Goal: Task Accomplishment & Management: Use online tool/utility

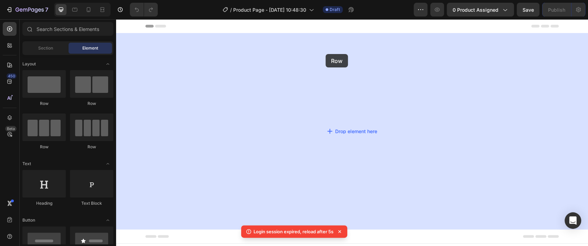
drag, startPoint x: 213, startPoint y: 100, endPoint x: 327, endPoint y: 53, distance: 123.2
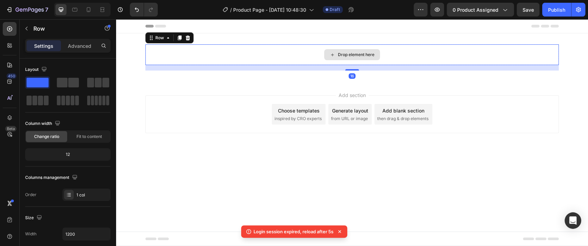
click at [268, 40] on div "Drop element here Row 16 Section 1" at bounding box center [352, 57] width 472 height 48
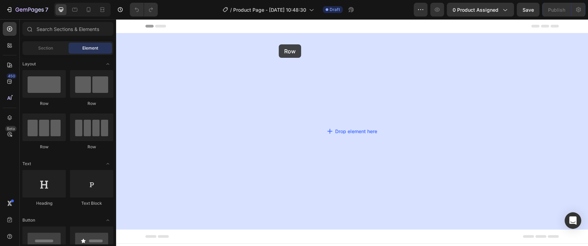
drag, startPoint x: 227, startPoint y: 91, endPoint x: 279, endPoint y: 44, distance: 70.0
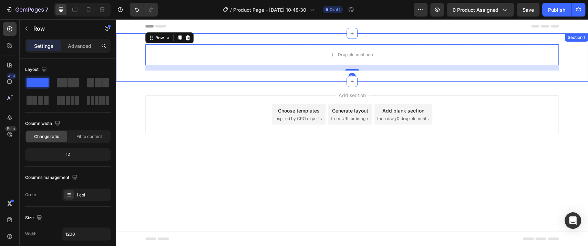
click at [218, 38] on div "Drop element here Row 16 Section 1" at bounding box center [352, 57] width 472 height 48
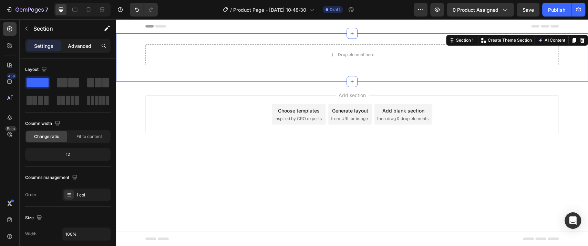
click at [74, 44] on p "Advanced" at bounding box center [79, 45] width 23 height 7
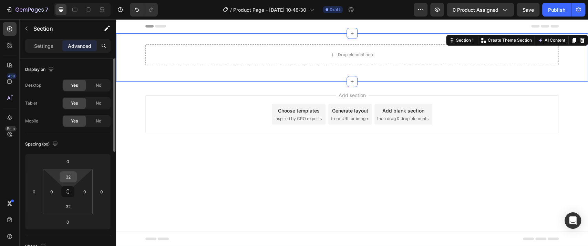
click at [71, 177] on input "32" at bounding box center [68, 177] width 14 height 10
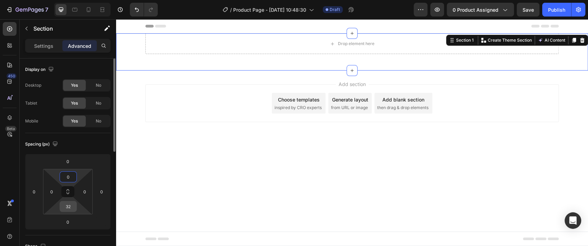
type input "0"
click at [66, 203] on input "32" at bounding box center [68, 207] width 14 height 10
type input "0"
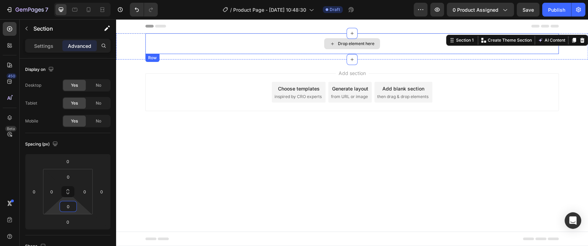
click at [257, 48] on div "Drop element here" at bounding box center [352, 43] width 414 height 21
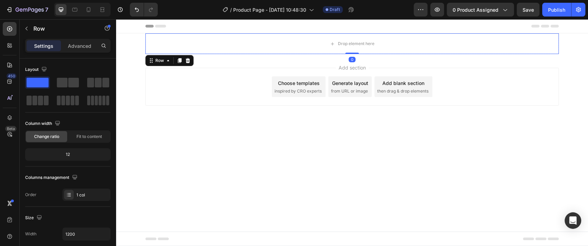
drag, startPoint x: 346, startPoint y: 58, endPoint x: 350, endPoint y: 51, distance: 8.0
click at [350, 51] on div "Drop element here Row 0" at bounding box center [352, 43] width 414 height 21
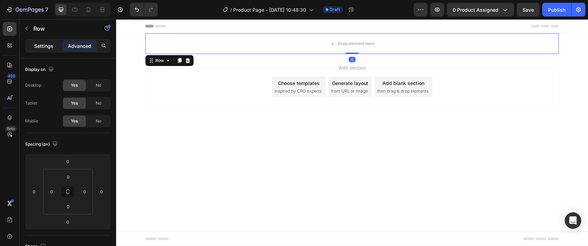
click at [39, 51] on div "Settings" at bounding box center [44, 45] width 34 height 11
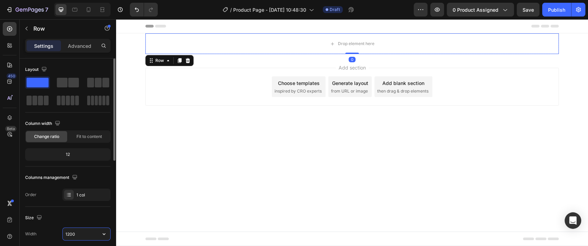
click at [79, 231] on input "1200" at bounding box center [87, 234] width 48 height 12
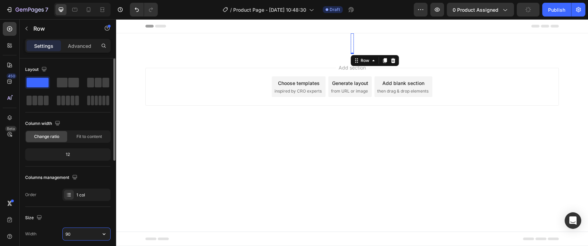
type input "900"
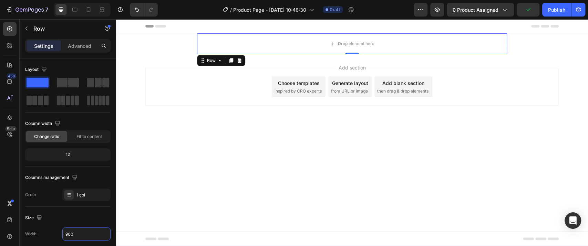
click at [196, 139] on body "Header Drop element here Row 0 Section 1 Root Start with Sections from sidebar …" at bounding box center [352, 132] width 472 height 227
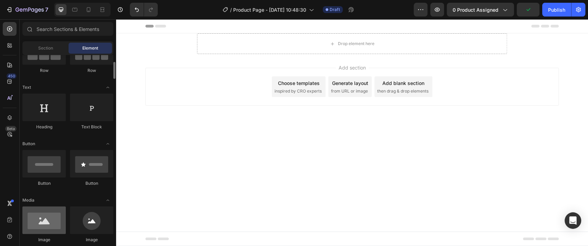
scroll to position [115, 0]
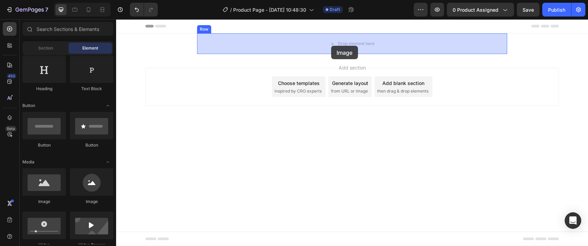
drag, startPoint x: 168, startPoint y: 202, endPoint x: 331, endPoint y: 45, distance: 227.0
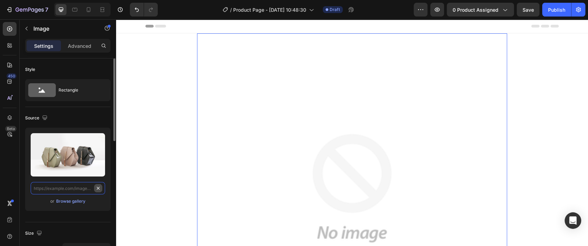
scroll to position [0, 0]
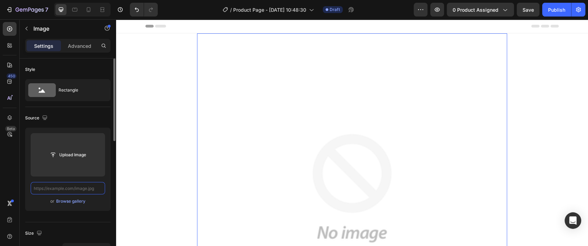
paste input "https://cdn.shopify.com/s/files/1/0726/4547/6648/files/sandalias-2_01.jpg?v=175…"
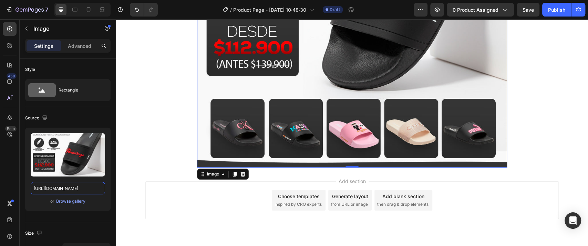
scroll to position [191, 0]
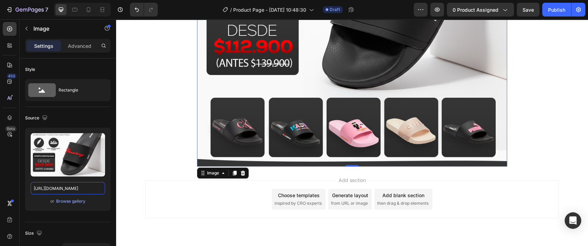
type input "https://cdn.shopify.com/s/files/1/0726/4547/6648/files/sandalias-2_01.jpg?v=175…"
click at [29, 30] on button "button" at bounding box center [26, 28] width 11 height 11
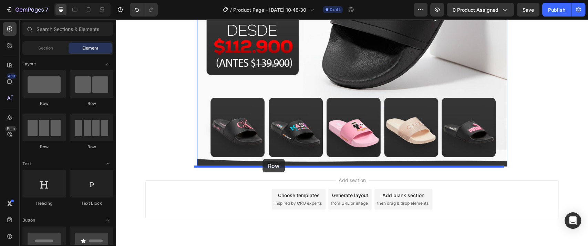
drag, startPoint x: 160, startPoint y: 113, endPoint x: 263, endPoint y: 159, distance: 113.1
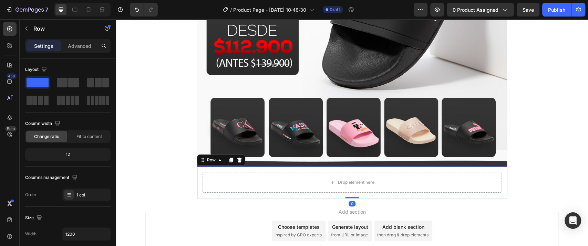
click at [245, 169] on div "Drop element here Row 0" at bounding box center [352, 183] width 310 height 32
click at [84, 44] on p "Advanced" at bounding box center [79, 45] width 23 height 7
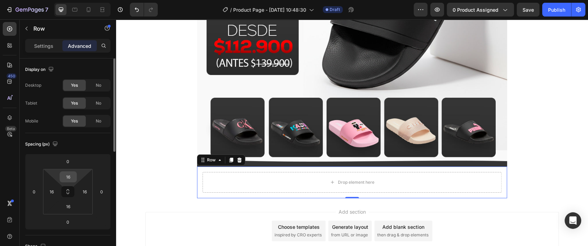
click at [73, 178] on input "16" at bounding box center [68, 177] width 14 height 10
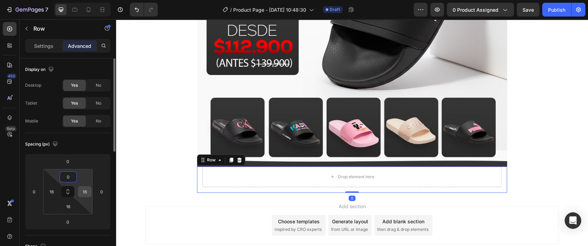
type input "0"
click at [85, 194] on input "16" at bounding box center [85, 192] width 10 height 10
type input "0"
click at [69, 209] on input "16" at bounding box center [68, 207] width 14 height 10
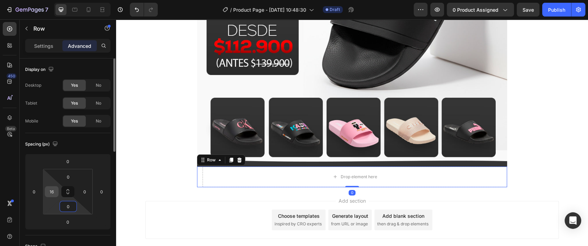
type input "0"
click at [53, 191] on input "16" at bounding box center [52, 192] width 10 height 10
type input "0"
click at [30, 42] on div "Settings" at bounding box center [44, 45] width 34 height 11
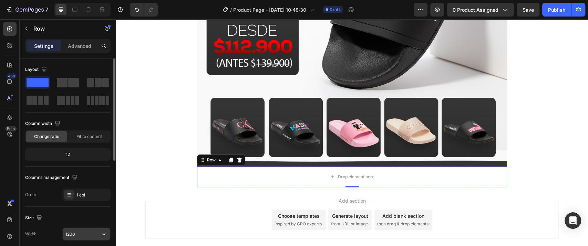
click at [75, 233] on input "1200" at bounding box center [87, 234] width 48 height 12
type input "900"
click at [81, 219] on div "Size" at bounding box center [67, 218] width 85 height 11
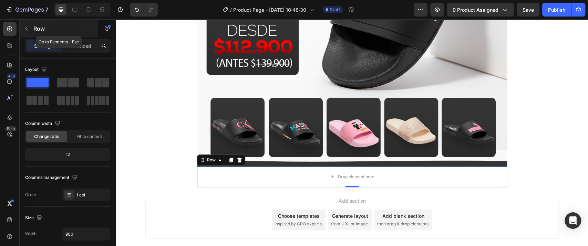
click at [32, 29] on div "Row" at bounding box center [59, 29] width 79 height 18
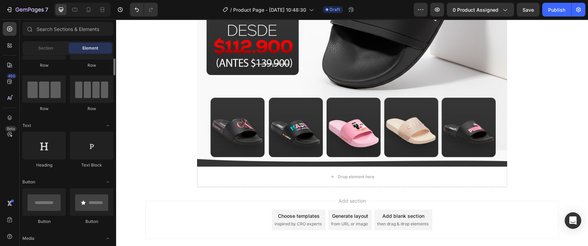
scroll to position [115, 0]
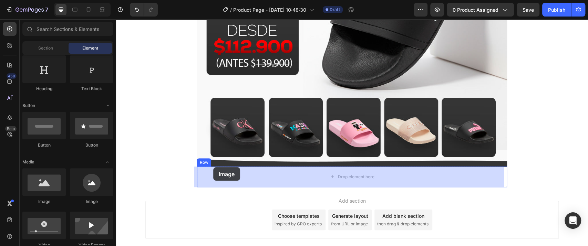
drag, startPoint x: 164, startPoint y: 215, endPoint x: 214, endPoint y: 168, distance: 69.0
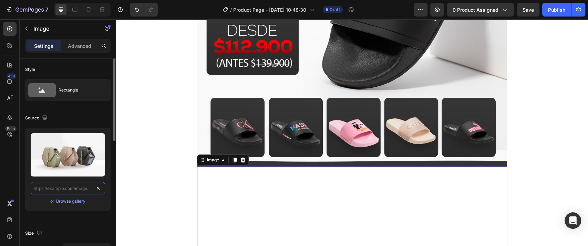
scroll to position [0, 0]
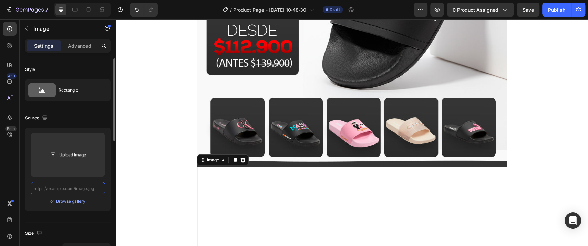
paste input "https://cdn.shopify.com/s/files/1/0726/4547/6648/files/sandalias-2_02.jpg?v=175…"
type input "https://cdn.shopify.com/s/files/1/0726/4547/6648/files/sandalias-2_02.jpg?v=175…"
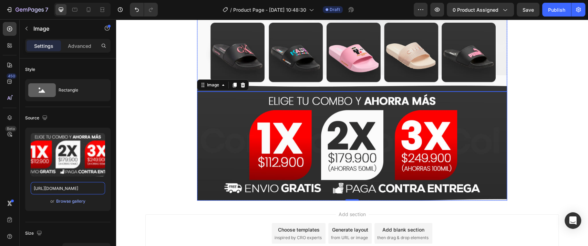
scroll to position [268, 0]
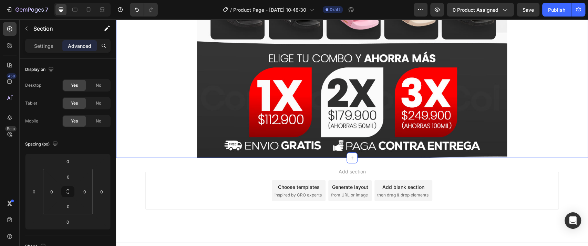
scroll to position [310, 0]
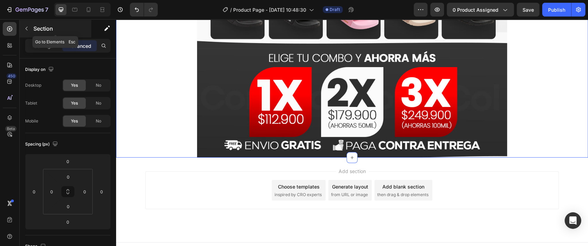
click at [33, 27] on div "Section" at bounding box center [56, 29] width 72 height 18
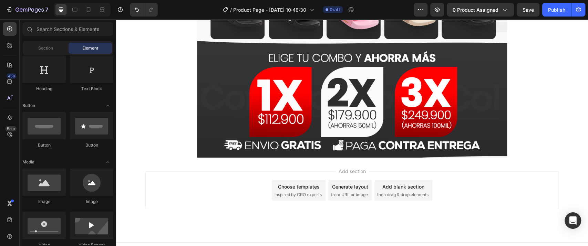
scroll to position [0, 0]
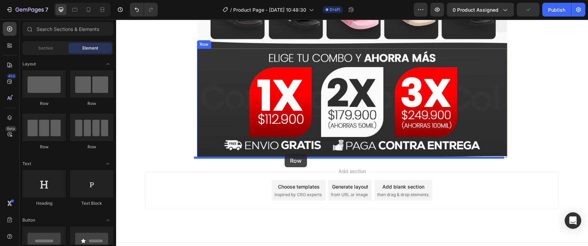
drag, startPoint x: 173, startPoint y: 117, endPoint x: 285, endPoint y: 154, distance: 117.4
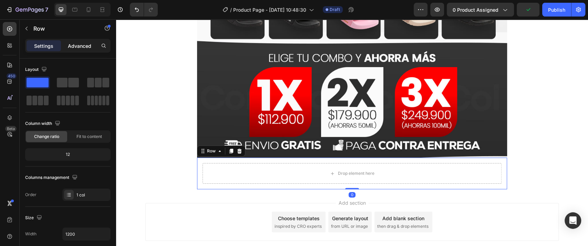
click at [79, 46] on p "Advanced" at bounding box center [79, 45] width 23 height 7
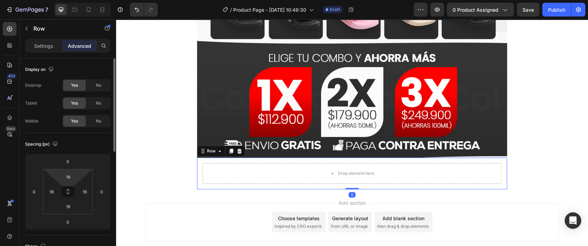
click at [72, 0] on html "7 Version history / Product Page - Sep 27, 10:48:30 Draft Preview 0 product ass…" at bounding box center [294, 0] width 588 height 0
click at [72, 179] on input "16" at bounding box center [68, 177] width 14 height 10
drag, startPoint x: 70, startPoint y: 179, endPoint x: 55, endPoint y: 179, distance: 14.1
click at [55, 179] on div "16 16 16 16" at bounding box center [68, 191] width 50 height 45
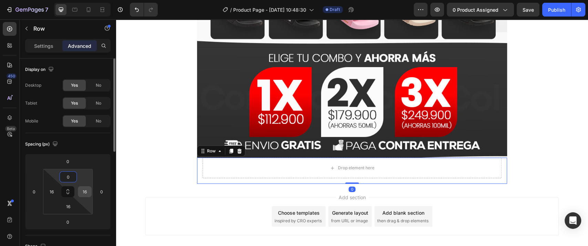
type input "0"
click at [82, 188] on input "16" at bounding box center [85, 192] width 10 height 10
type input "0"
click at [69, 209] on input "16" at bounding box center [68, 207] width 14 height 10
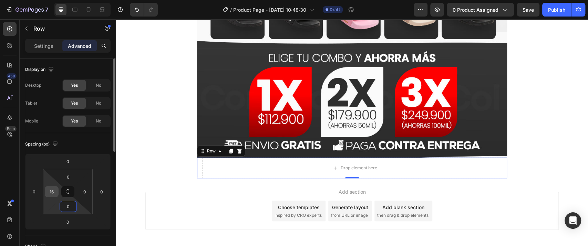
type input "0"
click at [55, 191] on input "16" at bounding box center [52, 192] width 10 height 10
type input "0"
click at [88, 143] on div "Spacing (px)" at bounding box center [67, 144] width 85 height 11
click at [29, 31] on button "button" at bounding box center [26, 28] width 11 height 11
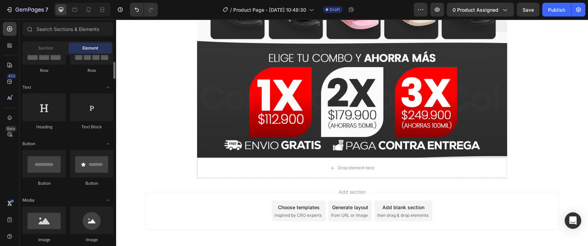
scroll to position [115, 0]
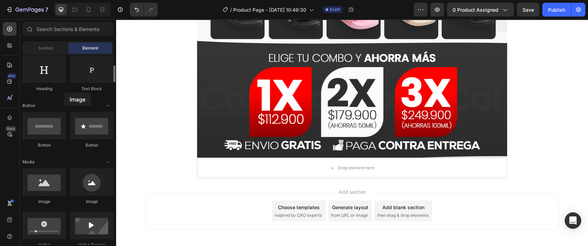
drag, startPoint x: 48, startPoint y: 188, endPoint x: 64, endPoint y: 93, distance: 96.8
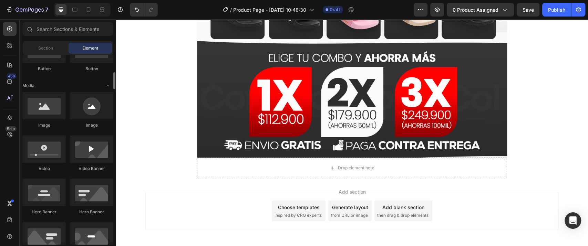
scroll to position [230, 0]
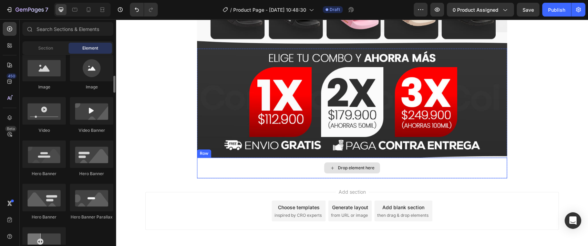
click at [216, 165] on div "Drop element here" at bounding box center [352, 168] width 310 height 21
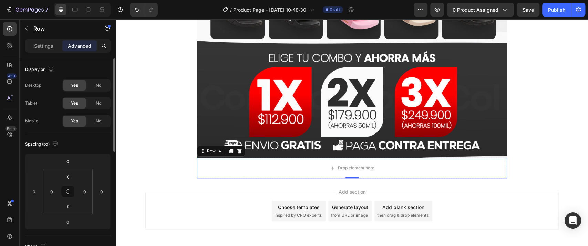
scroll to position [153, 0]
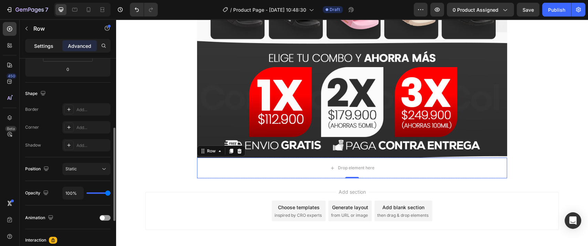
click at [37, 45] on p "Settings" at bounding box center [43, 45] width 19 height 7
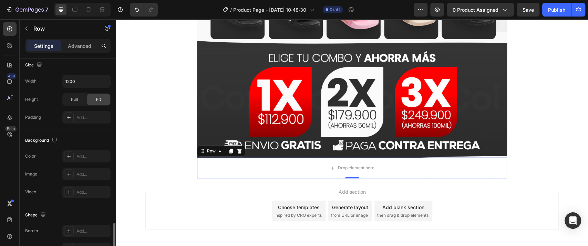
scroll to position [213, 0]
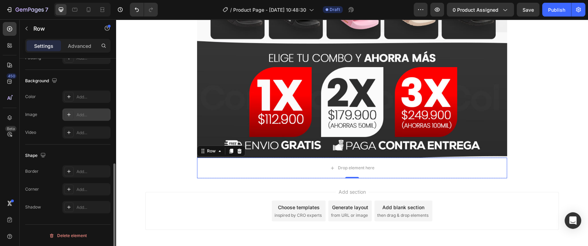
click at [82, 117] on div "Add..." at bounding box center [93, 115] width 32 height 6
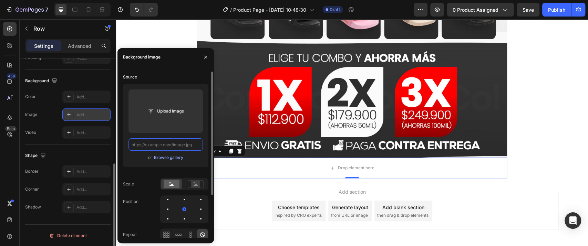
scroll to position [0, 0]
click at [181, 148] on input "text" at bounding box center [166, 145] width 74 height 12
paste input "https://cdn.shopify.com/s/files/1/0726/4547/6648/files/sandalias-2_03.jpg?v=175…"
type input "https://cdn.shopify.com/s/files/1/0726/4547/6648/files/sandalias-2_03.jpg?v=175…"
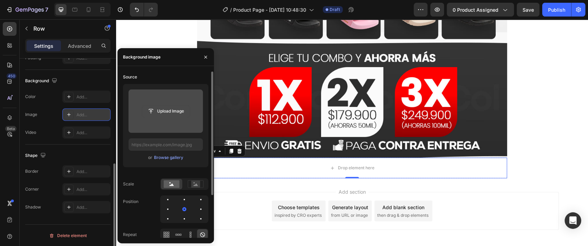
click at [164, 111] on input "file" at bounding box center [166, 111] width 48 height 12
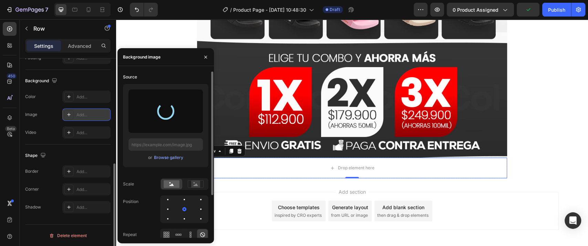
type input "https://cdn.shopify.com/s/files/1/0726/4547/6648/files/gempages_500256344306090…"
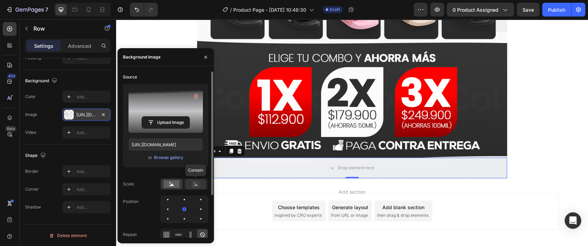
click at [193, 183] on rect at bounding box center [195, 184] width 9 height 7
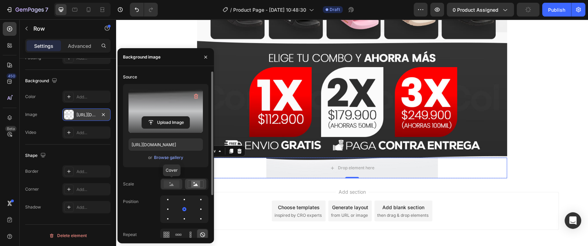
click at [173, 183] on rect at bounding box center [172, 185] width 16 height 8
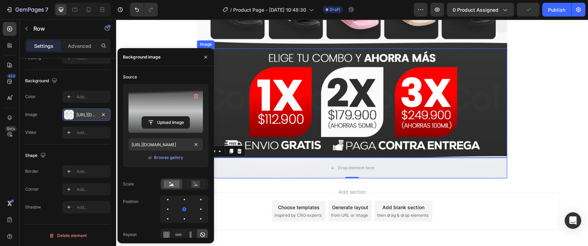
click at [442, 101] on img at bounding box center [352, 104] width 310 height 110
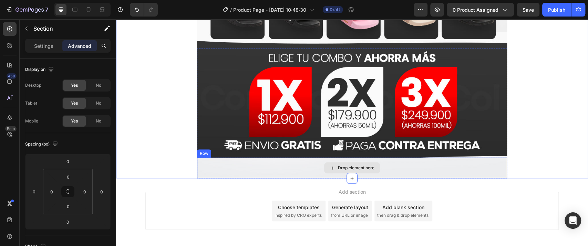
click at [202, 168] on div "Drop element here" at bounding box center [352, 168] width 310 height 21
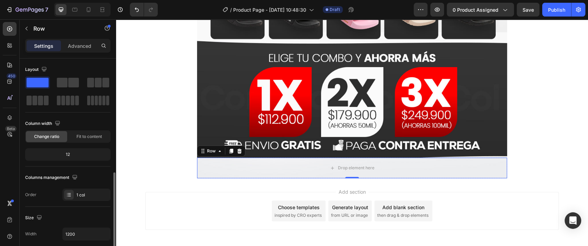
scroll to position [153, 0]
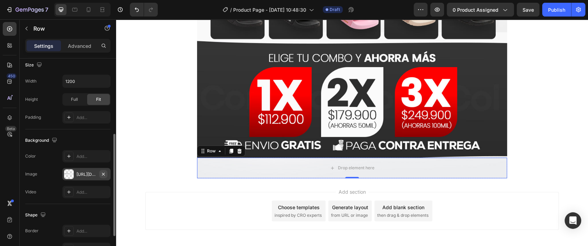
click at [105, 175] on icon "button" at bounding box center [104, 175] width 6 height 6
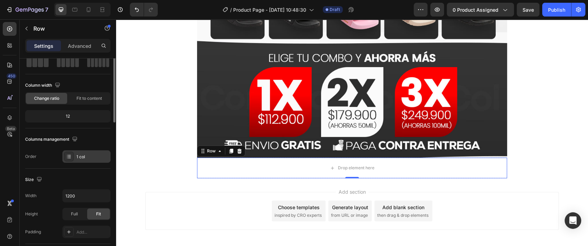
scroll to position [0, 0]
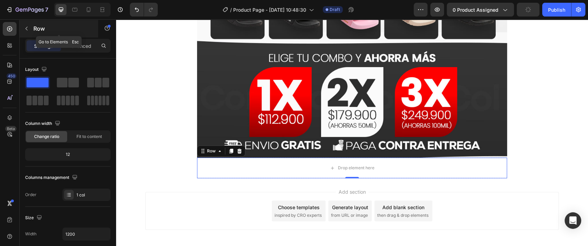
click at [28, 31] on icon "button" at bounding box center [27, 29] width 6 height 6
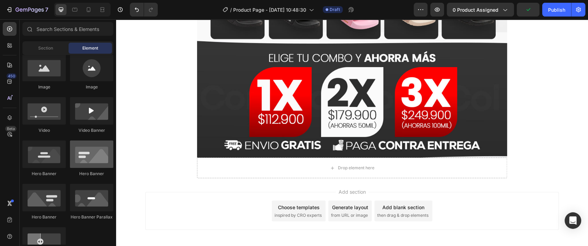
scroll to position [153, 0]
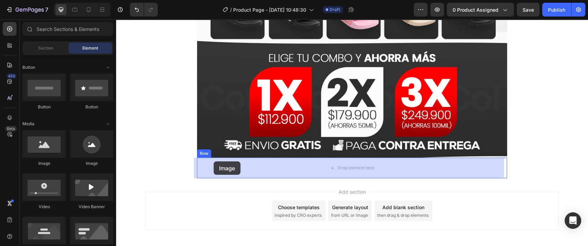
drag, startPoint x: 163, startPoint y: 166, endPoint x: 215, endPoint y: 162, distance: 51.9
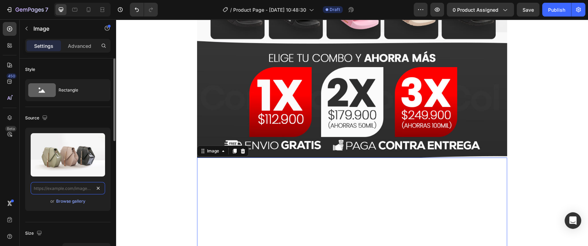
scroll to position [0, 0]
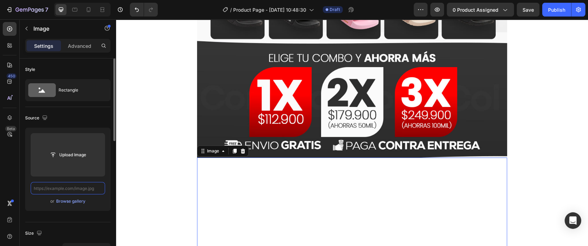
click at [85, 188] on input "text" at bounding box center [68, 188] width 74 height 12
paste input "https://cdn.shopify.com/s/files/1/0726/4547/6648/files/sandalias-2_03.jpg?v=175…"
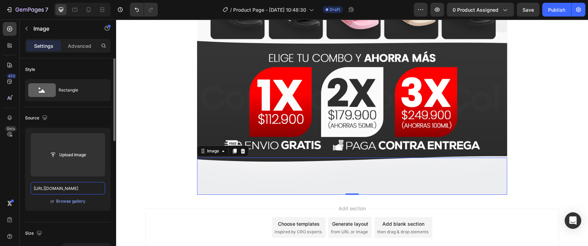
scroll to position [0, 118]
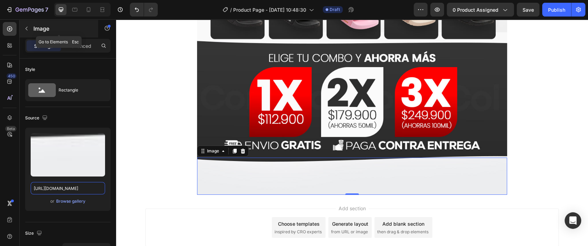
type input "https://cdn.shopify.com/s/files/1/0726/4547/6648/files/sandalias-2_03.jpg?v=175…"
click at [24, 28] on icon "button" at bounding box center [27, 29] width 6 height 6
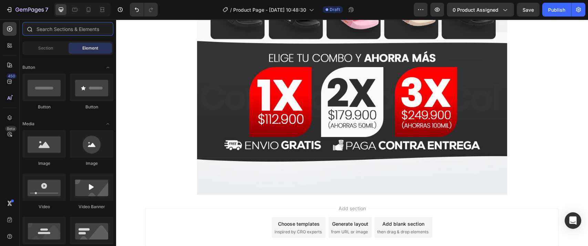
click at [59, 27] on input "text" at bounding box center [67, 29] width 91 height 14
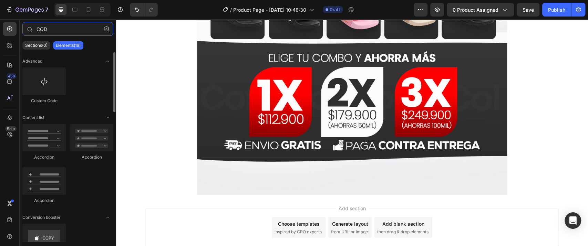
type input "COD"
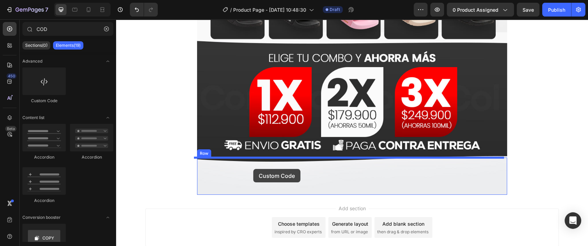
drag, startPoint x: 184, startPoint y: 115, endPoint x: 253, endPoint y: 169, distance: 87.9
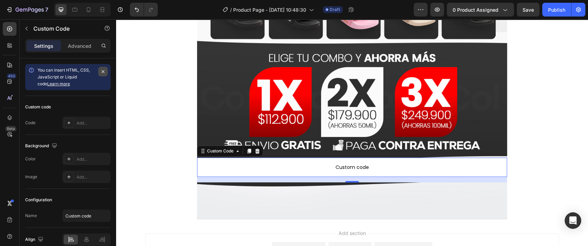
click at [102, 75] on button "button" at bounding box center [103, 72] width 10 height 10
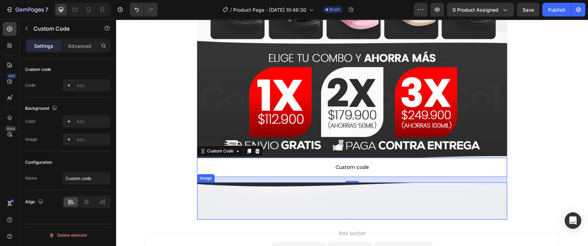
click at [282, 200] on img at bounding box center [352, 201] width 310 height 37
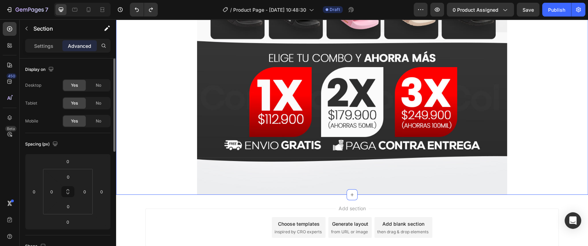
click at [29, 31] on button "button" at bounding box center [26, 28] width 11 height 11
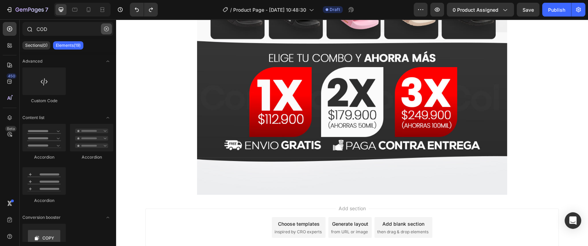
click at [107, 31] on button "button" at bounding box center [106, 28] width 11 height 11
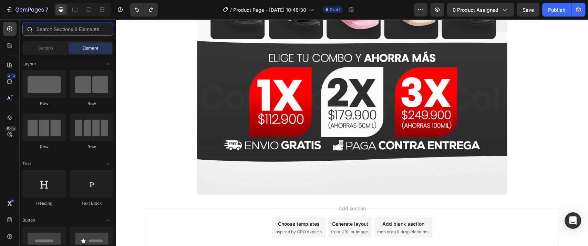
click at [58, 31] on input "text" at bounding box center [67, 29] width 91 height 14
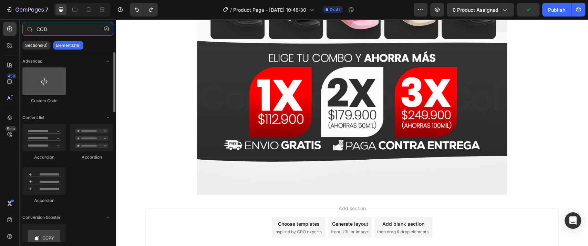
type input "COD"
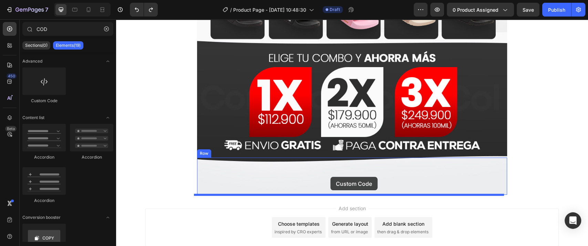
drag, startPoint x: 158, startPoint y: 93, endPoint x: 331, endPoint y: 177, distance: 192.1
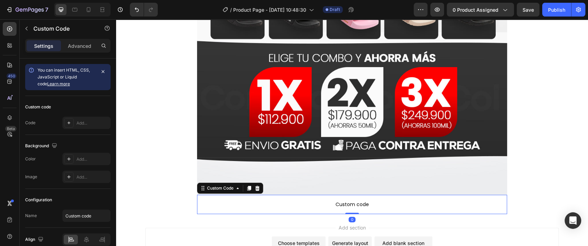
click at [321, 207] on span "Custom code" at bounding box center [352, 205] width 310 height 8
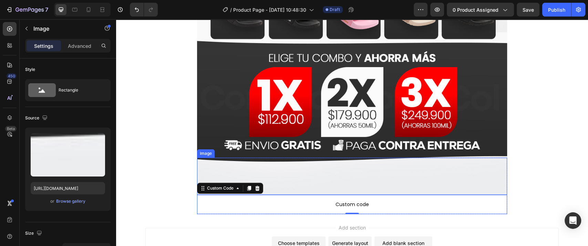
click at [312, 188] on img at bounding box center [352, 176] width 310 height 37
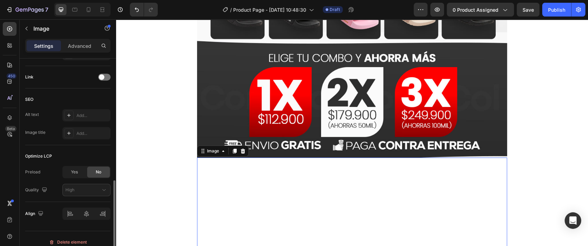
scroll to position [313, 0]
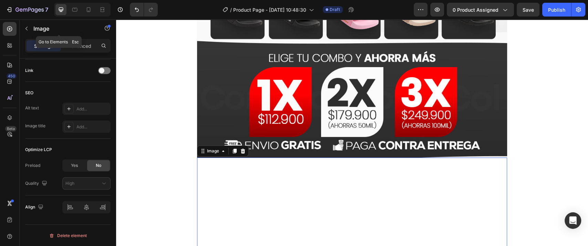
click at [25, 29] on icon "button" at bounding box center [27, 29] width 6 height 6
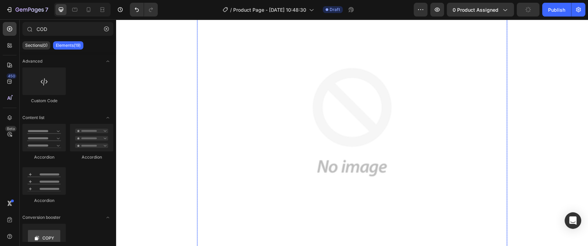
click at [267, 159] on img at bounding box center [352, 122] width 310 height 310
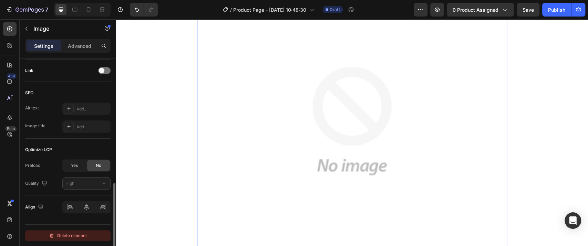
click at [74, 237] on div "Delete element" at bounding box center [68, 236] width 38 height 8
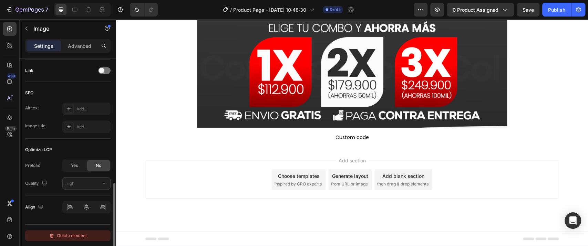
scroll to position [339, 0]
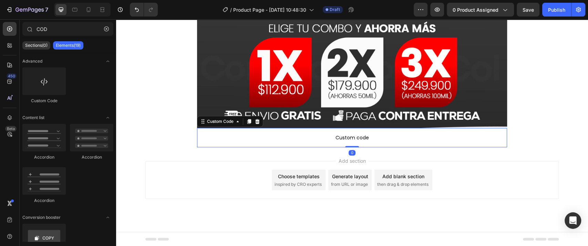
click at [256, 140] on span "Custom code" at bounding box center [352, 138] width 310 height 8
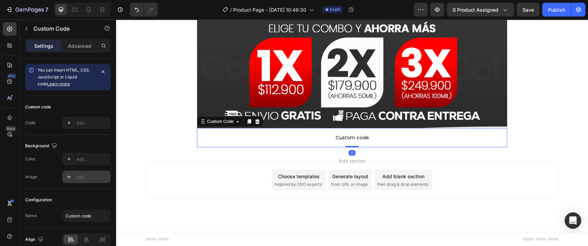
scroll to position [33, 0]
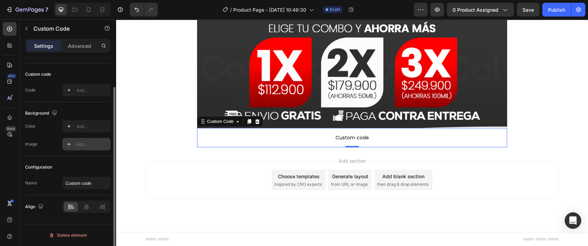
click at [81, 145] on div "Add..." at bounding box center [93, 145] width 32 height 6
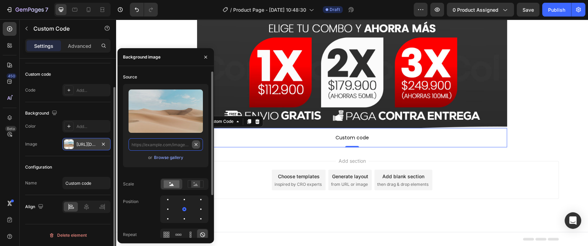
scroll to position [0, 0]
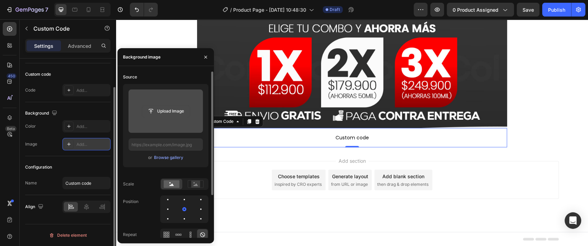
click at [168, 117] on input "file" at bounding box center [166, 111] width 48 height 12
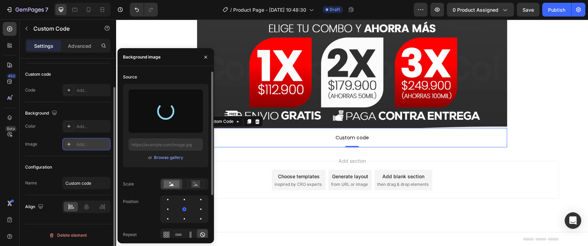
type input "https://cdn.shopify.com/s/files/1/0726/4547/6648/files/gempages_500256344306090…"
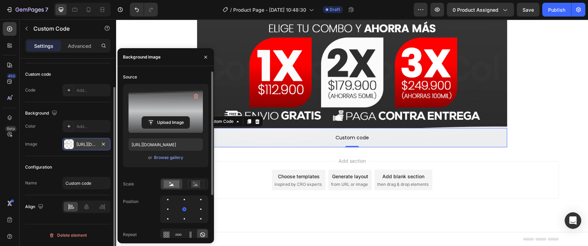
click at [142, 176] on div "Source Upload Image https://cdn.shopify.com/s/files/1/0726/4547/6648/files/gemp…" at bounding box center [165, 169] width 85 height 195
click at [191, 236] on icon at bounding box center [190, 235] width 7 height 7
click at [182, 236] on div at bounding box center [178, 235] width 11 height 11
click at [164, 235] on icon at bounding box center [166, 235] width 7 height 7
click at [198, 233] on div at bounding box center [202, 235] width 11 height 11
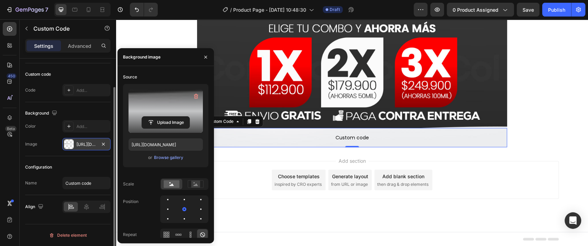
click at [82, 165] on div "Configuration" at bounding box center [67, 167] width 85 height 11
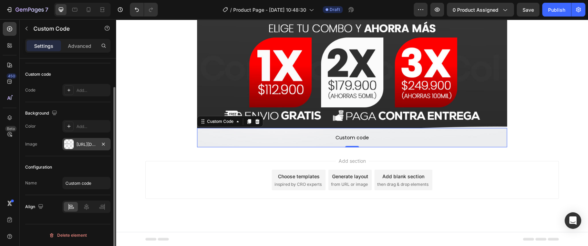
click at [82, 165] on div "Configuration" at bounding box center [67, 167] width 85 height 11
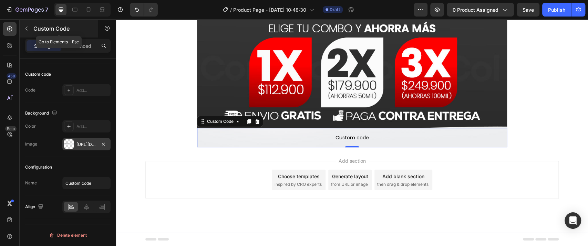
click at [26, 30] on icon "button" at bounding box center [27, 29] width 6 height 6
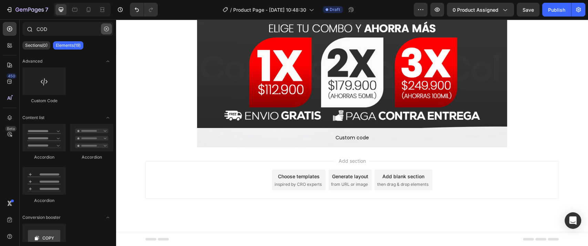
click at [104, 28] on icon "button" at bounding box center [106, 29] width 5 height 5
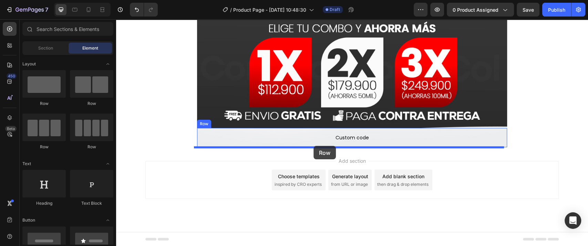
drag, startPoint x: 166, startPoint y: 104, endPoint x: 314, endPoint y: 146, distance: 153.6
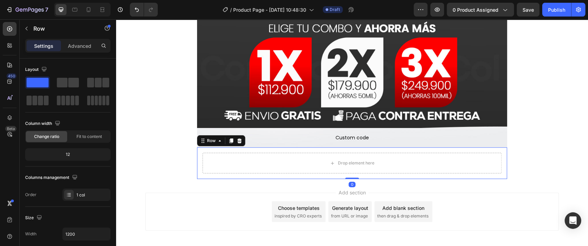
scroll to position [371, 0]
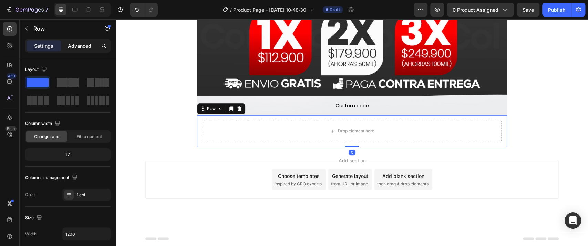
click at [82, 44] on p "Advanced" at bounding box center [79, 45] width 23 height 7
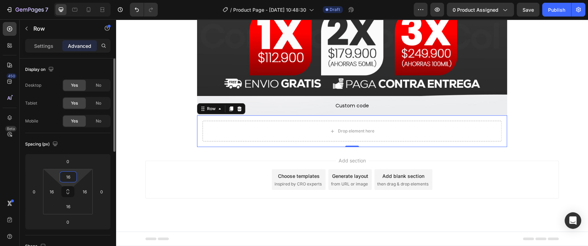
click at [74, 176] on input "16" at bounding box center [68, 177] width 14 height 10
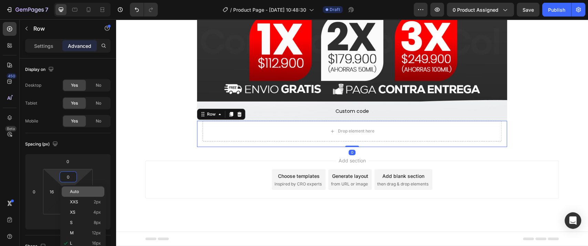
scroll to position [366, 0]
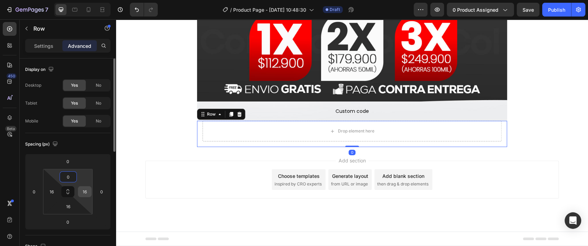
type input "0"
click at [84, 189] on input "16" at bounding box center [85, 192] width 10 height 10
type input "0"
click at [56, 193] on input "16" at bounding box center [52, 192] width 10 height 10
type input "0"
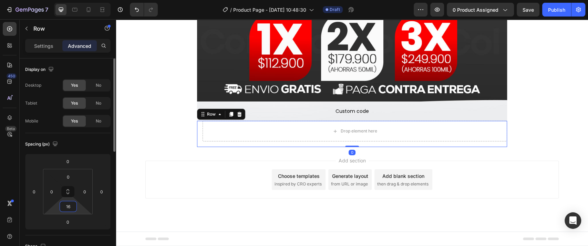
click at [71, 209] on input "16" at bounding box center [68, 207] width 14 height 10
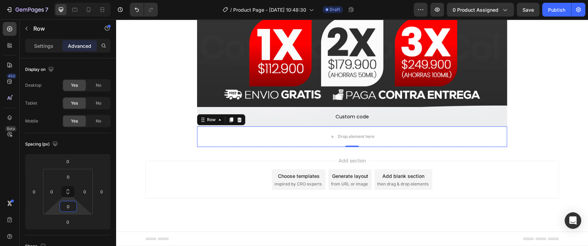
type input "0"
click at [231, 139] on div "Drop element here" at bounding box center [352, 137] width 310 height 21
click at [28, 33] on button "button" at bounding box center [26, 28] width 11 height 11
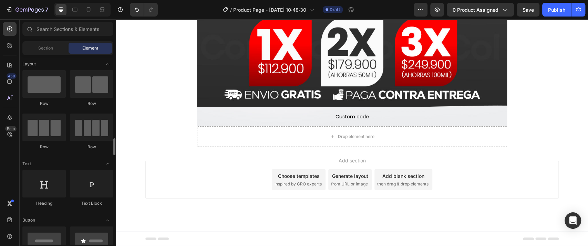
scroll to position [77, 0]
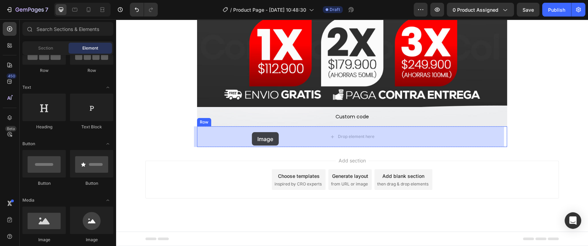
drag, startPoint x: 164, startPoint y: 235, endPoint x: 252, endPoint y: 132, distance: 135.5
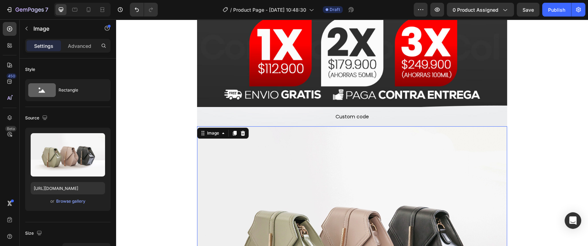
scroll to position [501, 0]
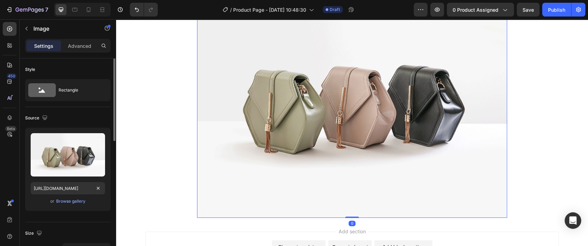
click at [102, 190] on div at bounding box center [98, 188] width 8 height 8
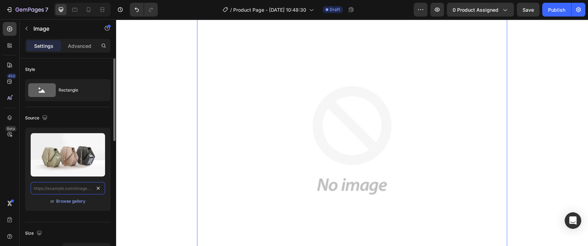
scroll to position [0, 0]
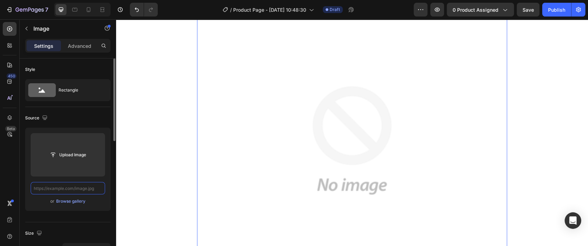
paste input "https://cdn.shopify.com/s/files/1/0726/4547/6648/files/sandalias-2_04.jpg?v=175…"
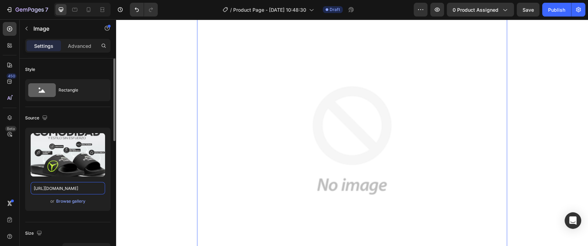
type input "https://cdn.shopify.com/s/files/1/0726/4547/6648/files/sandalias-2_04.jpg?v=175…"
click at [85, 213] on div "Upload Image https://cdn.shopify.com/s/files/1/0726/4547/6648/files/sandalias-2…" at bounding box center [67, 172] width 85 height 89
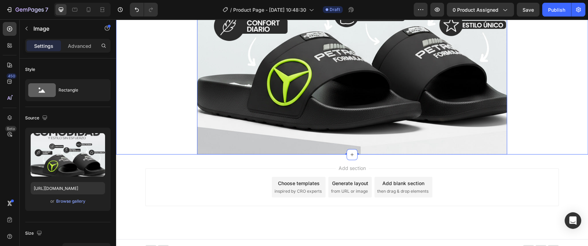
scroll to position [578, 0]
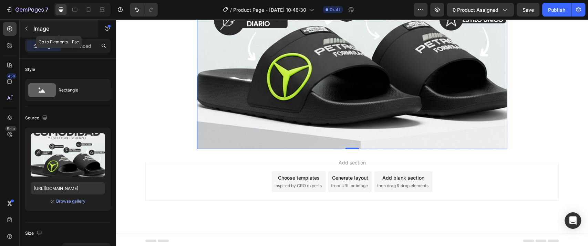
click at [24, 27] on button "button" at bounding box center [26, 28] width 11 height 11
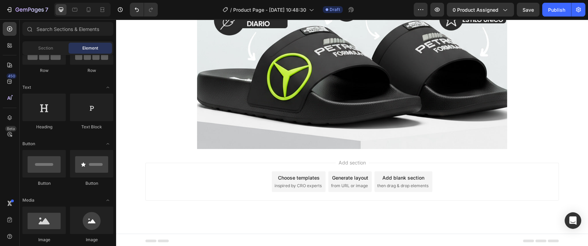
scroll to position [0, 0]
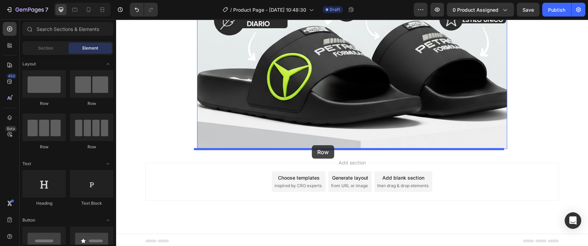
drag, startPoint x: 154, startPoint y: 105, endPoint x: 312, endPoint y: 145, distance: 162.7
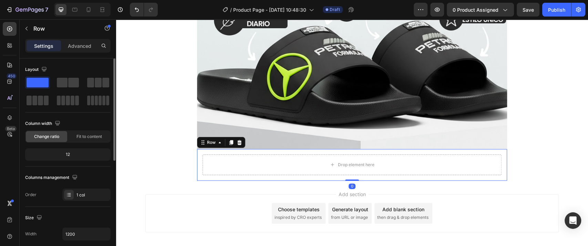
drag, startPoint x: 81, startPoint y: 47, endPoint x: 82, endPoint y: 61, distance: 14.2
click at [80, 47] on p "Advanced" at bounding box center [79, 45] width 23 height 7
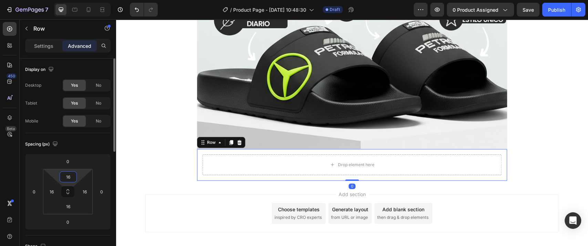
click at [72, 178] on input "16" at bounding box center [68, 177] width 14 height 10
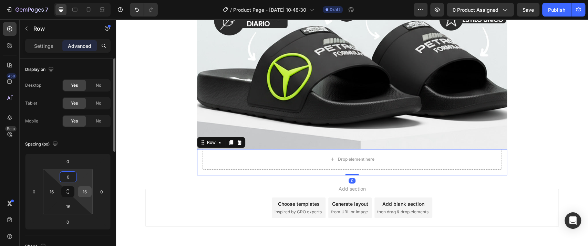
type input "0"
click at [84, 189] on input "16" at bounding box center [85, 192] width 10 height 10
type input "0"
click at [68, 204] on input "16" at bounding box center [68, 207] width 14 height 10
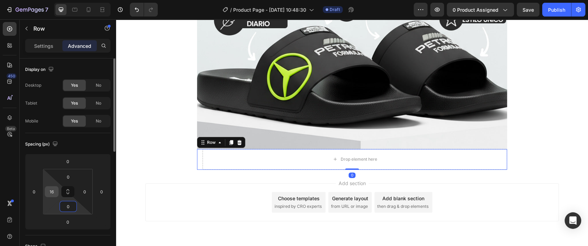
type input "0"
click at [54, 193] on input "16" at bounding box center [52, 192] width 10 height 10
type input "0"
click at [48, 48] on p "Settings" at bounding box center [43, 45] width 19 height 7
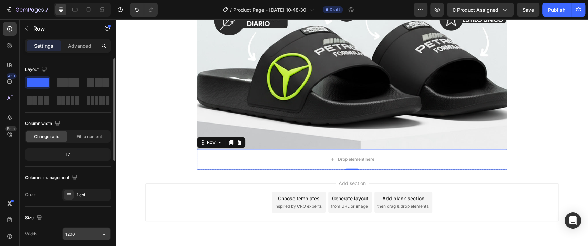
click at [71, 231] on input "1200" at bounding box center [87, 234] width 48 height 12
type input "900"
click at [80, 209] on div "Size Width 900 Height Full Fit Padding Add..." at bounding box center [67, 244] width 85 height 75
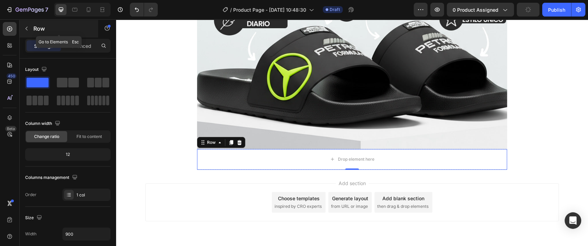
click at [27, 29] on icon "button" at bounding box center [27, 29] width 6 height 6
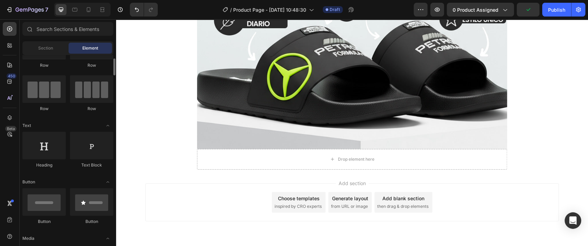
scroll to position [115, 0]
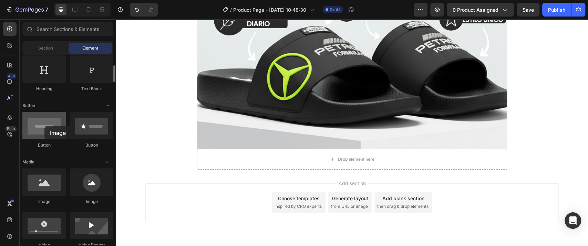
drag, startPoint x: 51, startPoint y: 184, endPoint x: 44, endPoint y: 126, distance: 58.3
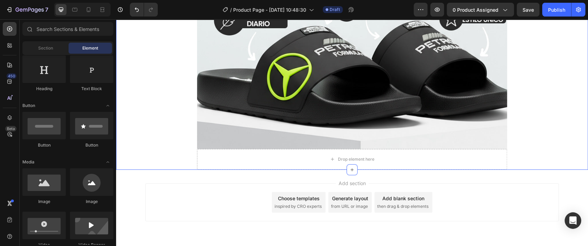
drag, startPoint x: 187, startPoint y: 162, endPoint x: 193, endPoint y: 162, distance: 5.9
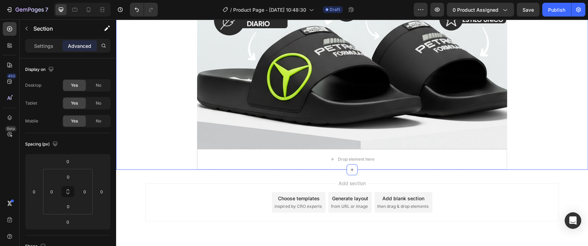
click at [199, 163] on div "Drop element here" at bounding box center [352, 159] width 310 height 21
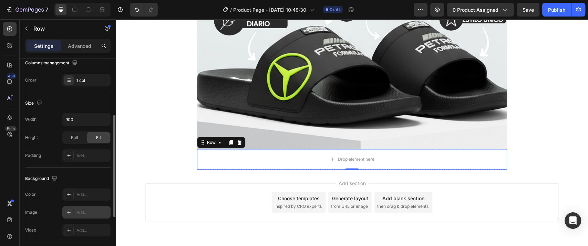
click at [77, 210] on div "Add..." at bounding box center [93, 213] width 32 height 6
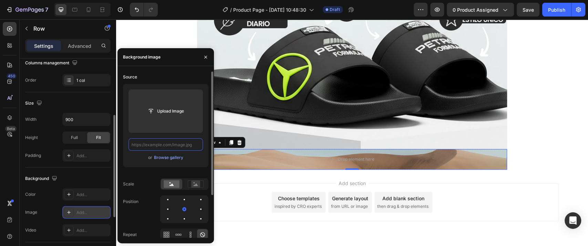
scroll to position [0, 0]
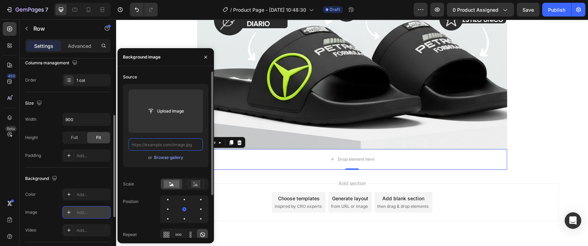
paste input "https://cdn.shopify.com/s/files/1/0726/4547/6648/files/sandalias-2_05.jpg?v=175…"
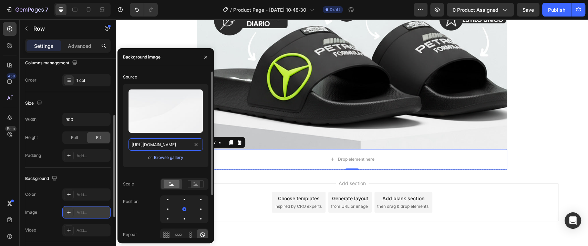
scroll to position [0, 118]
type input "https://cdn.shopify.com/s/files/1/0726/4547/6648/files/sandalias-2_05.jpg?v=175…"
click at [141, 185] on div "Scale" at bounding box center [165, 185] width 85 height 12
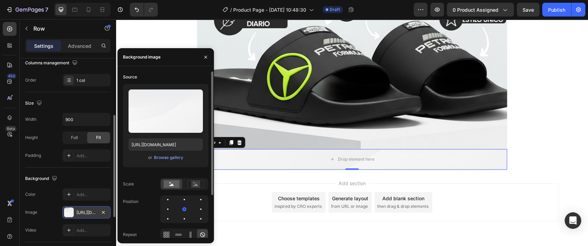
scroll to position [0, 0]
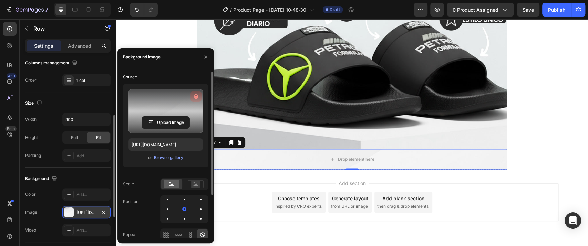
click at [196, 97] on icon "button" at bounding box center [196, 97] width 1 height 2
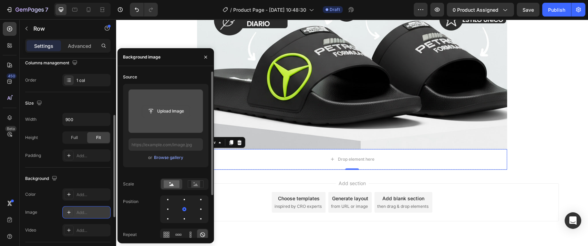
click at [185, 111] on input "file" at bounding box center [166, 111] width 48 height 12
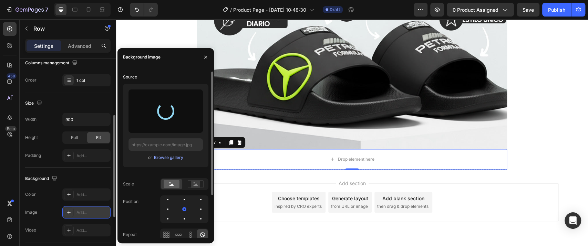
type input "https://cdn.shopify.com/s/files/1/0726/4547/6648/files/gempages_500256344306090…"
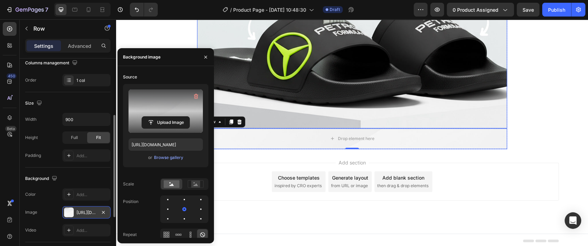
scroll to position [600, 0]
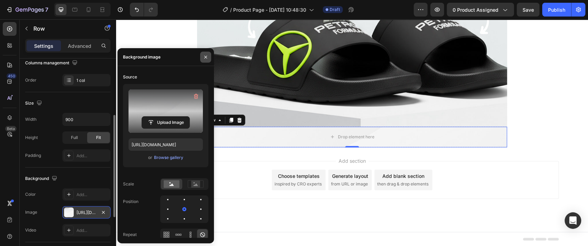
click at [204, 60] on icon "button" at bounding box center [206, 57] width 6 height 6
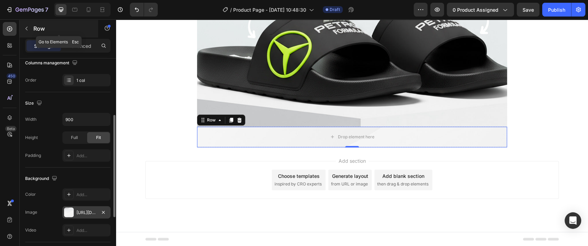
click at [26, 28] on icon "button" at bounding box center [27, 29] width 6 height 6
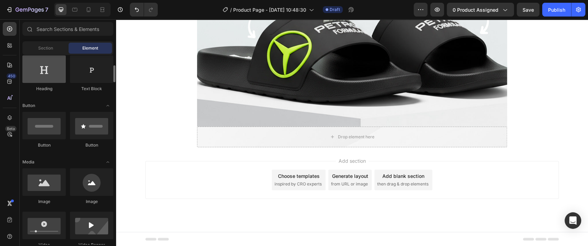
scroll to position [0, 0]
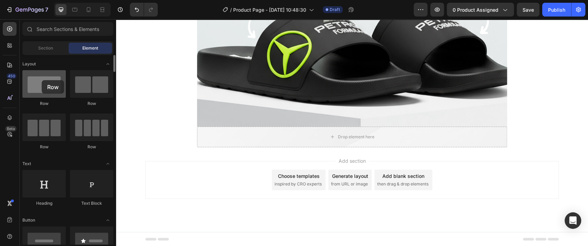
drag, startPoint x: 52, startPoint y: 81, endPoint x: 42, endPoint y: 80, distance: 10.0
click at [42, 80] on div at bounding box center [43, 84] width 43 height 28
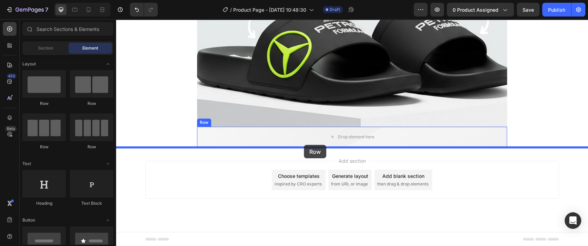
drag, startPoint x: 202, startPoint y: 145, endPoint x: 304, endPoint y: 145, distance: 102.4
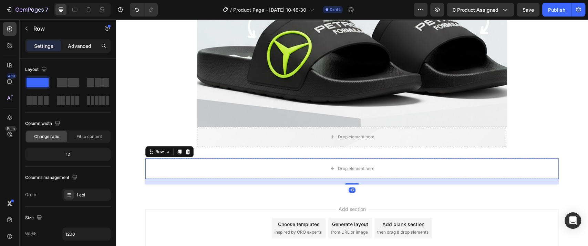
click at [78, 43] on p "Advanced" at bounding box center [79, 45] width 23 height 7
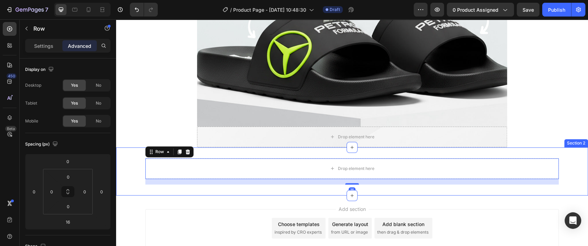
click at [254, 152] on div "Drop element here Row 16 Section 2" at bounding box center [352, 172] width 472 height 48
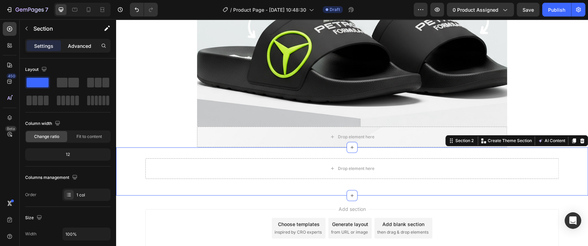
click at [80, 42] on p "Advanced" at bounding box center [79, 45] width 23 height 7
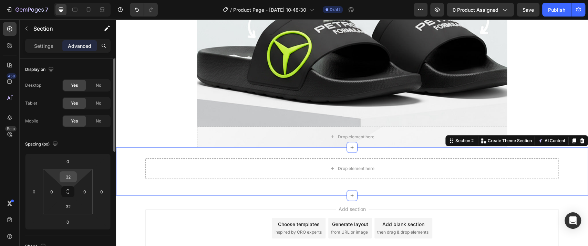
click at [70, 181] on input "32" at bounding box center [68, 177] width 14 height 10
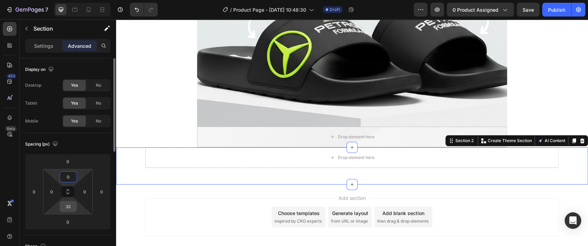
type input "0"
click at [63, 207] on input "32" at bounding box center [68, 207] width 14 height 10
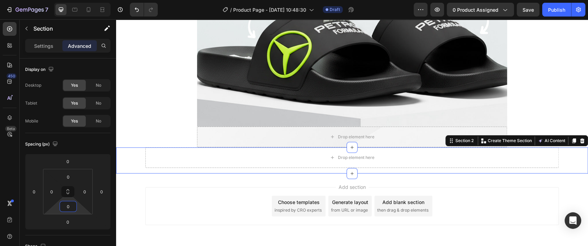
type input "0"
click at [44, 46] on p "Settings" at bounding box center [43, 45] width 19 height 7
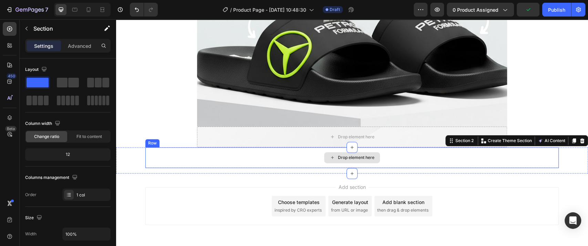
click at [216, 156] on div "Drop element here" at bounding box center [352, 158] width 414 height 21
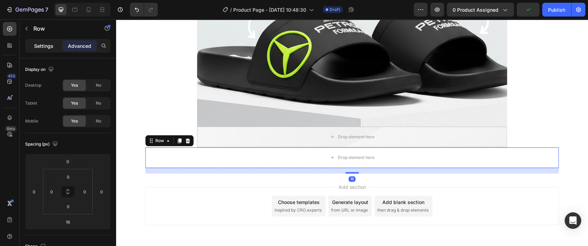
click at [36, 43] on p "Settings" at bounding box center [43, 45] width 19 height 7
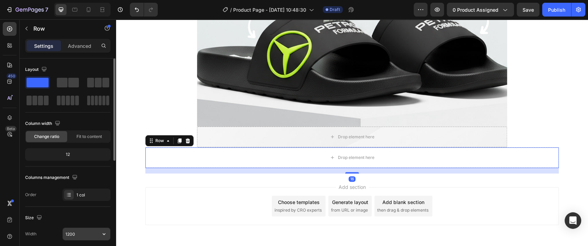
click at [80, 235] on input "1200" at bounding box center [87, 234] width 48 height 12
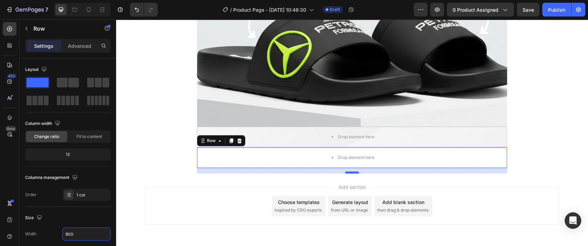
type input "900"
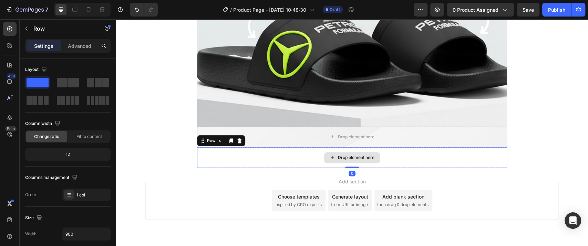
drag, startPoint x: 350, startPoint y: 173, endPoint x: 354, endPoint y: 163, distance: 9.9
click at [354, 163] on div "Drop element here Row 0" at bounding box center [352, 158] width 310 height 21
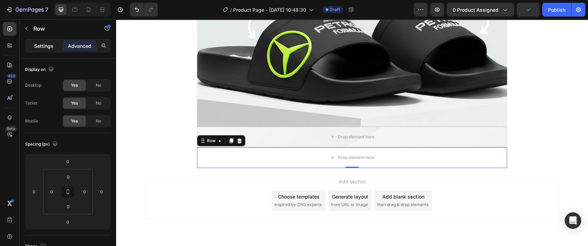
click at [32, 43] on div "Settings" at bounding box center [44, 45] width 34 height 11
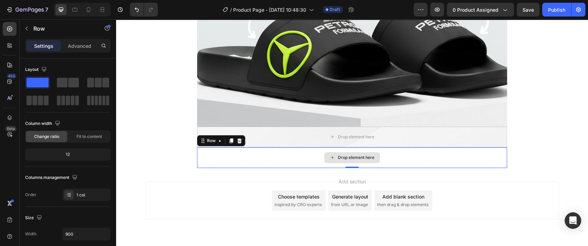
click at [267, 162] on div "Drop element here" at bounding box center [352, 158] width 310 height 21
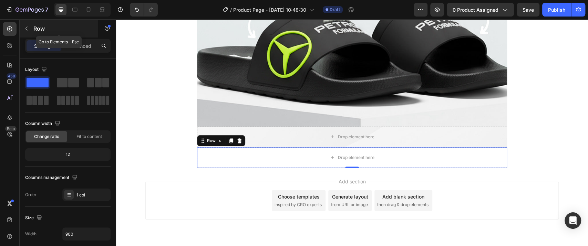
click at [27, 22] on div "Row" at bounding box center [59, 29] width 79 height 18
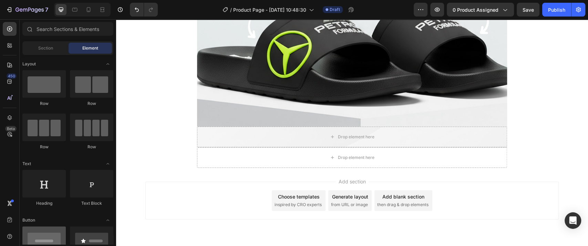
scroll to position [77, 0]
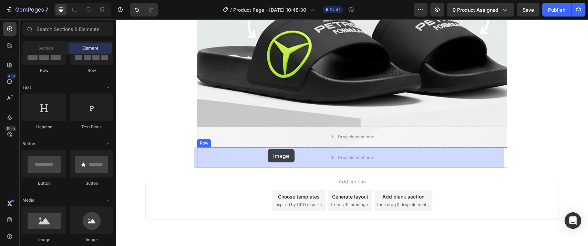
drag, startPoint x: 189, startPoint y: 239, endPoint x: 268, endPoint y: 149, distance: 118.9
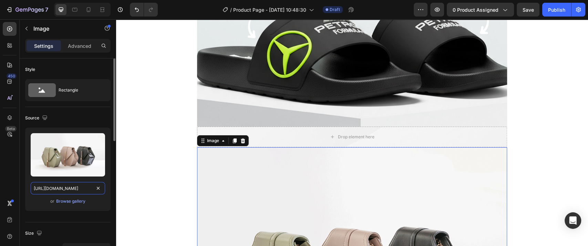
click at [103, 187] on input "https://cdn.shopify.com/s/files/1/2005/9307/files/image_demo.jpg" at bounding box center [68, 188] width 74 height 12
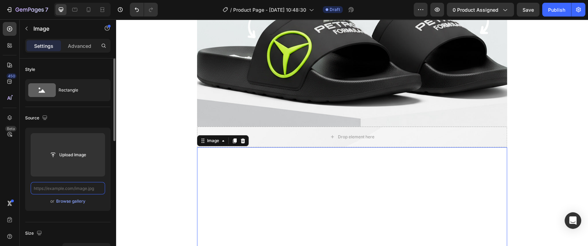
paste input "https://cdn.shopify.com/s/files/1/0726/4547/6648/files/sandalias-2_06.jpg?v=175…"
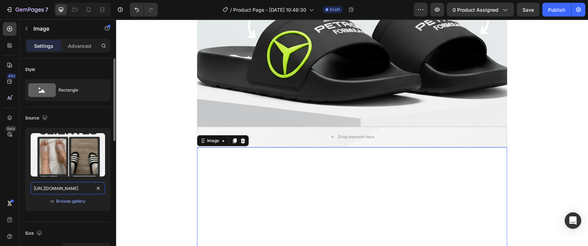
scroll to position [0, 119]
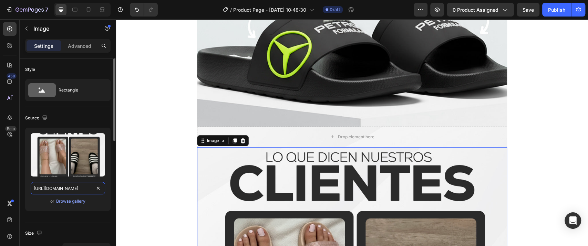
type input "https://cdn.shopify.com/s/files/1/0726/4547/6648/files/sandalias-2_06.jpg?v=175…"
click at [86, 221] on div "Source Upload Image https://cdn.shopify.com/s/files/1/0726/4547/6648/files/sand…" at bounding box center [67, 164] width 85 height 115
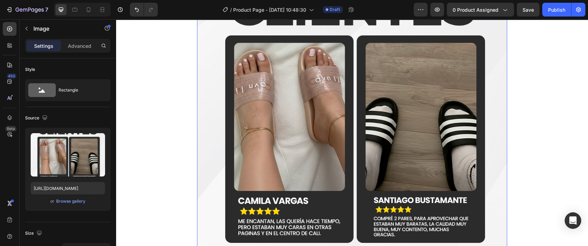
scroll to position [868, 0]
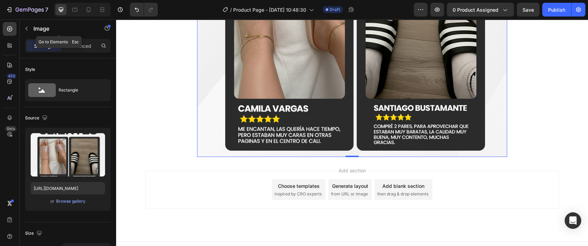
click at [28, 29] on icon "button" at bounding box center [27, 29] width 6 height 6
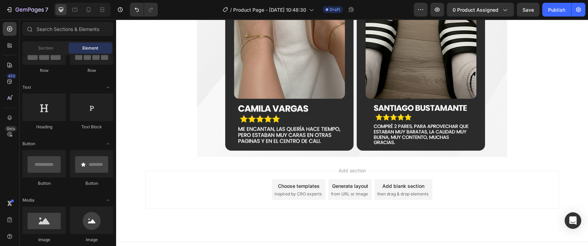
scroll to position [0, 0]
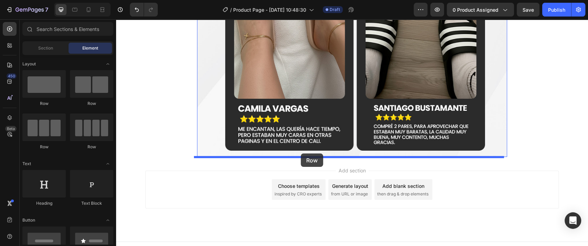
drag, startPoint x: 165, startPoint y: 113, endPoint x: 301, endPoint y: 154, distance: 141.7
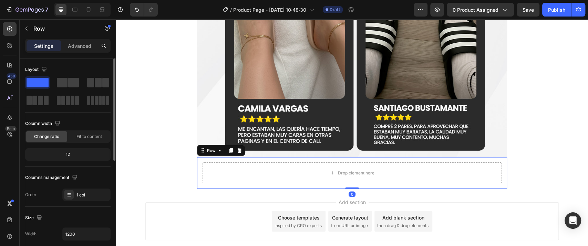
drag, startPoint x: 77, startPoint y: 49, endPoint x: 80, endPoint y: 60, distance: 11.7
click at [78, 49] on p "Advanced" at bounding box center [79, 45] width 23 height 7
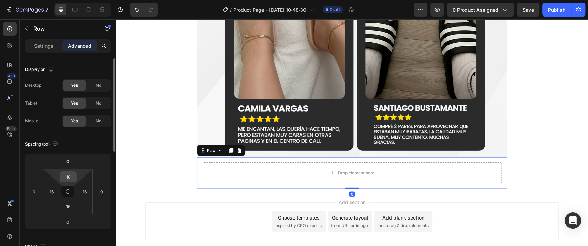
click at [67, 0] on html "7 Version history / Product Page - Sep 27, 10:48:30 Draft Preview 0 product ass…" at bounding box center [294, 0] width 588 height 0
click at [68, 181] on input "16" at bounding box center [68, 177] width 14 height 10
click at [70, 178] on input "16" at bounding box center [68, 177] width 14 height 10
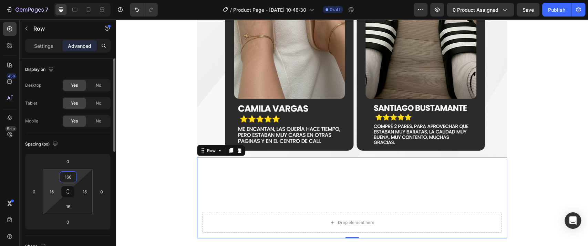
drag, startPoint x: 71, startPoint y: 177, endPoint x: 50, endPoint y: 181, distance: 21.5
click at [50, 181] on div "160 16 16 16" at bounding box center [68, 191] width 50 height 45
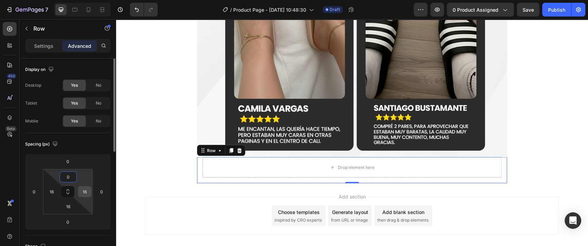
type input "0"
drag, startPoint x: 71, startPoint y: 208, endPoint x: 58, endPoint y: 208, distance: 13.1
click at [58, 208] on div "0 16 16 0" at bounding box center [68, 191] width 50 height 45
drag, startPoint x: 72, startPoint y: 209, endPoint x: 58, endPoint y: 209, distance: 14.5
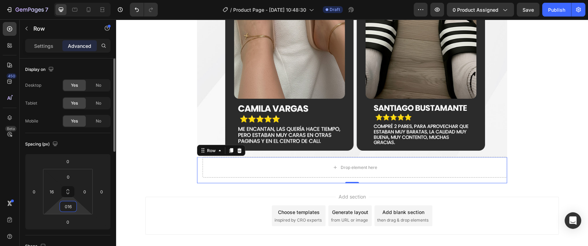
click at [58, 209] on div "0 16 016 0" at bounding box center [68, 191] width 50 height 45
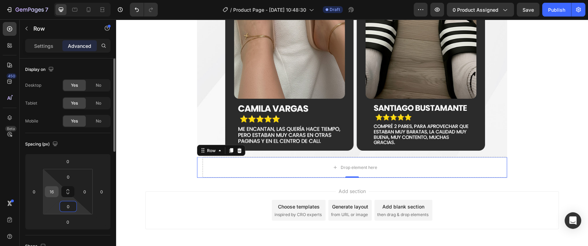
type input "0"
drag, startPoint x: 53, startPoint y: 190, endPoint x: 43, endPoint y: 192, distance: 9.9
click at [43, 192] on div "0 16 0 0" at bounding box center [68, 191] width 50 height 45
type input "0"
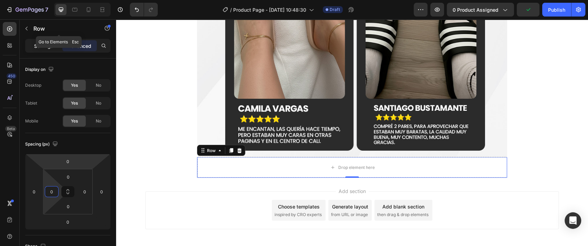
click at [45, 45] on p "Settings" at bounding box center [43, 45] width 19 height 7
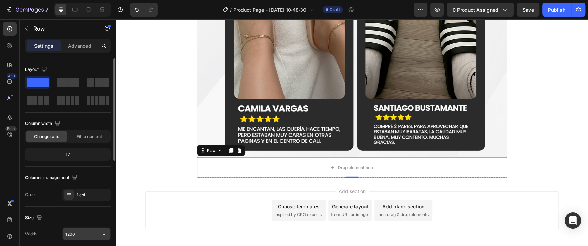
click at [85, 232] on input "1200" at bounding box center [87, 234] width 48 height 12
type input "900"
click at [105, 71] on div "Layout" at bounding box center [67, 69] width 85 height 11
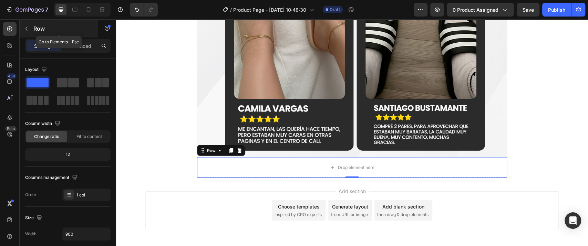
click at [32, 30] on button "button" at bounding box center [26, 28] width 11 height 11
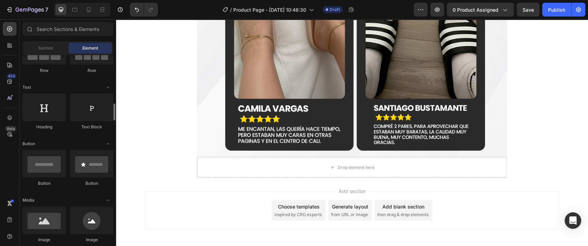
scroll to position [115, 0]
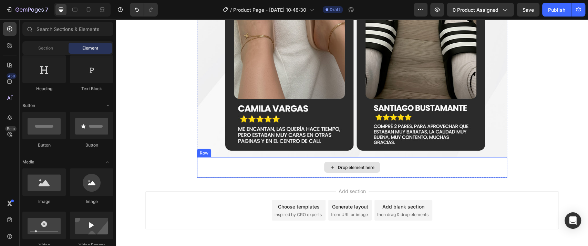
click at [273, 163] on div "Drop element here" at bounding box center [352, 167] width 310 height 21
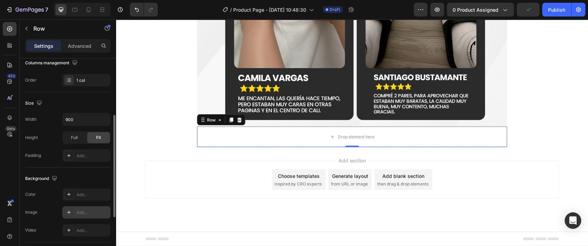
click at [80, 211] on div "Add..." at bounding box center [93, 213] width 32 height 6
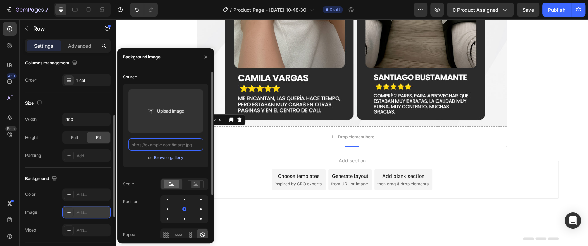
scroll to position [0, 0]
click at [179, 146] on input "text" at bounding box center [166, 145] width 74 height 12
paste input "https://cdn.shopify.com/s/files/1/0726/4547/6648/files/sandalias-2_06.jpg?v=175…"
type input "https://cdn.shopify.com/s/files/1/0726/4547/6648/files/sandalias-2_06.jpg?v=175…"
paste input "https://cdn.shopify.com/s/files/1/0726/4547/6648/files/sandalias-2_07.jpg?v=175…"
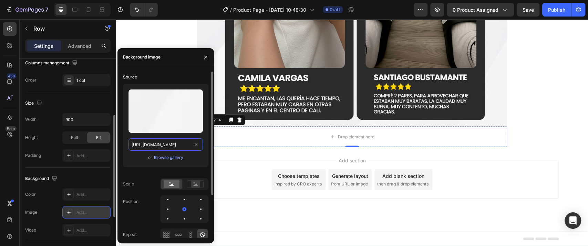
scroll to position [0, 118]
type input "https://cdn.shopify.com/s/files/1/0726/4547/6648/files/sandalias-2_07.jpg?v=175…"
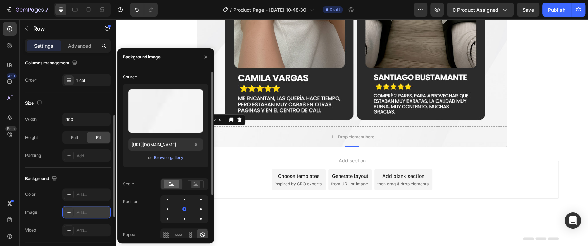
scroll to position [0, 0]
click at [143, 170] on div "Upload Image https://cdn.shopify.com/s/files/1/0726/4547/6648/files/sandalias-2…" at bounding box center [165, 128] width 85 height 89
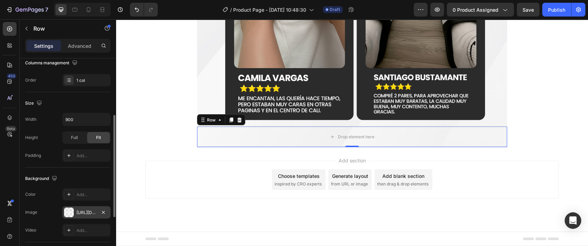
click at [88, 92] on div "Size Width 900 Height Full Fit Padding Add..." at bounding box center [67, 129] width 85 height 75
click at [21, 26] on button "button" at bounding box center [26, 28] width 11 height 11
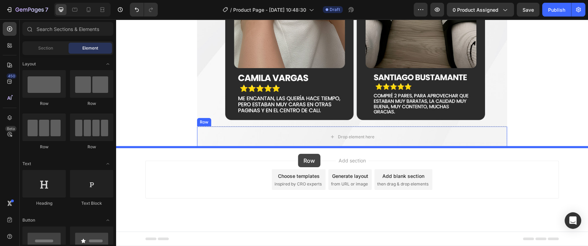
drag, startPoint x: 210, startPoint y: 143, endPoint x: 298, endPoint y: 154, distance: 88.9
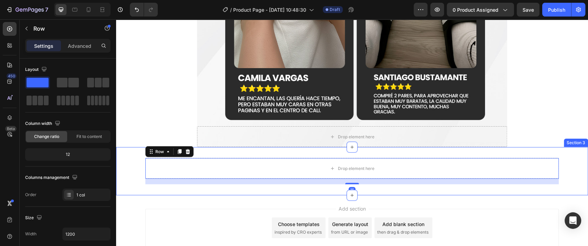
click at [215, 156] on div "Drop element here Row 16 Section 3" at bounding box center [352, 171] width 472 height 48
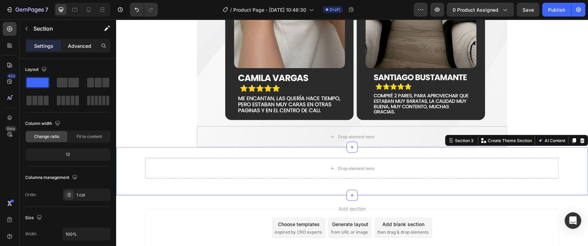
click at [84, 48] on p "Advanced" at bounding box center [79, 45] width 23 height 7
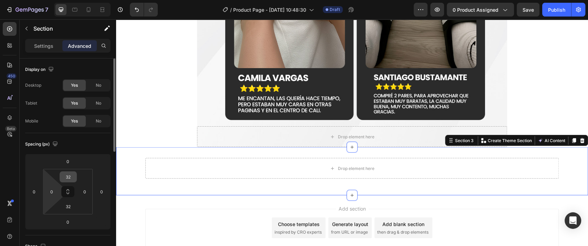
click at [60, 177] on div "32" at bounding box center [68, 177] width 17 height 11
click at [64, 176] on input "32" at bounding box center [68, 177] width 14 height 10
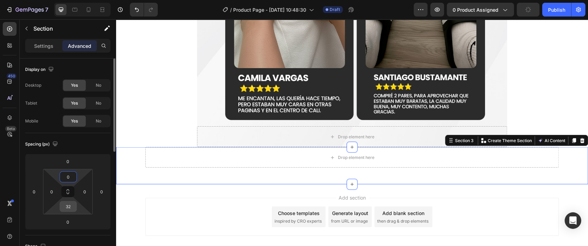
type input "0"
click at [65, 210] on input "32" at bounding box center [68, 207] width 14 height 10
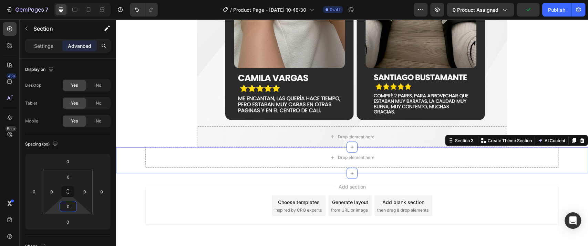
type input "0"
click at [47, 39] on div "Settings Advanced" at bounding box center [67, 46] width 85 height 14
click at [45, 45] on p "Settings" at bounding box center [43, 45] width 19 height 7
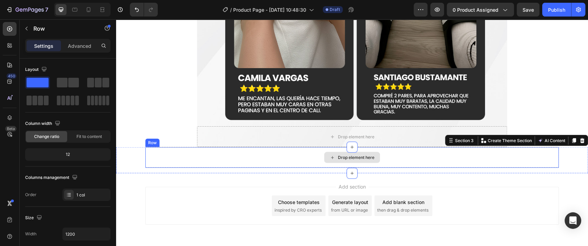
click at [247, 156] on div "Drop element here" at bounding box center [352, 157] width 414 height 21
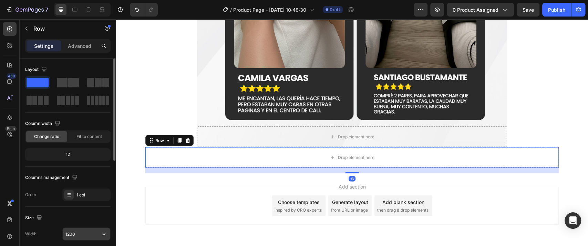
click at [77, 234] on input "1200" at bounding box center [87, 234] width 48 height 12
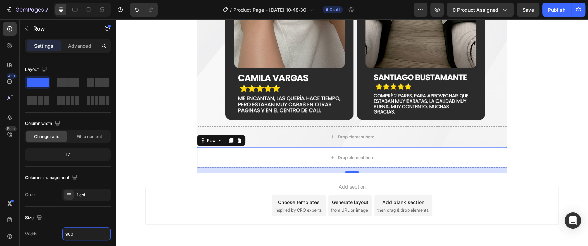
type input "900"
drag, startPoint x: 348, startPoint y: 173, endPoint x: 349, endPoint y: 162, distance: 11.4
click at [349, 162] on div "Drop element here Row 10" at bounding box center [352, 157] width 310 height 21
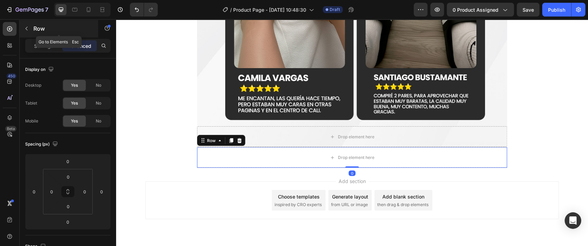
click at [32, 33] on div at bounding box center [26, 28] width 11 height 11
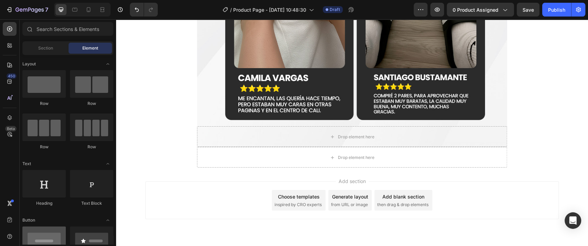
scroll to position [77, 0]
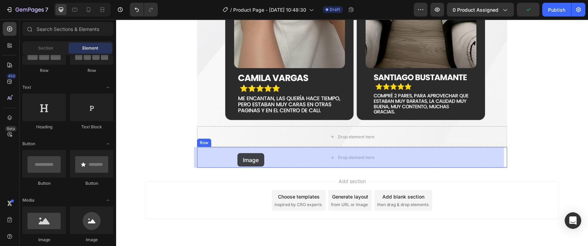
drag, startPoint x: 157, startPoint y: 243, endPoint x: 237, endPoint y: 153, distance: 120.1
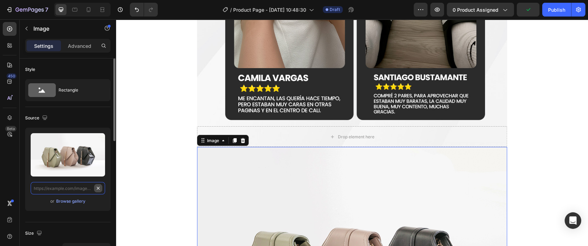
scroll to position [0, 0]
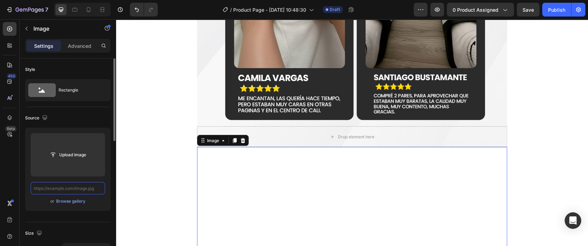
paste input "https://cdn.shopify.com/s/files/1/0726/4547/6648/files/sandalias-2_07.jpg?v=175…"
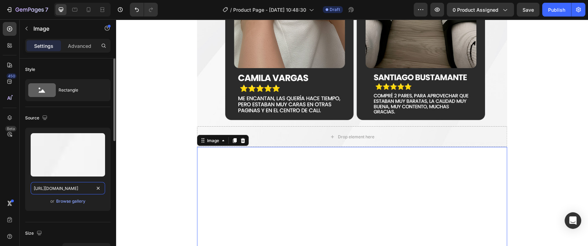
scroll to position [0, 118]
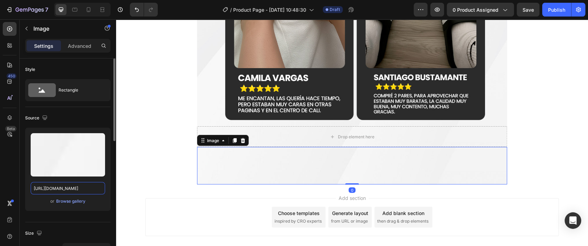
type input "https://cdn.shopify.com/s/files/1/0726/4547/6648/files/sandalias-2_07.jpg?v=175…"
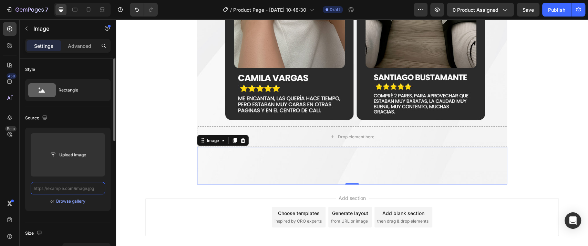
scroll to position [0, 0]
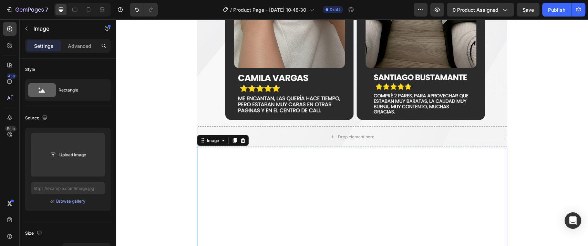
click at [241, 140] on icon at bounding box center [243, 140] width 4 height 5
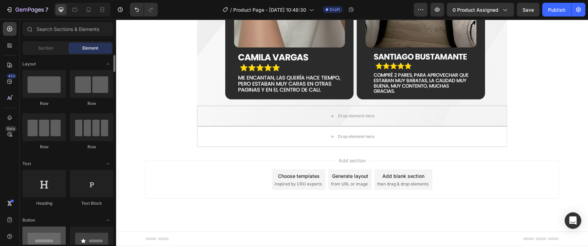
scroll to position [115, 0]
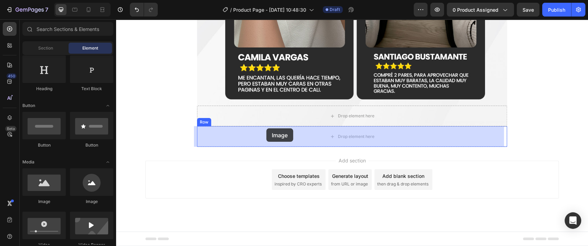
drag, startPoint x: 165, startPoint y: 204, endPoint x: 189, endPoint y: 140, distance: 67.7
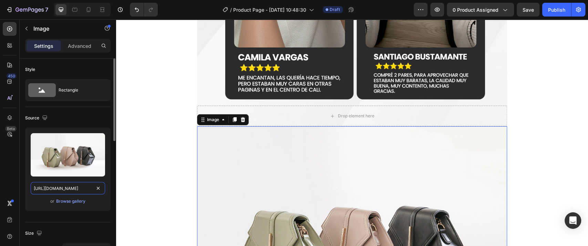
click at [98, 193] on input "https://cdn.shopify.com/s/files/1/2005/9307/files/image_demo.jpg" at bounding box center [68, 188] width 74 height 12
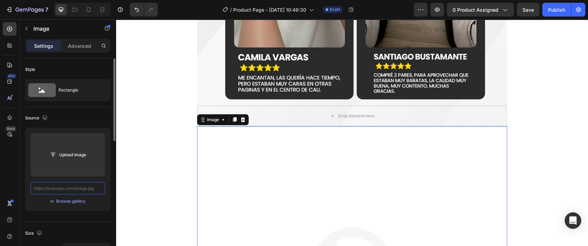
paste input "https://cdn.shopify.com/s/files/1/0726/4547/6648/files/sandalias-2_06.jpg?v=175…"
type input "https://cdn.shopify.com/s/files/1/0726/4547/6648/files/sandalias-2_06.jpg?v=175…"
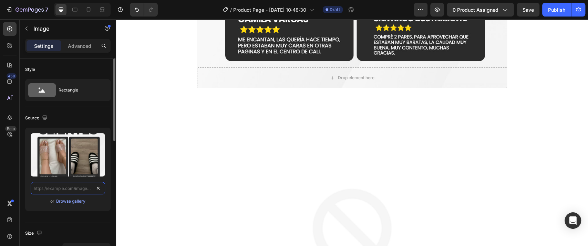
scroll to position [0, 0]
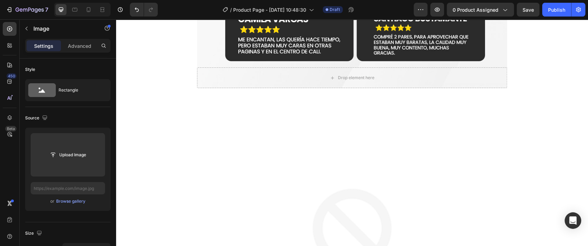
click at [230, 122] on img at bounding box center [352, 243] width 310 height 310
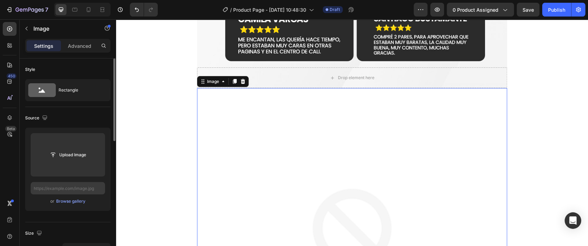
click at [91, 182] on div "Upload Image or Browse gallery" at bounding box center [67, 169] width 85 height 83
click at [84, 186] on input "text" at bounding box center [68, 188] width 74 height 12
paste input "https://cdn.shopify.com/s/files/1/0726/4547/6648/files/sandalias-2_08.jpg?v=175…"
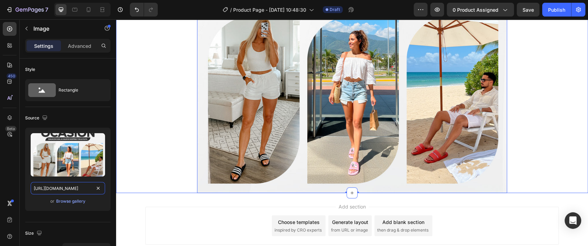
scroll to position [1111, 0]
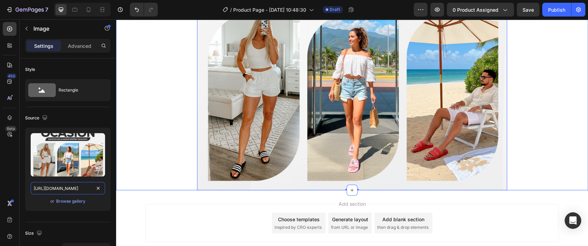
type input "https://cdn.shopify.com/s/files/1/0726/4547/6648/files/sandalias-2_08.jpg?v=175…"
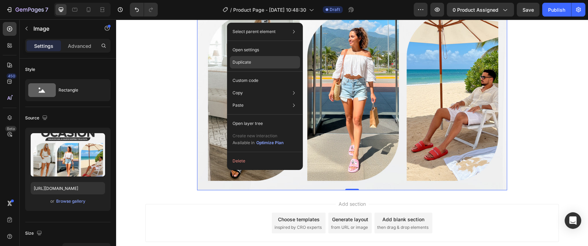
click at [245, 63] on p "Duplicate" at bounding box center [242, 62] width 19 height 6
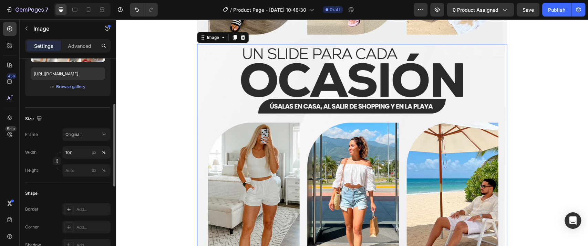
scroll to position [1258, 0]
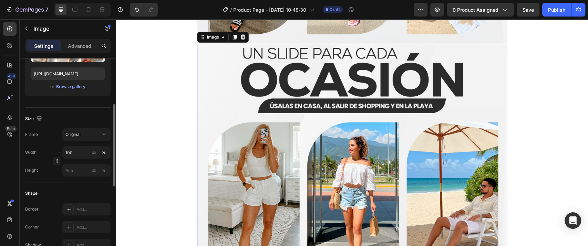
click at [254, 143] on img at bounding box center [352, 172] width 310 height 256
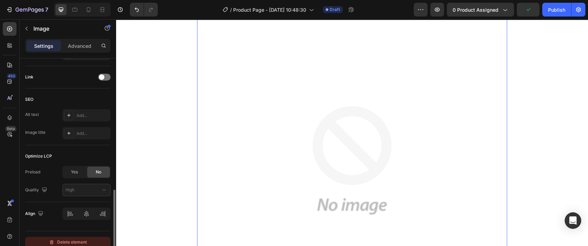
scroll to position [313, 0]
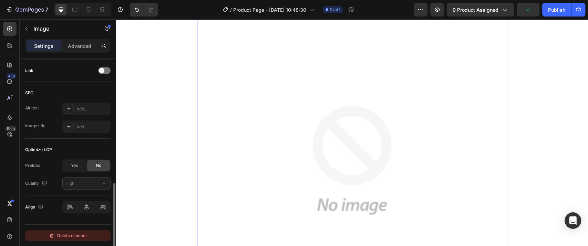
click at [66, 235] on div "Delete element" at bounding box center [68, 236] width 38 height 8
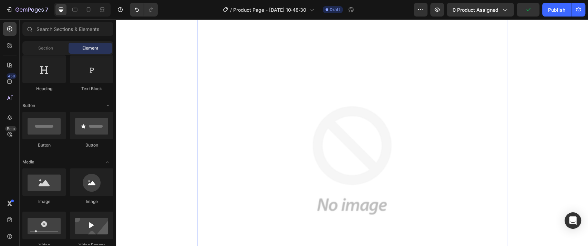
scroll to position [1155, 0]
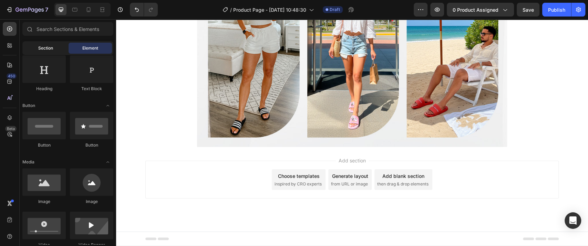
click at [34, 49] on div "Section" at bounding box center [45, 48] width 43 height 11
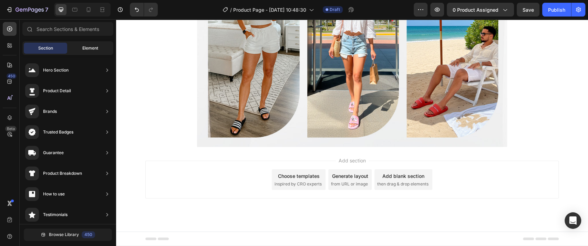
click at [99, 49] on div "Element" at bounding box center [90, 48] width 43 height 11
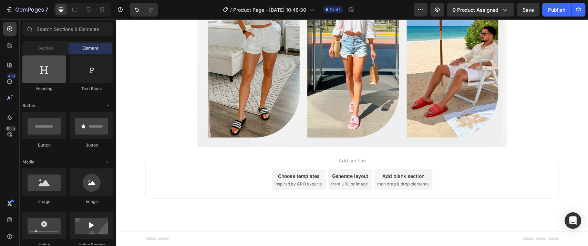
scroll to position [0, 0]
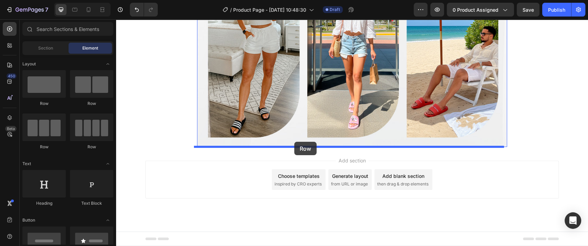
drag, startPoint x: 162, startPoint y: 102, endPoint x: 294, endPoint y: 142, distance: 138.0
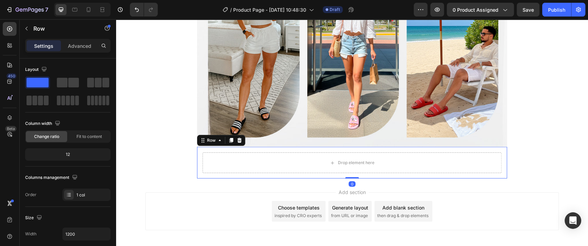
scroll to position [1186, 0]
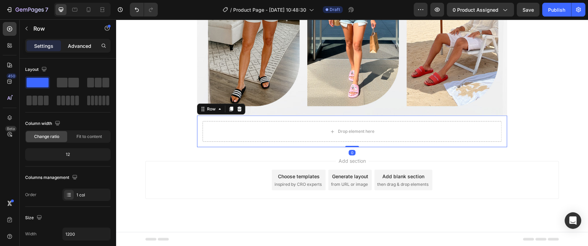
click at [72, 47] on p "Advanced" at bounding box center [79, 45] width 23 height 7
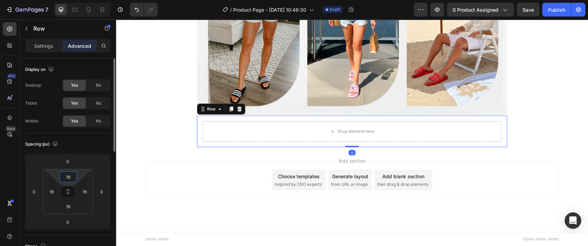
click at [70, 180] on input "16" at bounding box center [68, 177] width 14 height 10
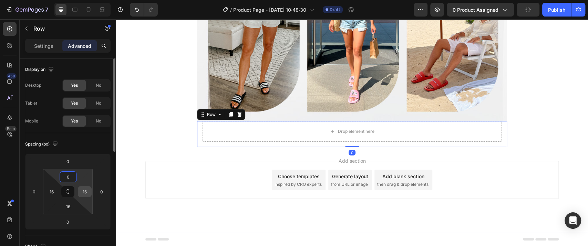
type input "0"
click at [87, 191] on input "16" at bounding box center [85, 192] width 10 height 10
type input "0"
click at [69, 208] on input "16" at bounding box center [68, 207] width 14 height 10
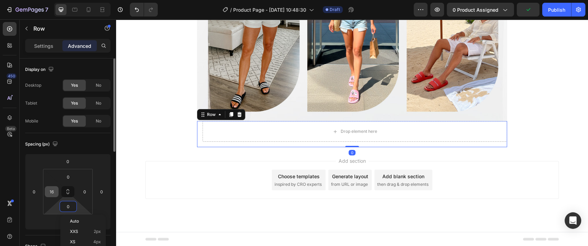
scroll to position [1175, 0]
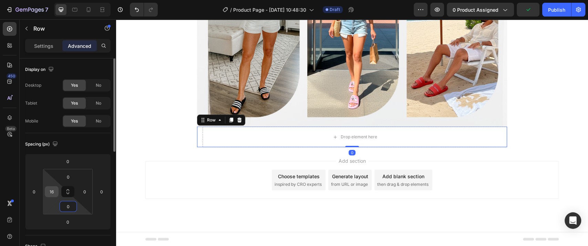
type input "0"
click at [51, 190] on input "16" at bounding box center [52, 192] width 10 height 10
type input "0"
click at [82, 146] on div "Spacing (px)" at bounding box center [67, 144] width 85 height 11
click at [47, 46] on p "Settings" at bounding box center [43, 45] width 19 height 7
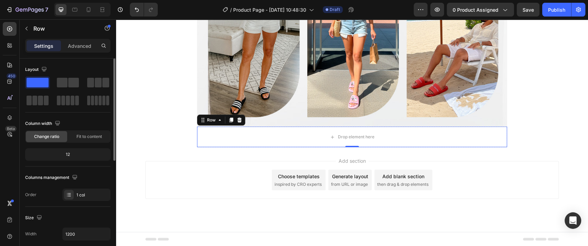
scroll to position [77, 0]
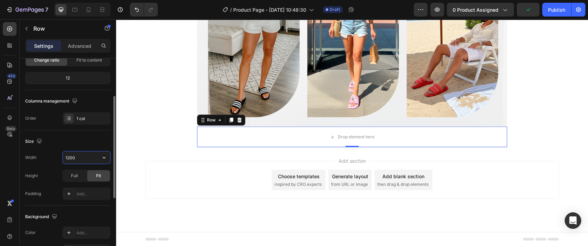
click at [85, 156] on input "1200" at bounding box center [87, 158] width 48 height 12
type input "900"
click at [87, 138] on div "Size" at bounding box center [67, 141] width 85 height 11
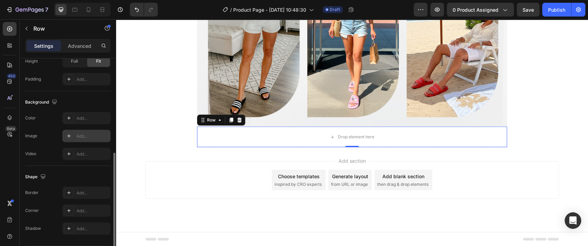
click at [82, 140] on div "Add..." at bounding box center [86, 136] width 48 height 12
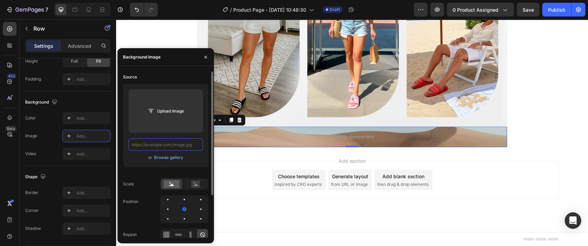
scroll to position [0, 0]
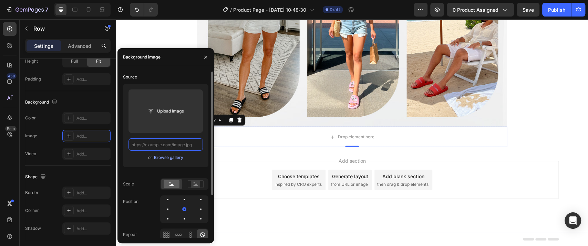
click at [179, 143] on input "text" at bounding box center [166, 145] width 74 height 12
paste input "https://cdn.shopify.com/s/files/1/0726/4547/6648/files/sandalias-2_09.jpg?v=175…"
type input "https://cdn.shopify.com/s/files/1/0726/4547/6648/files/sandalias-2_09.jpg?v=175…"
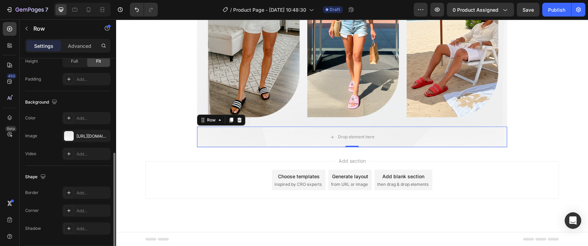
click at [92, 172] on div "Shape" at bounding box center [67, 177] width 85 height 11
click at [31, 31] on button "button" at bounding box center [26, 28] width 11 height 11
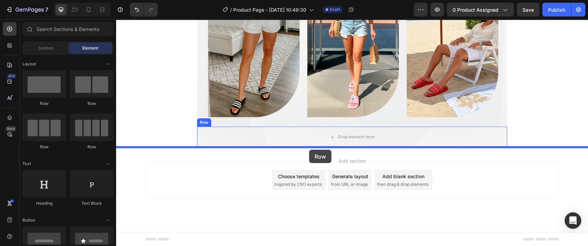
drag, startPoint x: 167, startPoint y: 102, endPoint x: 309, endPoint y: 150, distance: 150.1
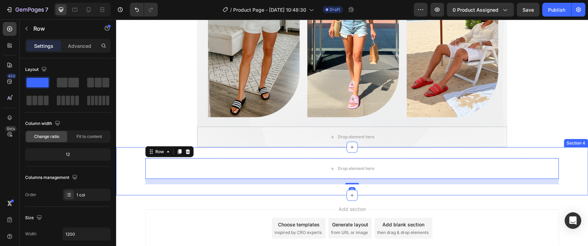
scroll to position [1224, 0]
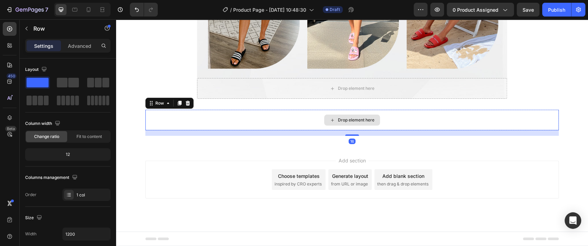
click at [215, 106] on div "Drop element here Row 16 Section 4" at bounding box center [352, 123] width 472 height 48
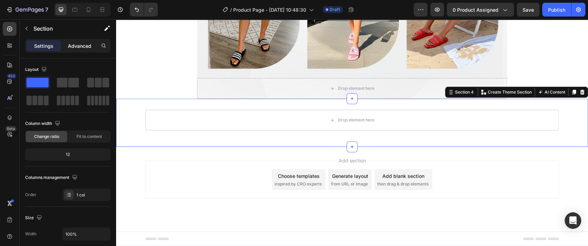
click at [76, 44] on p "Advanced" at bounding box center [79, 45] width 23 height 7
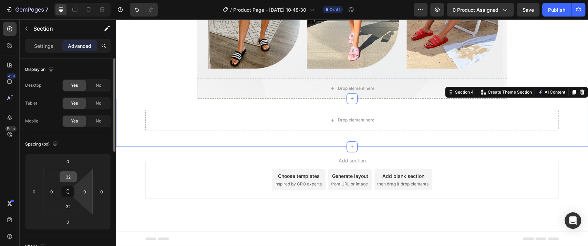
click at [72, 179] on input "32" at bounding box center [68, 177] width 14 height 10
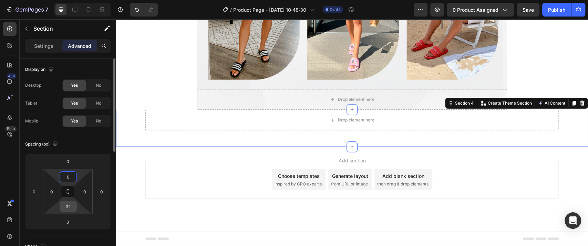
type input "0"
click at [70, 202] on input "32" at bounding box center [68, 207] width 14 height 10
type input "0"
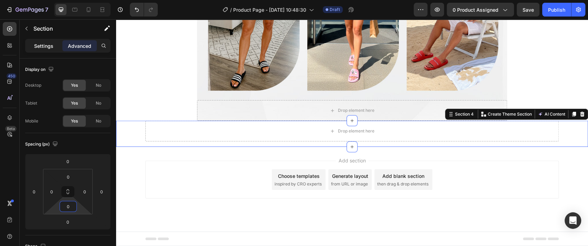
click at [49, 50] on div "Settings" at bounding box center [44, 45] width 34 height 11
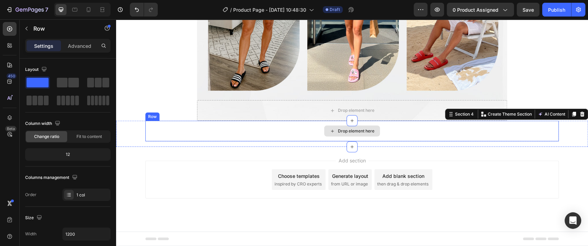
click at [206, 126] on div "Drop element here" at bounding box center [352, 131] width 414 height 21
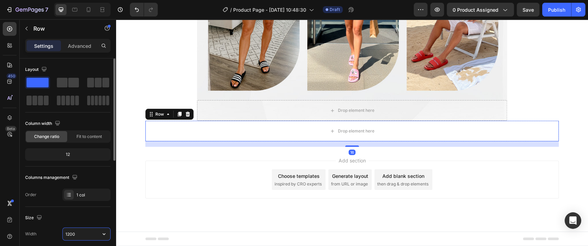
click at [74, 234] on input "1200" at bounding box center [87, 234] width 48 height 12
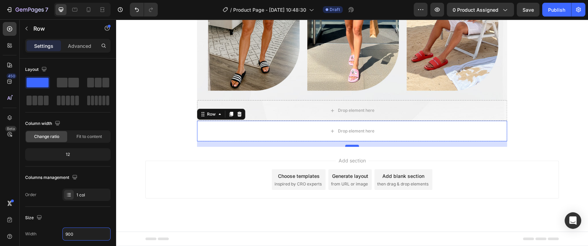
type input "900"
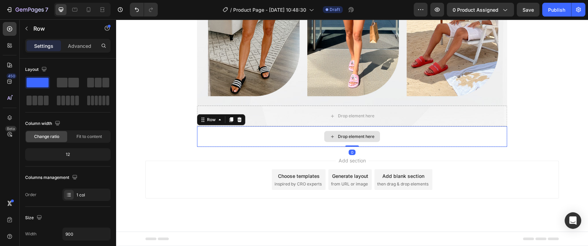
scroll to position [1196, 0]
drag, startPoint x: 346, startPoint y: 145, endPoint x: 346, endPoint y: 134, distance: 11.4
click at [350, 134] on div "Drop element here Row 0" at bounding box center [352, 137] width 310 height 21
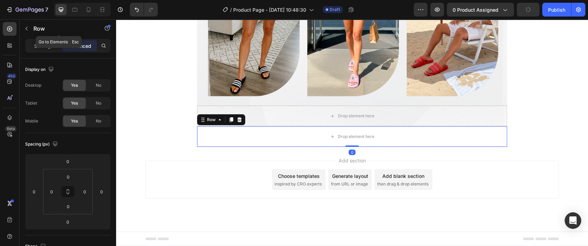
click at [36, 28] on p "Row" at bounding box center [62, 28] width 59 height 8
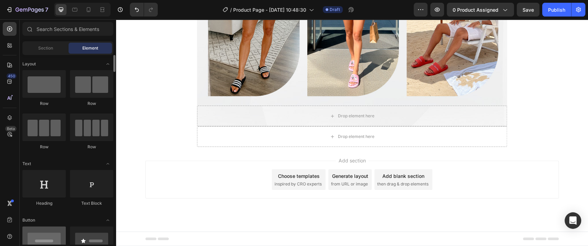
scroll to position [77, 0]
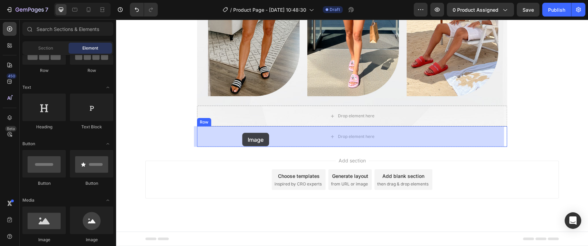
drag, startPoint x: 178, startPoint y: 234, endPoint x: 245, endPoint y: 132, distance: 122.5
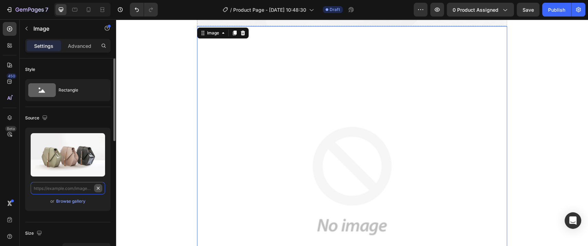
scroll to position [0, 0]
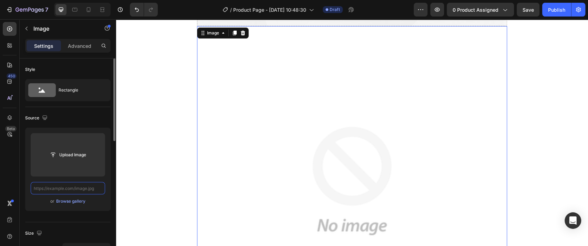
paste input "https://cdn.shopify.com/s/files/1/0726/4547/6648/files/sandalias-2_10.jpg?v=175…"
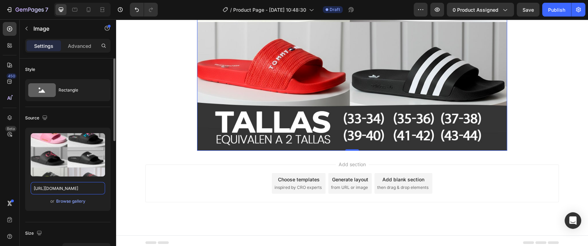
scroll to position [1710, 0]
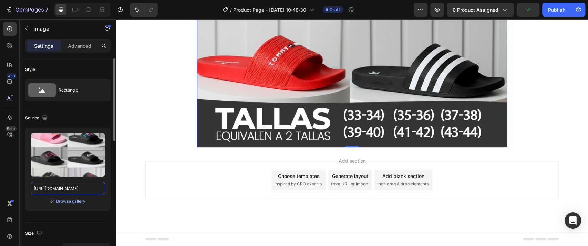
type input "https://cdn.shopify.com/s/files/1/0726/4547/6648/files/sandalias-2_10.jpg?v=175…"
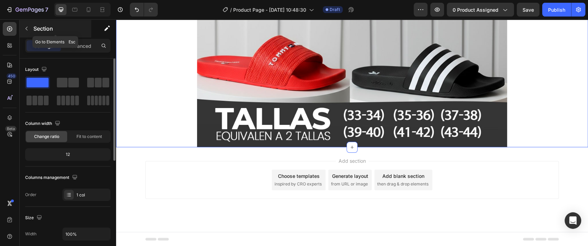
click at [30, 32] on button "button" at bounding box center [26, 28] width 11 height 11
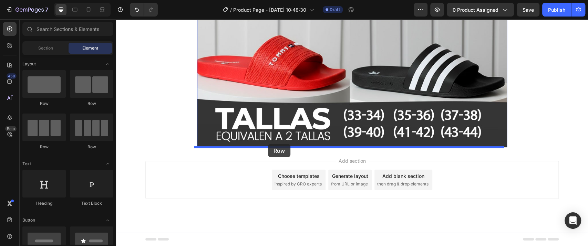
drag, startPoint x: 168, startPoint y: 111, endPoint x: 268, endPoint y: 144, distance: 105.7
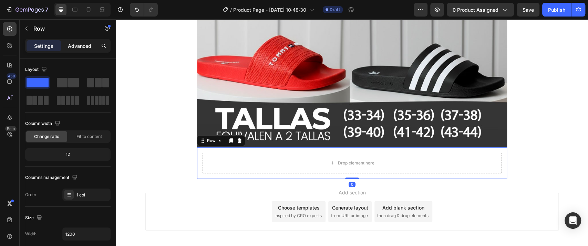
click at [82, 49] on p "Advanced" at bounding box center [79, 45] width 23 height 7
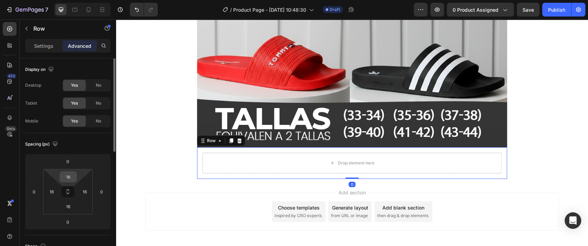
click at [70, 176] on input "16" at bounding box center [68, 177] width 14 height 10
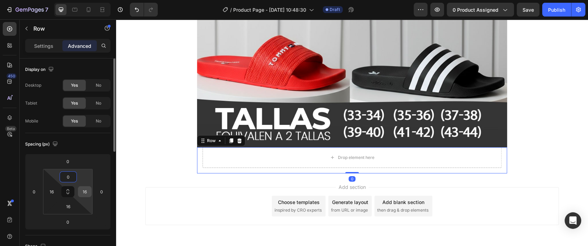
type input "0"
click at [85, 191] on input "16" at bounding box center [85, 192] width 10 height 10
type input "0"
click at [49, 188] on input "16" at bounding box center [52, 192] width 10 height 10
type input "0"
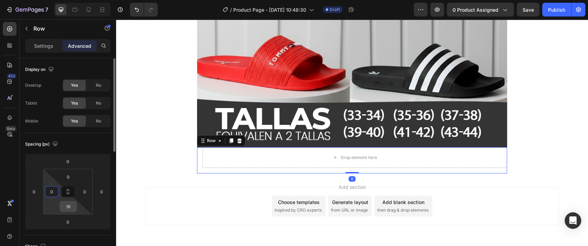
click at [69, 211] on input "16" at bounding box center [68, 207] width 14 height 10
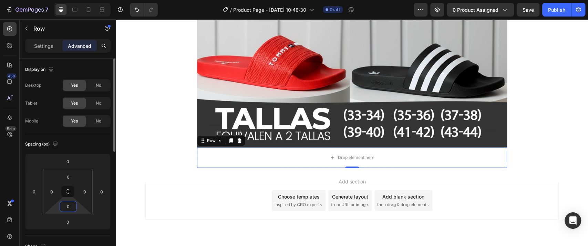
type input "0"
click at [94, 235] on div "Spacing (px) 0 0 0 0 0 0 0 0" at bounding box center [67, 184] width 85 height 102
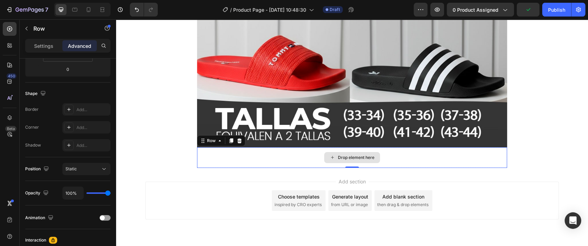
click at [212, 158] on div "Drop element here" at bounding box center [352, 158] width 310 height 21
click at [44, 43] on div "Settings" at bounding box center [44, 45] width 34 height 11
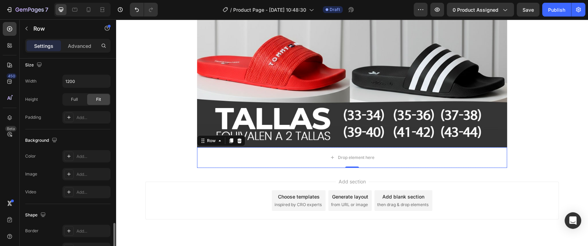
scroll to position [213, 0]
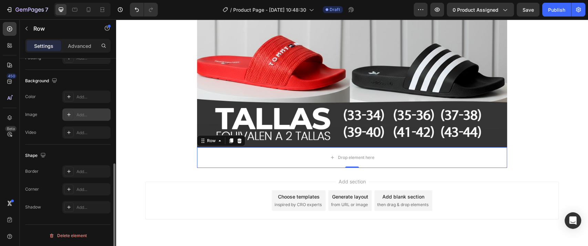
click at [85, 110] on div "Add..." at bounding box center [86, 115] width 48 height 12
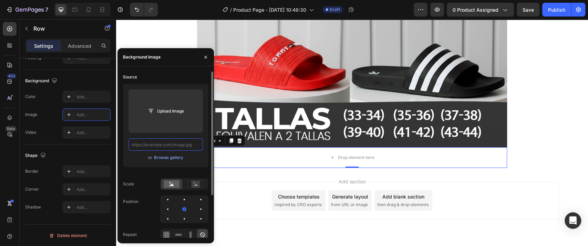
scroll to position [0, 0]
paste input "https://cdn.shopify.com/s/files/1/0726/4547/6648/files/sandalias-2_11.jpg?v=175…"
type input "https://cdn.shopify.com/s/files/1/0726/4547/6648/files/sandalias-2_11.jpg?v=175…"
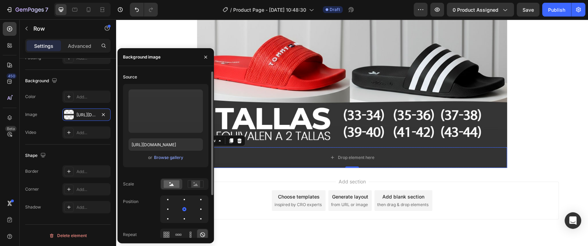
click at [139, 178] on div "Source Upload Image https://cdn.shopify.com/s/files/1/0726/4547/6648/files/sand…" at bounding box center [165, 169] width 85 height 195
click at [301, 175] on div "Add section Choose templates inspired by CRO experts Generate layout from URL o…" at bounding box center [352, 210] width 472 height 85
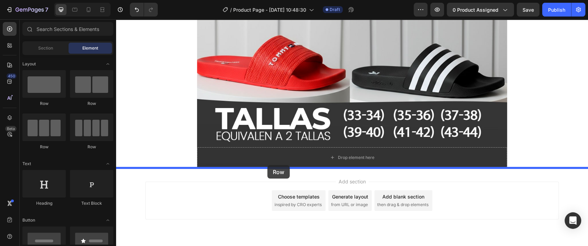
drag, startPoint x: 155, startPoint y: 96, endPoint x: 267, endPoint y: 165, distance: 132.3
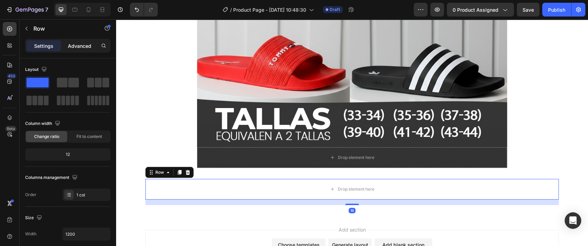
click at [78, 46] on p "Advanced" at bounding box center [79, 45] width 23 height 7
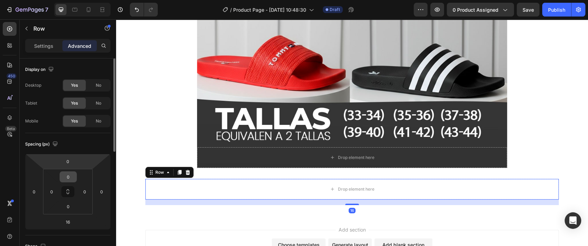
click at [69, 182] on div "0" at bounding box center [68, 177] width 17 height 11
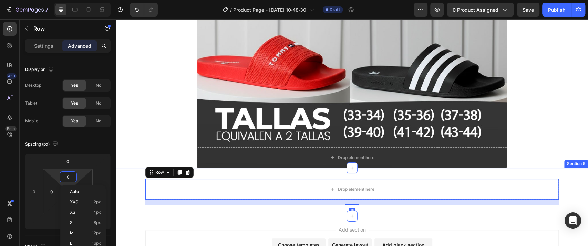
click at [301, 176] on div "Drop element here Row 16 Section 5" at bounding box center [352, 192] width 472 height 48
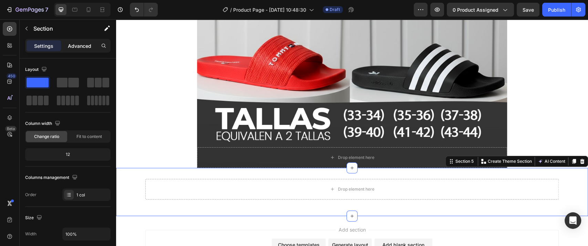
click at [67, 43] on div "Advanced" at bounding box center [79, 45] width 34 height 11
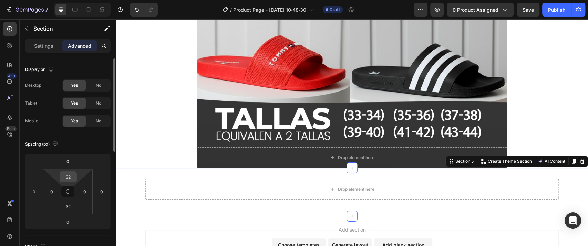
click at [60, 182] on div "32" at bounding box center [68, 177] width 17 height 11
click at [63, 181] on input "32" at bounding box center [68, 177] width 14 height 10
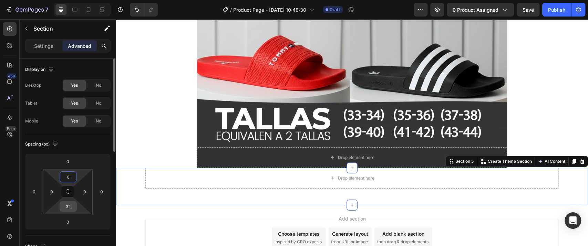
type input "0"
click at [69, 208] on input "32" at bounding box center [68, 207] width 14 height 10
type input "0"
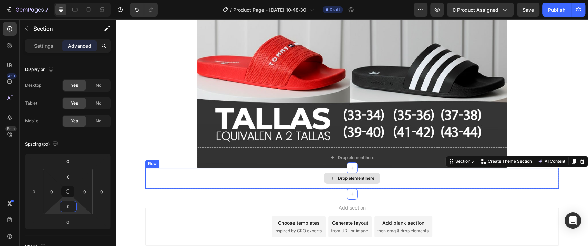
click at [186, 182] on div "Drop element here" at bounding box center [352, 178] width 414 height 21
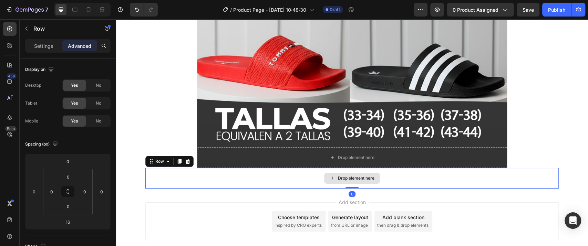
drag, startPoint x: 354, startPoint y: 194, endPoint x: 354, endPoint y: 184, distance: 9.7
click at [354, 184] on div "Drop element here Row 0" at bounding box center [352, 178] width 414 height 21
type input "0"
drag, startPoint x: 47, startPoint y: 43, endPoint x: 47, endPoint y: 48, distance: 4.8
click at [46, 43] on p "Settings" at bounding box center [43, 45] width 19 height 7
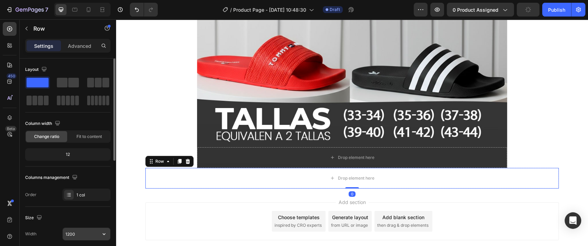
click at [79, 231] on input "1200" at bounding box center [87, 234] width 48 height 12
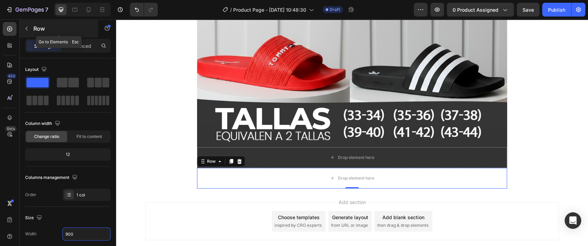
type input "900"
click at [28, 30] on icon "button" at bounding box center [27, 29] width 6 height 6
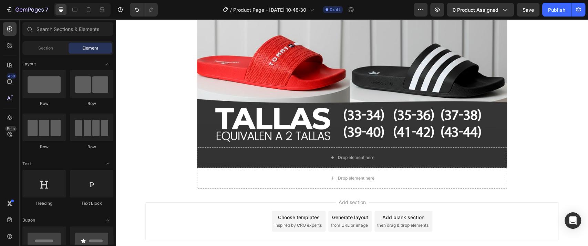
scroll to position [115, 0]
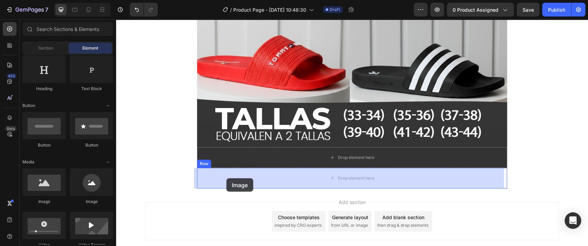
drag, startPoint x: 175, startPoint y: 208, endPoint x: 229, endPoint y: 179, distance: 61.4
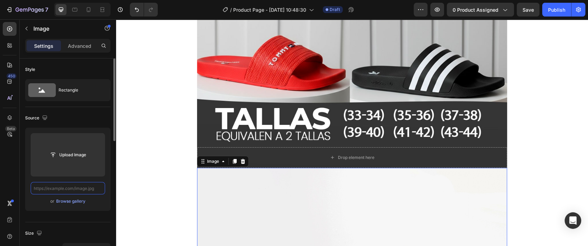
scroll to position [0, 0]
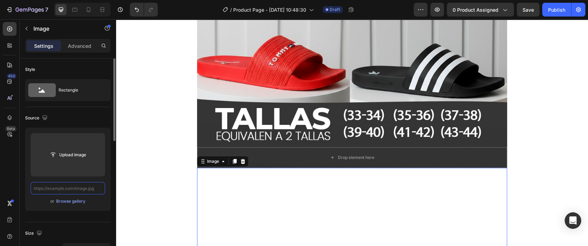
paste input "https://cdn.shopify.com/s/files/1/0726/4547/6648/files/sandalias-2_12.jpg?v=175…"
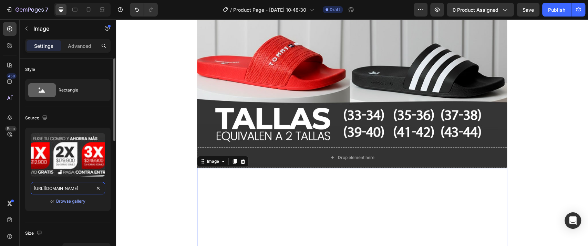
scroll to position [0, 118]
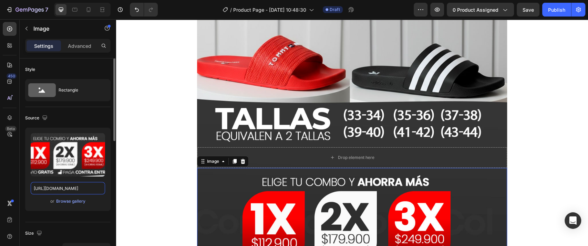
type input "https://cdn.shopify.com/s/files/1/0726/4547/6648/files/sandalias-2_12.jpg?v=175…"
click at [85, 215] on div "Upload Image https://cdn.shopify.com/s/files/1/0726/4547/6648/files/sandalias-2…" at bounding box center [67, 172] width 85 height 89
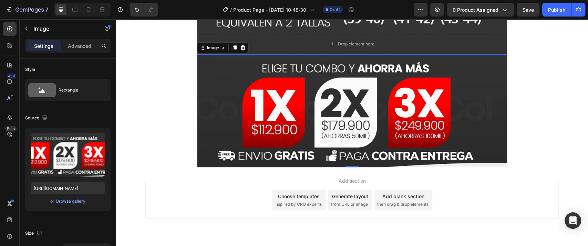
scroll to position [1825, 0]
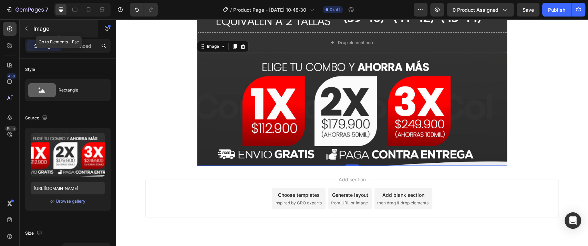
click at [27, 33] on button "button" at bounding box center [26, 28] width 11 height 11
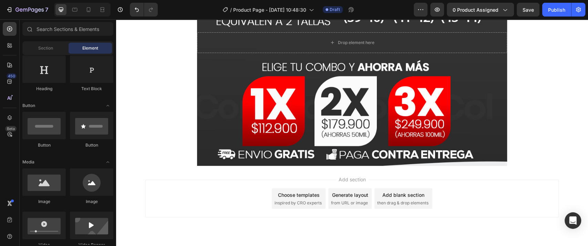
scroll to position [0, 0]
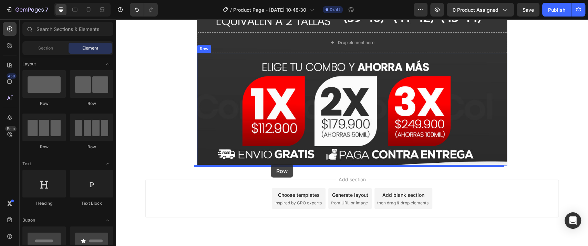
drag, startPoint x: 172, startPoint y: 112, endPoint x: 271, endPoint y: 164, distance: 111.8
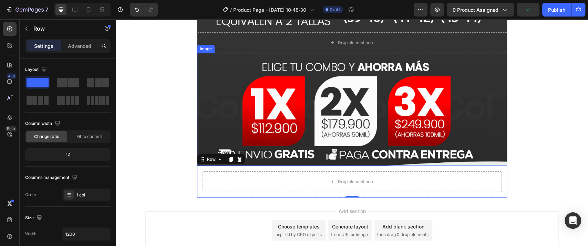
click at [217, 65] on img at bounding box center [352, 109] width 310 height 113
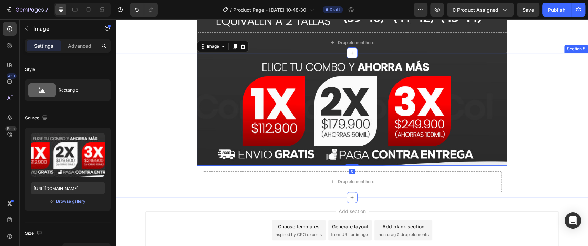
click at [168, 148] on div "Image 0 Drop element here Row Row" at bounding box center [352, 125] width 472 height 145
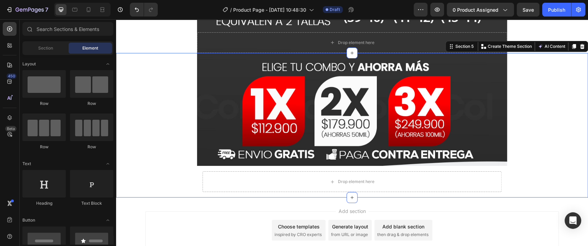
click at [162, 202] on div "Add section Choose templates inspired by CRO experts Generate layout from URL o…" at bounding box center [352, 240] width 472 height 85
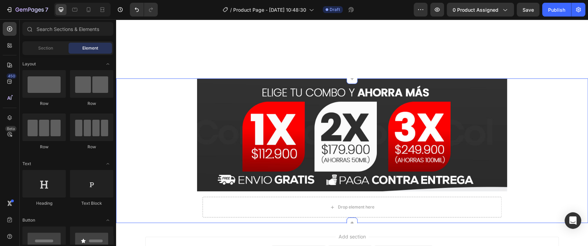
scroll to position [1799, 0]
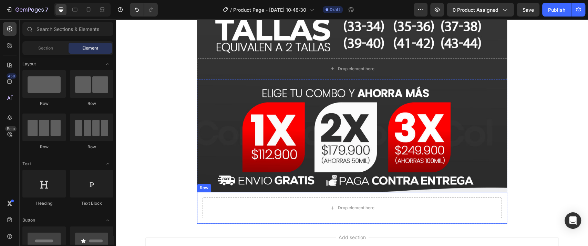
click at [208, 195] on div "Drop element here Row" at bounding box center [352, 208] width 310 height 32
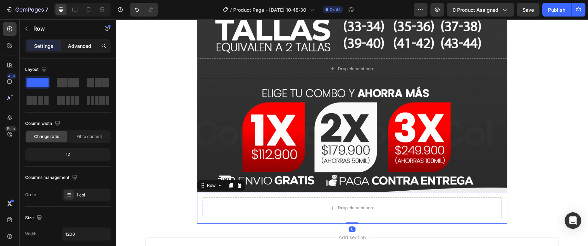
click at [78, 43] on p "Advanced" at bounding box center [79, 45] width 23 height 7
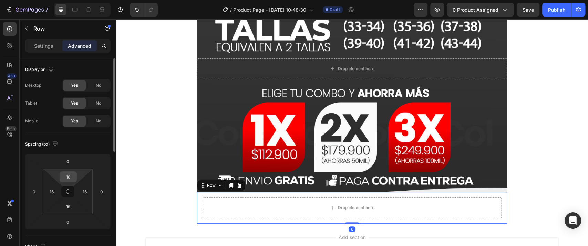
click at [70, 173] on input "16" at bounding box center [68, 177] width 14 height 10
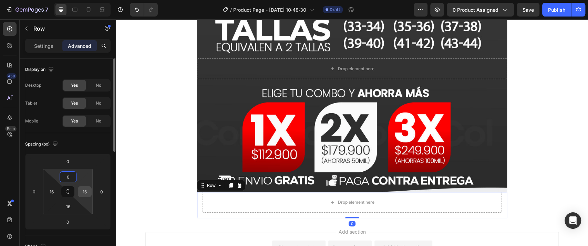
type input "0"
click at [84, 189] on input "16" at bounding box center [85, 192] width 10 height 10
type input "0"
click at [72, 206] on input "16" at bounding box center [68, 207] width 14 height 10
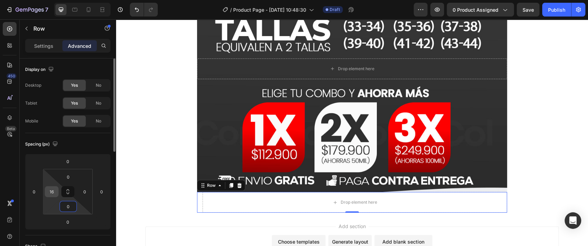
type input "0"
click at [51, 189] on input "16" at bounding box center [52, 192] width 10 height 10
type input "0"
click at [68, 142] on div "Spacing (px)" at bounding box center [67, 144] width 85 height 11
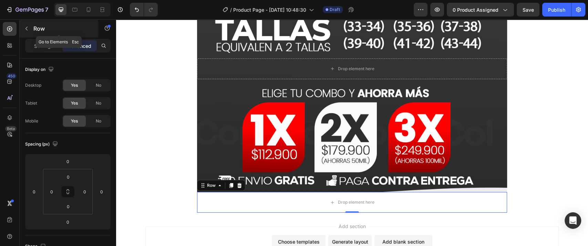
click at [31, 29] on button "button" at bounding box center [26, 28] width 11 height 11
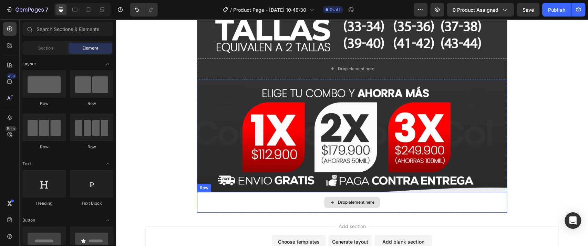
click at [247, 209] on div "Drop element here" at bounding box center [352, 202] width 310 height 21
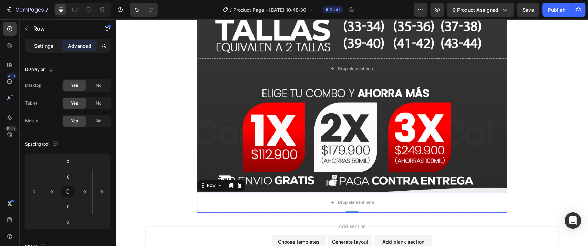
click at [34, 46] on p "Settings" at bounding box center [43, 45] width 19 height 7
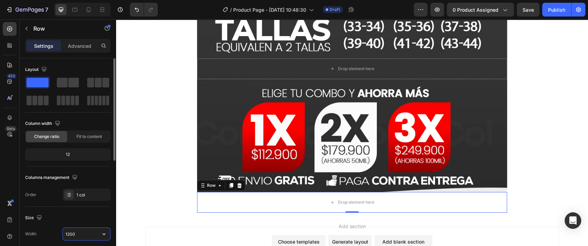
click at [83, 233] on input "1200" at bounding box center [87, 234] width 48 height 12
type input "900"
click at [90, 173] on div "Columns management" at bounding box center [67, 177] width 85 height 11
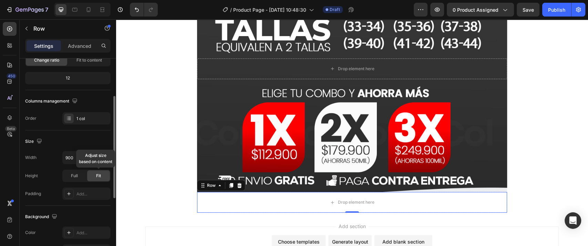
scroll to position [153, 0]
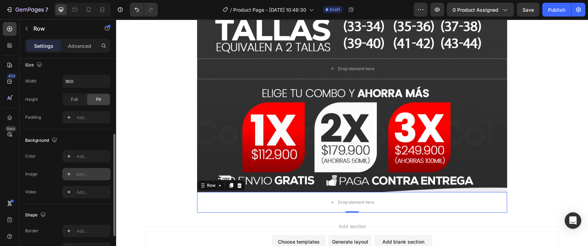
click at [88, 174] on div "Add..." at bounding box center [93, 175] width 32 height 6
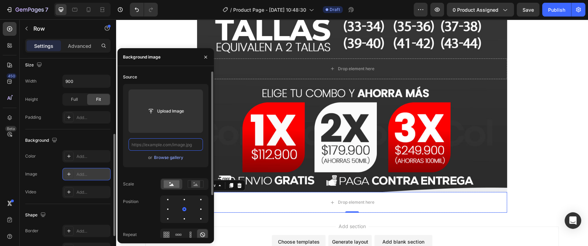
scroll to position [0, 0]
paste input "https://cdn.shopify.com/s/files/1/0726/4547/6648/files/sandalias-2_12.jpg?v=175…"
type input "https://cdn.shopify.com/s/files/1/0726/4547/6648/files/sandalias-2_12.jpg?v=175…"
paste input "https://cdn.shopify.com/s/files/1/0726/4547/6648/files/sandalias-2_13.jpg?v=175…"
type input "https://cdn.shopify.com/s/files/1/0726/4547/6648/files/sandalias-2_13.jpg?v=175…"
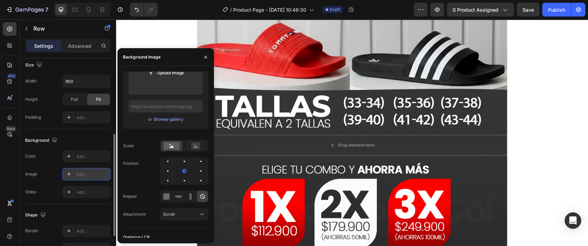
click at [87, 175] on div "Add..." at bounding box center [93, 175] width 32 height 6
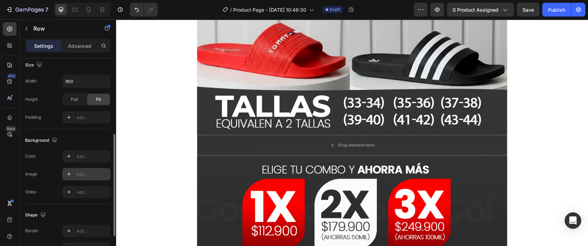
click at [87, 175] on div "Add..." at bounding box center [93, 175] width 32 height 6
type input "https://cdn.shopify.com/s/files/1/2005/9307/files/background_settings.jpg"
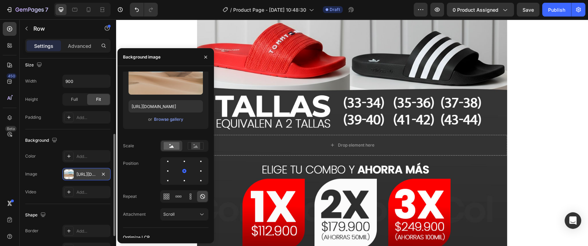
click at [90, 169] on div "https://cdn.shopify.com/s/files/1/2005/9307/files/background_settings.jpg" at bounding box center [86, 174] width 48 height 12
click at [78, 170] on div "https://cdn.shopify.com/s/files/1/2005/9307/files/background_settings.jpg" at bounding box center [86, 174] width 48 height 12
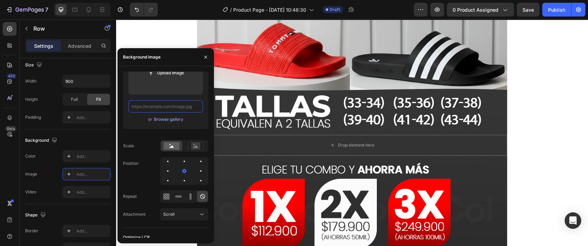
click at [189, 109] on input "text" at bounding box center [166, 106] width 74 height 12
paste input "https://cdn.shopify.com/s/files/1/0726/4547/6648/files/sandalias-2_13.jpg?v=175…"
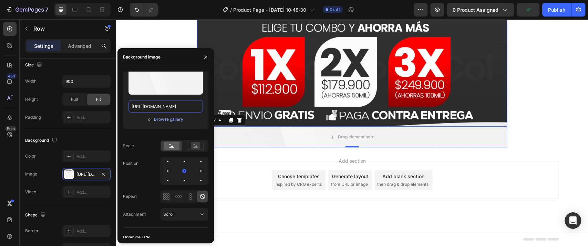
scroll to position [1864, 0]
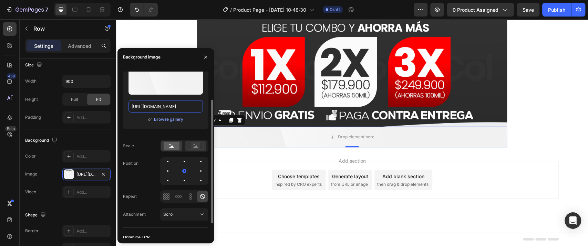
type input "https://cdn.shopify.com/s/files/1/0726/4547/6648/files/sandalias-2_13.jpg?v=175…"
click at [199, 146] on rect at bounding box center [195, 146] width 9 height 7
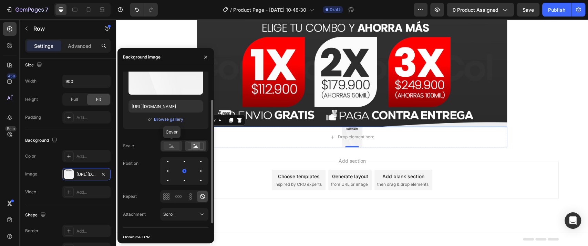
click at [175, 146] on rect at bounding box center [172, 146] width 16 height 8
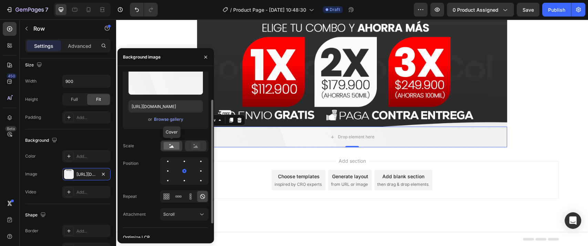
click at [200, 145] on rect at bounding box center [195, 146] width 9 height 7
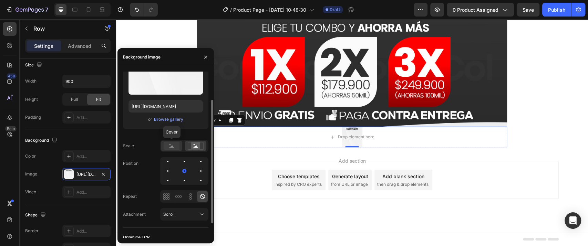
click at [176, 149] on rect at bounding box center [172, 146] width 16 height 8
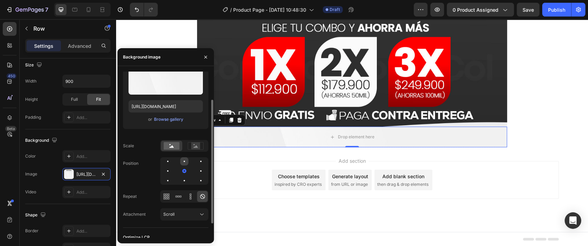
click at [186, 162] on div at bounding box center [184, 162] width 8 height 8
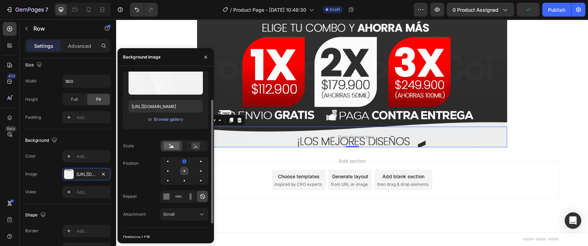
click at [184, 168] on div at bounding box center [184, 171] width 8 height 8
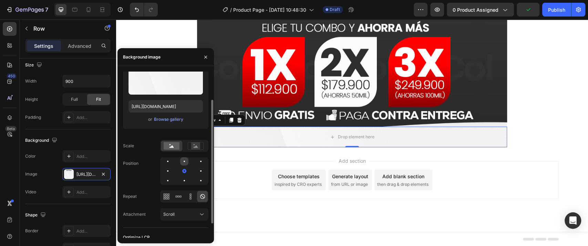
click at [182, 163] on div at bounding box center [184, 162] width 8 height 8
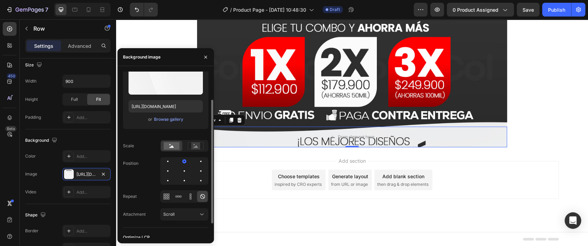
drag, startPoint x: 163, startPoint y: 160, endPoint x: 173, endPoint y: 163, distance: 10.6
click at [173, 163] on div at bounding box center [184, 172] width 48 height 28
click at [164, 162] on div at bounding box center [168, 162] width 8 height 8
drag, startPoint x: 166, startPoint y: 162, endPoint x: 207, endPoint y: 160, distance: 40.7
click at [207, 160] on div at bounding box center [184, 172] width 48 height 28
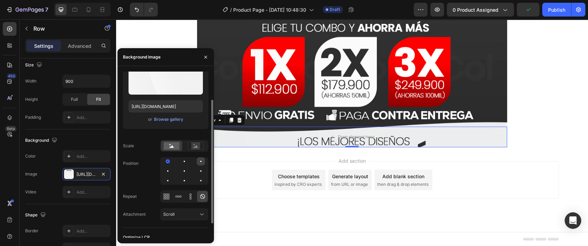
click at [202, 162] on div at bounding box center [201, 162] width 8 height 8
click at [184, 163] on div at bounding box center [184, 162] width 8 height 8
click at [182, 173] on div at bounding box center [184, 171] width 8 height 8
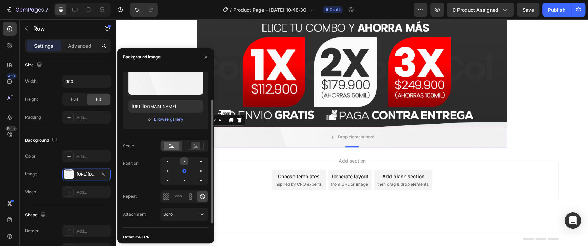
click at [185, 165] on div at bounding box center [184, 162] width 8 height 8
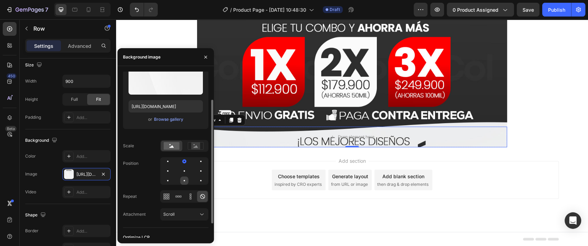
drag, startPoint x: 185, startPoint y: 160, endPoint x: 180, endPoint y: 183, distance: 23.5
click at [181, 183] on div at bounding box center [184, 172] width 48 height 28
drag, startPoint x: 162, startPoint y: 156, endPoint x: 200, endPoint y: 178, distance: 44.0
click at [200, 178] on div "Source Upload Image https://cdn.shopify.com/s/files/1/0726/4547/6648/files/sand…" at bounding box center [165, 130] width 85 height 195
click at [168, 163] on div at bounding box center [168, 162] width 8 height 8
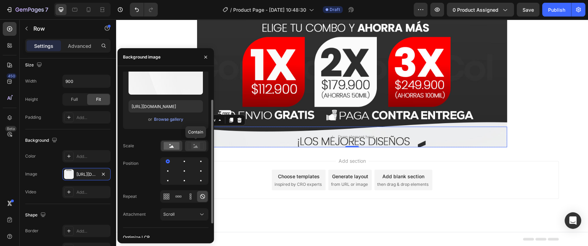
click at [193, 147] on rect at bounding box center [195, 146] width 9 height 7
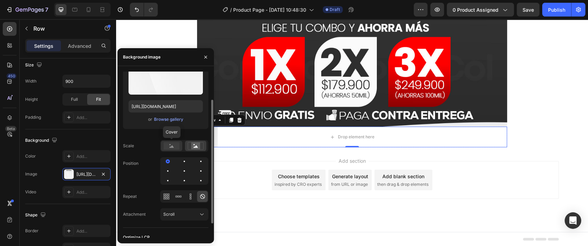
click at [175, 148] on rect at bounding box center [172, 146] width 16 height 8
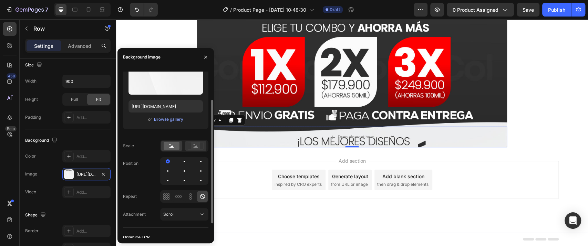
click at [195, 148] on rect at bounding box center [195, 146] width 9 height 7
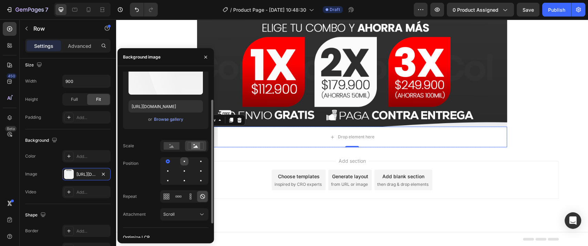
click at [184, 163] on div at bounding box center [184, 162] width 8 height 8
click at [175, 152] on div at bounding box center [184, 146] width 48 height 12
click at [171, 143] on rect at bounding box center [172, 146] width 16 height 8
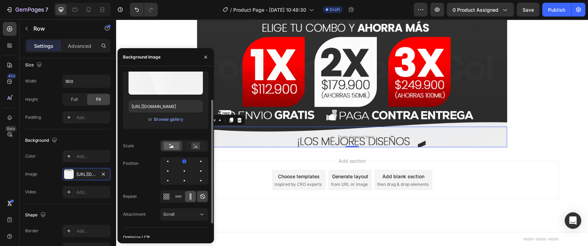
click at [193, 197] on icon at bounding box center [190, 196] width 7 height 7
click at [200, 191] on div at bounding box center [202, 196] width 11 height 11
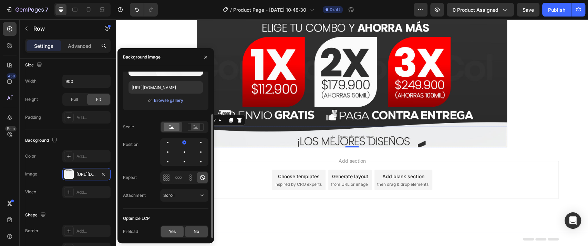
click at [174, 229] on span "Yes" at bounding box center [172, 232] width 7 height 6
click at [193, 230] on div "No" at bounding box center [196, 231] width 23 height 11
click at [183, 196] on div "Scroll" at bounding box center [180, 196] width 35 height 6
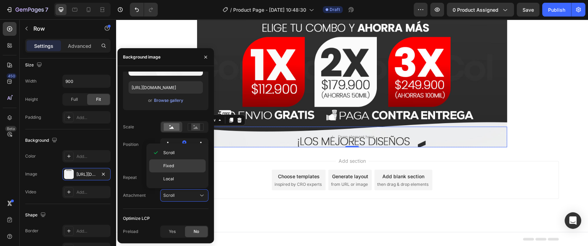
click at [178, 166] on p "Fixed" at bounding box center [182, 166] width 39 height 6
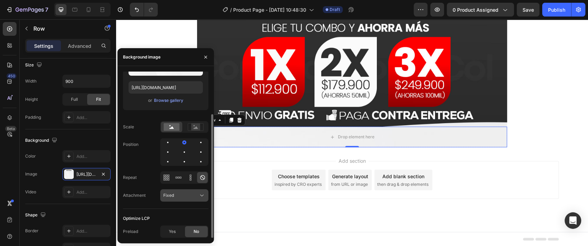
click at [179, 195] on div "Fixed" at bounding box center [180, 196] width 35 height 6
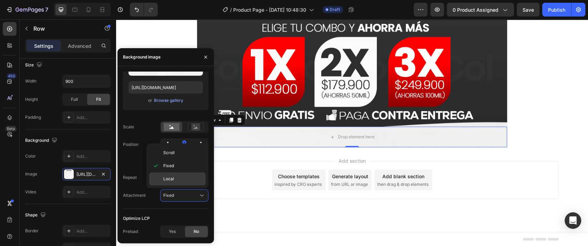
click at [176, 181] on p "Local" at bounding box center [182, 179] width 39 height 6
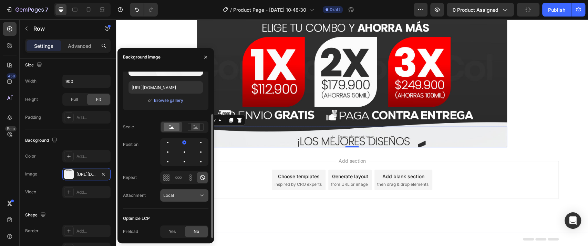
click at [179, 194] on div "Local" at bounding box center [180, 196] width 35 height 6
click at [135, 160] on div "Position" at bounding box center [165, 153] width 85 height 28
click at [204, 60] on button "button" at bounding box center [205, 57] width 11 height 11
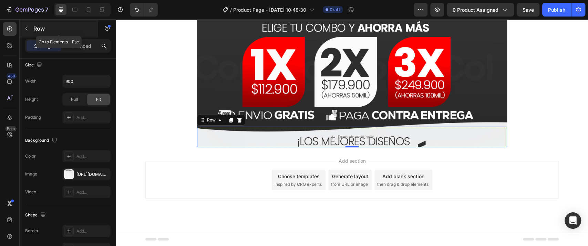
click at [26, 29] on icon "button" at bounding box center [27, 29] width 2 height 4
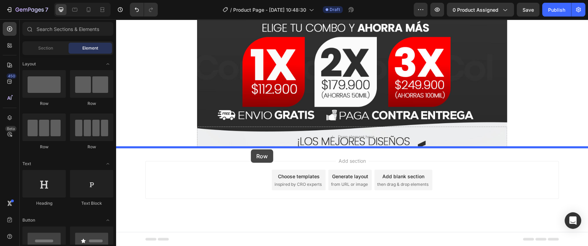
drag, startPoint x: 155, startPoint y: 106, endPoint x: 253, endPoint y: 150, distance: 107.6
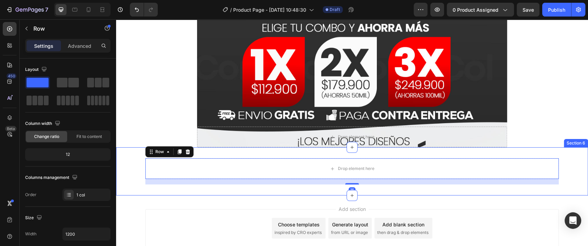
click at [242, 152] on div "Drop element here Row 16 Section 6" at bounding box center [352, 172] width 472 height 48
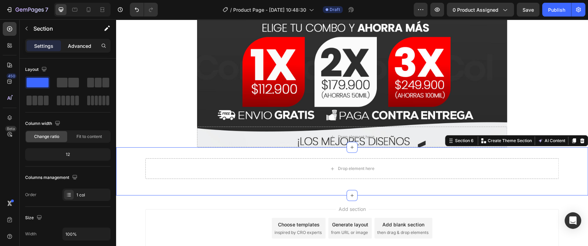
click at [79, 49] on p "Advanced" at bounding box center [79, 45] width 23 height 7
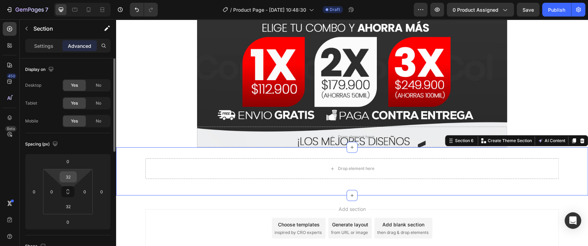
click at [69, 176] on input "32" at bounding box center [68, 177] width 14 height 10
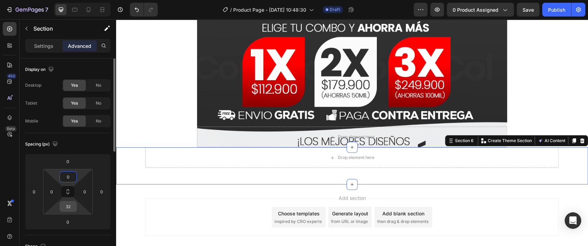
type input "0"
click at [66, 206] on input "32" at bounding box center [68, 207] width 14 height 10
type input "0"
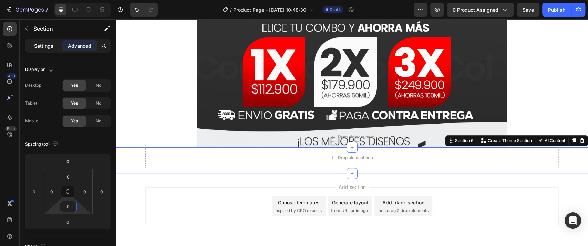
click at [48, 41] on div "Settings" at bounding box center [44, 45] width 34 height 11
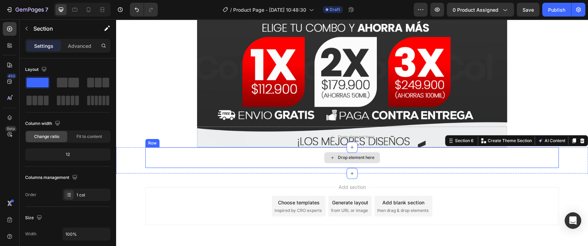
click at [192, 156] on div "Drop element here" at bounding box center [352, 158] width 414 height 21
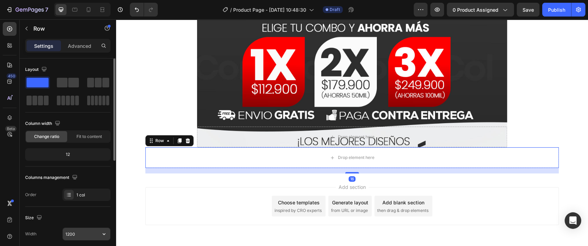
click at [71, 236] on input "1200" at bounding box center [87, 234] width 48 height 12
type input "6"
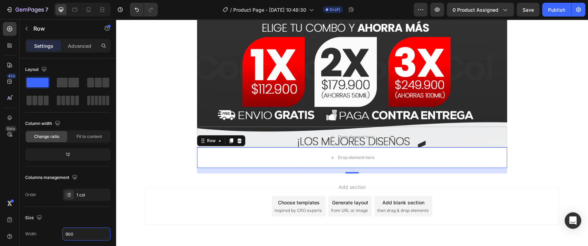
type input "900"
click at [347, 171] on div "16" at bounding box center [352, 171] width 310 height 6
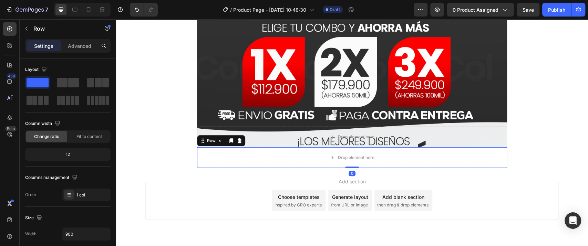
drag, startPoint x: 348, startPoint y: 173, endPoint x: 342, endPoint y: 156, distance: 17.6
click at [352, 163] on div "Drop element here Row 0" at bounding box center [352, 158] width 310 height 21
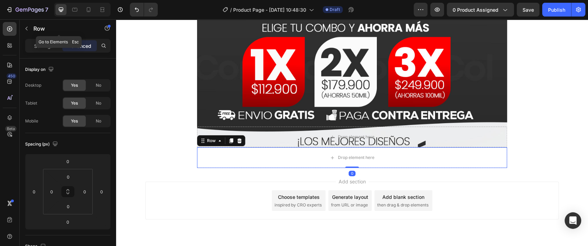
drag, startPoint x: 34, startPoint y: 29, endPoint x: 30, endPoint y: 39, distance: 10.5
click at [34, 29] on p "Row" at bounding box center [62, 28] width 59 height 8
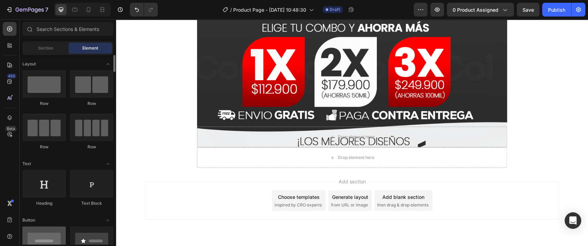
scroll to position [77, 0]
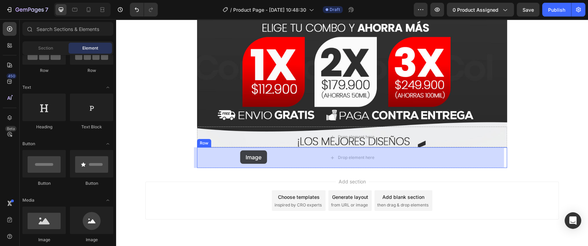
drag, startPoint x: 162, startPoint y: 245, endPoint x: 240, endPoint y: 150, distance: 123.7
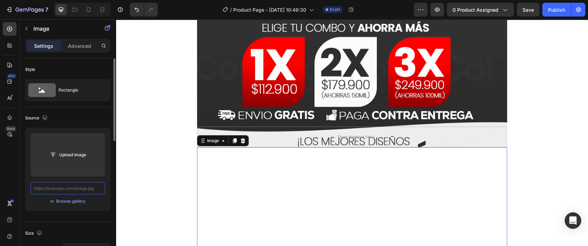
scroll to position [0, 0]
click at [80, 188] on input "text" at bounding box center [68, 188] width 74 height 12
paste input "https://cdn.shopify.com/s/files/1/0726/4547/6648/files/sandalias-2_14.jpg?v=175…"
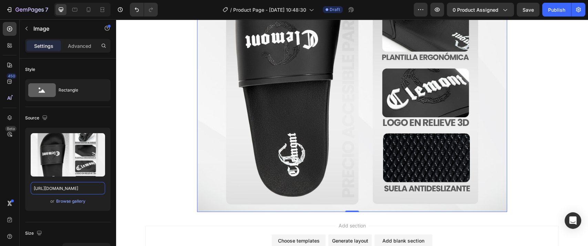
scroll to position [2199, 0]
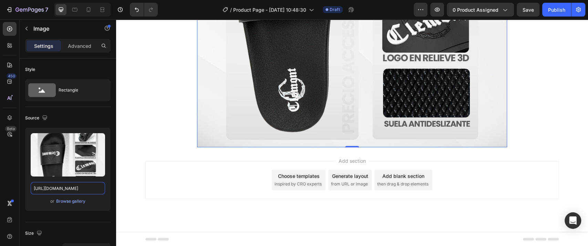
type input "https://cdn.shopify.com/s/files/1/0726/4547/6648/files/sandalias-2_14.jpg?v=175…"
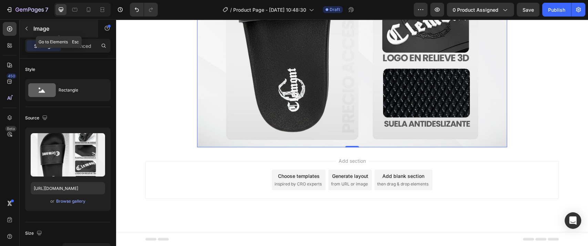
click at [31, 29] on button "button" at bounding box center [26, 28] width 11 height 11
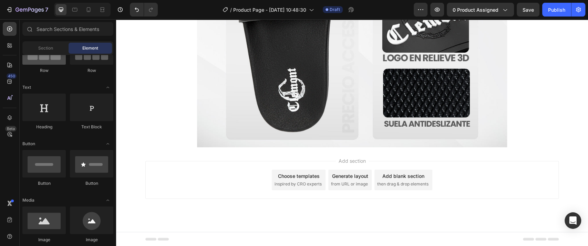
scroll to position [0, 0]
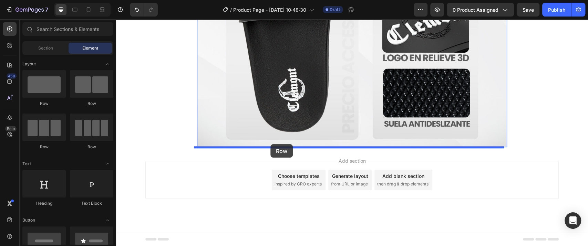
drag, startPoint x: 168, startPoint y: 112, endPoint x: 271, endPoint y: 144, distance: 108.1
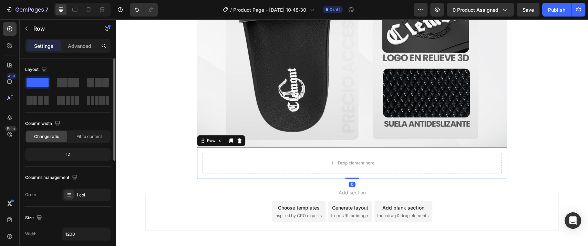
drag, startPoint x: 80, startPoint y: 45, endPoint x: 81, endPoint y: 59, distance: 13.5
click at [80, 45] on p "Advanced" at bounding box center [79, 45] width 23 height 7
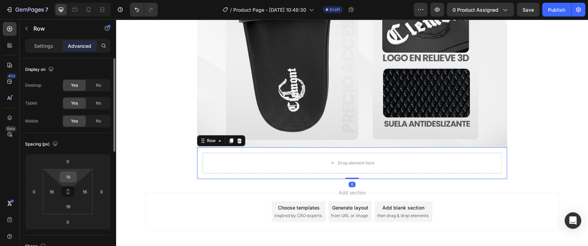
click at [73, 181] on input "16" at bounding box center [68, 177] width 14 height 10
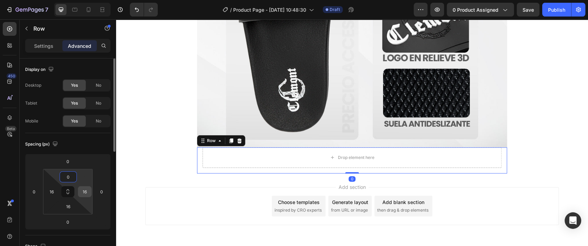
type input "0"
click at [81, 194] on input "16" at bounding box center [85, 192] width 10 height 10
type input "0"
click at [66, 210] on input "16" at bounding box center [68, 207] width 14 height 10
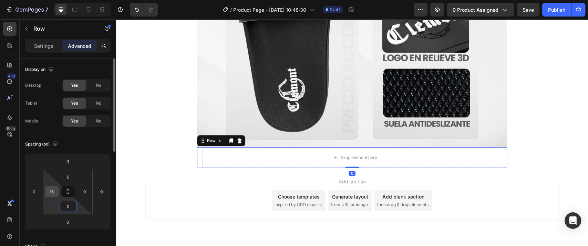
type input "0"
click at [52, 195] on input "16" at bounding box center [52, 192] width 10 height 10
type input "0"
click at [40, 44] on p "Settings" at bounding box center [43, 45] width 19 height 7
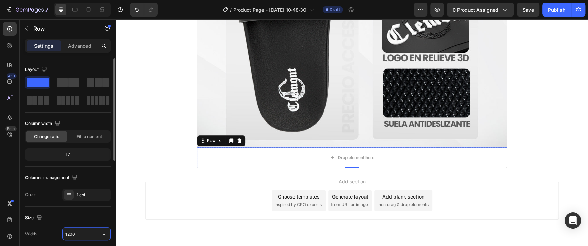
drag, startPoint x: 75, startPoint y: 235, endPoint x: 80, endPoint y: 233, distance: 5.5
click at [76, 235] on input "1200" at bounding box center [87, 234] width 48 height 12
type input "900"
drag, startPoint x: 202, startPoint y: 155, endPoint x: 174, endPoint y: 136, distance: 33.3
click at [202, 154] on div "Drop element here" at bounding box center [352, 158] width 310 height 21
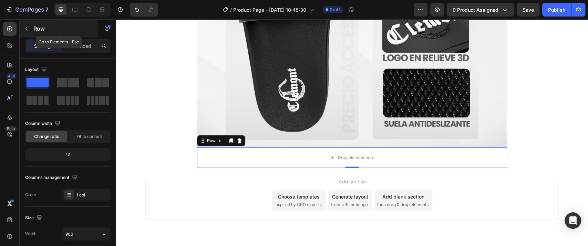
click at [27, 31] on icon "button" at bounding box center [27, 29] width 6 height 6
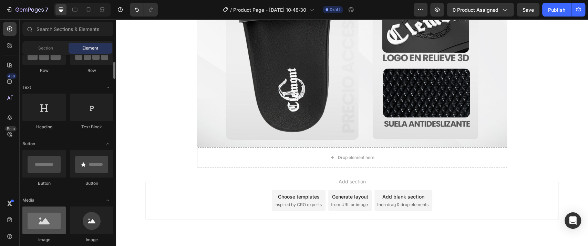
scroll to position [153, 0]
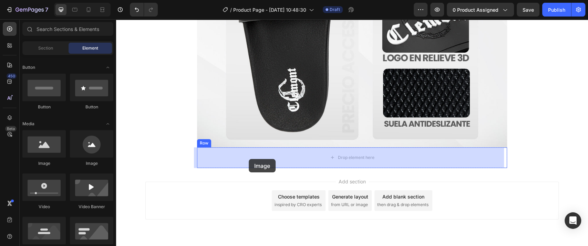
drag, startPoint x: 197, startPoint y: 181, endPoint x: 249, endPoint y: 159, distance: 56.1
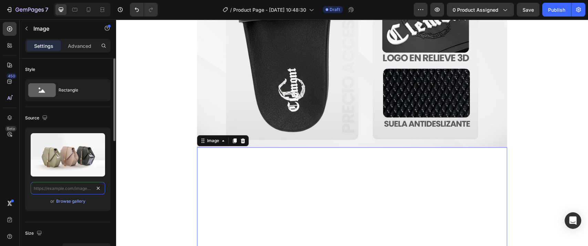
scroll to position [0, 0]
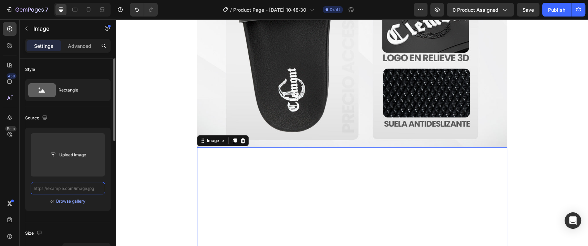
paste input "https://cdn.shopify.com/s/files/1/0726/4547/6648/files/sandalias-2_15.jpg?v=175…"
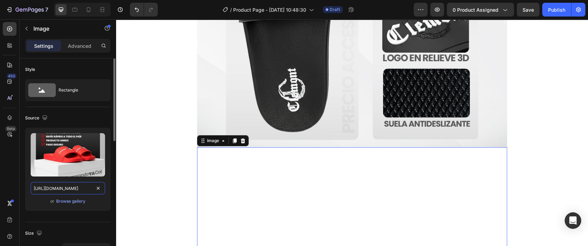
scroll to position [0, 117]
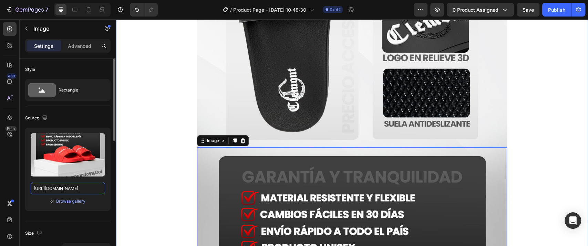
type input "https://cdn.shopify.com/s/files/1/0726/4547/6648/files/sandalias-2_15.jpg?v=175…"
click at [105, 208] on div "Upload Image https://cdn.shopify.com/s/files/1/0726/4547/6648/files/sandalias-2…" at bounding box center [67, 169] width 85 height 83
click at [164, 97] on div "Image Image 0 Row Row" at bounding box center [352, 140] width 472 height 656
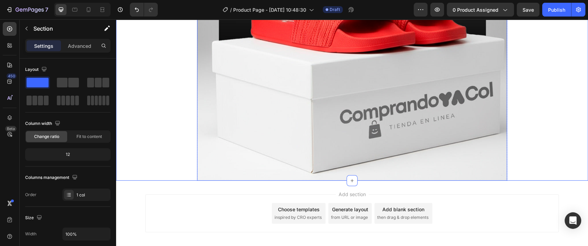
scroll to position [2506, 0]
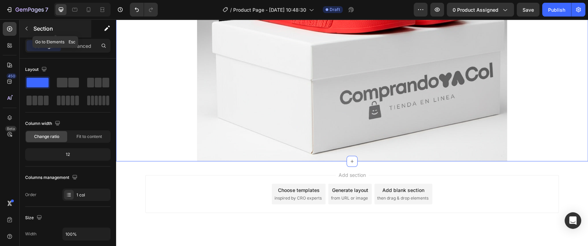
click at [20, 31] on div "Section" at bounding box center [56, 29] width 72 height 18
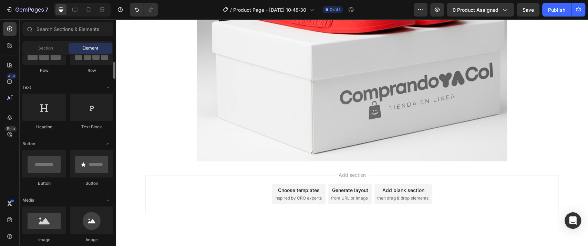
scroll to position [0, 0]
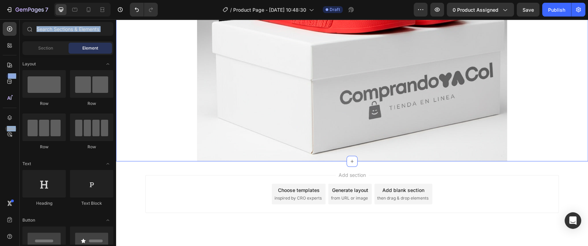
drag, startPoint x: 145, startPoint y: 111, endPoint x: 169, endPoint y: 138, distance: 35.9
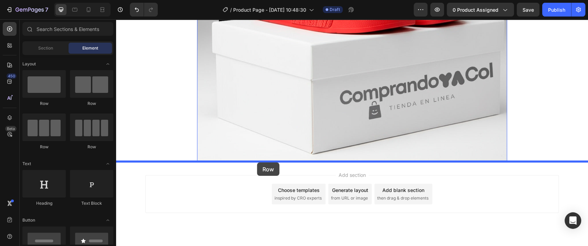
drag, startPoint x: 158, startPoint y: 103, endPoint x: 257, endPoint y: 163, distance: 116.1
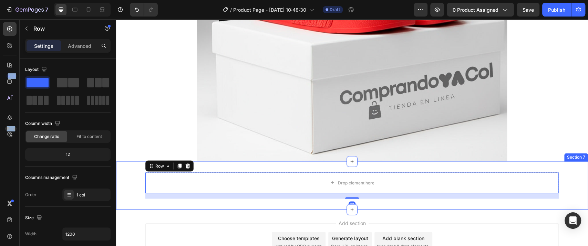
click at [208, 163] on div "Drop element here Row 16 Section 7" at bounding box center [352, 186] width 472 height 48
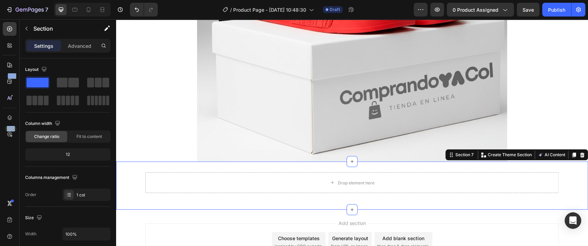
click at [75, 39] on div "Settings Advanced" at bounding box center [67, 46] width 85 height 14
click at [74, 41] on div "Advanced" at bounding box center [79, 45] width 34 height 11
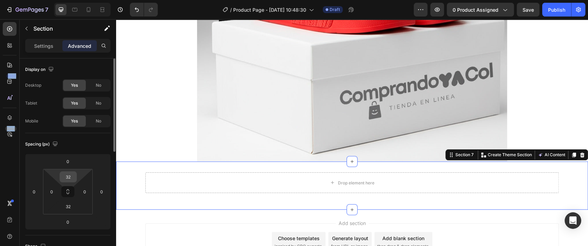
click at [66, 181] on input "32" at bounding box center [68, 177] width 14 height 10
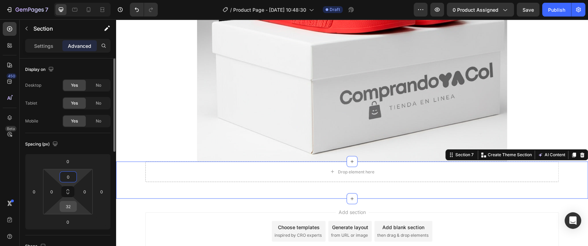
type input "0"
click at [71, 205] on input "32" at bounding box center [68, 207] width 14 height 10
type input "0"
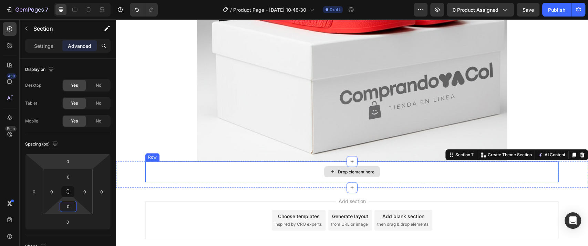
click at [210, 175] on div "Drop element here" at bounding box center [352, 172] width 414 height 21
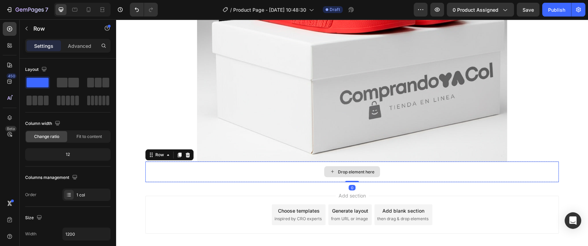
drag, startPoint x: 348, startPoint y: 186, endPoint x: 350, endPoint y: 176, distance: 10.5
click at [350, 176] on div "Drop element here Row 0" at bounding box center [352, 172] width 414 height 21
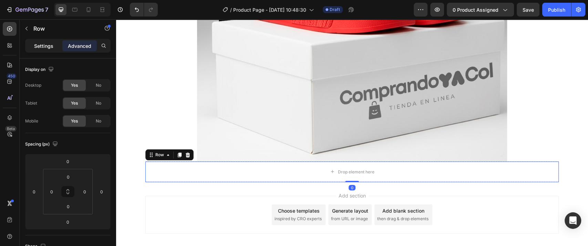
click at [39, 48] on p "Settings" at bounding box center [43, 45] width 19 height 7
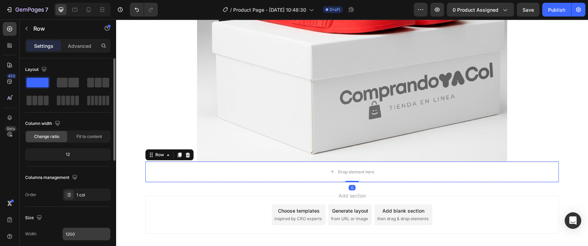
click at [88, 228] on div "Size Width 1200 Height Full Fit Padding Add..." at bounding box center [67, 244] width 85 height 75
click at [81, 234] on input "1200" at bounding box center [87, 234] width 48 height 12
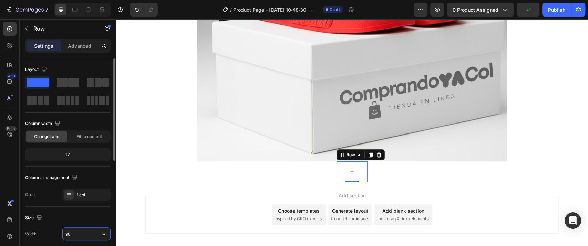
type input "900"
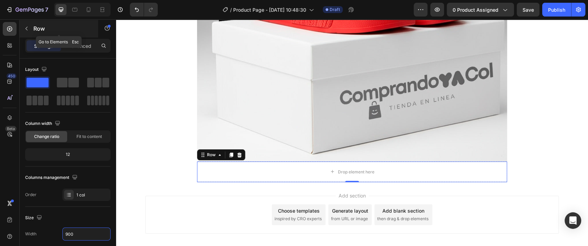
click at [31, 32] on button "button" at bounding box center [26, 28] width 11 height 11
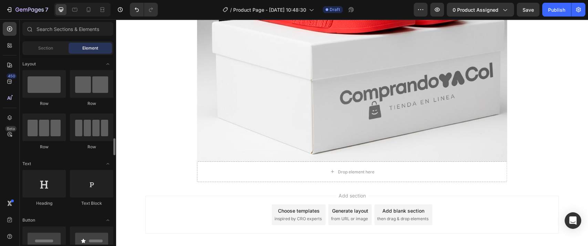
scroll to position [77, 0]
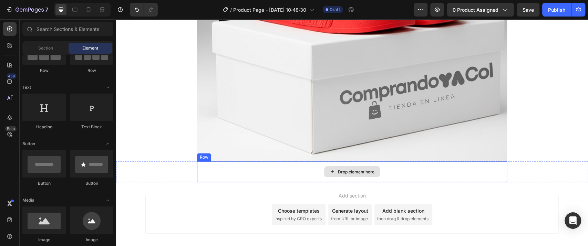
click at [245, 174] on div "Drop element here" at bounding box center [352, 172] width 310 height 21
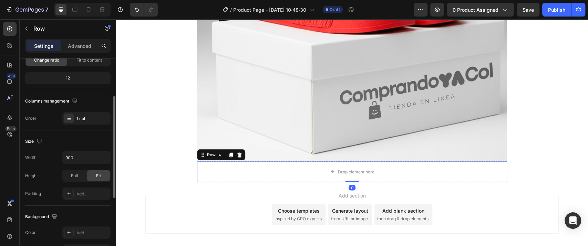
scroll to position [153, 0]
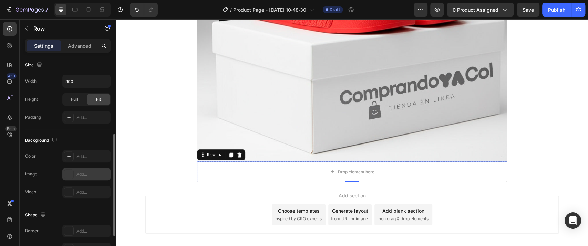
click at [83, 172] on div "Add..." at bounding box center [93, 175] width 32 height 6
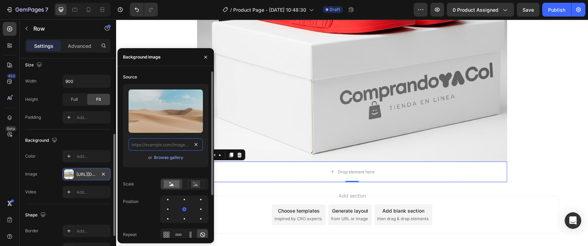
scroll to position [0, 0]
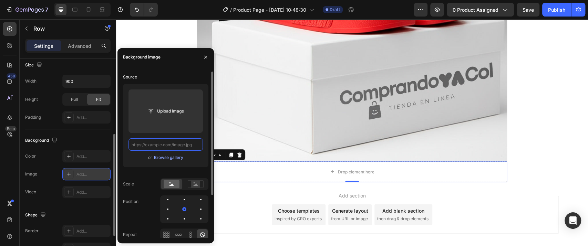
paste input "https://cdn.shopify.com/s/files/1/0726/4547/6648/files/sandalias-2_16.jpg?v=175…"
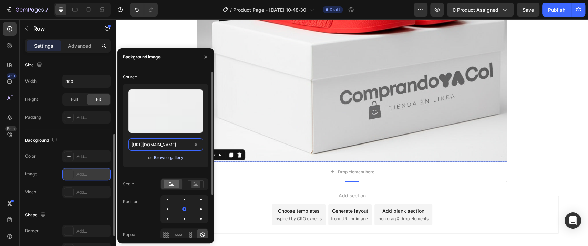
scroll to position [0, 117]
type input "https://cdn.shopify.com/s/files/1/0726/4547/6648/files/sandalias-2_16.jpg?v=175…"
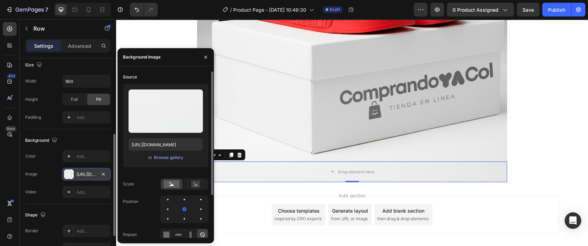
scroll to position [0, 0]
click at [147, 168] on div "Upload Image https://cdn.shopify.com/s/files/1/0726/4547/6648/files/sandalias-2…" at bounding box center [165, 128] width 85 height 89
click at [201, 56] on button "button" at bounding box center [205, 57] width 11 height 11
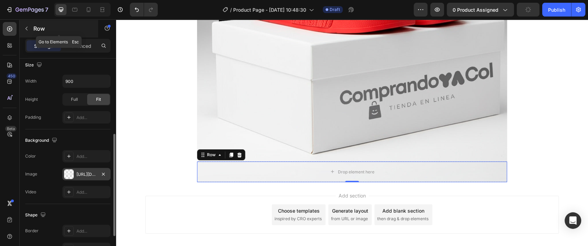
click at [27, 29] on icon "button" at bounding box center [27, 29] width 6 height 6
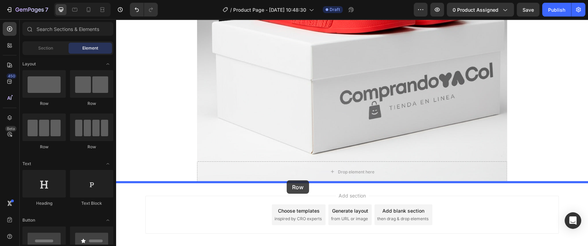
drag, startPoint x: 163, startPoint y: 118, endPoint x: 290, endPoint y: 181, distance: 142.0
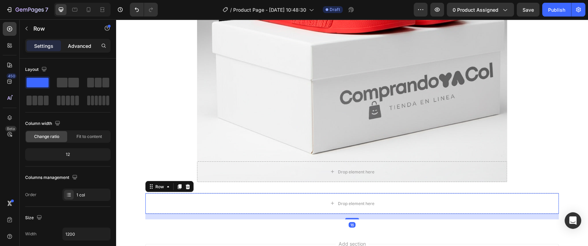
click at [81, 51] on div "Advanced" at bounding box center [79, 45] width 34 height 11
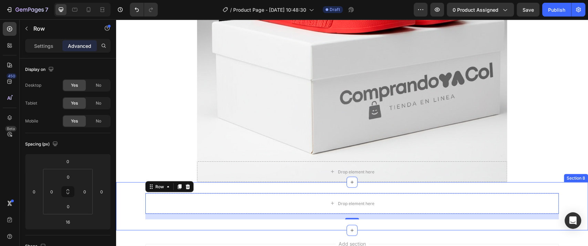
click at [207, 190] on div "Drop element here Row 16 Section 8" at bounding box center [352, 206] width 472 height 48
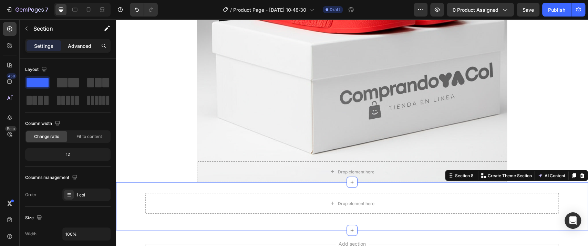
click at [74, 42] on p "Advanced" at bounding box center [79, 45] width 23 height 7
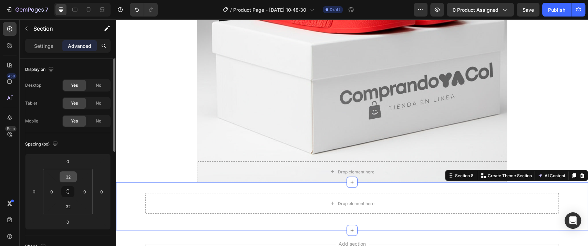
click at [66, 176] on input "32" at bounding box center [68, 177] width 14 height 10
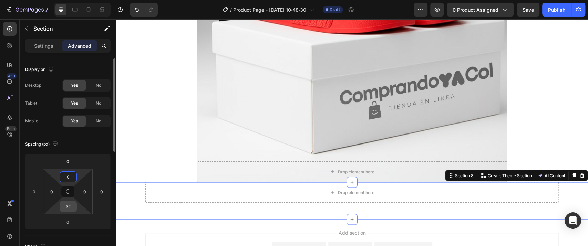
type input "0"
click at [68, 211] on input "32" at bounding box center [68, 207] width 14 height 10
type input "0"
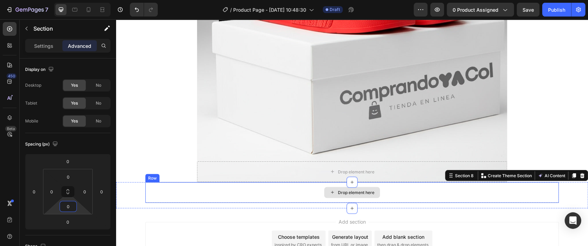
click at [246, 190] on div "Drop element here" at bounding box center [352, 192] width 414 height 21
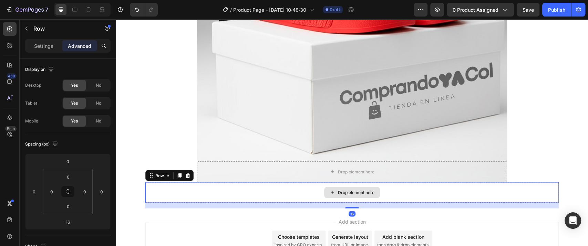
drag, startPoint x: 348, startPoint y: 208, endPoint x: 349, endPoint y: 200, distance: 7.3
click at [349, 200] on div "Drop element here Row 16" at bounding box center [352, 192] width 414 height 21
type input "0"
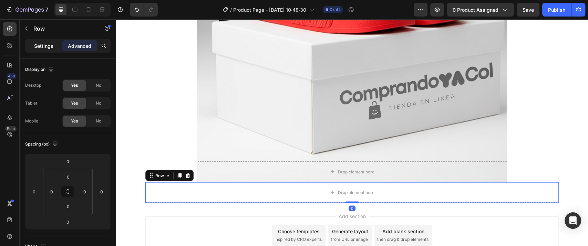
click at [44, 44] on p "Settings" at bounding box center [43, 45] width 19 height 7
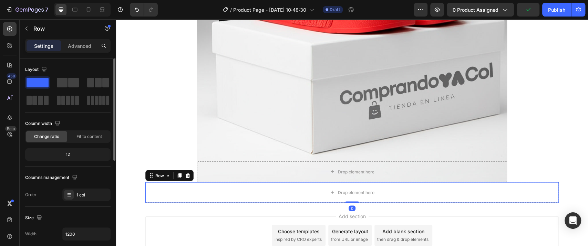
scroll to position [38, 0]
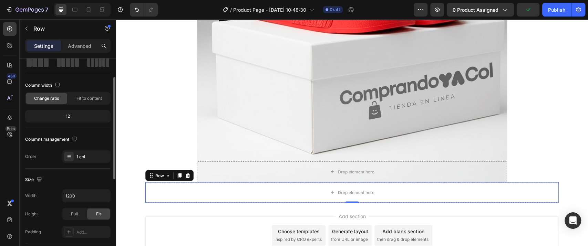
click at [84, 188] on div "Size Width 1200 Height Full Fit Padding Add..." at bounding box center [67, 206] width 85 height 75
click at [84, 190] on div "1200" at bounding box center [86, 196] width 48 height 13
click at [81, 195] on input "1200" at bounding box center [87, 196] width 48 height 12
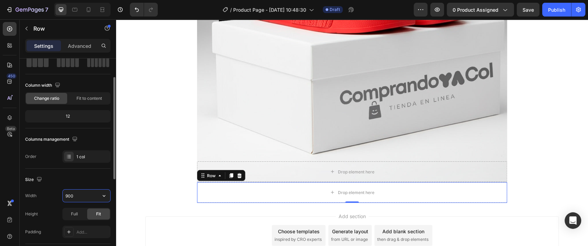
type input "900"
click at [87, 181] on div "Size" at bounding box center [67, 179] width 85 height 11
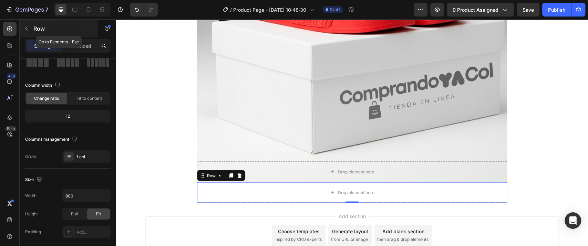
click at [30, 29] on button "button" at bounding box center [26, 28] width 11 height 11
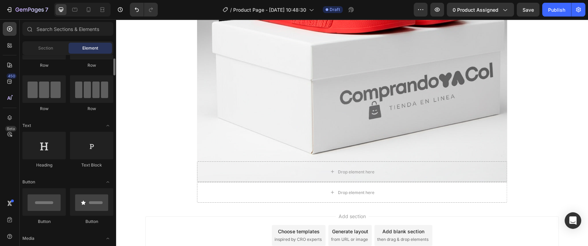
scroll to position [77, 0]
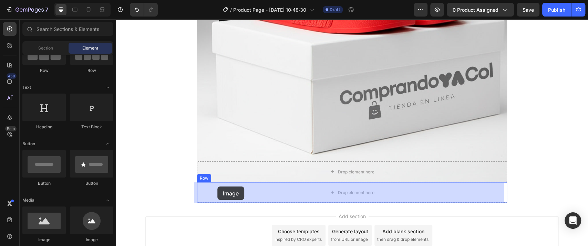
drag, startPoint x: 225, startPoint y: 211, endPoint x: 218, endPoint y: 187, distance: 25.7
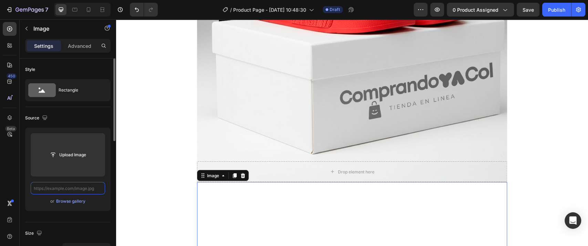
scroll to position [0, 0]
paste input "https://cdn.shopify.com/s/files/1/0726/4547/6648/files/sandalias-2_17.jpg?v=175…"
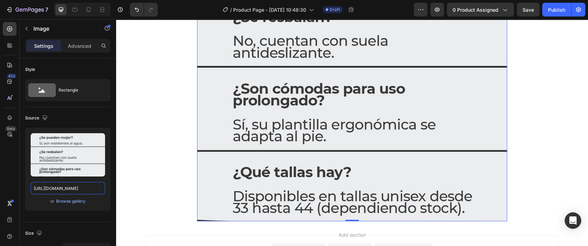
scroll to position [2925, 0]
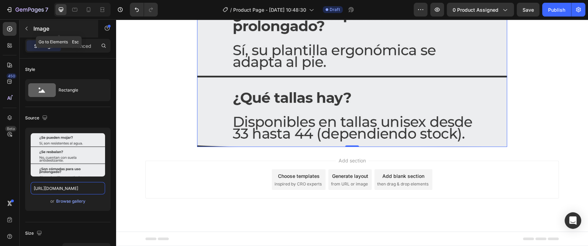
type input "https://cdn.shopify.com/s/files/1/0726/4547/6648/files/sandalias-2_17.jpg?v=175…"
click at [30, 32] on button "button" at bounding box center [26, 28] width 11 height 11
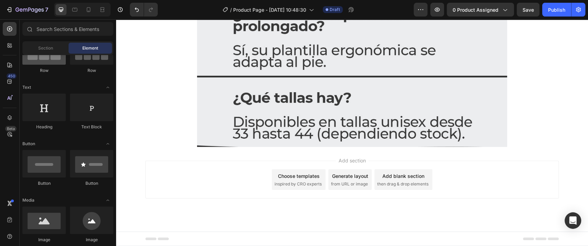
scroll to position [0, 0]
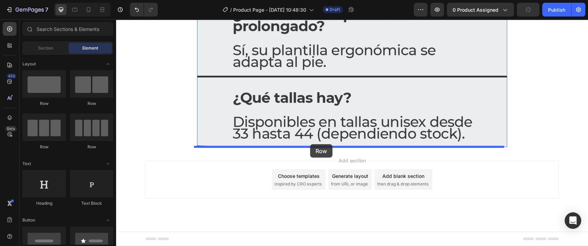
drag, startPoint x: 165, startPoint y: 113, endPoint x: 310, endPoint y: 144, distance: 148.4
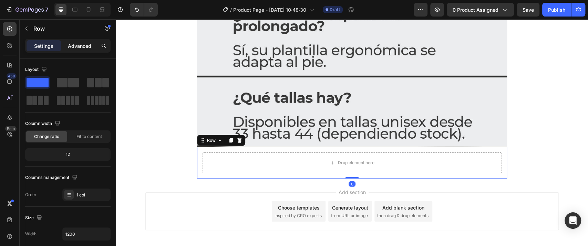
click at [80, 47] on p "Advanced" at bounding box center [79, 45] width 23 height 7
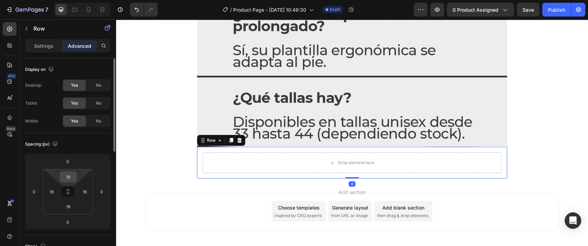
click at [72, 179] on input "16" at bounding box center [68, 177] width 14 height 10
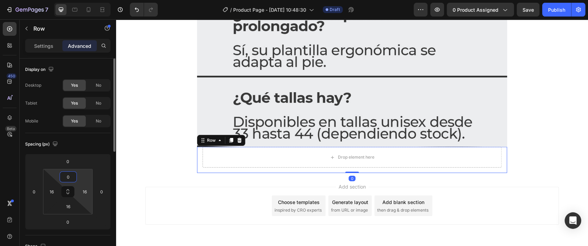
type input "0"
click at [77, 0] on html "7 Version history / Product Page - Sep 27, 10:48:30 Draft Preview 0 product ass…" at bounding box center [294, 0] width 588 height 0
click at [83, 189] on input "16" at bounding box center [85, 192] width 10 height 10
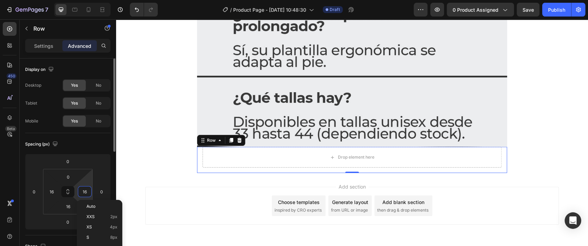
click at [88, 190] on input "16" at bounding box center [85, 192] width 10 height 10
click at [77, 193] on div "0 16 16 16" at bounding box center [68, 191] width 50 height 45
drag, startPoint x: 88, startPoint y: 191, endPoint x: 82, endPoint y: 191, distance: 6.2
click at [82, 191] on input "06" at bounding box center [85, 192] width 10 height 10
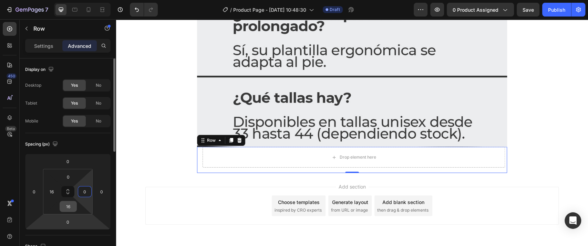
type input "0"
click at [70, 208] on input "16" at bounding box center [68, 207] width 14 height 10
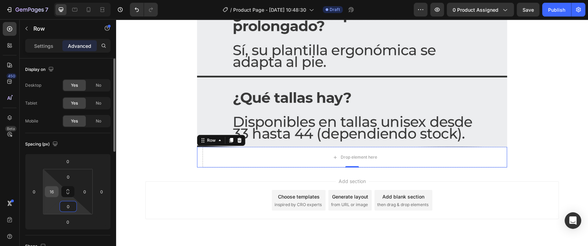
type input "0"
click at [53, 190] on input "16" at bounding box center [52, 192] width 10 height 10
type input "0"
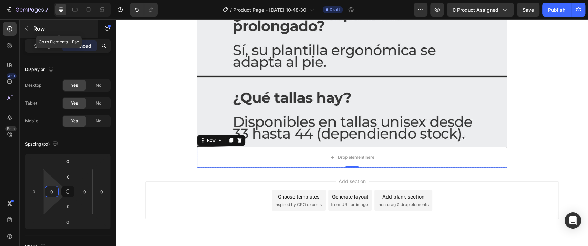
click at [31, 30] on button "button" at bounding box center [26, 28] width 11 height 11
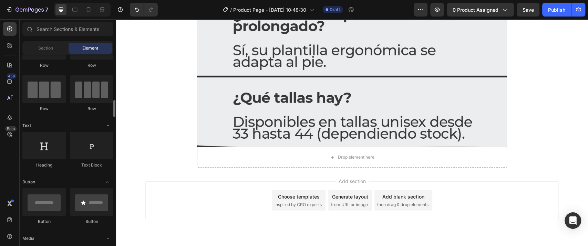
scroll to position [77, 0]
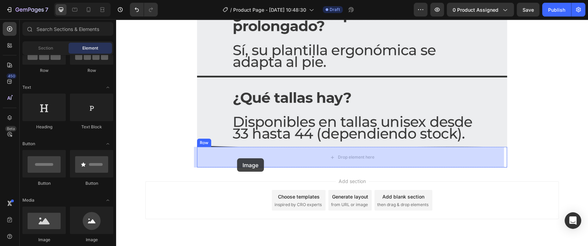
drag, startPoint x: 164, startPoint y: 244, endPoint x: 237, endPoint y: 159, distance: 112.7
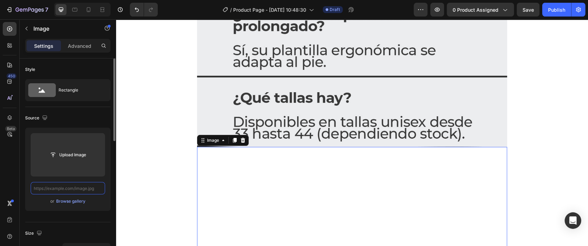
scroll to position [0, 0]
paste input "https://cdn.shopify.com/s/files/1/0726/4547/6648/files/sandalias-2_18.jpg?v=175…"
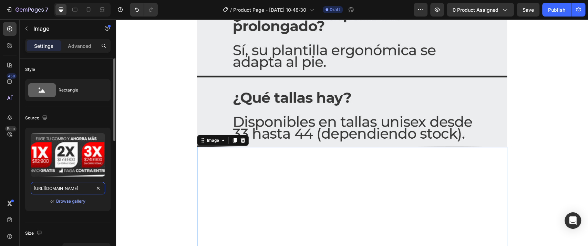
scroll to position [0, 118]
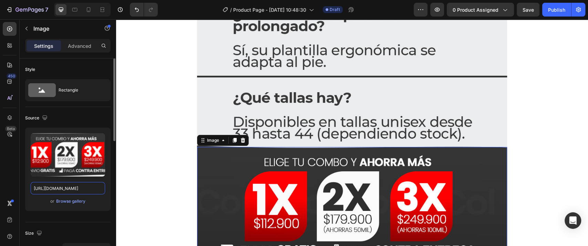
type input "https://cdn.shopify.com/s/files/1/0726/4547/6648/files/sandalias-2_18.jpg?v=175…"
click at [90, 217] on div "Source Upload Image https://cdn.shopify.com/s/files/1/0726/4547/6648/files/sand…" at bounding box center [67, 164] width 85 height 115
click at [190, 91] on div "Image Image 0 Row Row" at bounding box center [352, 14] width 472 height 503
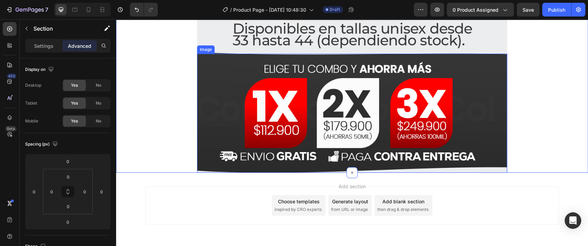
scroll to position [3044, 0]
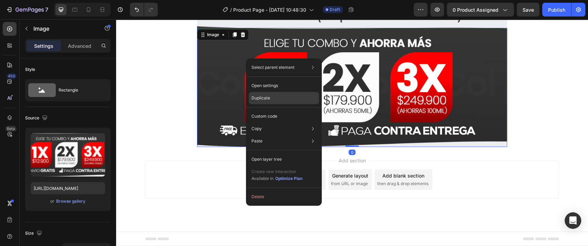
click at [259, 97] on p "Duplicate" at bounding box center [261, 98] width 19 height 6
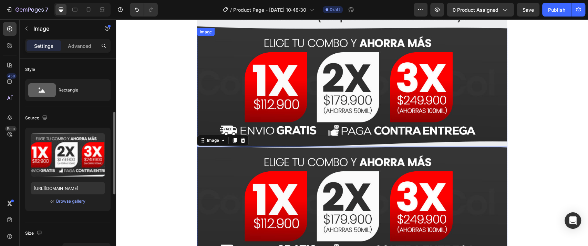
scroll to position [38, 0]
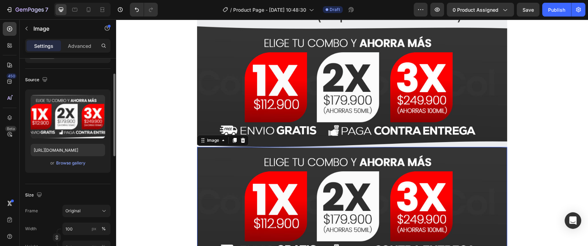
click at [256, 170] on img at bounding box center [352, 206] width 310 height 119
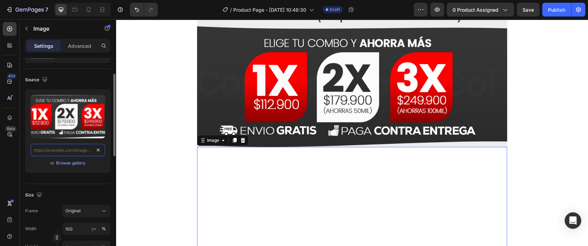
scroll to position [0, 0]
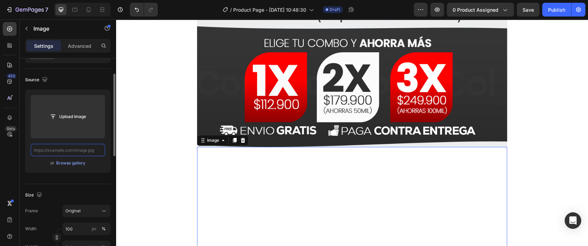
paste input "https://cdn.shopify.com/s/files/1/0726/4547/6648/files/sandalias-2_19.jpg?v=175…"
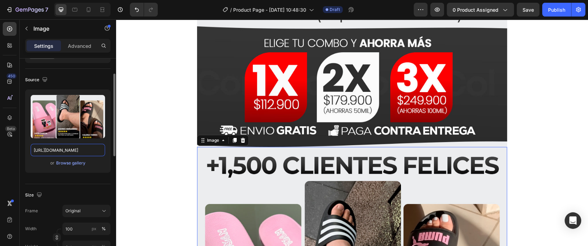
type input "https://cdn.shopify.com/s/files/1/0726/4547/6648/files/sandalias-2_19.jpg?v=175…"
click at [81, 176] on div "Upload Image https://cdn.shopify.com/s/files/1/0726/4547/6648/files/sandalias-2…" at bounding box center [67, 134] width 85 height 89
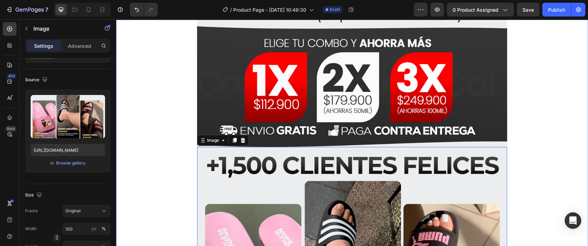
click at [148, 145] on div "Image Image Image 0 Row Row" at bounding box center [352, 20] width 472 height 752
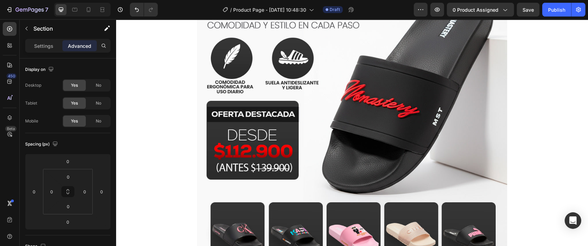
scroll to position [93, 0]
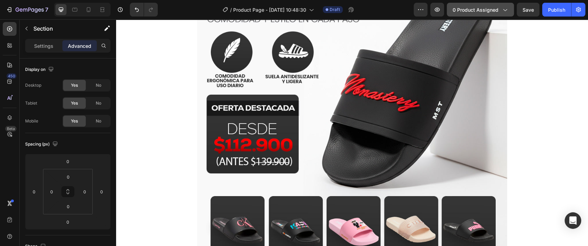
click at [488, 9] on span "0 product assigned" at bounding box center [476, 9] width 46 height 7
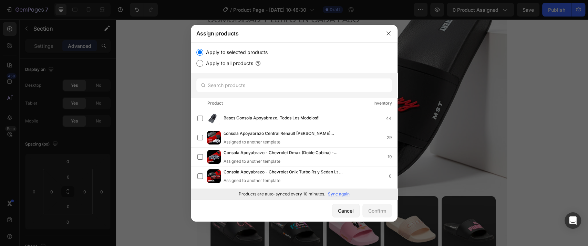
click at [335, 194] on p "Sync again" at bounding box center [339, 194] width 22 height 6
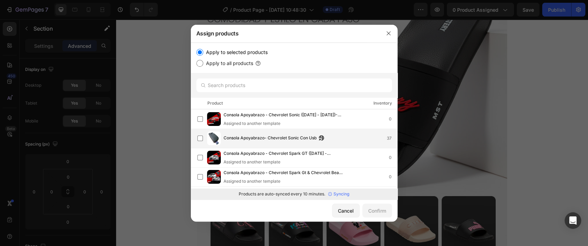
scroll to position [19, 0]
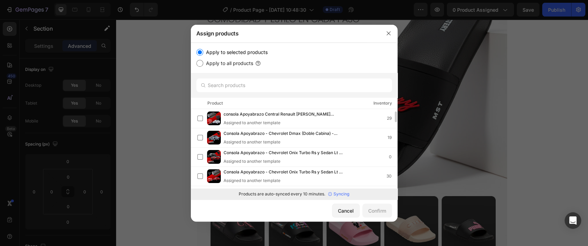
click at [232, 96] on div at bounding box center [294, 85] width 207 height 25
click at [232, 92] on input "text" at bounding box center [294, 86] width 196 height 14
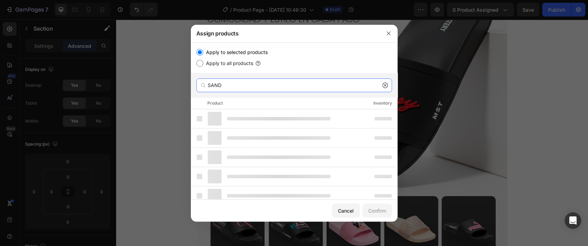
type input "SANDA"
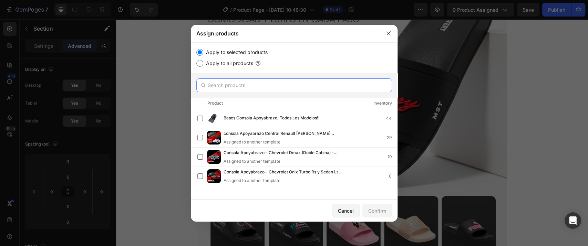
click at [253, 80] on input "text" at bounding box center [294, 86] width 196 height 14
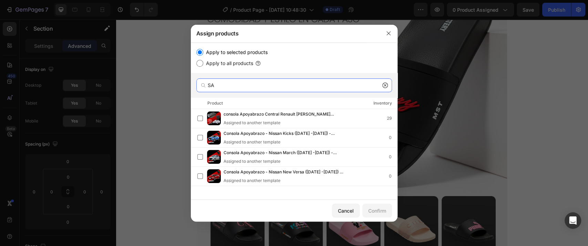
type input "SA"
click at [387, 85] on icon at bounding box center [386, 86] width 6 height 6
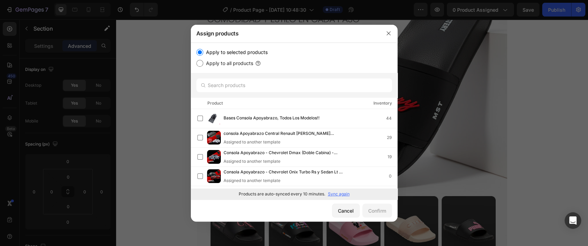
click at [339, 197] on div "Products are auto-synced every 10 minutes. Sync again" at bounding box center [294, 194] width 207 height 11
click at [338, 196] on p "Sync again" at bounding box center [339, 194] width 22 height 6
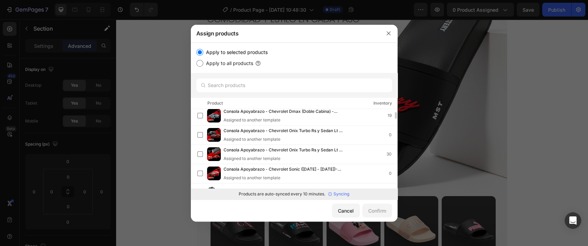
scroll to position [0, 0]
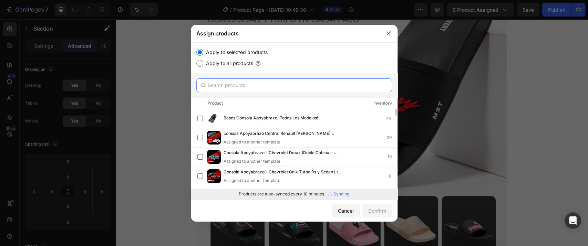
click at [218, 87] on input "text" at bounding box center [294, 86] width 196 height 14
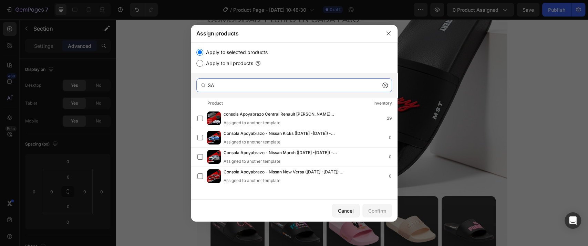
type input "SA"
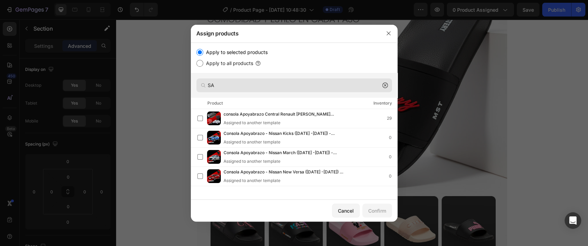
click at [385, 86] on icon at bounding box center [386, 86] width 6 height 6
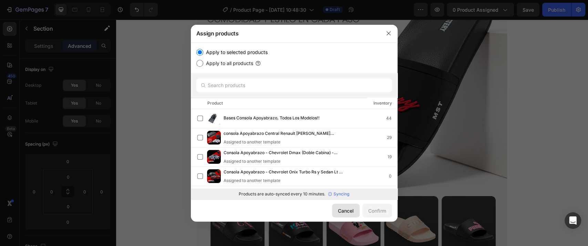
click at [343, 212] on div "Cancel" at bounding box center [346, 211] width 16 height 7
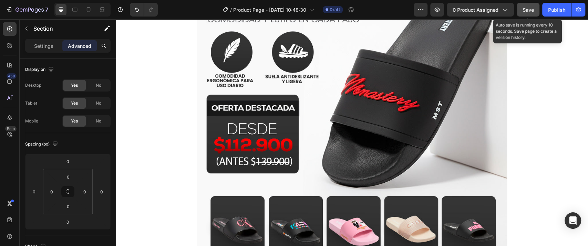
click at [526, 13] on button "Save" at bounding box center [528, 10] width 23 height 14
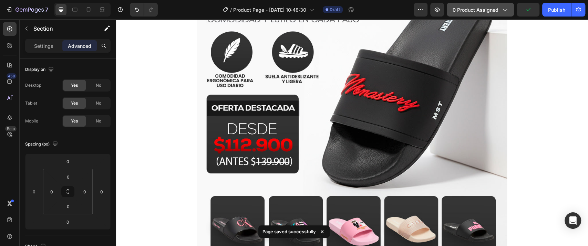
click at [494, 14] on button "0 product assigned" at bounding box center [480, 10] width 67 height 14
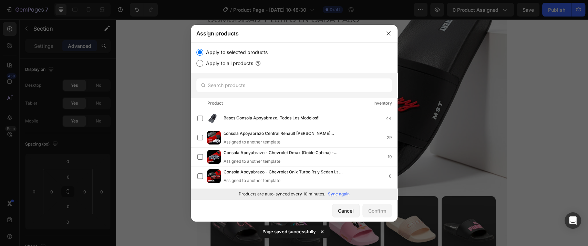
click at [339, 196] on p "Sync again" at bounding box center [339, 194] width 22 height 6
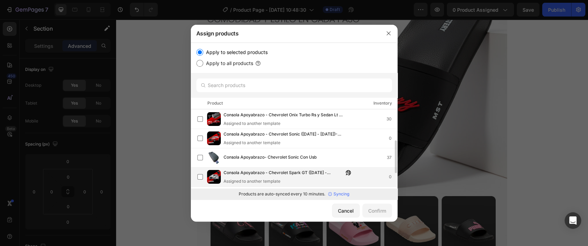
scroll to position [113, 0]
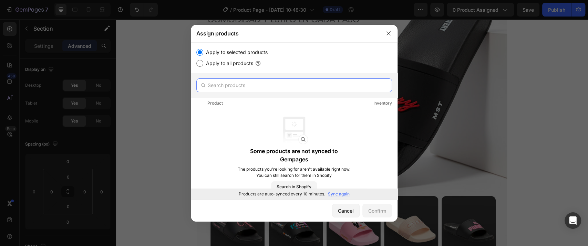
click at [238, 85] on input "text" at bounding box center [294, 86] width 196 height 14
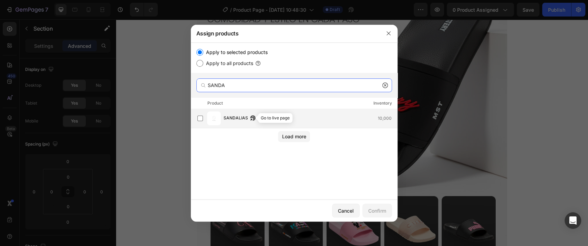
type input "SANDA"
click at [246, 114] on div "SANDALIAS Go to live page 10,000" at bounding box center [298, 119] width 200 height 14
click at [370, 213] on div "Confirm" at bounding box center [377, 211] width 18 height 7
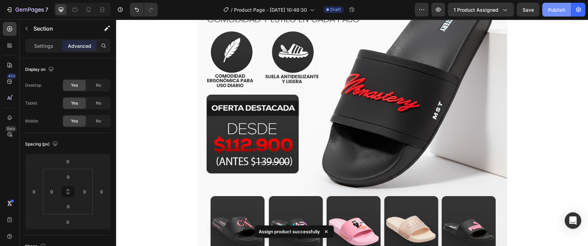
click at [556, 9] on div "Publish" at bounding box center [556, 9] width 17 height 7
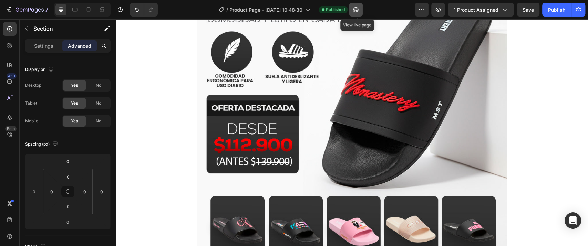
click at [358, 14] on button "button" at bounding box center [356, 10] width 14 height 14
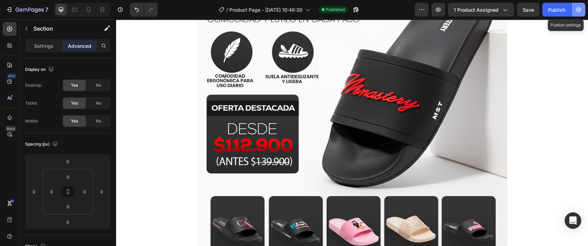
click at [579, 8] on icon "button" at bounding box center [578, 9] width 5 height 5
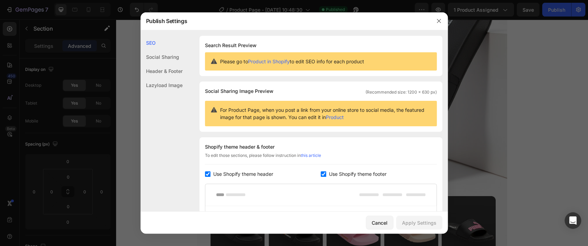
click at [209, 175] on input "checkbox" at bounding box center [208, 175] width 6 height 6
checkbox input "false"
click at [321, 174] on input "checkbox" at bounding box center [324, 175] width 6 height 6
checkbox input "false"
click at [412, 220] on div "Apply Settings" at bounding box center [419, 223] width 34 height 7
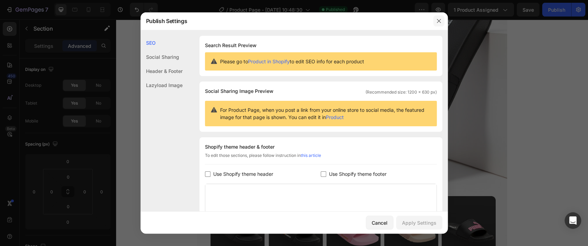
click at [440, 26] on button "button" at bounding box center [439, 21] width 11 height 11
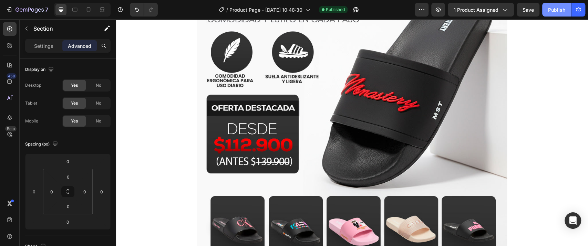
click at [556, 8] on div "Publish" at bounding box center [556, 9] width 17 height 7
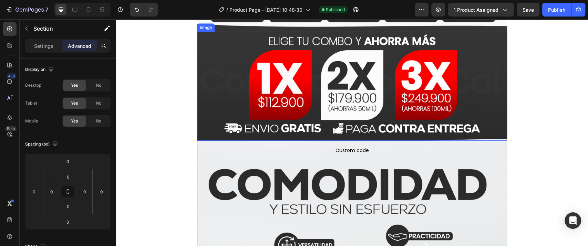
scroll to position [383, 0]
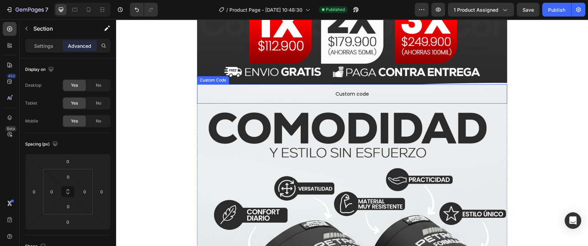
click at [318, 98] on p "Custom code" at bounding box center [352, 93] width 310 height 19
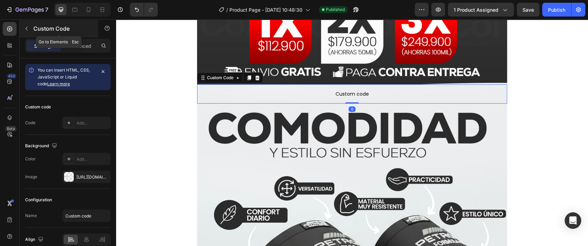
click at [34, 33] on div "Custom Code" at bounding box center [59, 29] width 79 height 18
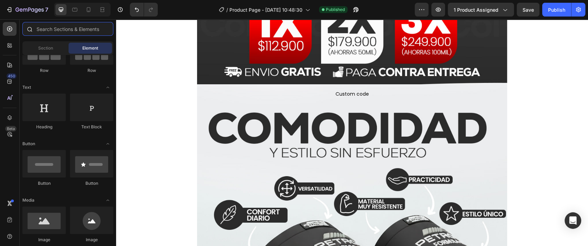
click at [51, 31] on input "text" at bounding box center [67, 29] width 91 height 14
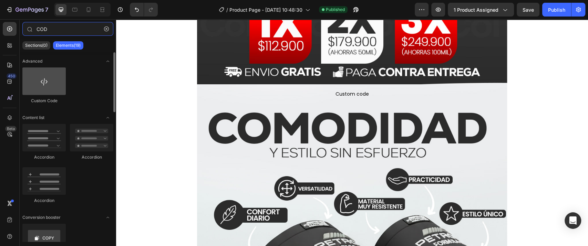
type input "COD"
drag, startPoint x: 50, startPoint y: 77, endPoint x: 33, endPoint y: 81, distance: 17.4
click at [25, 80] on div at bounding box center [43, 82] width 43 height 28
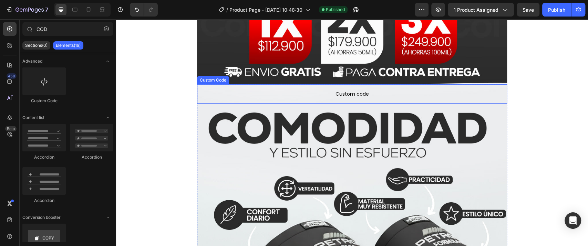
click at [300, 95] on span "Custom code" at bounding box center [352, 94] width 310 height 8
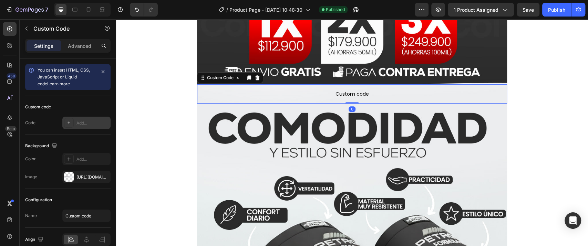
click at [75, 122] on div "Add..." at bounding box center [86, 123] width 48 height 12
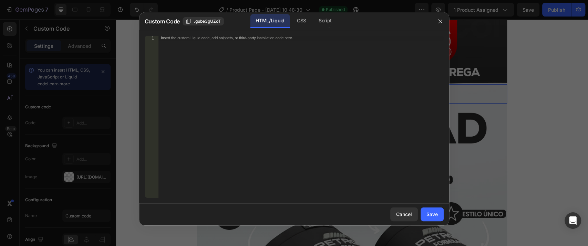
click at [211, 59] on div "Insert the custom Liquid code, add snippets, or third-party installation code h…" at bounding box center [300, 121] width 285 height 171
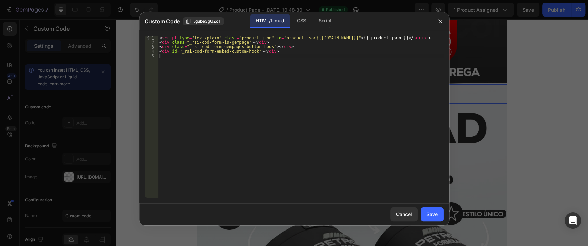
drag, startPoint x: 429, startPoint y: 211, endPoint x: 411, endPoint y: 198, distance: 22.3
click at [428, 212] on div "Save" at bounding box center [432, 214] width 11 height 7
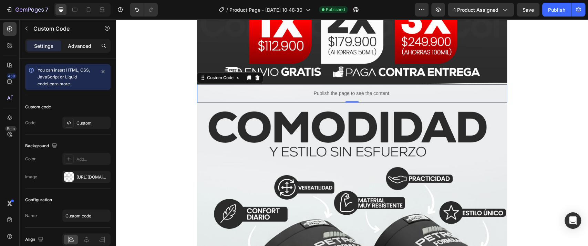
click at [69, 51] on div "Advanced" at bounding box center [79, 45] width 34 height 11
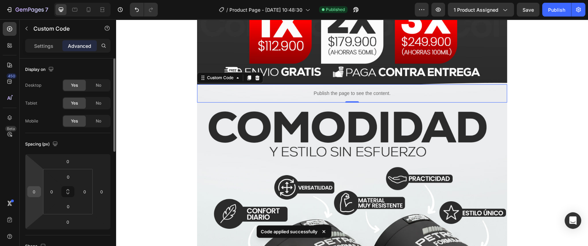
click at [37, 190] on input "0" at bounding box center [34, 192] width 10 height 10
type input "8"
click at [102, 188] on input "0" at bounding box center [102, 192] width 10 height 10
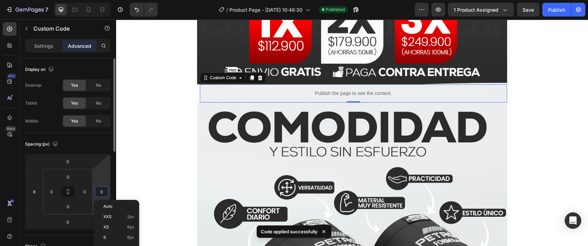
type input "8"
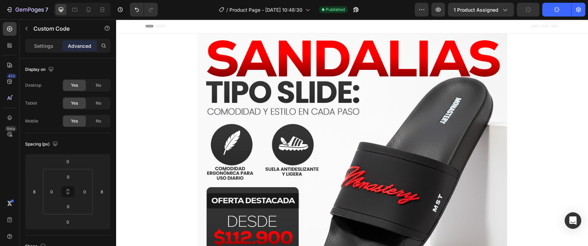
scroll to position [383, 0]
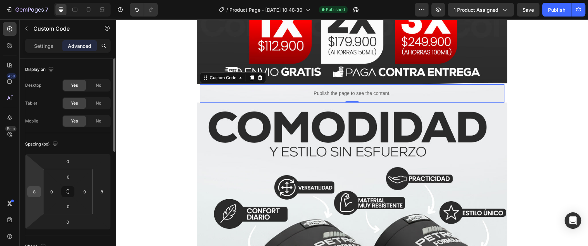
click at [36, 192] on input "8" at bounding box center [34, 192] width 10 height 10
type input "0"
click at [104, 193] on input "8" at bounding box center [102, 192] width 10 height 10
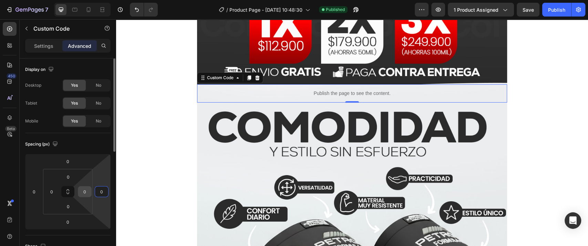
type input "0"
click at [88, 195] on input "0" at bounding box center [85, 192] width 10 height 10
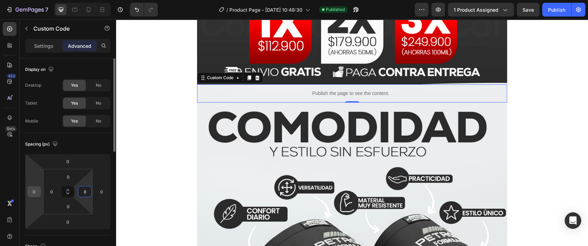
type input "8"
click at [34, 188] on input "0" at bounding box center [34, 192] width 10 height 10
click at [49, 192] on input "0" at bounding box center [52, 192] width 10 height 10
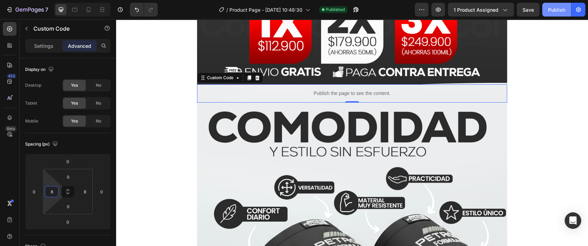
type input "8"
click at [564, 11] on div "Publish" at bounding box center [556, 9] width 17 height 7
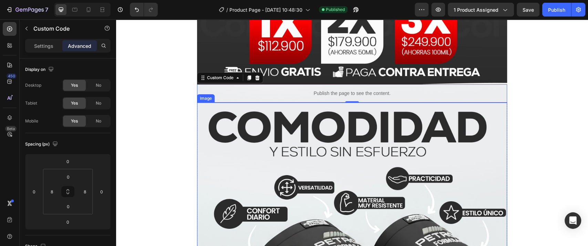
click at [224, 119] on img at bounding box center [352, 223] width 310 height 240
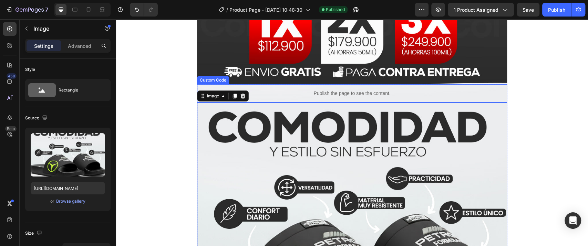
click at [267, 91] on p "Publish the page to see the content." at bounding box center [352, 93] width 305 height 7
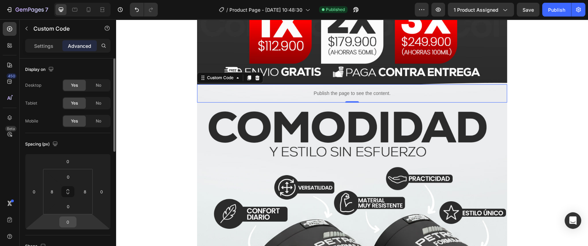
click at [72, 223] on input "0" at bounding box center [68, 222] width 14 height 10
type input "4"
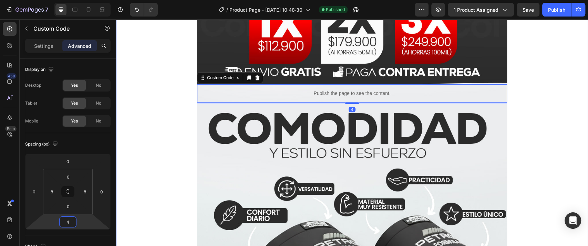
click at [553, 104] on div "Image Image Publish the page to see the content. Custom Code 4 Image Drop eleme…" at bounding box center [352, 7] width 472 height 715
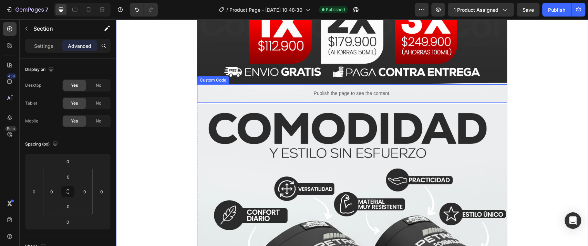
click at [265, 97] on p "Publish the page to see the content." at bounding box center [352, 93] width 305 height 7
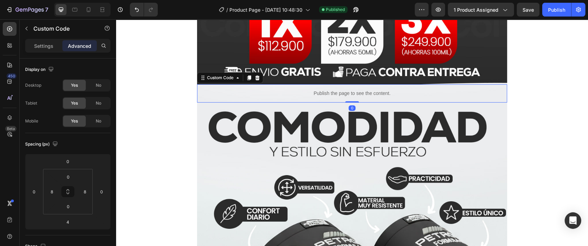
drag, startPoint x: 353, startPoint y: 104, endPoint x: 355, endPoint y: 100, distance: 4.6
click at [355, 100] on div "Publish the page to see the content. Custom Code 0" at bounding box center [352, 93] width 310 height 18
type input "0"
click at [72, 202] on input "0" at bounding box center [68, 207] width 14 height 10
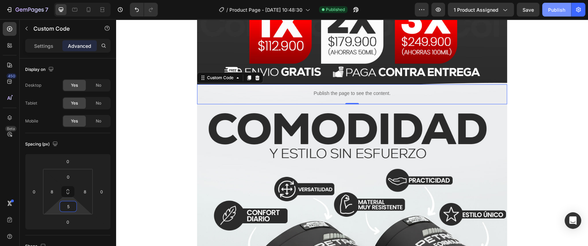
type input "5"
click at [550, 10] on div "Publish" at bounding box center [556, 9] width 17 height 7
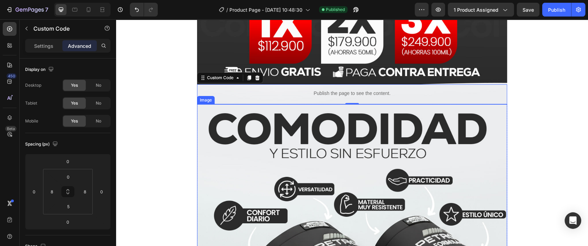
click at [256, 165] on img at bounding box center [352, 224] width 310 height 240
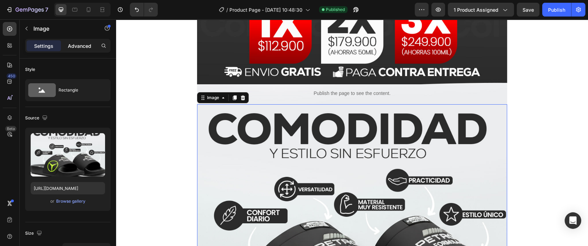
click at [72, 47] on p "Advanced" at bounding box center [79, 45] width 23 height 7
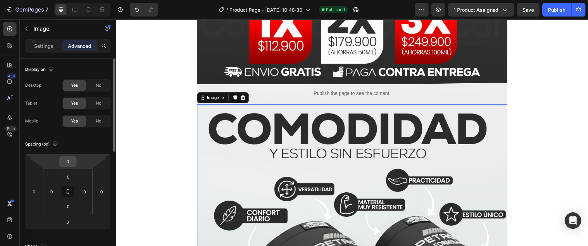
click at [70, 158] on input "0" at bounding box center [68, 161] width 14 height 10
type input "-1"
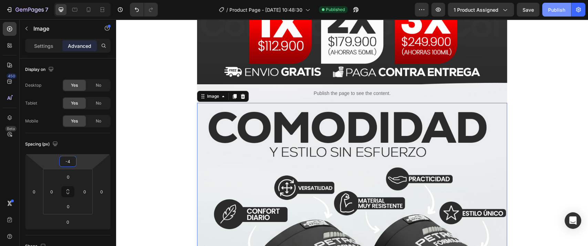
click at [547, 8] on button "Publish" at bounding box center [557, 10] width 29 height 14
click at [278, 171] on img at bounding box center [352, 223] width 310 height 240
click at [66, 163] on input "-4" at bounding box center [68, 161] width 14 height 10
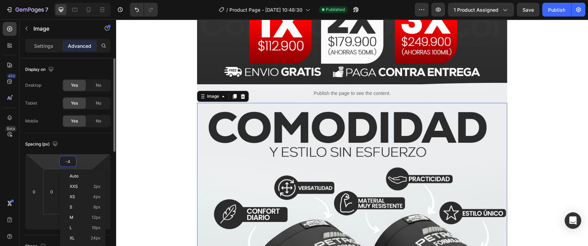
type input "0"
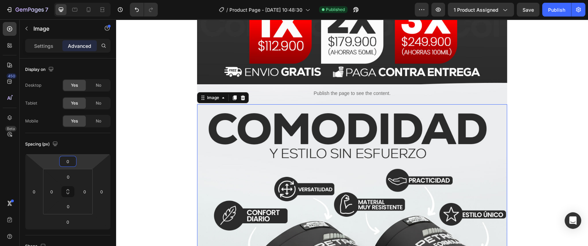
click at [266, 97] on p "Publish the page to see the content." at bounding box center [352, 93] width 305 height 7
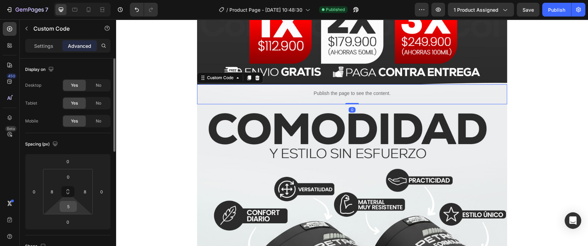
click at [72, 208] on input "5" at bounding box center [68, 207] width 14 height 10
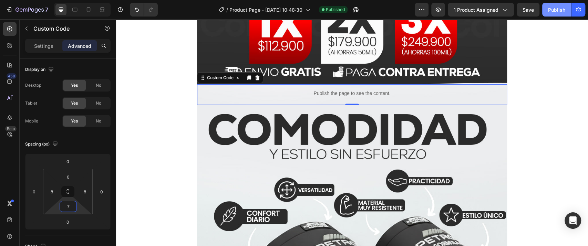
type input "7"
click at [549, 14] on button "Publish" at bounding box center [557, 10] width 29 height 14
click at [225, 97] on p "Publish the page to see the content." at bounding box center [352, 93] width 305 height 7
click at [42, 50] on div "Settings" at bounding box center [44, 45] width 34 height 11
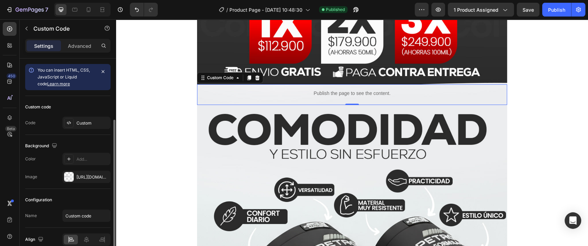
scroll to position [33, 0]
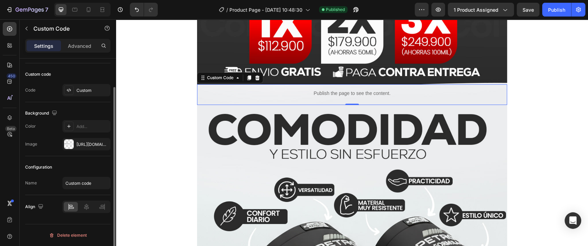
click at [42, 129] on div "Color Add..." at bounding box center [67, 126] width 85 height 12
click at [78, 187] on input "Custom code" at bounding box center [86, 183] width 48 height 12
click at [74, 172] on div "Configuration" at bounding box center [67, 167] width 85 height 11
click at [68, 148] on div at bounding box center [69, 145] width 10 height 10
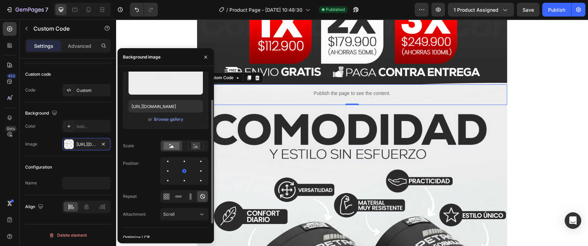
scroll to position [57, 0]
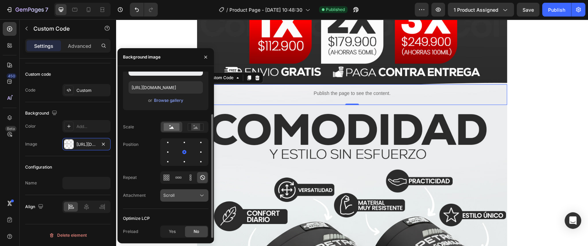
click at [176, 196] on div "Scroll" at bounding box center [180, 196] width 35 height 6
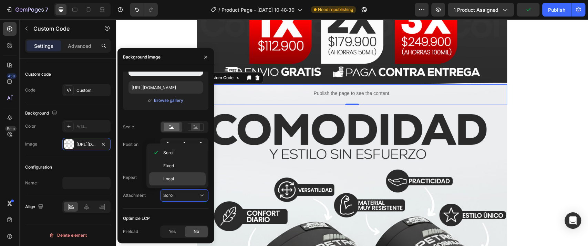
click at [179, 179] on p "Local" at bounding box center [182, 179] width 39 height 6
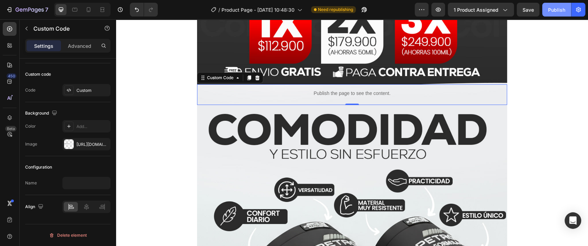
click at [565, 13] on button "Publish" at bounding box center [557, 10] width 29 height 14
click at [91, 49] on div "Advanced" at bounding box center [79, 45] width 34 height 11
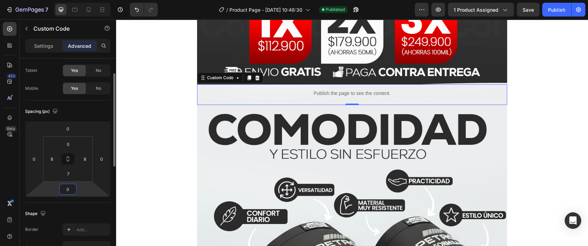
click at [71, 189] on input "0" at bounding box center [68, 189] width 14 height 10
type input "2"
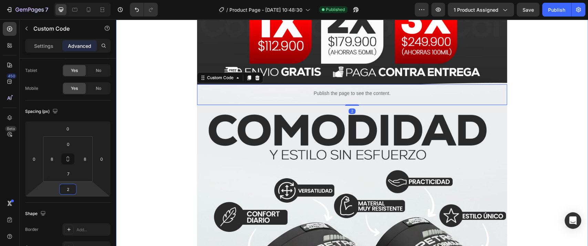
click at [160, 170] on div "Image Image Publish the page to see the content. Custom Code 2 Image Drop eleme…" at bounding box center [352, 8] width 472 height 716
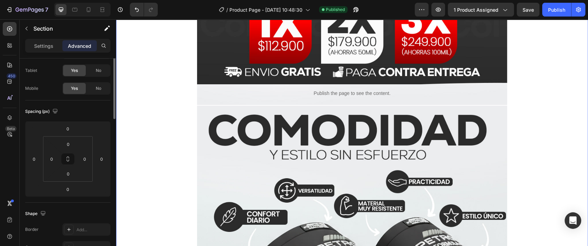
scroll to position [0, 0]
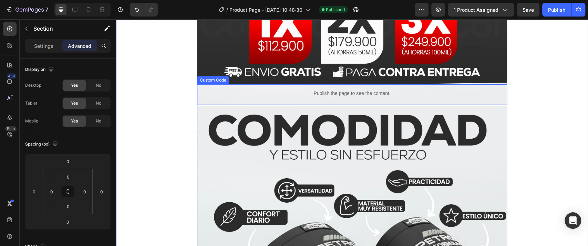
click at [280, 99] on div "Publish the page to see the content." at bounding box center [352, 93] width 305 height 18
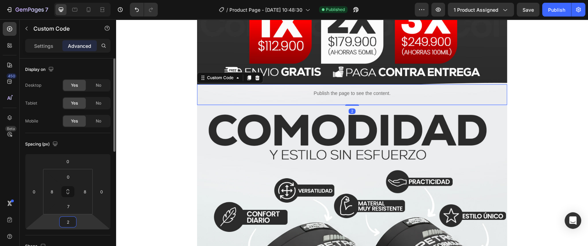
click at [72, 219] on input "2" at bounding box center [68, 222] width 14 height 10
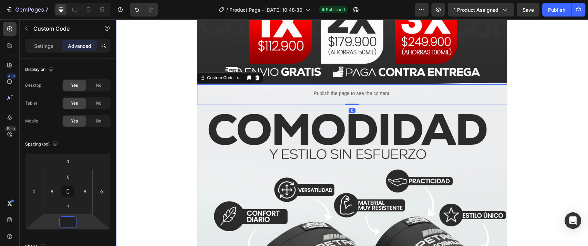
click at [144, 158] on div "Image Image Publish the page to see the content. Custom Code 0 Image Drop eleme…" at bounding box center [352, 8] width 472 height 716
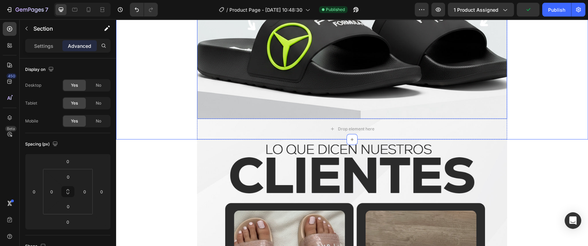
scroll to position [613, 0]
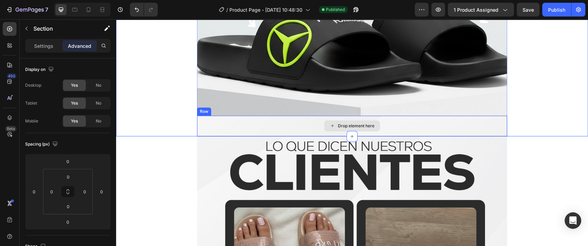
click at [249, 124] on div "Drop element here" at bounding box center [352, 126] width 310 height 21
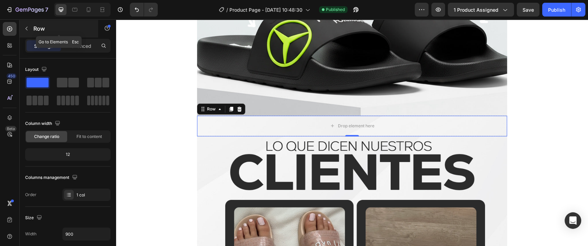
click at [31, 32] on button "button" at bounding box center [26, 28] width 11 height 11
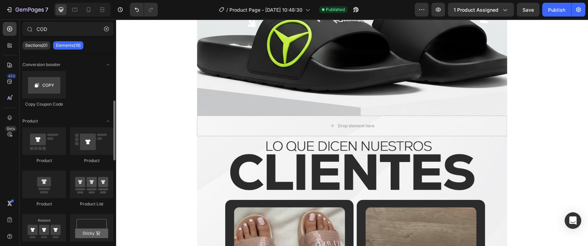
scroll to position [115, 0]
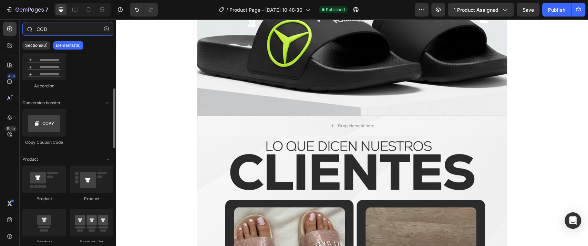
click at [100, 30] on input "COD" at bounding box center [67, 29] width 91 height 14
click at [105, 29] on icon "button" at bounding box center [106, 29] width 5 height 5
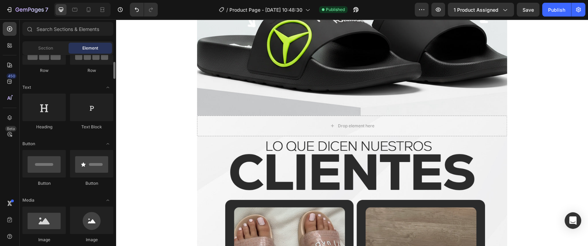
scroll to position [153, 0]
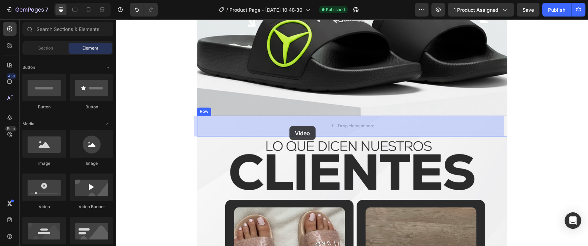
drag, startPoint x: 198, startPoint y: 196, endPoint x: 290, endPoint y: 127, distance: 115.1
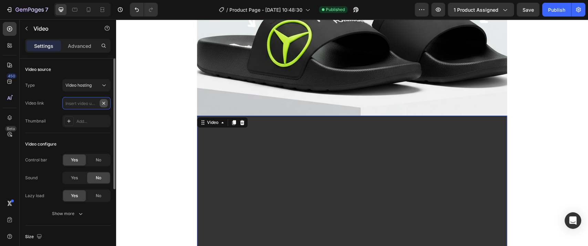
scroll to position [0, 0]
paste input "https://cdn.shopify.com/videos/c/o/v/9a7aac9aa3ea46ed841923791de6bbbd.mp4"
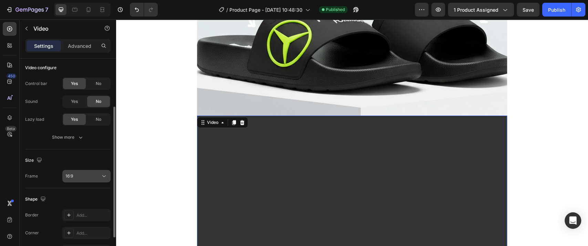
type input "https://cdn.shopify.com/videos/c/o/v/9a7aac9aa3ea46ed841923791de6bbbd.mp4"
click at [80, 171] on button "16:9" at bounding box center [86, 176] width 48 height 12
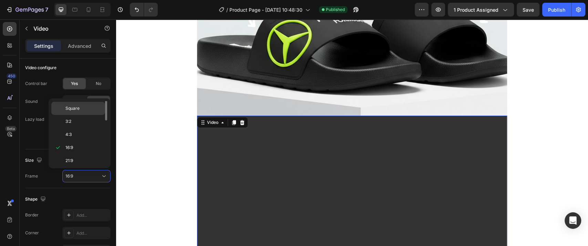
scroll to position [0, 0]
click at [85, 110] on p "Original" at bounding box center [83, 108] width 37 height 6
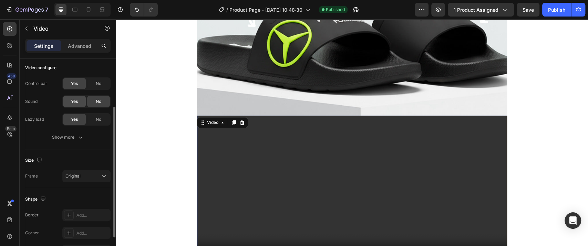
click at [77, 101] on span "Yes" at bounding box center [74, 102] width 7 height 6
click at [79, 132] on button "Show more" at bounding box center [67, 137] width 85 height 12
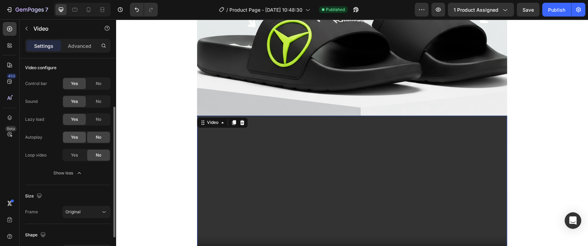
click at [75, 135] on span "Yes" at bounding box center [74, 137] width 7 height 6
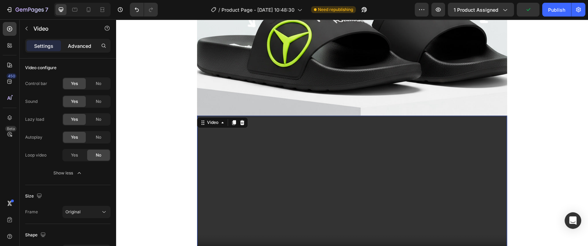
click at [80, 48] on p "Advanced" at bounding box center [79, 45] width 23 height 7
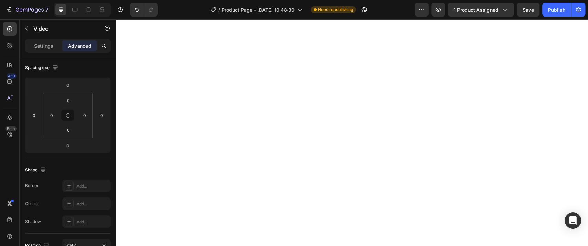
scroll to position [1034, 0]
click at [36, 116] on input "0" at bounding box center [34, 115] width 10 height 10
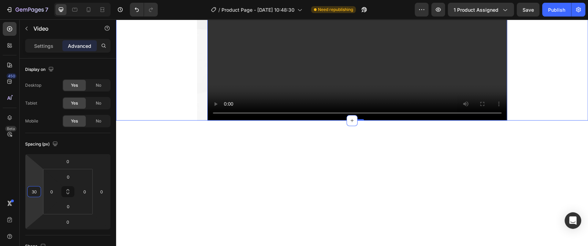
scroll to position [728, 0]
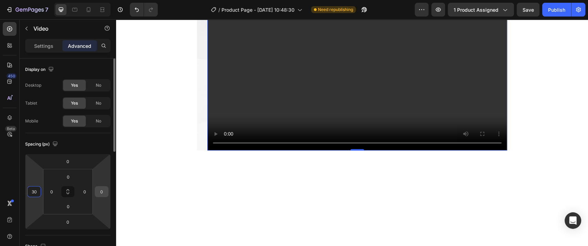
type input "30"
click at [102, 190] on input "0" at bounding box center [102, 192] width 10 height 10
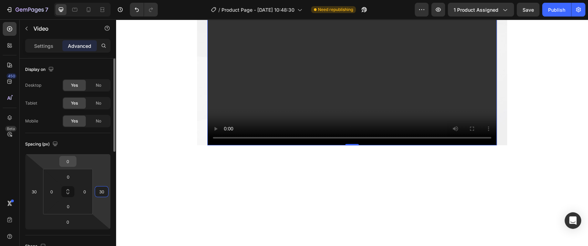
type input "30"
click at [66, 162] on input "0" at bounding box center [68, 161] width 14 height 10
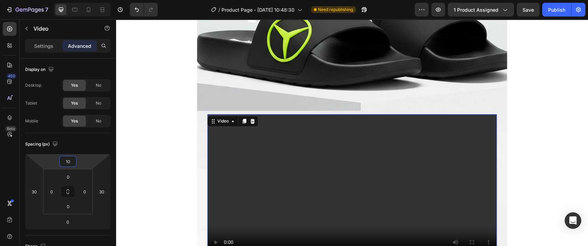
scroll to position [613, 0]
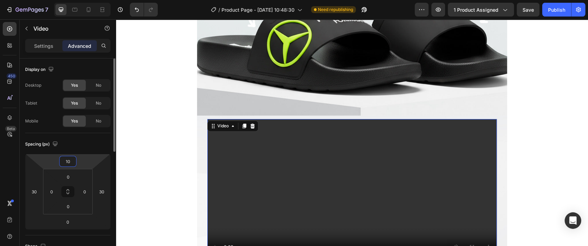
type input "1"
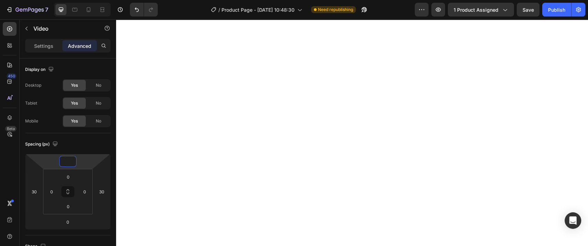
scroll to position [1034, 0]
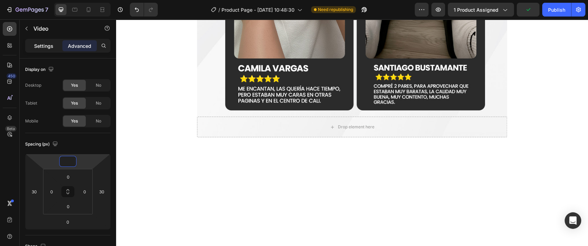
click at [40, 43] on p "Settings" at bounding box center [43, 45] width 19 height 7
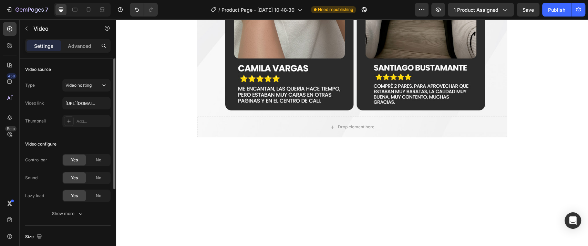
scroll to position [121, 0]
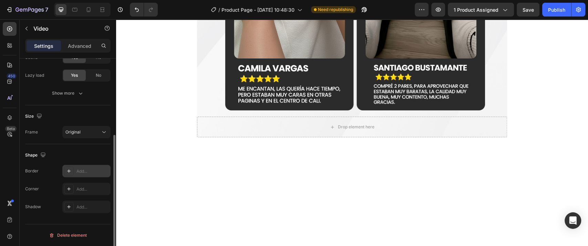
click at [88, 171] on div "Add..." at bounding box center [93, 172] width 32 height 6
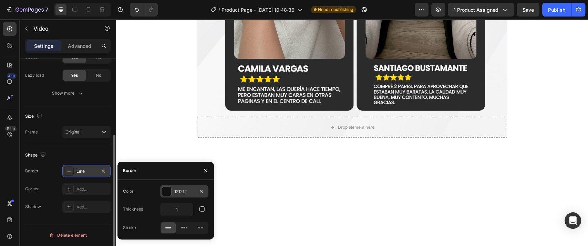
click at [165, 191] on div at bounding box center [166, 191] width 9 height 9
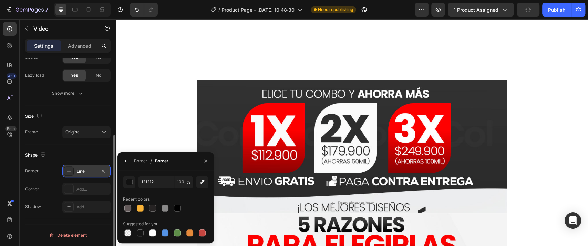
scroll to position [2298, 0]
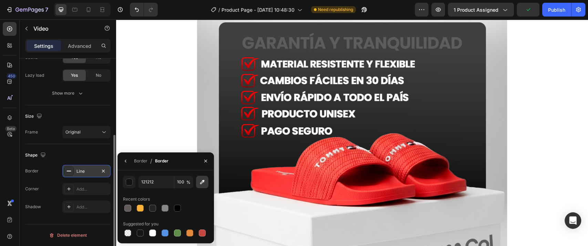
click at [199, 182] on icon "button" at bounding box center [202, 182] width 7 height 7
type input "FE0000"
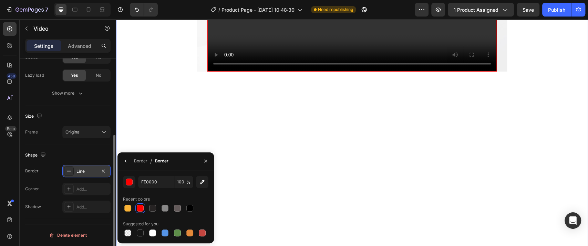
scroll to position [766, 0]
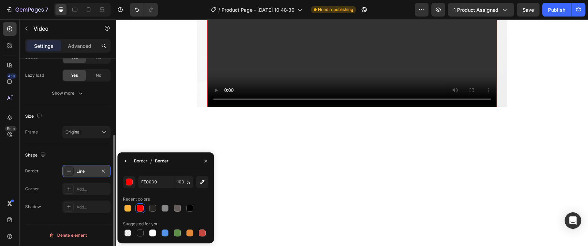
click at [140, 161] on div "Border" at bounding box center [140, 161] width 13 height 6
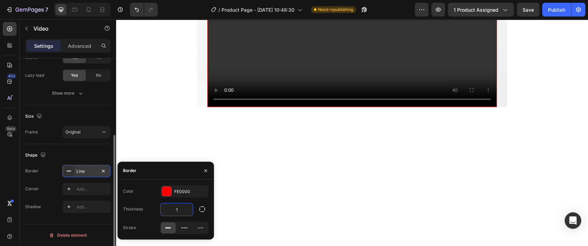
click at [174, 204] on input "1" at bounding box center [177, 210] width 32 height 12
type input "7"
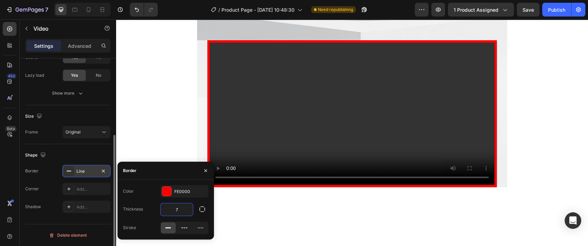
scroll to position [691, 0]
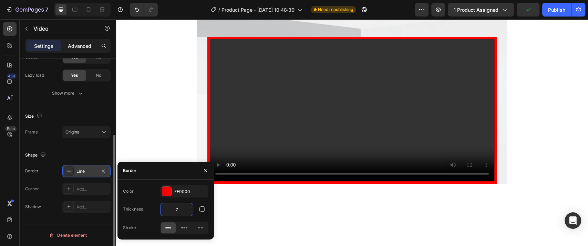
click at [76, 46] on p "Advanced" at bounding box center [79, 45] width 23 height 7
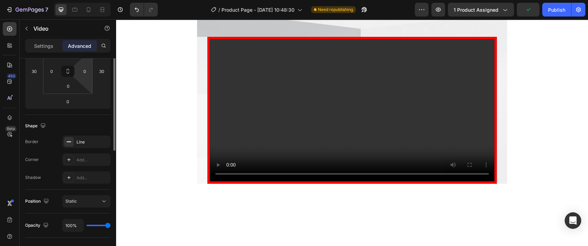
scroll to position [44, 0]
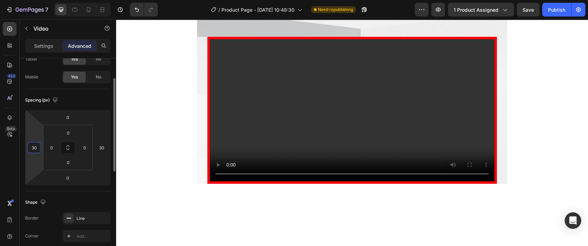
click at [31, 148] on input "30" at bounding box center [34, 148] width 10 height 10
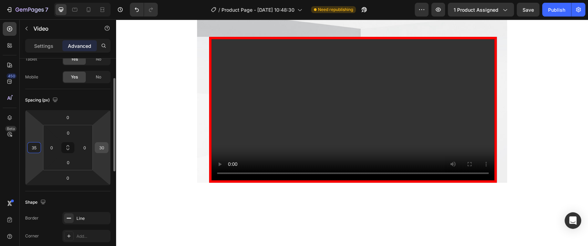
type input "35"
click at [101, 143] on input "30" at bounding box center [102, 148] width 10 height 10
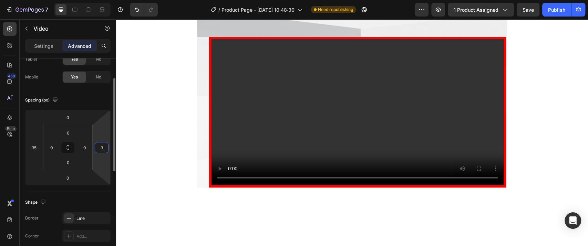
type input "35"
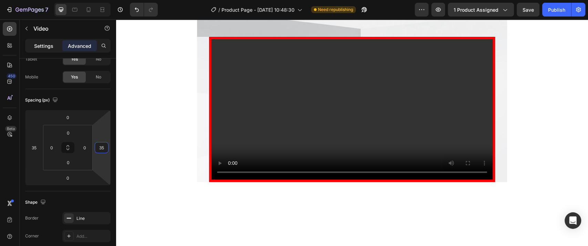
click at [44, 47] on p "Settings" at bounding box center [43, 45] width 19 height 7
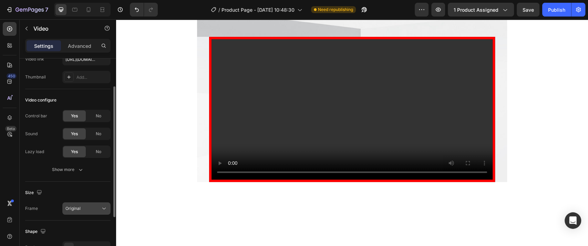
scroll to position [121, 0]
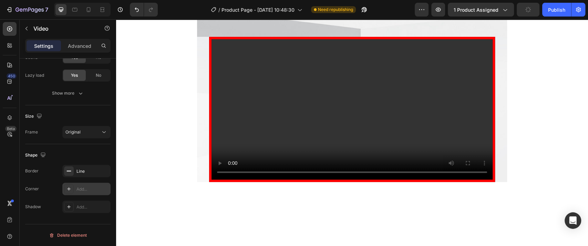
click at [89, 193] on div "Add..." at bounding box center [86, 189] width 48 height 12
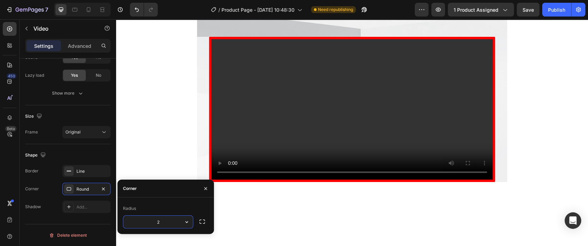
type input "25"
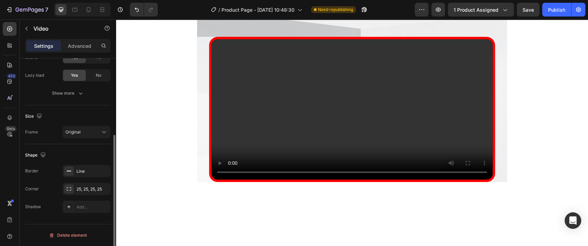
click at [83, 145] on div "Shape Border Line Corner 25, 25, 25, 25 Shadow Add..." at bounding box center [67, 181] width 85 height 74
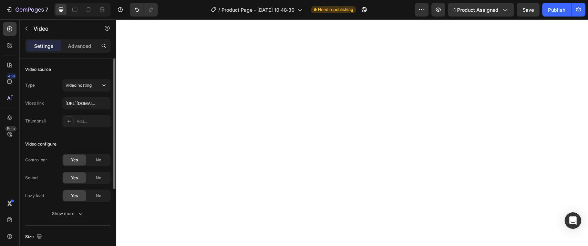
scroll to position [38, 0]
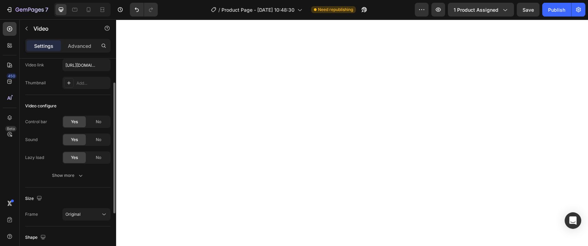
click at [74, 182] on div "Video configure Control bar Yes No Sound Yes No Lazy load Yes No Show more" at bounding box center [67, 141] width 85 height 93
click at [76, 181] on button "Show more" at bounding box center [67, 176] width 85 height 12
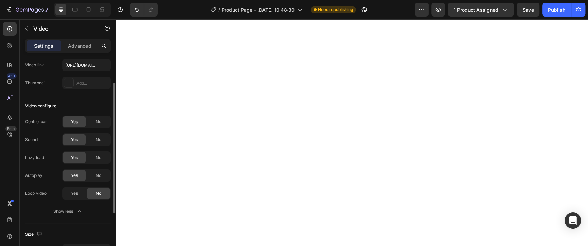
scroll to position [77, 0]
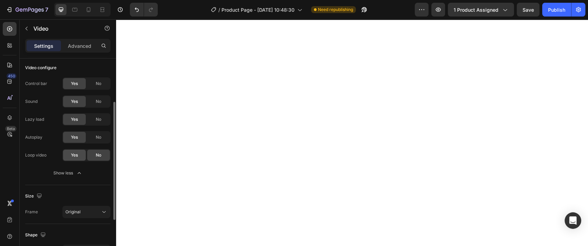
click at [71, 158] on span "Yes" at bounding box center [74, 155] width 7 height 6
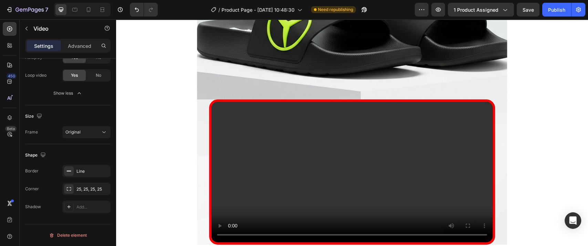
scroll to position [576, 0]
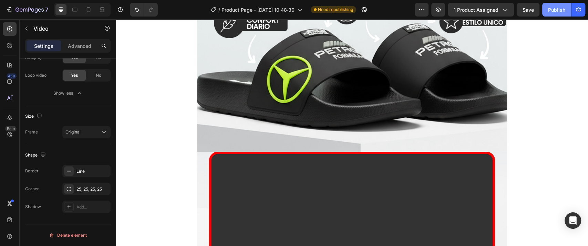
click at [555, 7] on div "Publish" at bounding box center [556, 9] width 17 height 7
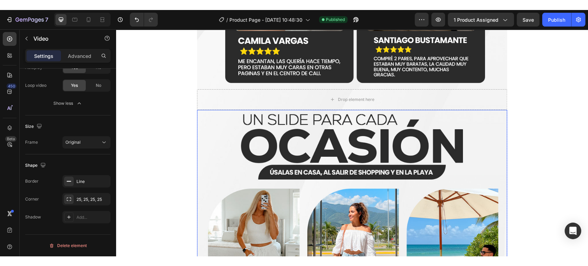
scroll to position [1419, 0]
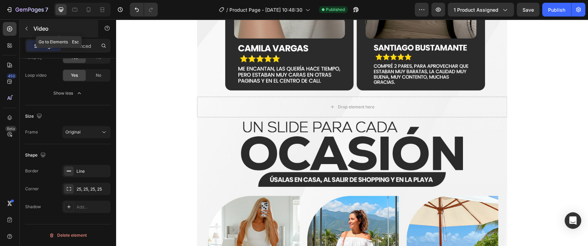
click at [28, 33] on button "button" at bounding box center [26, 28] width 11 height 11
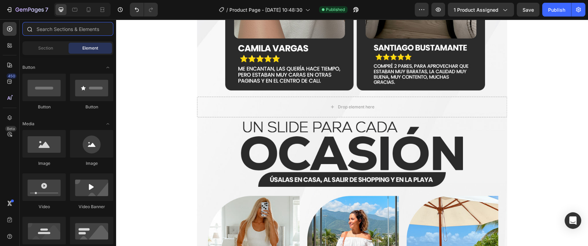
click at [48, 32] on input "text" at bounding box center [67, 29] width 91 height 14
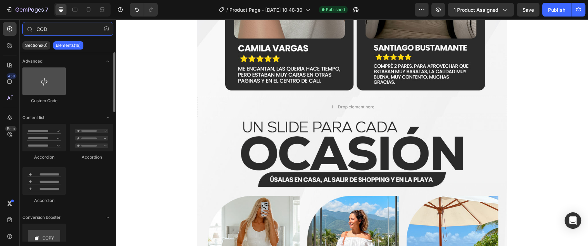
type input "COD"
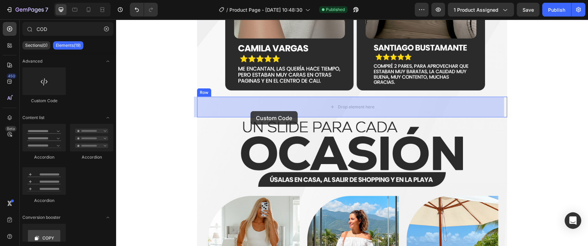
drag, startPoint x: 162, startPoint y: 105, endPoint x: 252, endPoint y: 111, distance: 90.2
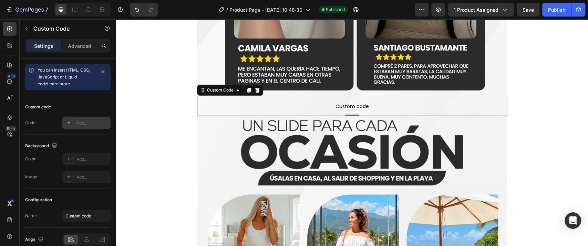
click at [92, 122] on div "Add..." at bounding box center [93, 123] width 32 height 6
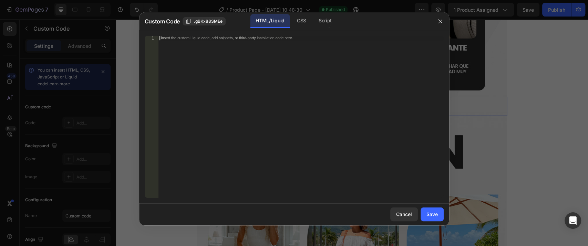
click at [244, 74] on div "Insert the custom Liquid code, add snippets, or third-party installation code h…" at bounding box center [300, 121] width 285 height 171
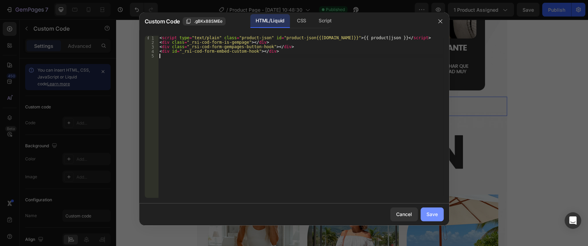
click at [429, 213] on div "Save" at bounding box center [432, 214] width 11 height 7
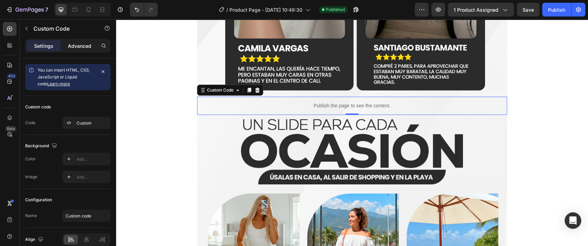
click at [79, 46] on p "Advanced" at bounding box center [79, 45] width 23 height 7
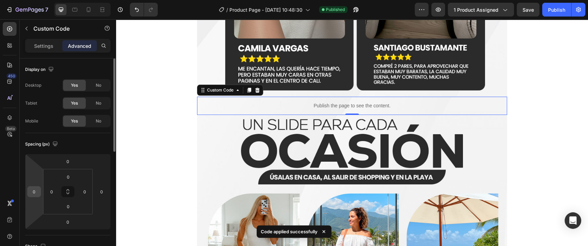
click at [39, 191] on input "0" at bounding box center [34, 192] width 10 height 10
type input "8"
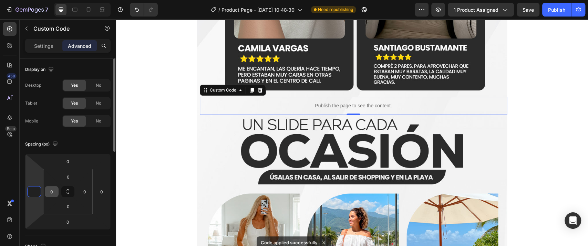
click at [47, 187] on input "0" at bounding box center [52, 192] width 10 height 10
type input "0"
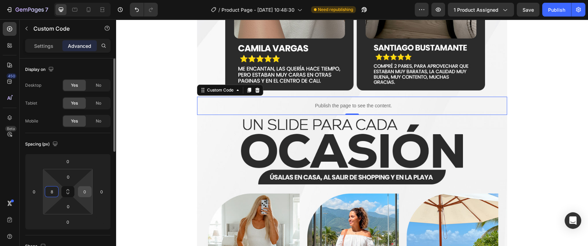
type input "8"
click at [87, 187] on input "0" at bounding box center [85, 192] width 10 height 10
type input "8"
click at [555, 12] on div "Publish" at bounding box center [556, 9] width 17 height 7
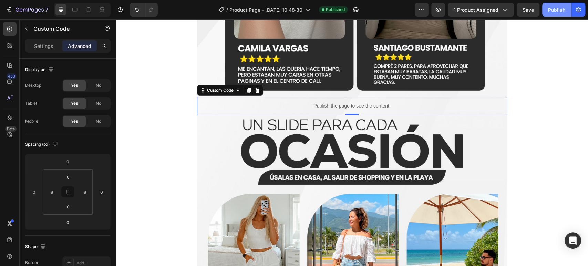
click at [554, 7] on div "Publish" at bounding box center [556, 9] width 17 height 7
click at [234, 108] on p "Publish the page to see the content." at bounding box center [352, 105] width 305 height 7
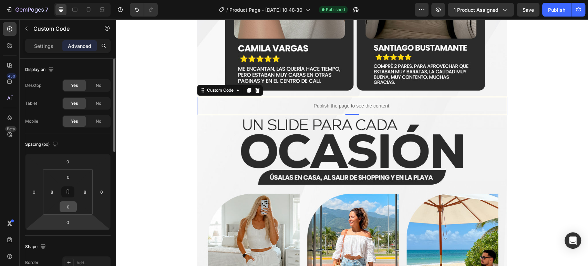
click at [74, 209] on input "0" at bounding box center [68, 207] width 14 height 10
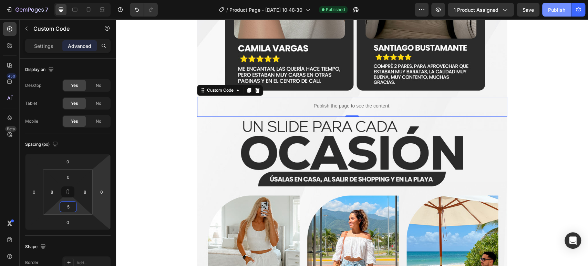
type input "5"
click at [551, 11] on div "Publish" at bounding box center [556, 9] width 17 height 7
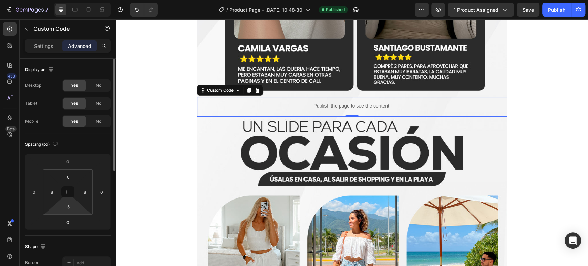
click at [67, 0] on html "7 Version history / Product Page - Sep 27, 10:48:30 Published Preview 1 product…" at bounding box center [294, 0] width 588 height 0
click at [69, 208] on input "5" at bounding box center [68, 207] width 14 height 10
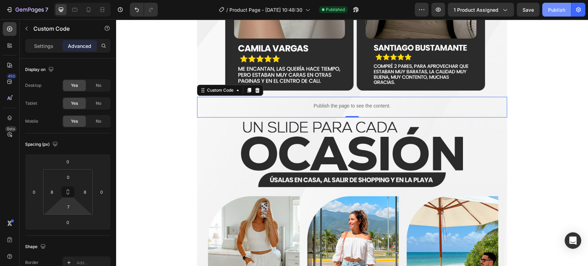
click at [557, 13] on div "Publish" at bounding box center [556, 9] width 17 height 7
click at [69, 209] on input "7" at bounding box center [68, 207] width 14 height 10
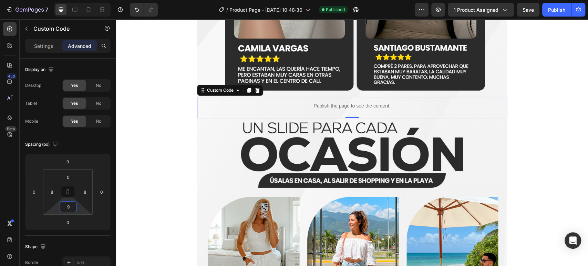
type input "9"
click at [549, 10] on div "Publish" at bounding box center [556, 9] width 17 height 7
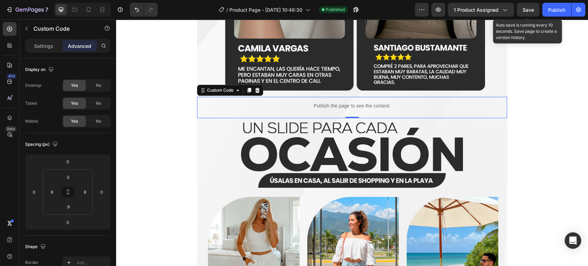
click at [218, 102] on p "Publish the page to see the content." at bounding box center [352, 105] width 305 height 7
click at [67, 176] on input "0" at bounding box center [68, 177] width 14 height 10
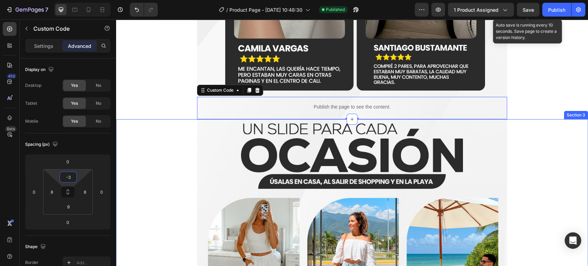
type input "-"
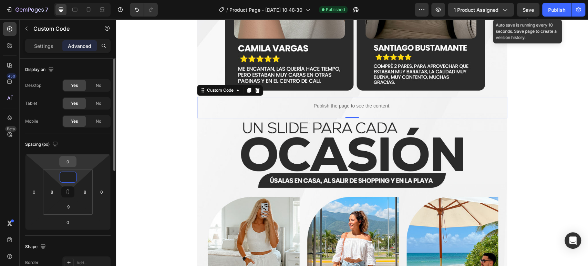
click at [71, 164] on input "0" at bounding box center [68, 161] width 14 height 10
type input "0"
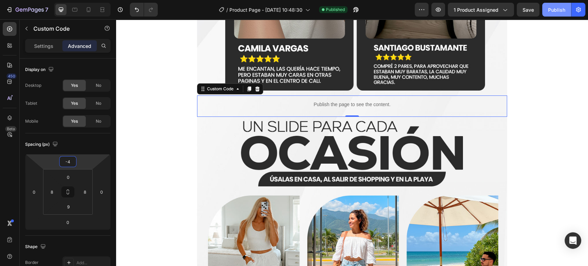
type input "-4"
click at [549, 6] on div "Publish" at bounding box center [556, 9] width 17 height 7
click at [34, 42] on p "Settings" at bounding box center [43, 45] width 19 height 7
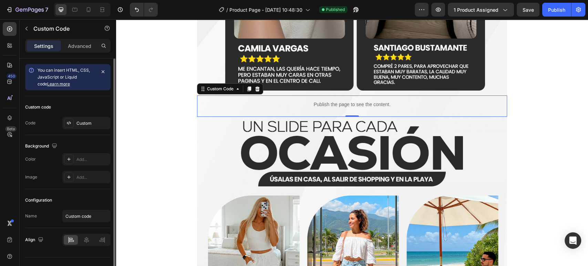
scroll to position [13, 0]
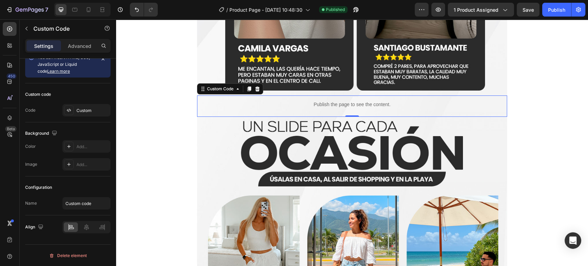
click at [206, 108] on div "Publish the page to see the content." at bounding box center [352, 104] width 305 height 18
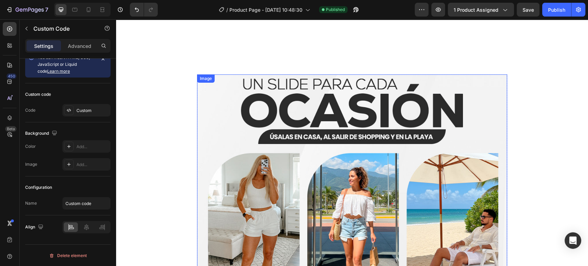
scroll to position [1419, 0]
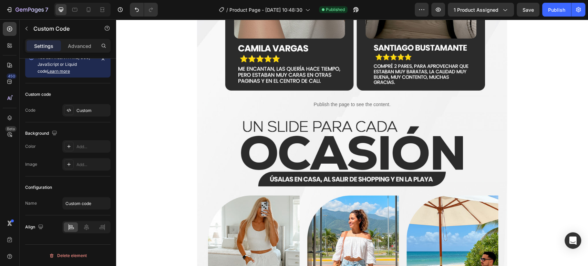
click at [292, 100] on div "Publish the page to see the content." at bounding box center [352, 104] width 305 height 18
click at [333, 101] on p "Publish the page to see the content." at bounding box center [352, 104] width 305 height 7
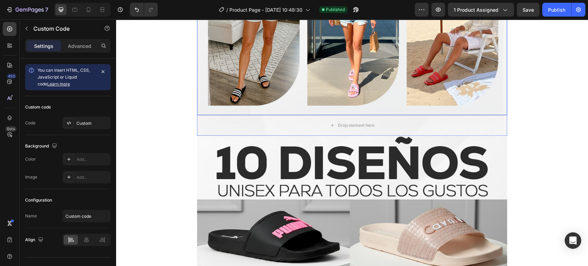
scroll to position [1726, 0]
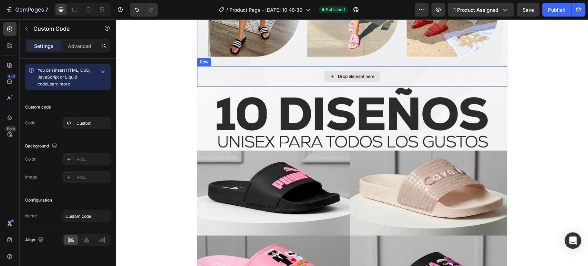
click at [297, 82] on div "Drop element here" at bounding box center [352, 76] width 310 height 21
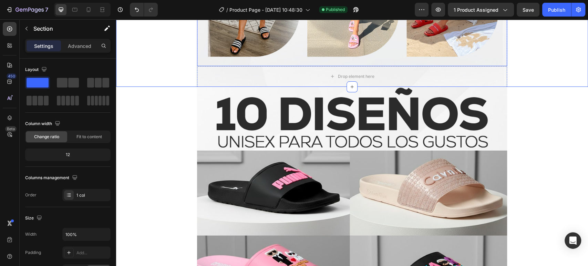
click at [213, 67] on div "Drop element here" at bounding box center [352, 76] width 310 height 21
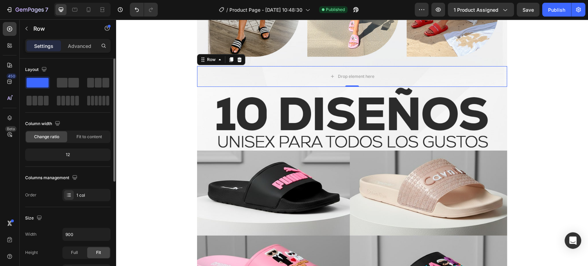
scroll to position [77, 0]
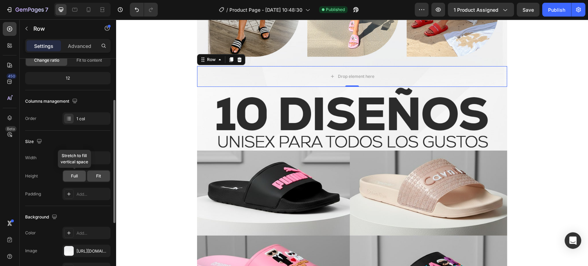
click at [80, 176] on div "Full" at bounding box center [74, 176] width 23 height 11
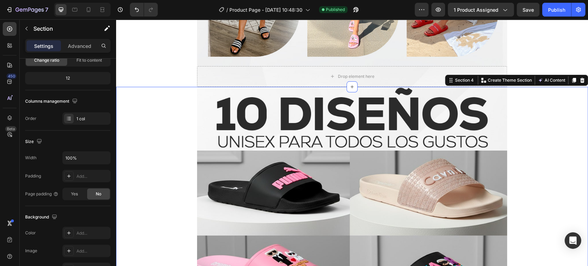
scroll to position [0, 0]
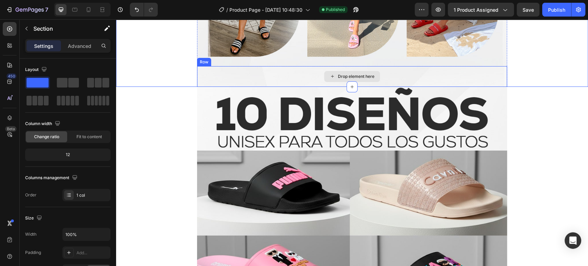
click at [241, 81] on div "Drop element here" at bounding box center [352, 76] width 310 height 21
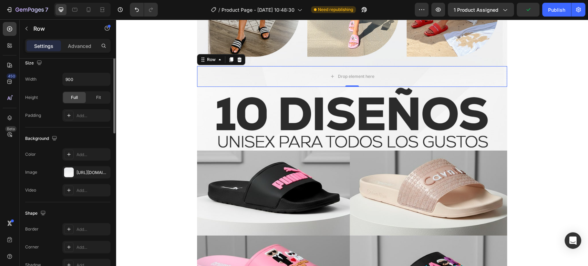
scroll to position [79, 0]
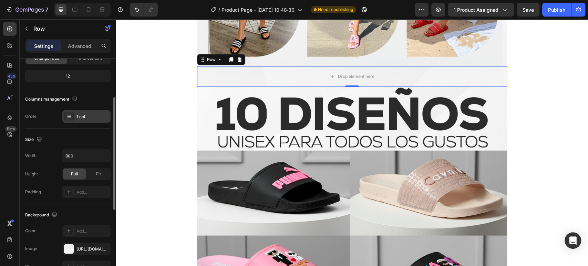
click at [82, 116] on div "1 col" at bounding box center [93, 117] width 32 height 6
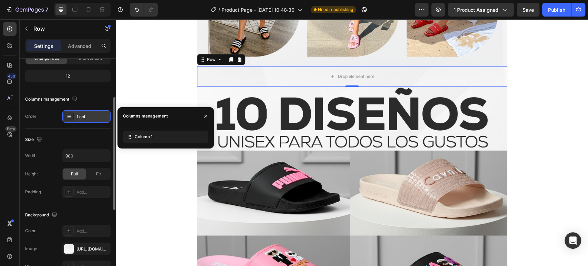
click at [82, 116] on div "1 col" at bounding box center [93, 117] width 32 height 6
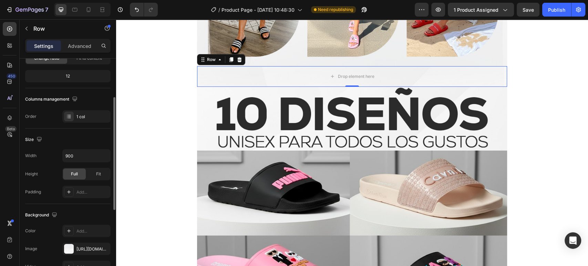
scroll to position [0, 0]
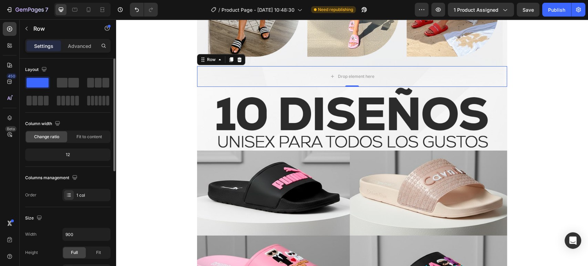
click at [78, 155] on div "12" at bounding box center [68, 155] width 83 height 10
click at [71, 156] on div "12" at bounding box center [68, 155] width 83 height 10
click at [83, 141] on div "Fit to content" at bounding box center [89, 136] width 41 height 11
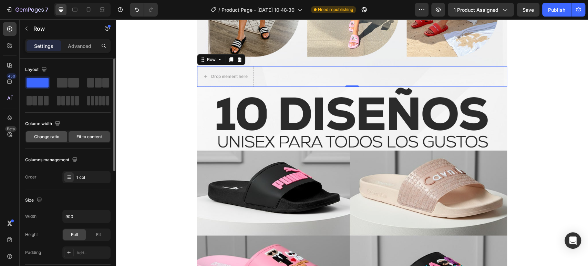
click at [49, 138] on span "Change ratio" at bounding box center [46, 137] width 25 height 6
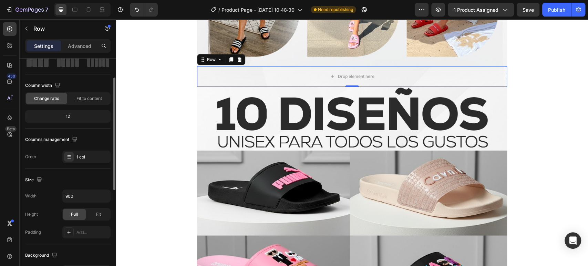
scroll to position [77, 0]
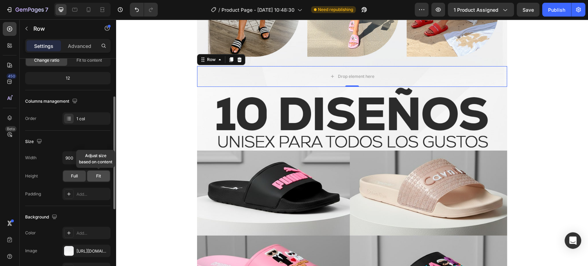
click at [93, 176] on div "Fit" at bounding box center [98, 176] width 23 height 11
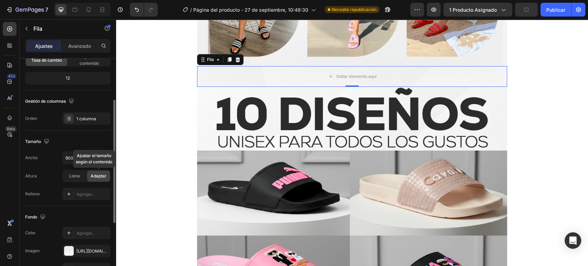
click at [104, 174] on font "Adaptar" at bounding box center [99, 175] width 16 height 5
click at [89, 197] on div "Agregar..." at bounding box center [93, 194] width 32 height 6
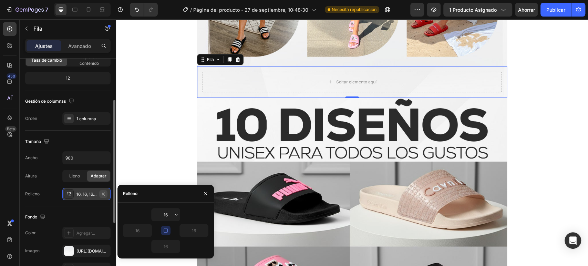
click at [104, 195] on icon "button" at bounding box center [104, 194] width 6 height 6
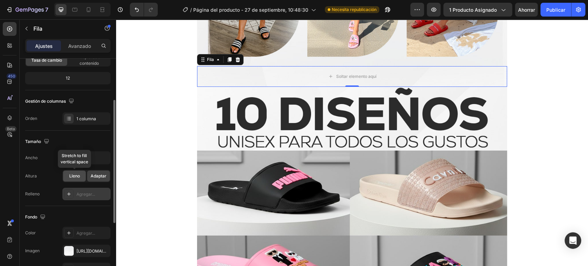
scroll to position [115, 0]
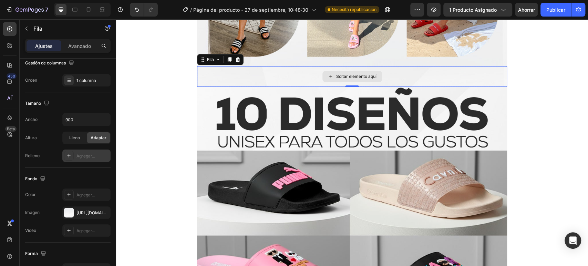
click at [280, 78] on div "Soltar elemento aquí" at bounding box center [352, 76] width 310 height 21
click at [102, 213] on icon "button" at bounding box center [104, 213] width 6 height 6
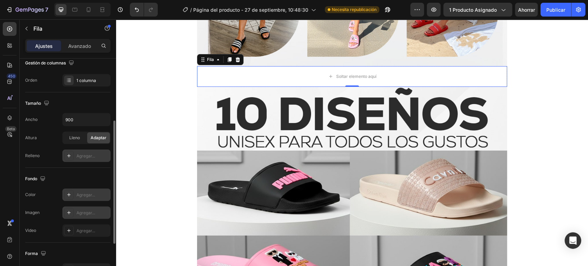
click at [83, 194] on font "Agregar..." at bounding box center [86, 194] width 19 height 5
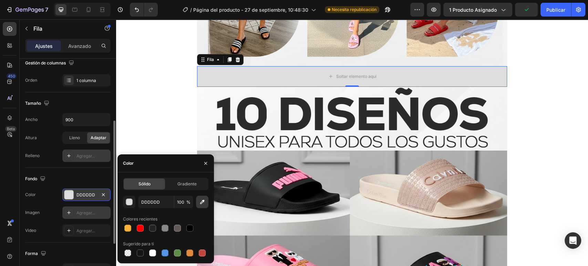
click at [200, 202] on icon "button" at bounding box center [202, 202] width 7 height 7
type input "F8F8F8"
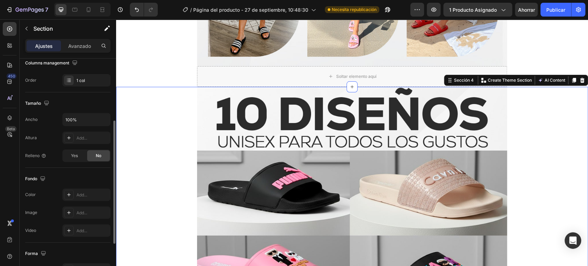
scroll to position [0, 0]
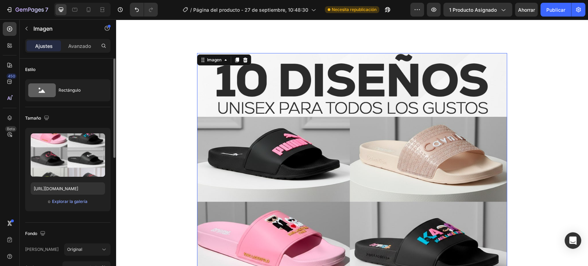
scroll to position [1687, 0]
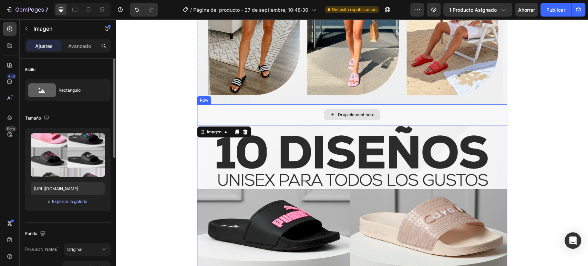
click at [251, 112] on div "Drop element here" at bounding box center [352, 114] width 310 height 21
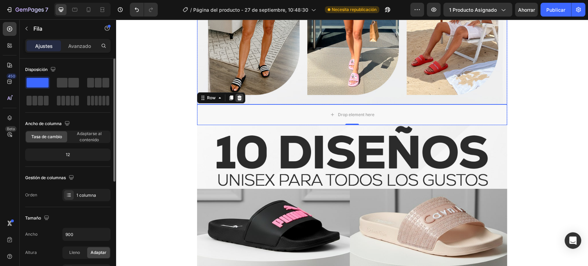
click at [237, 97] on icon at bounding box center [239, 97] width 4 height 5
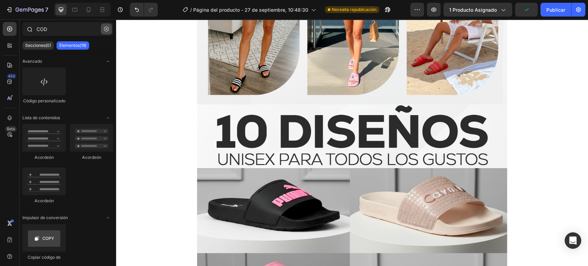
click at [111, 27] on button "button" at bounding box center [106, 28] width 11 height 11
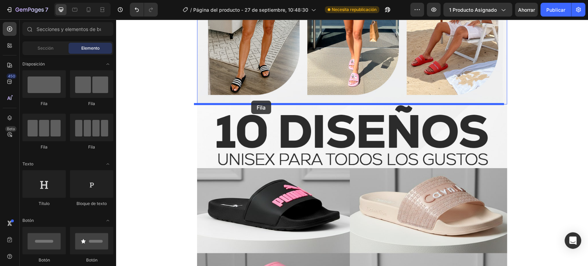
drag, startPoint x: 219, startPoint y: 108, endPoint x: 251, endPoint y: 101, distance: 32.9
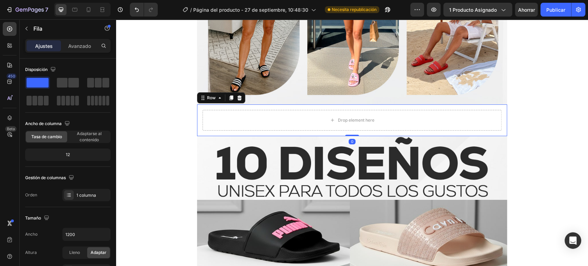
drag, startPoint x: 91, startPoint y: 46, endPoint x: 90, endPoint y: 57, distance: 11.4
click at [90, 46] on font "Avanzado" at bounding box center [79, 46] width 23 height 6
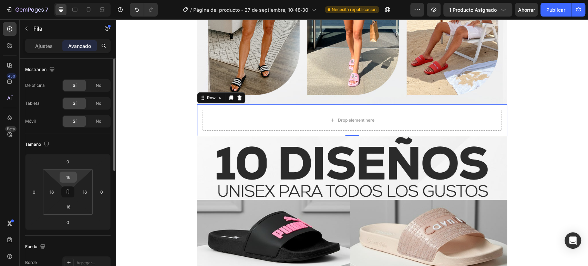
click at [65, 172] on div "16" at bounding box center [68, 177] width 17 height 11
click at [67, 172] on div "16" at bounding box center [68, 177] width 17 height 11
drag, startPoint x: 70, startPoint y: 173, endPoint x: 77, endPoint y: 174, distance: 6.8
click at [73, 173] on div "16" at bounding box center [68, 177] width 17 height 11
click at [74, 176] on input "16" at bounding box center [68, 177] width 14 height 10
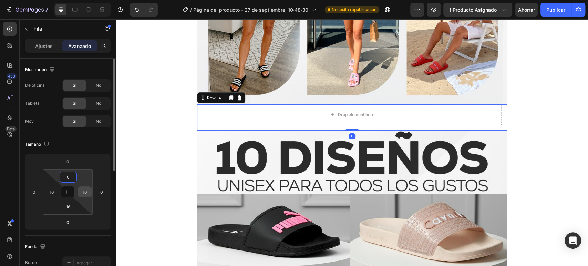
type input "0"
click at [81, 188] on input "16" at bounding box center [85, 192] width 10 height 10
type input "0"
click at [70, 205] on input "16" at bounding box center [68, 207] width 14 height 10
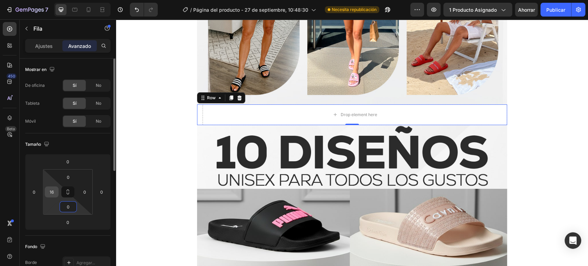
type input "0"
click at [56, 191] on input "16" at bounding box center [52, 192] width 10 height 10
type input "0"
click at [81, 138] on div "Tamaño 0 0 0 0 0 0 0 0" at bounding box center [67, 184] width 85 height 102
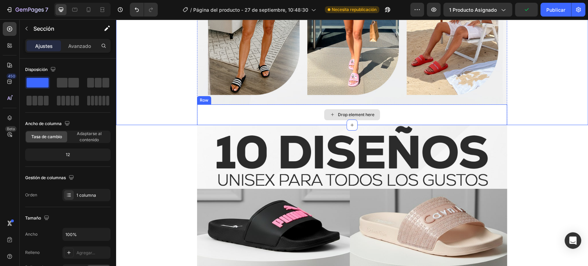
click at [214, 111] on div "Drop element here" at bounding box center [352, 114] width 310 height 21
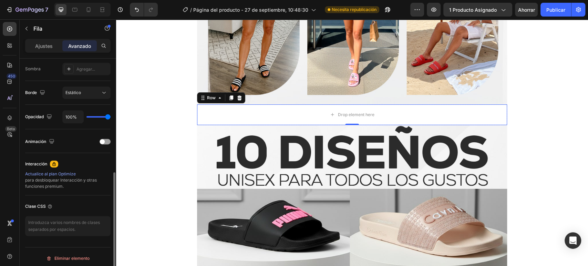
scroll to position [232, 0]
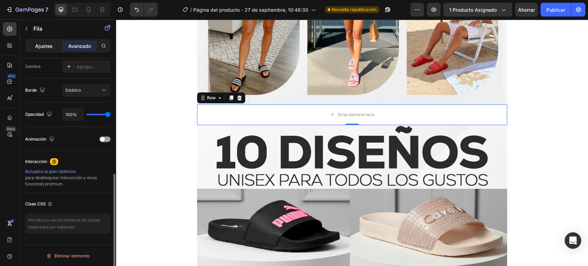
click at [38, 51] on div "Ajustes" at bounding box center [44, 45] width 34 height 11
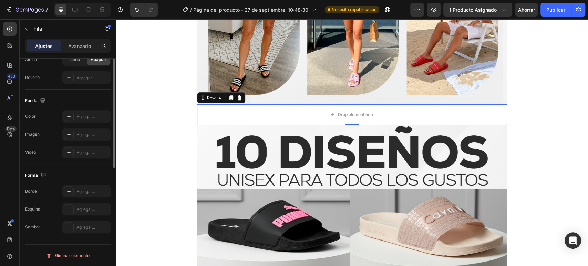
scroll to position [117, 0]
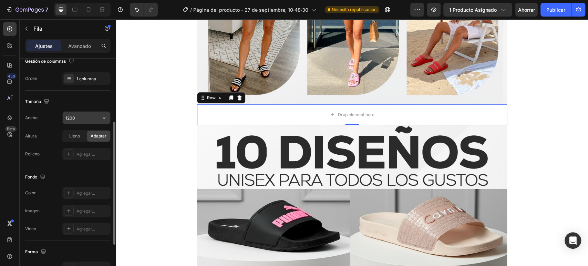
click at [86, 114] on input "1200" at bounding box center [87, 118] width 48 height 12
type input "900"
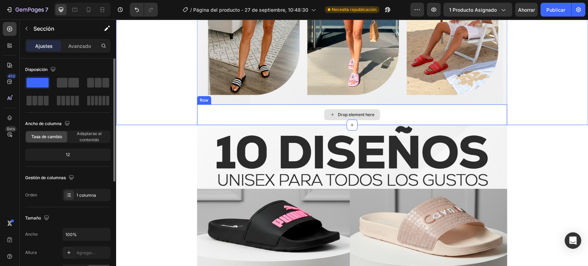
click at [197, 109] on div "Drop element here" at bounding box center [352, 114] width 310 height 21
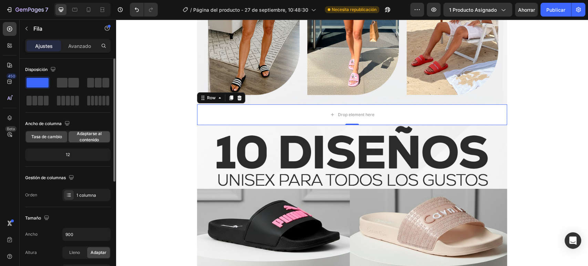
click at [73, 138] on span "Adaptarse al contenido" at bounding box center [89, 137] width 41 height 12
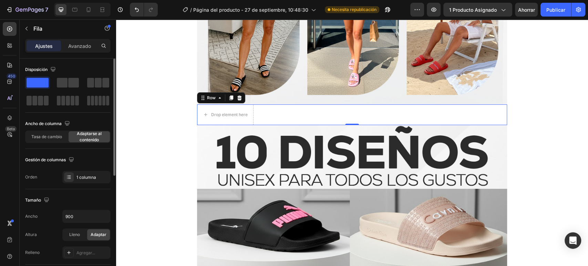
click at [49, 145] on div "Ancho de columna Tasa de cambio Adaptarse al contenido" at bounding box center [67, 133] width 85 height 31
click at [48, 142] on div "Tasa de cambio Adaptarse al contenido" at bounding box center [67, 137] width 85 height 12
click at [45, 135] on font "Tasa de cambio" at bounding box center [46, 136] width 31 height 5
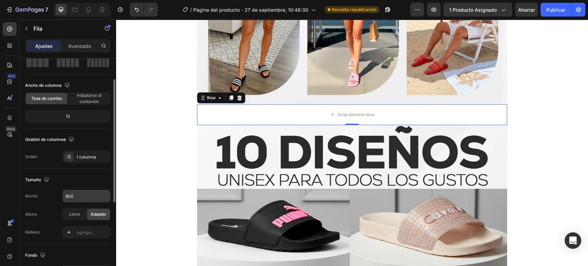
scroll to position [115, 0]
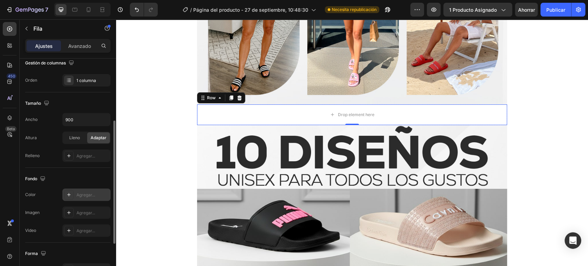
click at [81, 197] on font "Agregar..." at bounding box center [86, 194] width 19 height 5
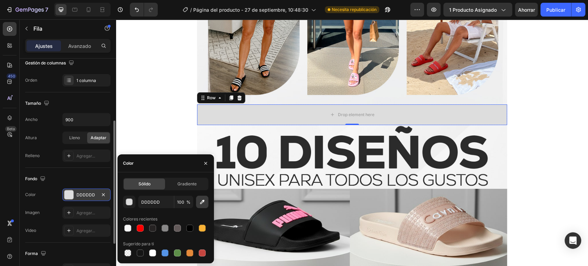
click at [201, 204] on icon "button" at bounding box center [202, 202] width 7 height 7
type input "F8F8F8"
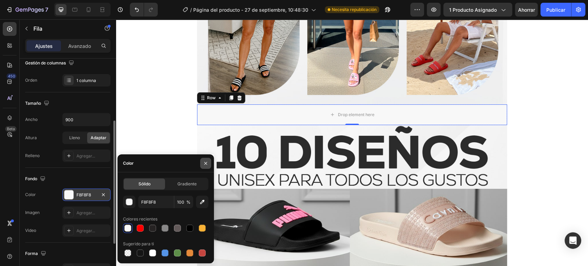
drag, startPoint x: 201, startPoint y: 161, endPoint x: 45, endPoint y: 119, distance: 162.1
click at [201, 161] on button "button" at bounding box center [205, 163] width 11 height 11
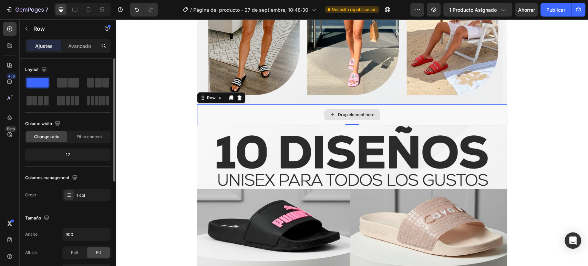
click at [223, 119] on div "Drop element here" at bounding box center [352, 114] width 310 height 21
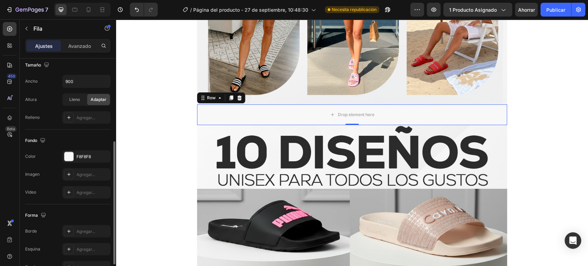
scroll to position [191, 0]
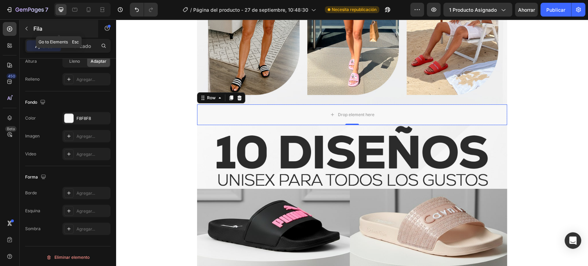
click at [24, 30] on icon "button" at bounding box center [27, 29] width 6 height 6
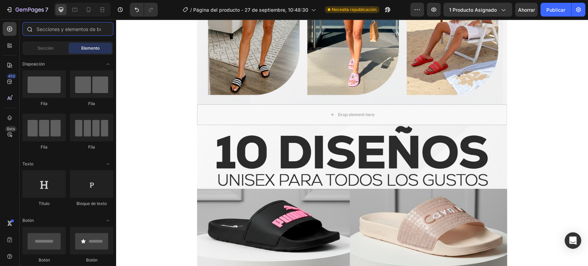
click at [59, 26] on input "text" at bounding box center [67, 29] width 91 height 14
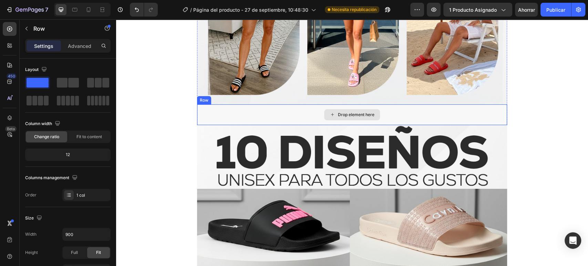
click at [222, 111] on div "Drop element here" at bounding box center [352, 114] width 310 height 21
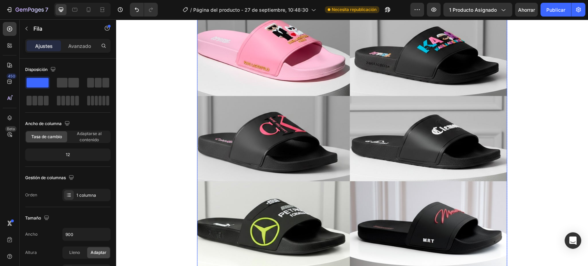
scroll to position [1955, 0]
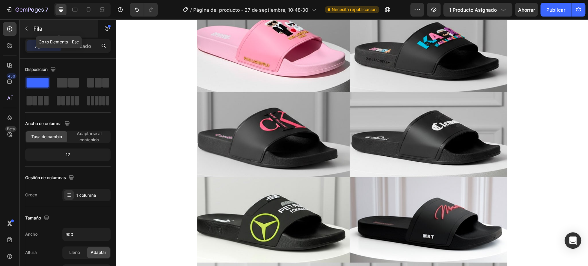
click at [27, 30] on icon "button" at bounding box center [27, 29] width 2 height 4
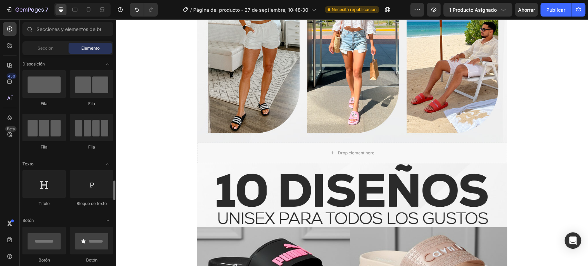
scroll to position [115, 0]
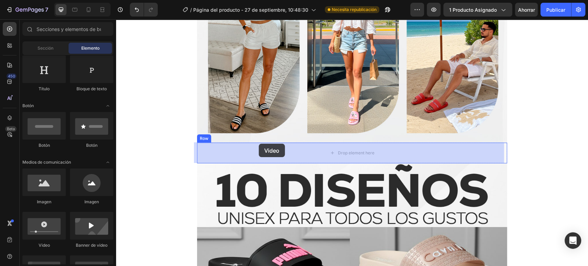
drag, startPoint x: 225, startPoint y: 214, endPoint x: 244, endPoint y: 148, distance: 68.0
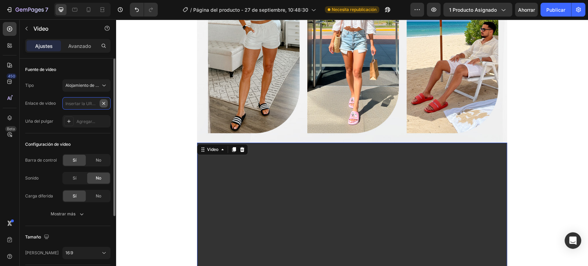
scroll to position [0, 0]
click at [93, 106] on input "text" at bounding box center [86, 103] width 48 height 12
paste input "https://cdn.shopify.com/videos/c/o/v/11b656b77c994e3bbd6b1eda89832ecd.mp4"
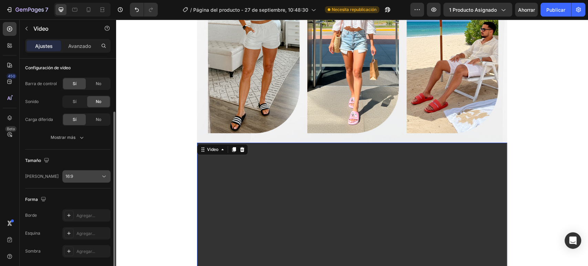
type input "https://cdn.shopify.com/videos/c/o/v/11b656b77c994e3bbd6b1eda89832ecd.mp4"
click at [87, 173] on div "16:9" at bounding box center [82, 176] width 35 height 6
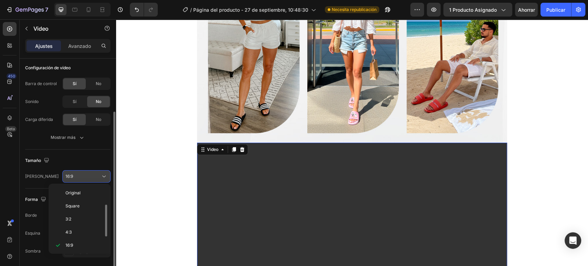
scroll to position [12, 0]
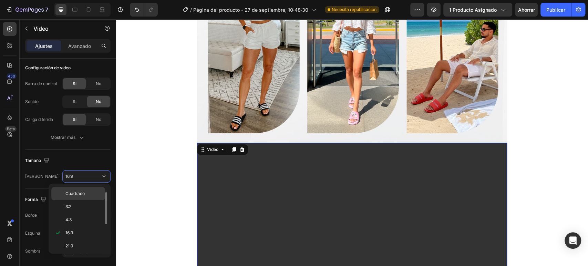
click at [83, 188] on div "Cuadrado" at bounding box center [78, 193] width 54 height 13
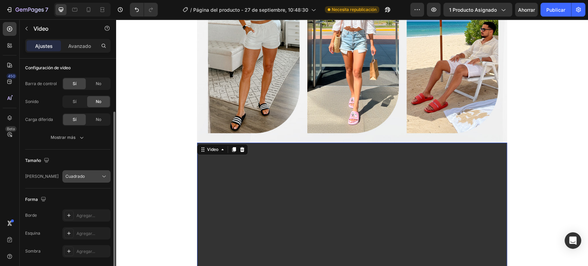
click at [84, 181] on button "Cuadrado" at bounding box center [86, 176] width 48 height 12
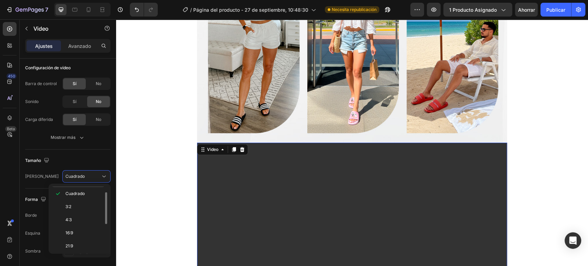
scroll to position [0, 0]
click at [84, 190] on p "Original" at bounding box center [83, 193] width 37 height 6
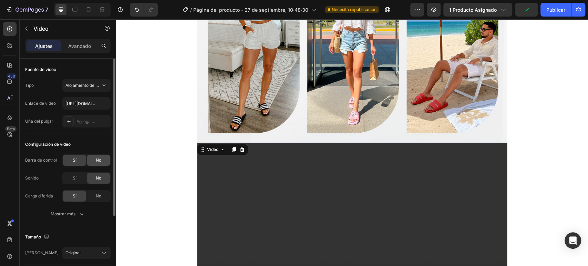
click at [94, 158] on div "No" at bounding box center [98, 160] width 23 height 11
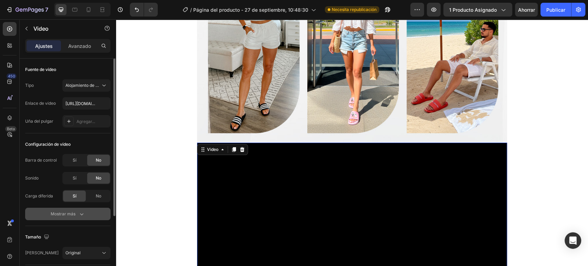
click at [86, 216] on button "Mostrar más" at bounding box center [67, 214] width 85 height 12
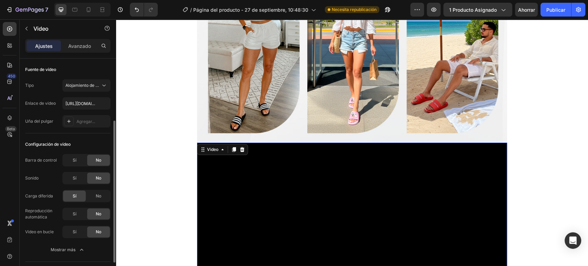
scroll to position [38, 0]
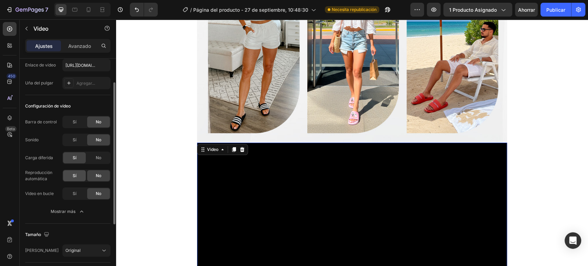
click at [71, 176] on div "Sí" at bounding box center [74, 175] width 23 height 11
click at [70, 196] on div "Sí" at bounding box center [74, 193] width 23 height 11
click at [10, 183] on div "450 Beta" at bounding box center [10, 119] width 14 height 194
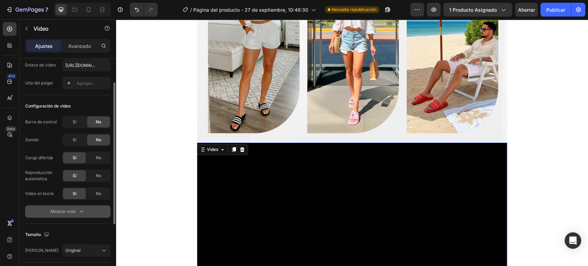
click at [74, 210] on font "Mostrar más" at bounding box center [63, 211] width 25 height 5
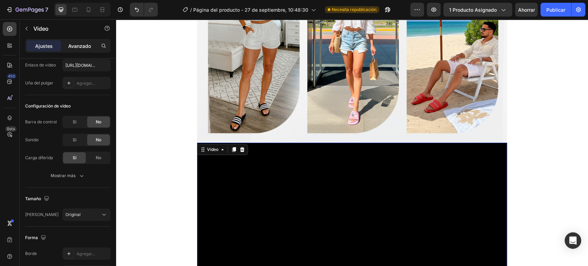
click at [87, 49] on p "Avanzado" at bounding box center [79, 45] width 23 height 7
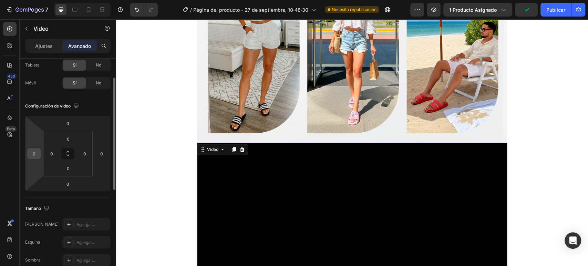
click at [33, 154] on input "0" at bounding box center [34, 154] width 10 height 10
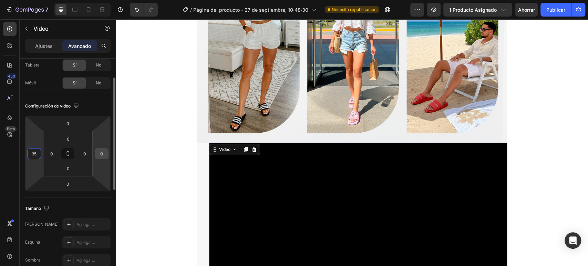
type input "35"
click at [104, 151] on input "0" at bounding box center [102, 154] width 10 height 10
type input "35"
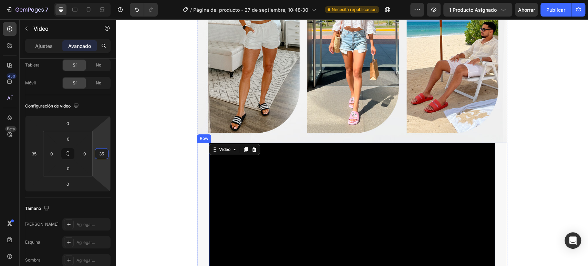
click at [202, 159] on div "Video 0" at bounding box center [352, 214] width 310 height 143
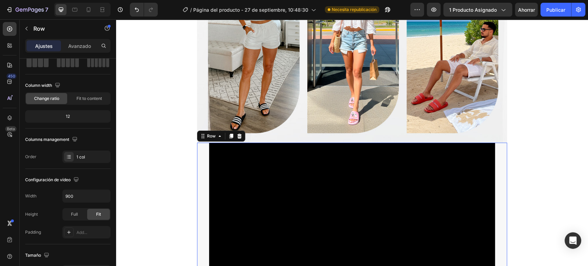
scroll to position [0, 0]
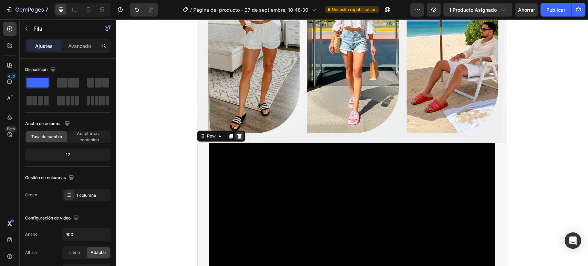
click at [235, 139] on div at bounding box center [239, 136] width 8 height 8
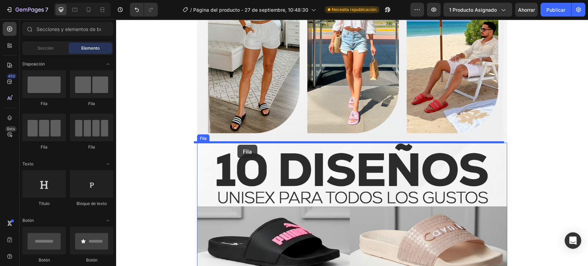
drag, startPoint x: 170, startPoint y: 115, endPoint x: 237, endPoint y: 145, distance: 73.5
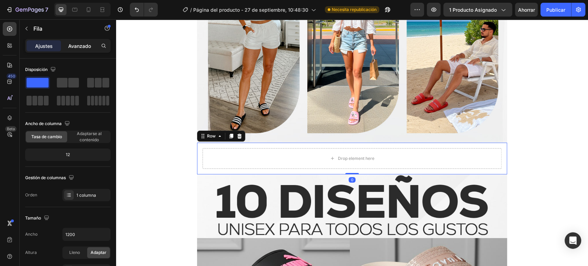
click at [85, 42] on p "Avanzado" at bounding box center [79, 45] width 23 height 7
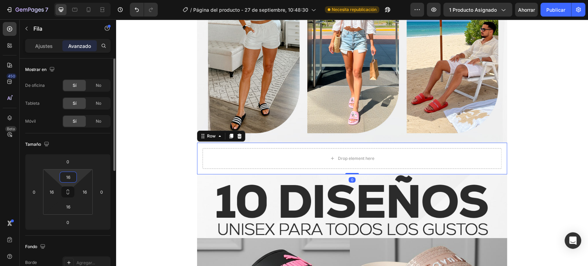
click at [68, 181] on input "16" at bounding box center [68, 177] width 14 height 10
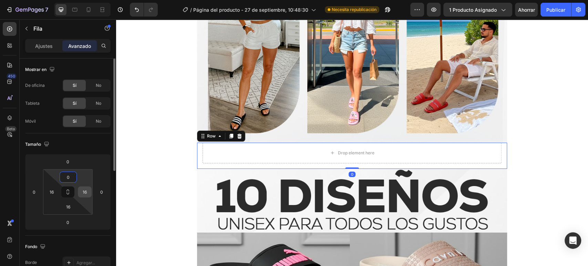
type input "0"
click at [84, 188] on input "16" at bounding box center [85, 192] width 10 height 10
type input "0"
click at [69, 204] on input "16" at bounding box center [68, 207] width 14 height 10
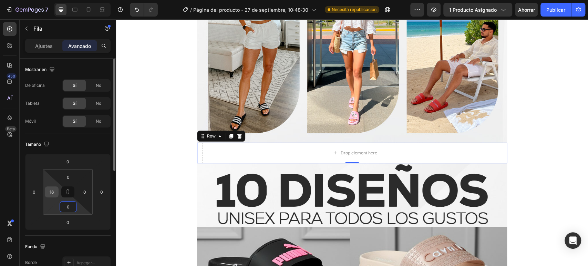
type input "0"
click at [53, 194] on input "16" at bounding box center [52, 192] width 10 height 10
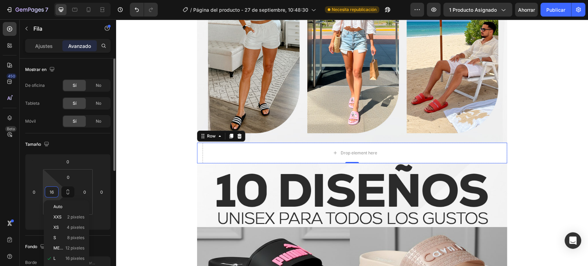
type input "0"
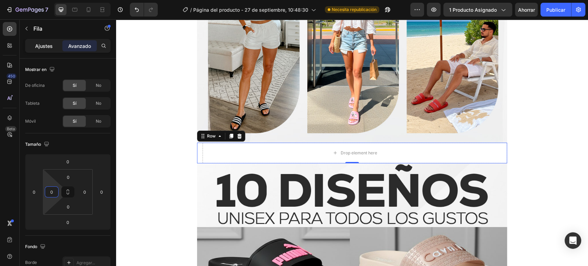
click at [50, 43] on font "Ajustes" at bounding box center [44, 46] width 18 height 6
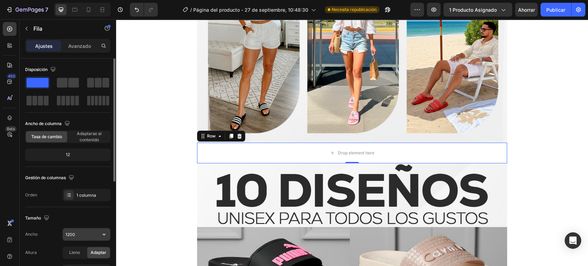
click at [77, 235] on input "1200" at bounding box center [87, 234] width 48 height 12
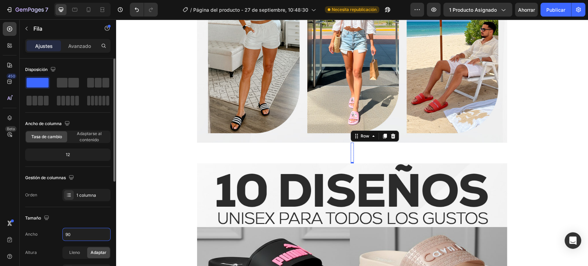
type input "900"
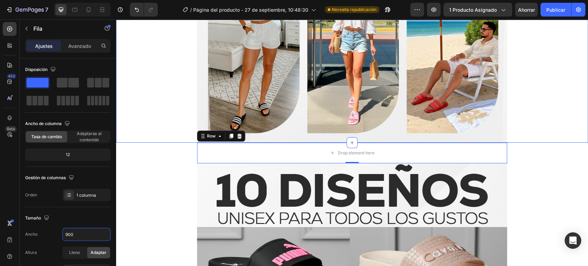
click at [164, 99] on div "Image Row" at bounding box center [352, 15] width 472 height 256
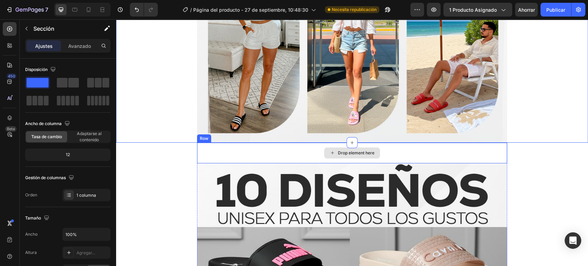
click at [209, 156] on div "Drop element here" at bounding box center [352, 153] width 310 height 21
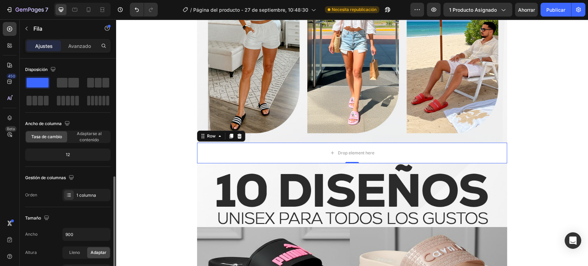
scroll to position [77, 0]
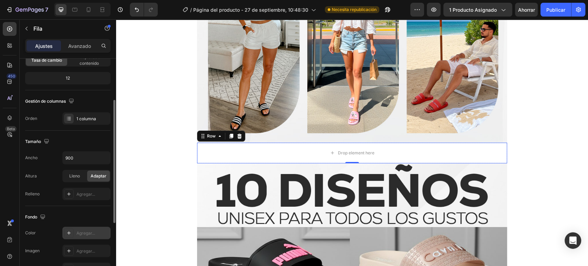
click at [81, 231] on font "Agregar..." at bounding box center [86, 233] width 19 height 5
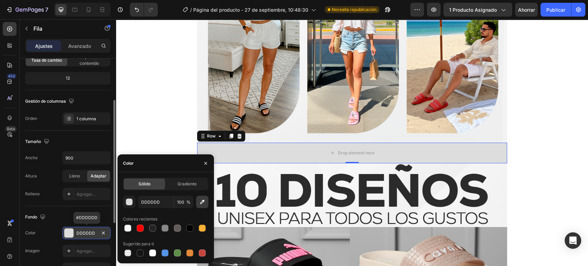
click at [202, 199] on icon "button" at bounding box center [202, 202] width 7 height 7
type input "F0F0F0"
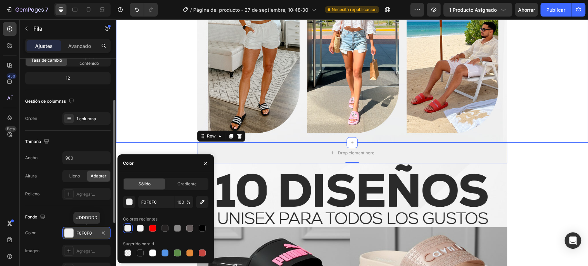
click at [144, 123] on div "Image Row" at bounding box center [352, 15] width 472 height 256
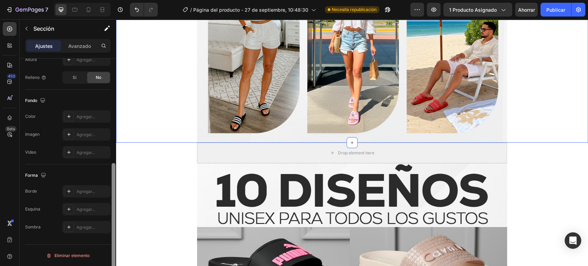
scroll to position [116, 0]
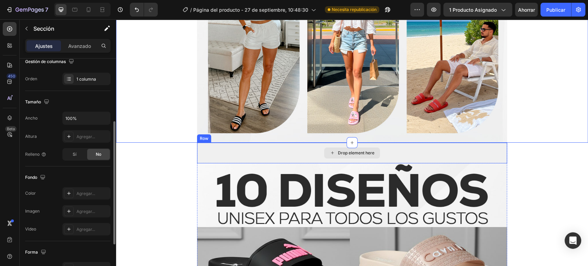
click at [221, 144] on div "Drop element here" at bounding box center [352, 153] width 310 height 21
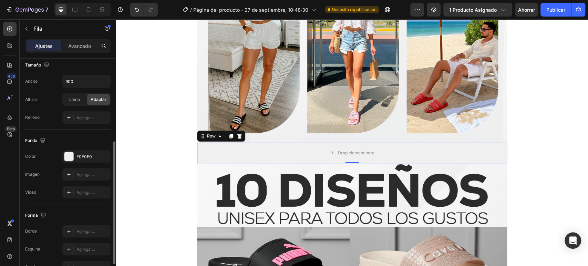
scroll to position [191, 0]
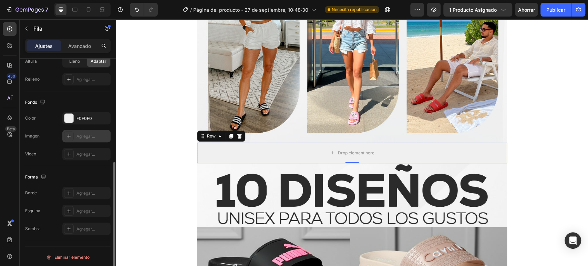
click at [0, 0] on button "button" at bounding box center [0, 0] width 0 height 0
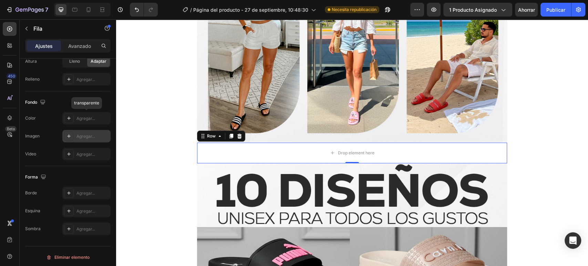
click at [94, 134] on font "Agregar..." at bounding box center [86, 136] width 19 height 5
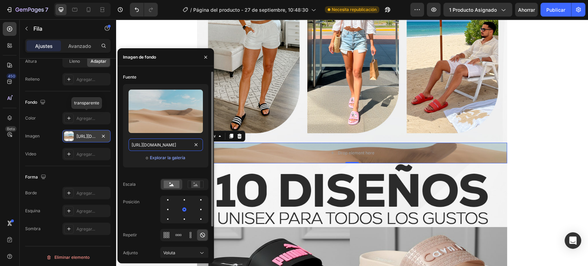
click at [167, 144] on input "https://cdn.shopify.com/s/files/1/2005/9307/files/background_settings.jpg" at bounding box center [166, 145] width 74 height 12
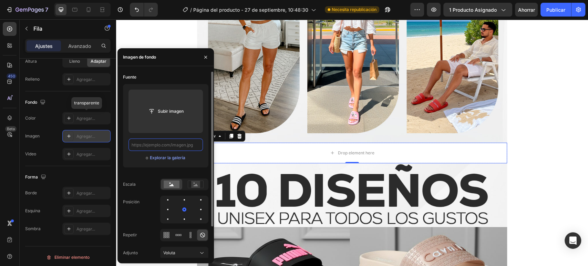
paste input "https://cdn.shopify.com/s/files/1/0726/4547/6648/files/sandalias-2_09.jpg?v=175…"
type input "https://cdn.shopify.com/s/files/1/0726/4547/6648/files/sandalias-2_09.jpg?v=175…"
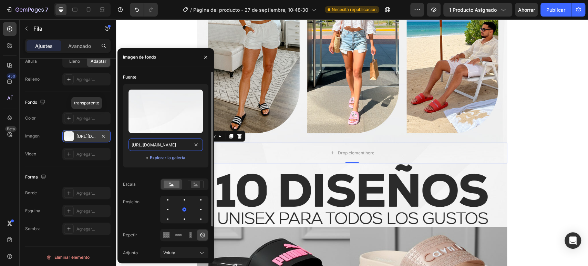
scroll to position [0, 119]
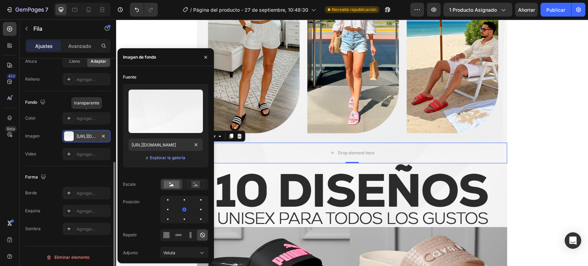
click at [61, 166] on div "Forma Borde Agregar... Esquina Agregar... Sombra Agregar..." at bounding box center [67, 203] width 85 height 74
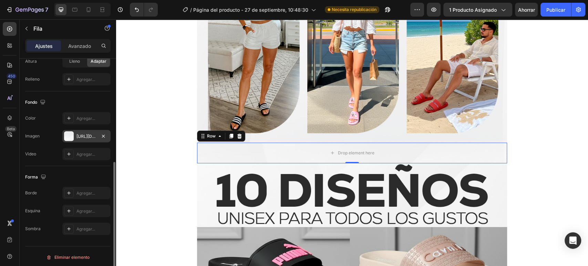
click at [92, 86] on div "Tamaño Ancho 900 Altura Lleno Adaptar Relleno Agregar..." at bounding box center [67, 53] width 85 height 75
click at [164, 131] on div "Image Row" at bounding box center [352, 15] width 472 height 256
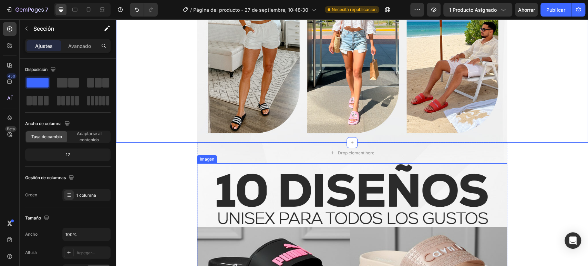
click at [224, 151] on div "Drop element here" at bounding box center [352, 153] width 310 height 21
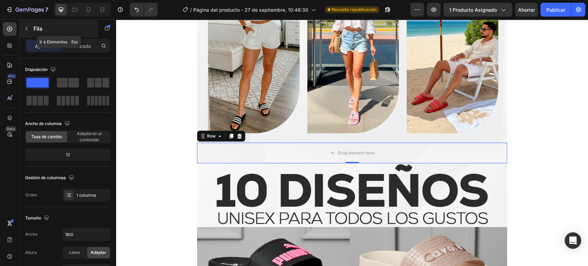
click at [26, 31] on icon "button" at bounding box center [27, 29] width 6 height 6
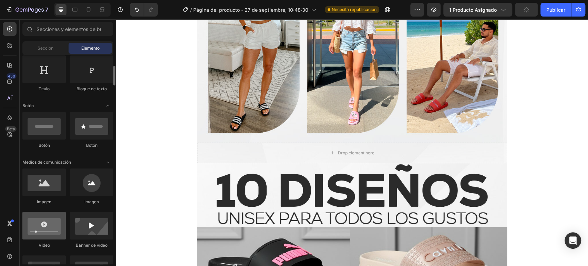
scroll to position [153, 0]
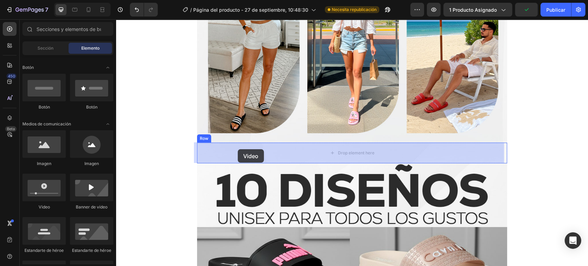
drag, startPoint x: 215, startPoint y: 198, endPoint x: 238, endPoint y: 149, distance: 53.8
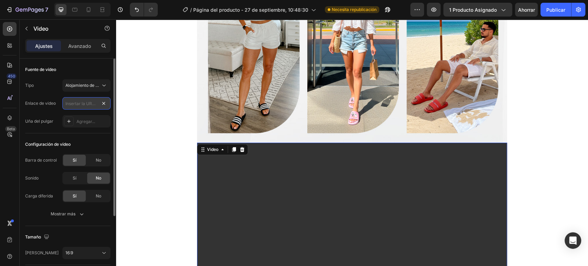
scroll to position [0, 0]
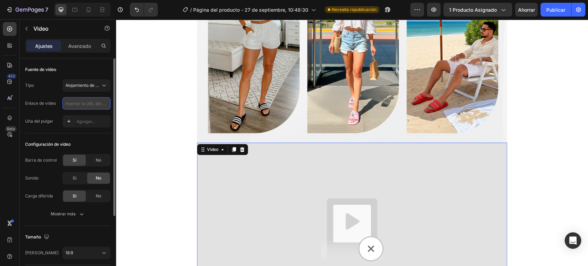
paste input "https://cdn.shopify.com/videos/c/o/v/11b656b77c994e3bbd6b1eda89832ecd.mp4"
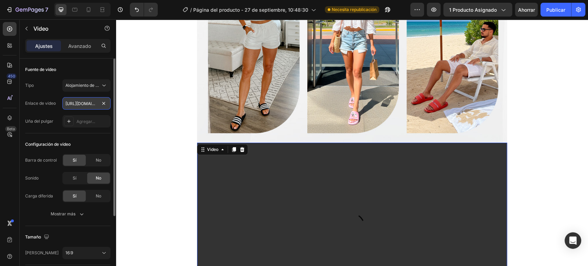
scroll to position [0, 130]
type input "https://cdn.shopify.com/videos/c/o/v/11b656b77c994e3bbd6b1eda89832ecd.mp4"
click at [82, 137] on div "Configuración de vídeo Barra de control Sí No Sonido Sí No Carga diferida Sí No…" at bounding box center [67, 179] width 85 height 93
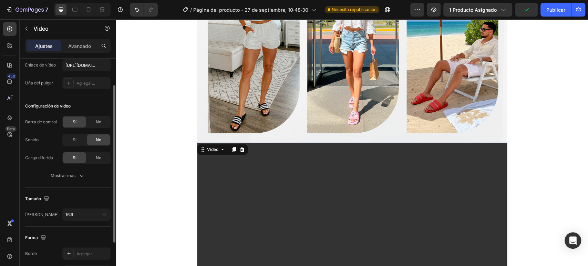
scroll to position [77, 0]
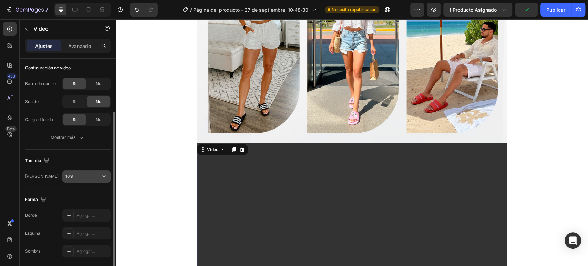
click at [80, 179] on div "16:9" at bounding box center [82, 176] width 35 height 6
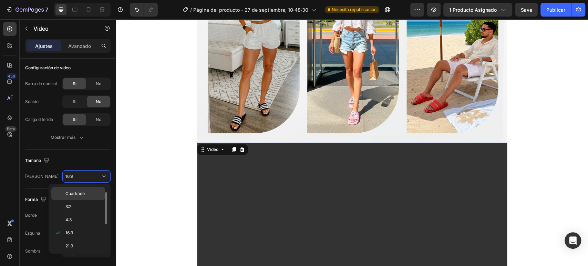
scroll to position [0, 0]
click at [80, 192] on font "Original" at bounding box center [72, 192] width 15 height 5
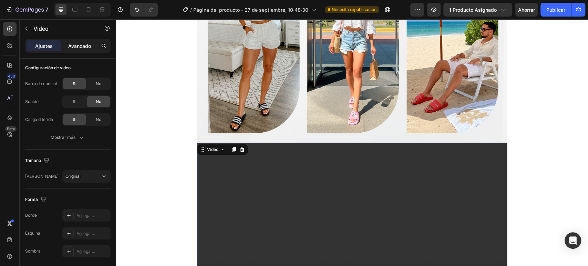
click at [81, 46] on font "Avanzado" at bounding box center [79, 46] width 23 height 6
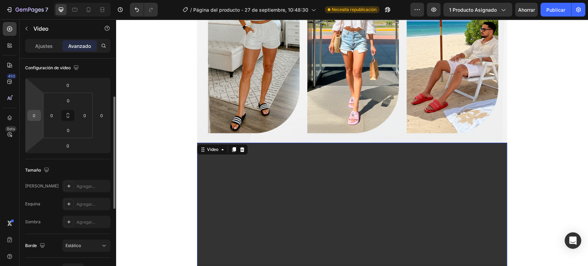
click at [36, 118] on input "0" at bounding box center [34, 115] width 10 height 10
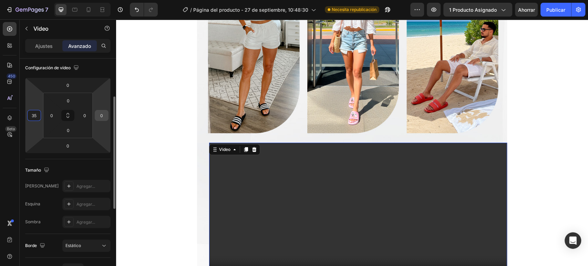
type input "35"
click at [102, 112] on input "0" at bounding box center [102, 115] width 10 height 10
type input "35"
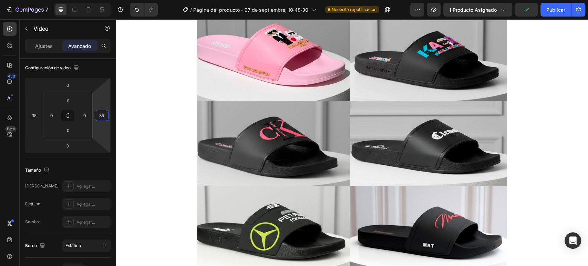
scroll to position [2070, 0]
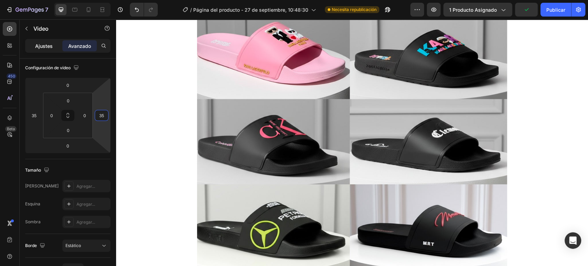
click at [53, 46] on div "Ajustes" at bounding box center [44, 45] width 34 height 11
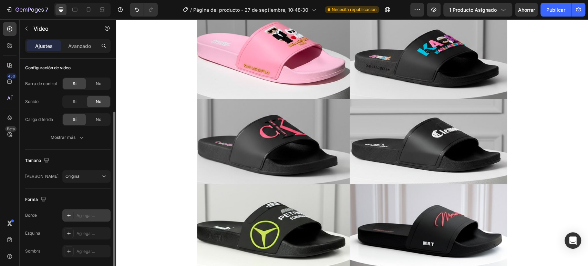
scroll to position [101, 0]
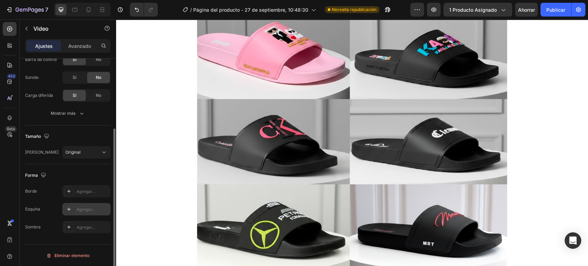
click at [87, 209] on font "Agregar..." at bounding box center [86, 209] width 19 height 5
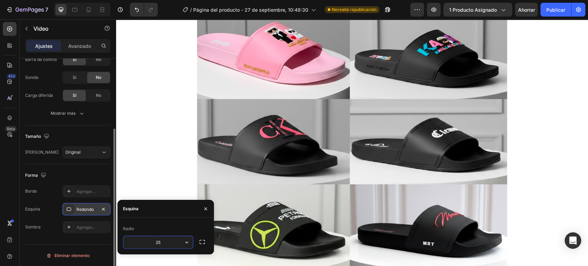
type input "25"
click at [43, 203] on div "Esquina 25, 25, 25, 25" at bounding box center [67, 209] width 85 height 12
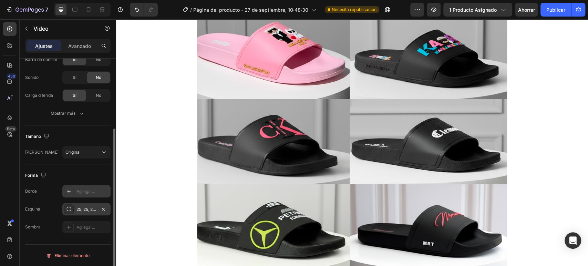
click at [91, 190] on font "Agregar..." at bounding box center [86, 191] width 19 height 5
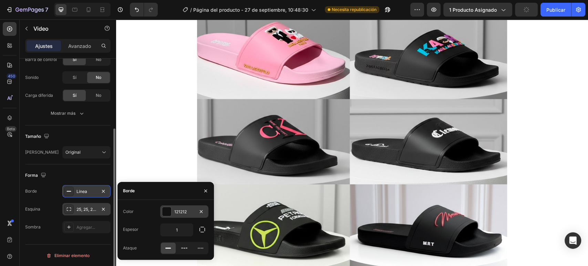
click at [169, 212] on div at bounding box center [166, 211] width 9 height 9
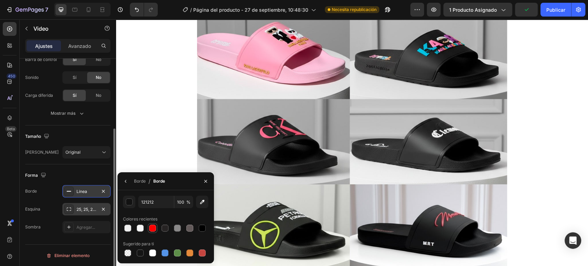
click at [151, 226] on div at bounding box center [152, 228] width 7 height 7
type input "FE0000"
click at [84, 175] on div "Forma" at bounding box center [67, 175] width 85 height 11
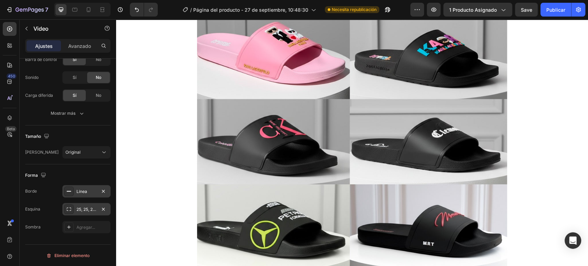
click at [84, 192] on font "Línea" at bounding box center [82, 191] width 11 height 5
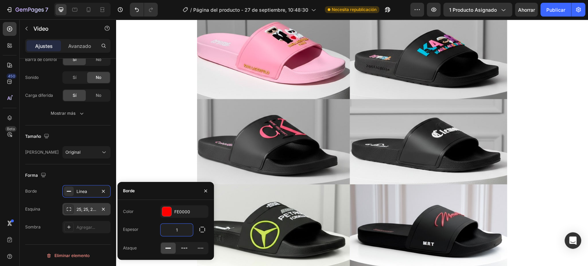
click at [180, 230] on input "1" at bounding box center [177, 230] width 32 height 12
type input "7"
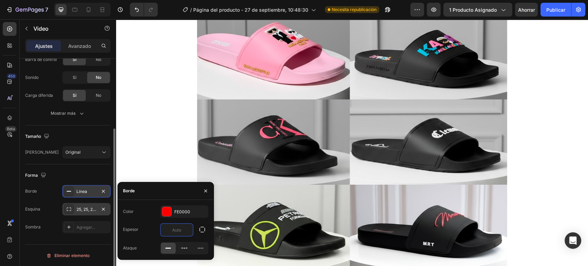
type input "8"
click at [49, 173] on div "Forma" at bounding box center [67, 175] width 85 height 11
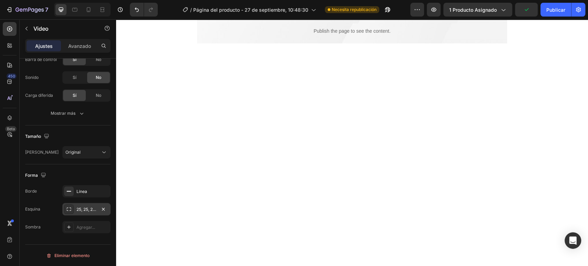
scroll to position [1129, 0]
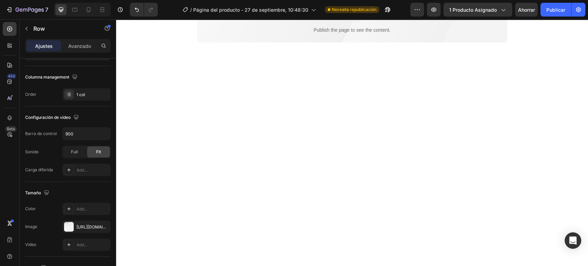
scroll to position [0, 0]
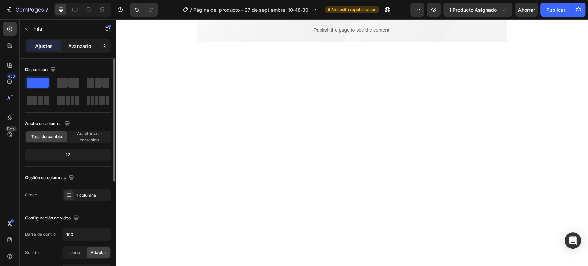
click at [76, 46] on font "Avanzado" at bounding box center [79, 46] width 23 height 6
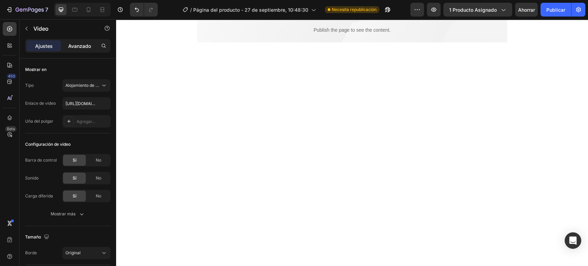
click at [74, 43] on font "Avanzado" at bounding box center [79, 46] width 23 height 6
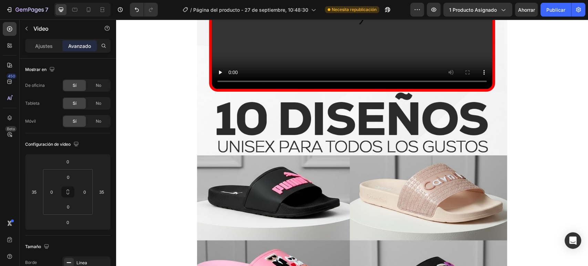
scroll to position [1857, 0]
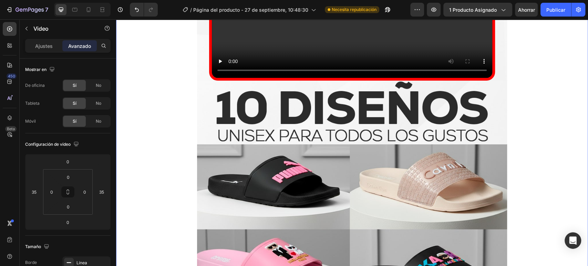
click at [270, 78] on video at bounding box center [352, 8] width 281 height 140
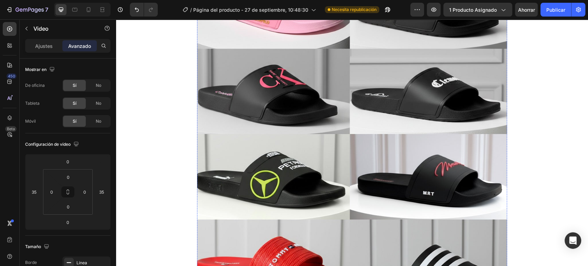
scroll to position [2125, 0]
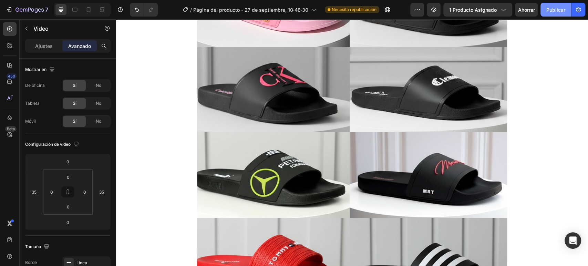
click at [549, 8] on font "Publicar" at bounding box center [556, 10] width 19 height 6
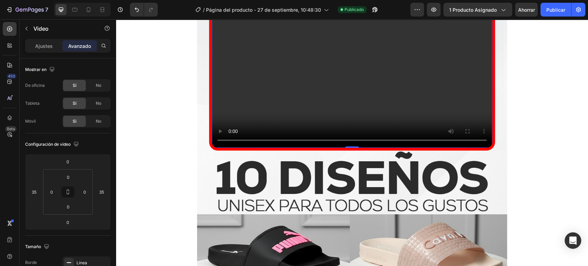
scroll to position [1627, 0]
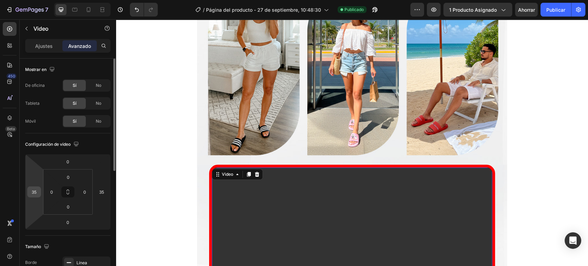
click at [38, 186] on div "35" at bounding box center [34, 191] width 14 height 11
click at [38, 191] on input "35" at bounding box center [34, 192] width 10 height 10
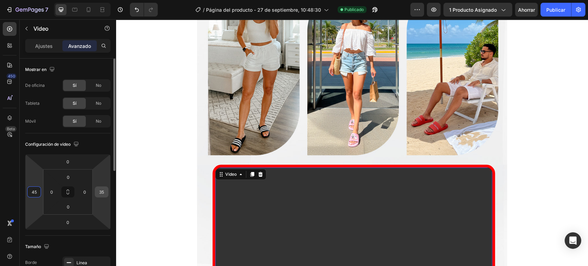
type input "45"
click at [105, 186] on div "35" at bounding box center [102, 191] width 14 height 11
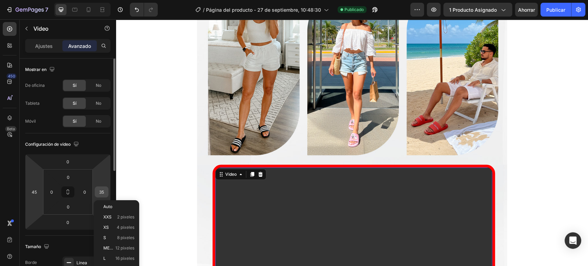
click at [103, 191] on input "35" at bounding box center [102, 192] width 10 height 10
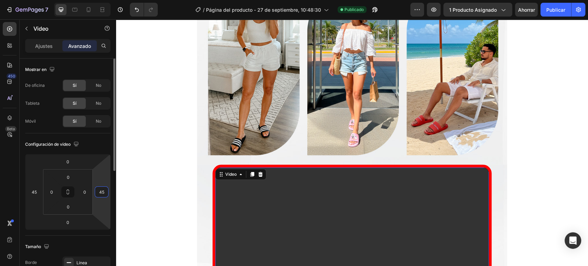
type input "45"
click at [93, 233] on div "Configuración de vídeo 0 45 0 45 0 0 0 0" at bounding box center [67, 184] width 85 height 102
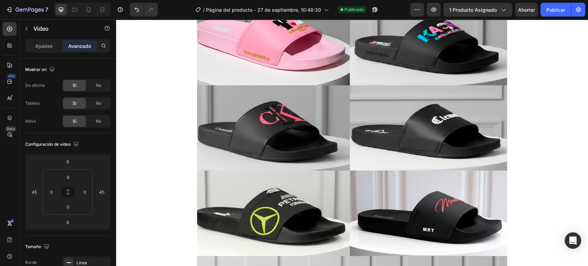
scroll to position [2087, 0]
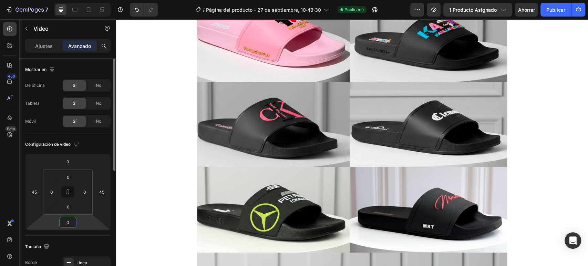
click at [63, 223] on input "0" at bounding box center [68, 222] width 14 height 10
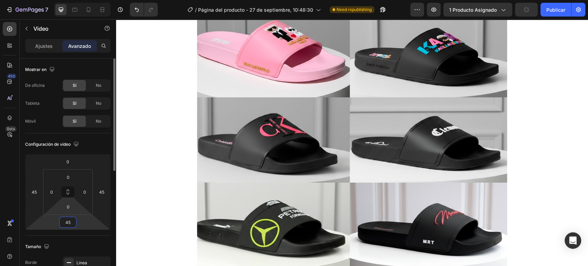
type input "4"
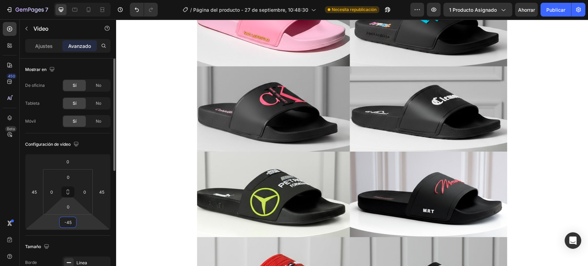
type input "-4"
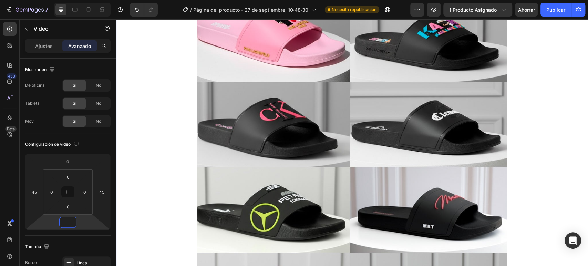
click at [165, 182] on div "Video 0 Row Image Drop element here Row Row" at bounding box center [352, 54] width 472 height 698
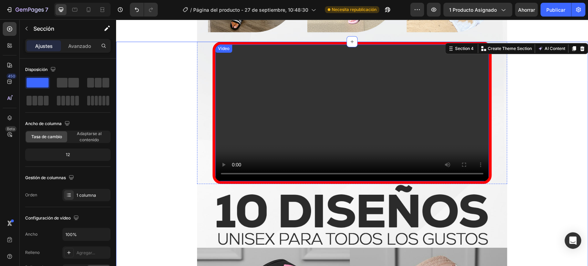
scroll to position [1742, 0]
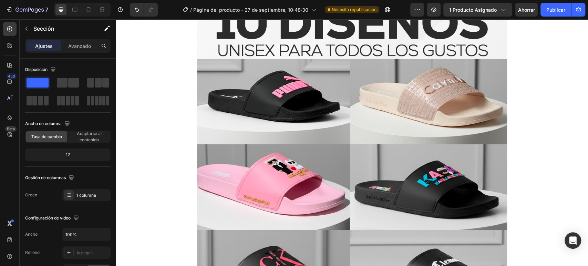
scroll to position [2087, 0]
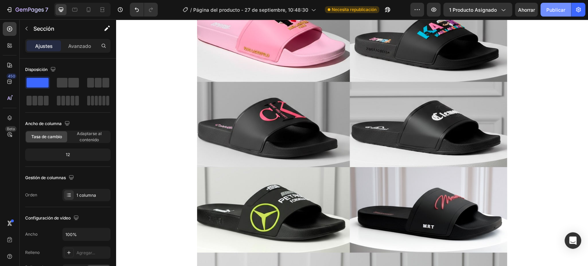
click at [552, 10] on font "Publicar" at bounding box center [556, 10] width 19 height 6
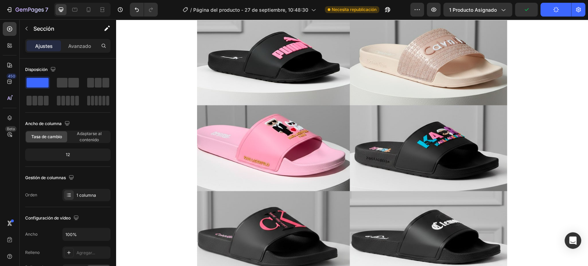
scroll to position [1972, 0]
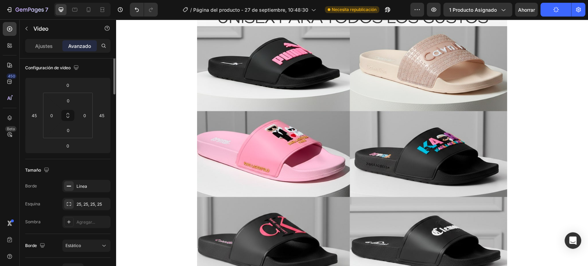
scroll to position [0, 0]
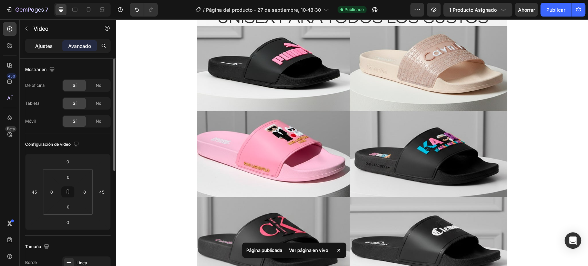
click at [39, 41] on div "Ajustes" at bounding box center [44, 45] width 34 height 11
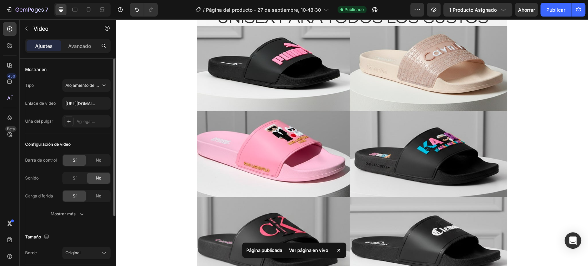
scroll to position [38, 0]
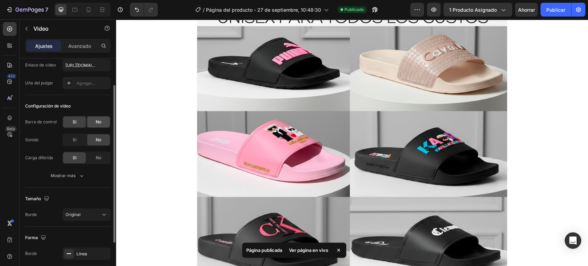
click at [96, 123] on font "No" at bounding box center [99, 121] width 6 height 5
click at [84, 176] on icon "button" at bounding box center [81, 175] width 7 height 7
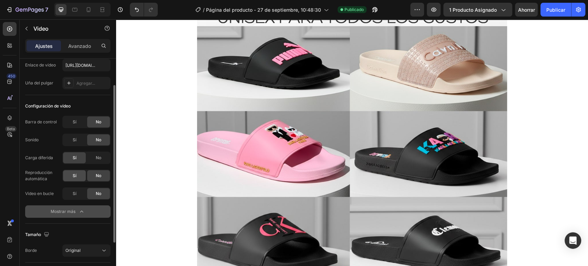
click at [75, 178] on span "Sí" at bounding box center [75, 176] width 4 height 6
click at [71, 193] on div "Sí" at bounding box center [74, 193] width 23 height 11
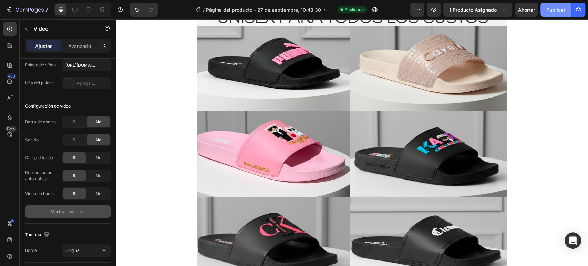
click at [560, 14] on button "Publicar" at bounding box center [556, 10] width 31 height 14
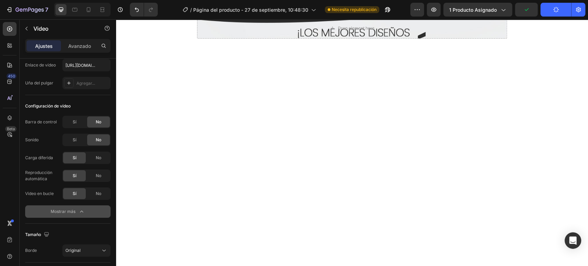
scroll to position [2738, 0]
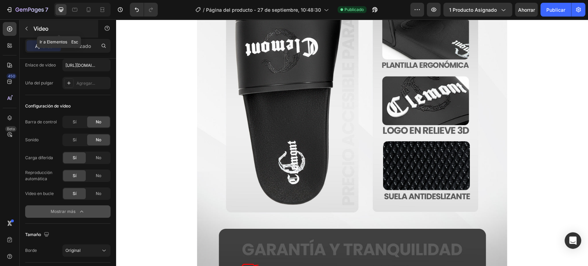
click at [23, 34] on button "button" at bounding box center [26, 28] width 11 height 11
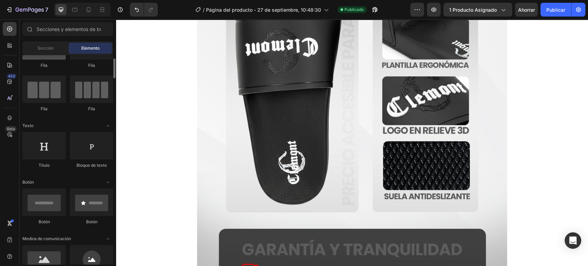
scroll to position [0, 0]
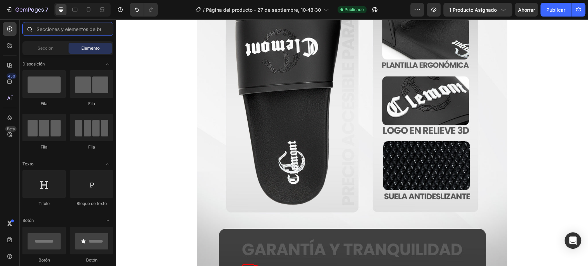
click at [50, 35] on input "text" at bounding box center [67, 29] width 91 height 14
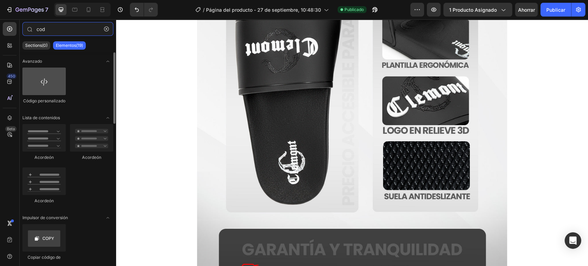
type input "cod"
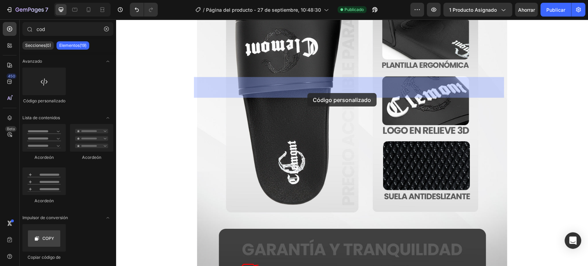
drag, startPoint x: 159, startPoint y: 99, endPoint x: 308, endPoint y: 93, distance: 148.7
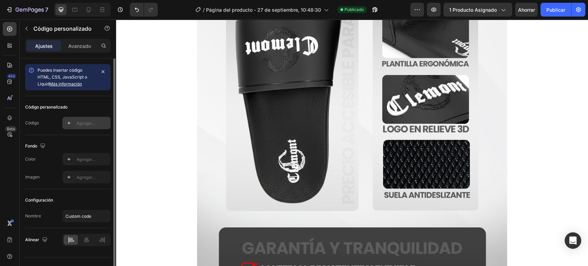
click at [84, 126] on div "Agregar..." at bounding box center [93, 123] width 32 height 6
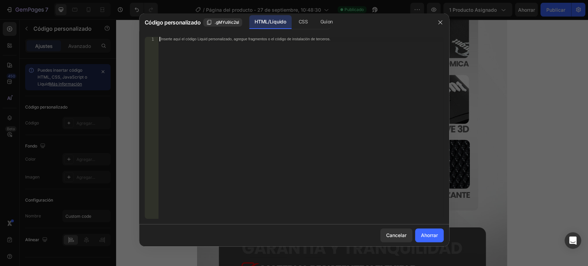
click at [193, 57] on div "Inserte aquí el código Liquid personalizado, agregue fragmentos o el código de …" at bounding box center [300, 132] width 285 height 191
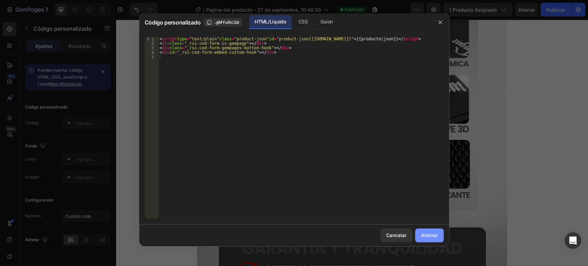
click at [439, 237] on button "Ahorrar" at bounding box center [429, 236] width 29 height 14
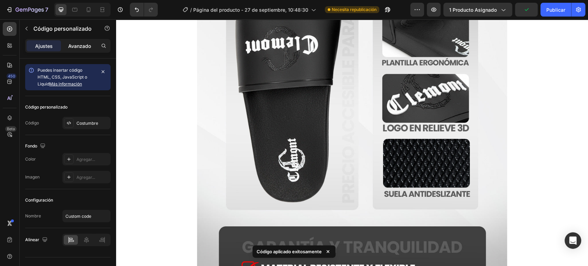
click at [87, 51] on div "Avanzado" at bounding box center [79, 45] width 34 height 11
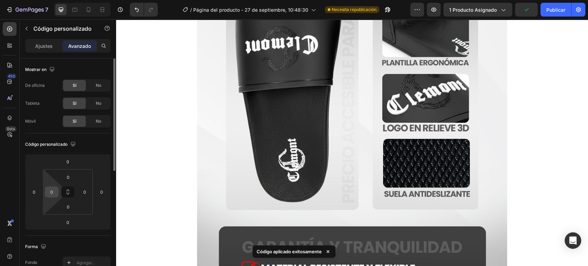
click at [55, 192] on input "0" at bounding box center [52, 192] width 10 height 10
type input "8"
click at [85, 190] on input "0" at bounding box center [85, 192] width 10 height 10
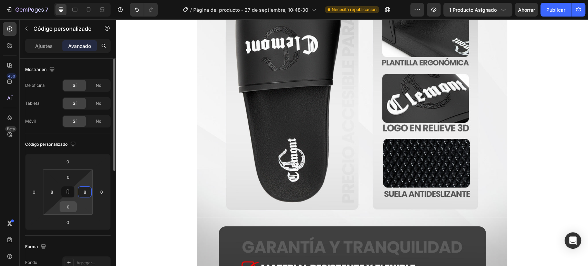
type input "8"
click at [72, 207] on input "0" at bounding box center [68, 207] width 14 height 10
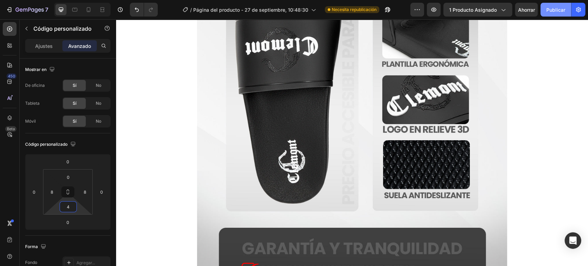
type input "4"
click at [553, 10] on font "Publicar" at bounding box center [556, 10] width 19 height 6
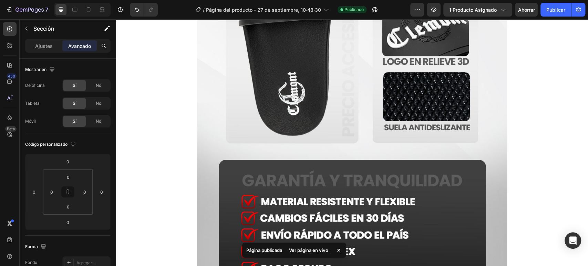
scroll to position [2814, 0]
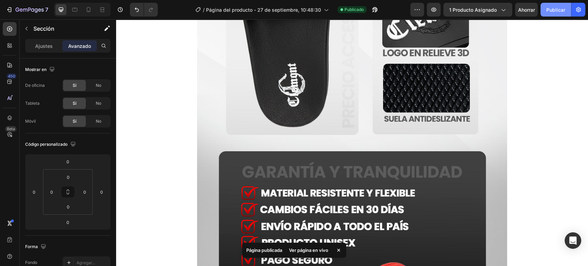
click at [559, 8] on font "Publicar" at bounding box center [556, 10] width 19 height 6
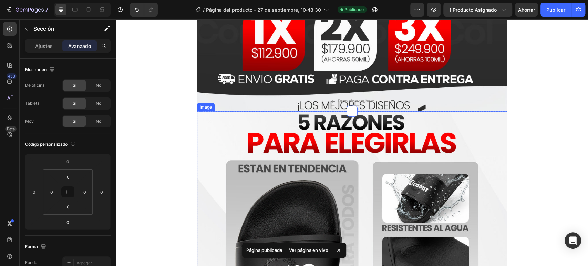
scroll to position [2853, 0]
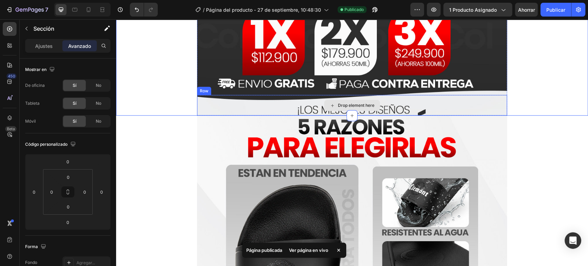
click at [273, 104] on div "Drop element here" at bounding box center [352, 105] width 310 height 21
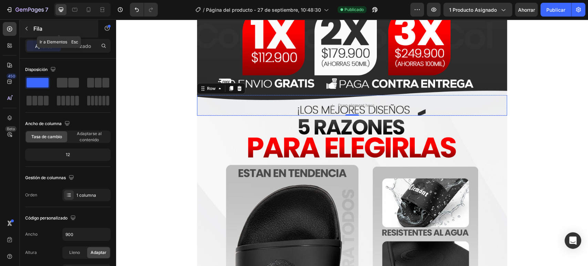
click at [29, 31] on icon "button" at bounding box center [27, 29] width 6 height 6
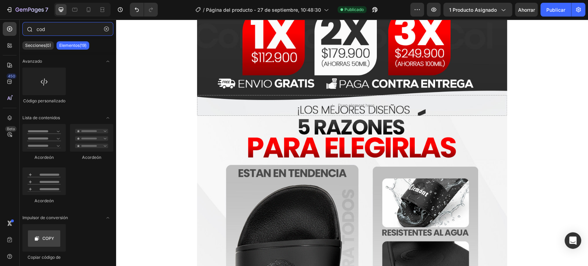
click at [106, 34] on input "cod" at bounding box center [67, 29] width 91 height 14
click at [106, 31] on button "button" at bounding box center [106, 28] width 11 height 11
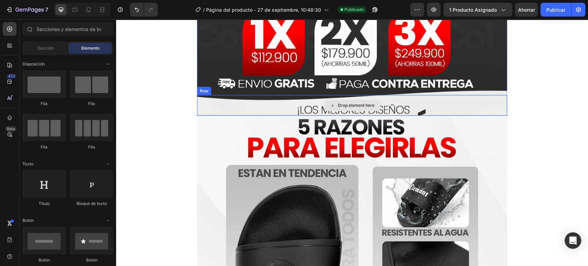
click at [216, 104] on div "Drop element here" at bounding box center [352, 105] width 310 height 21
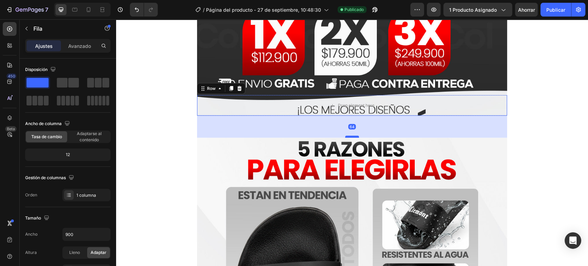
drag, startPoint x: 349, startPoint y: 115, endPoint x: 352, endPoint y: 141, distance: 26.4
click at [352, 138] on div at bounding box center [352, 137] width 14 height 2
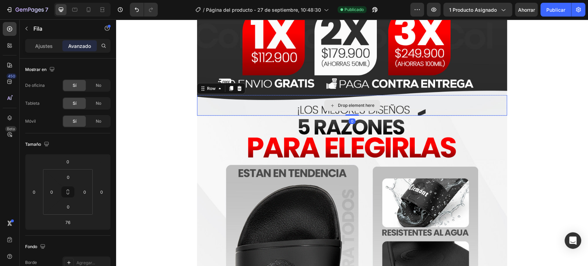
drag, startPoint x: 350, startPoint y: 141, endPoint x: 347, endPoint y: 110, distance: 30.8
click at [347, 110] on div "Drop element here Row 0" at bounding box center [352, 105] width 310 height 21
type input "0"
click at [147, 107] on div "Image Drop element here Row 0 Row" at bounding box center [352, 49] width 472 height 134
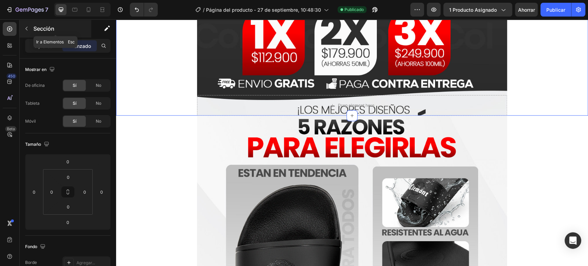
click at [30, 28] on button "button" at bounding box center [26, 28] width 11 height 11
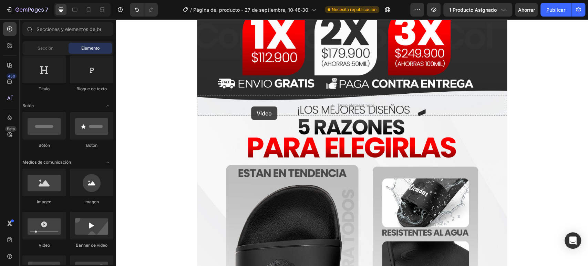
scroll to position [2894, 0]
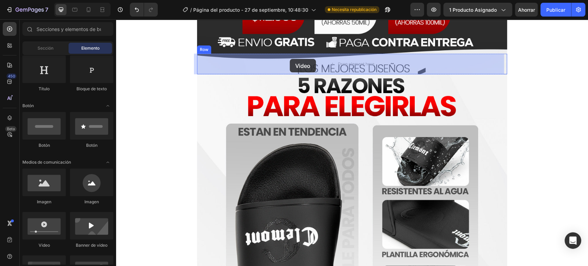
drag, startPoint x: 159, startPoint y: 247, endPoint x: 290, endPoint y: 59, distance: 229.6
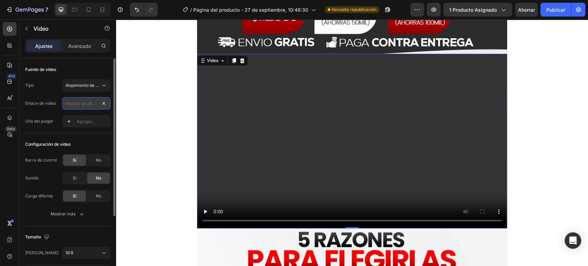
scroll to position [0, 0]
click at [91, 104] on input "text" at bounding box center [86, 103] width 48 height 12
paste input "<script type="text/plain" class="product-json" id="product-json{{product.id}}">…"
type input "<script type="text/plain" class="product-json" id="product-json{{product.id}}">…"
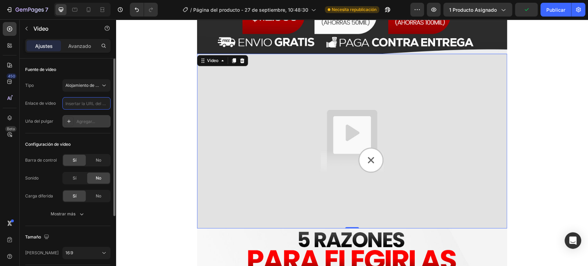
paste input "https://cdn.shopify.com/videos/c/o/v/3d256ec152a848909d45b10d95de4686.mp4"
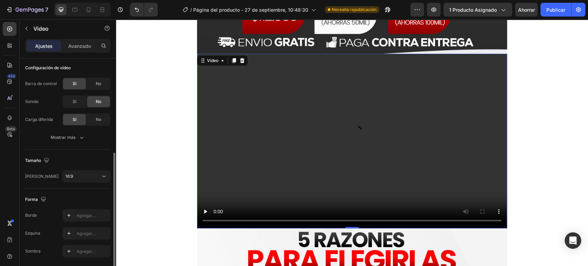
scroll to position [101, 0]
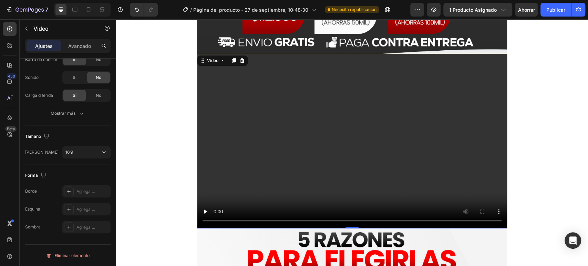
type input "https://cdn.shopify.com/videos/c/o/v/3d256ec152a848909d45b10d95de4686.mp4"
click at [85, 153] on div "16:9" at bounding box center [82, 152] width 35 height 6
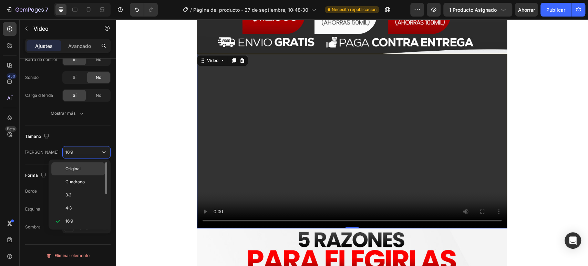
click at [87, 173] on div "Original" at bounding box center [78, 168] width 54 height 13
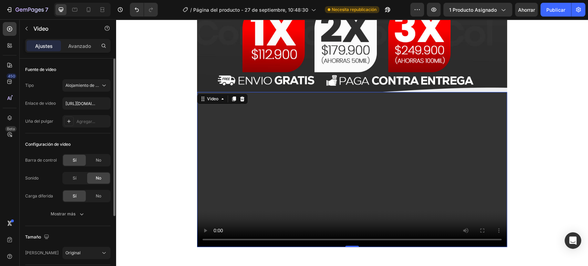
click at [79, 52] on div "Ajustes Avanzado" at bounding box center [67, 46] width 85 height 14
click at [80, 45] on font "Avanzado" at bounding box center [79, 46] width 23 height 6
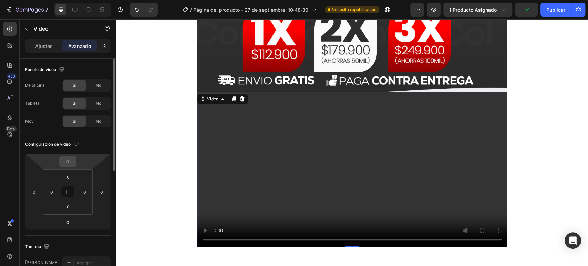
click at [70, 165] on input "0" at bounding box center [68, 161] width 14 height 10
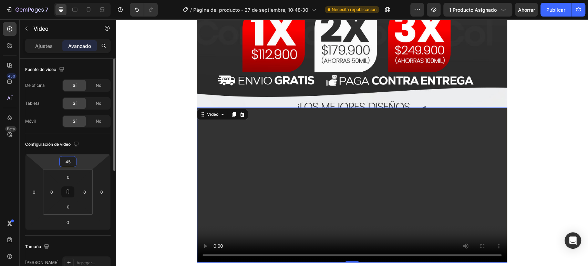
type input "4"
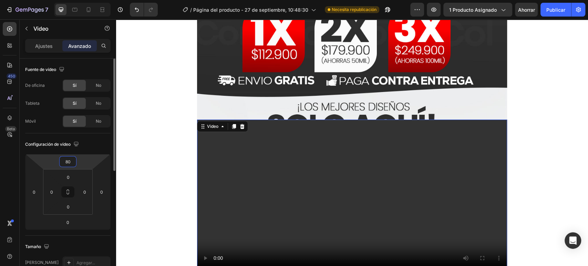
type input "8"
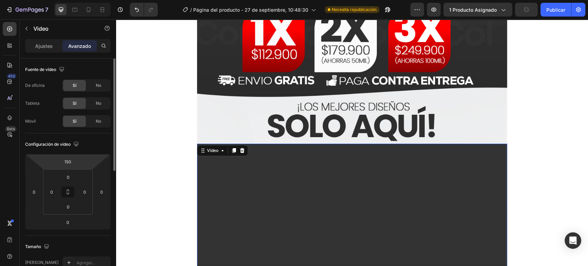
drag, startPoint x: 74, startPoint y: 159, endPoint x: 51, endPoint y: 156, distance: 23.5
click at [51, 156] on div "150 0 0 0" at bounding box center [67, 192] width 85 height 76
click at [70, 163] on input "150" at bounding box center [68, 161] width 14 height 10
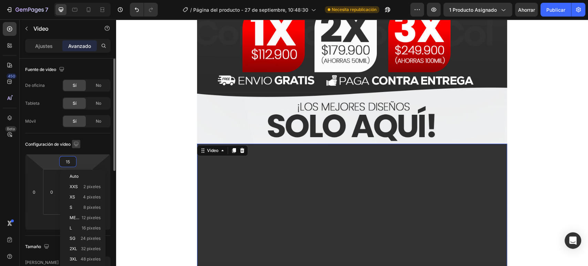
type input "1"
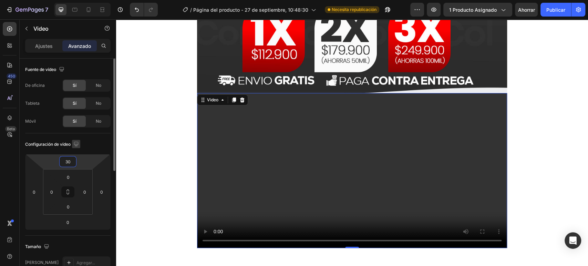
type input "300"
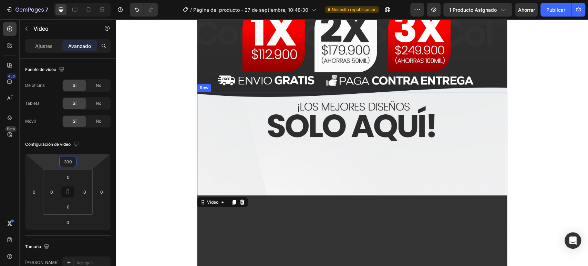
click at [255, 132] on div "Video 0" at bounding box center [352, 221] width 310 height 259
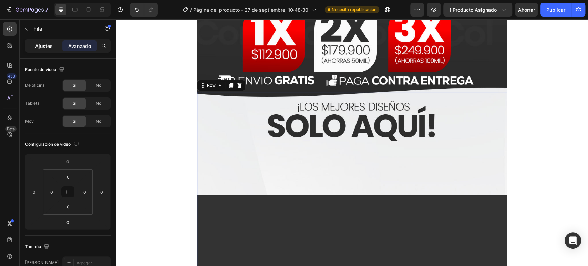
click at [40, 43] on font "Ajustes" at bounding box center [44, 46] width 18 height 6
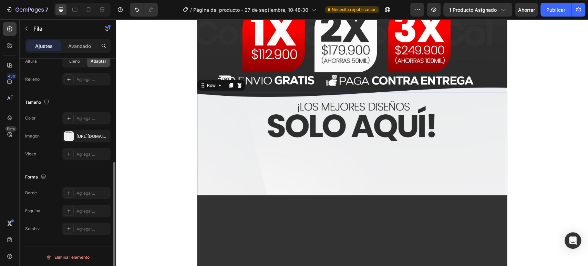
scroll to position [193, 0]
click at [77, 134] on font "https://cdn.shopify.com/s/files/1/0726/4547/6648/files/sandalias-2_13.jpg?v=175…" at bounding box center [99, 134] width 44 height 5
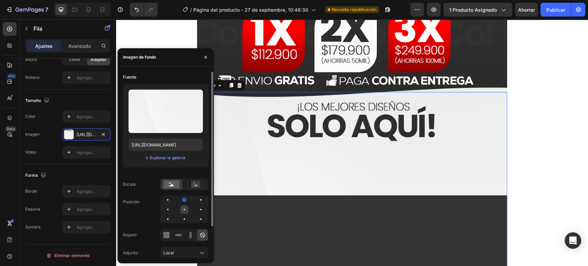
click at [185, 208] on div at bounding box center [184, 209] width 8 height 8
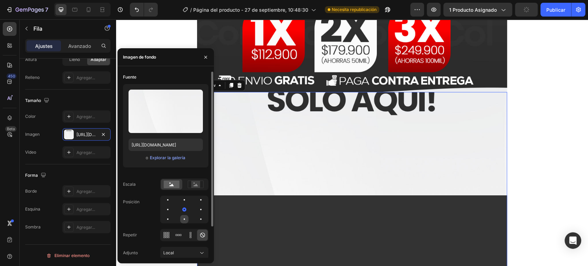
click at [184, 217] on div at bounding box center [184, 219] width 8 height 8
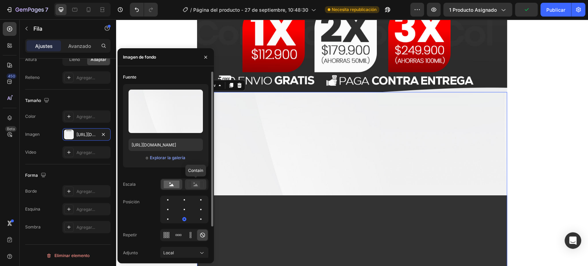
click at [193, 187] on rect at bounding box center [195, 184] width 9 height 7
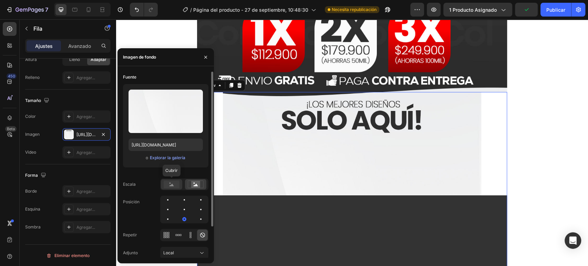
click at [174, 186] on rect at bounding box center [172, 185] width 16 height 8
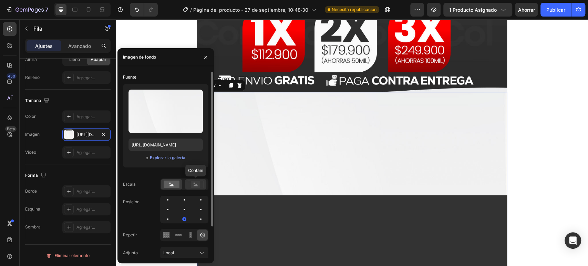
click at [196, 185] on icon at bounding box center [196, 185] width 4 height 2
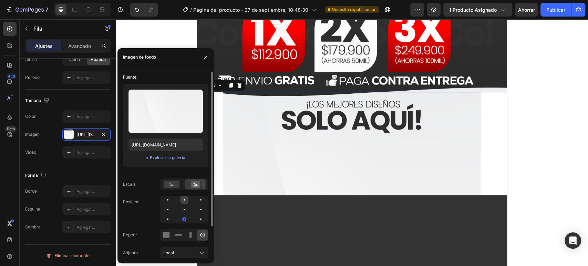
click at [186, 199] on div at bounding box center [184, 200] width 8 height 8
click at [320, 151] on div "Video" at bounding box center [352, 221] width 310 height 259
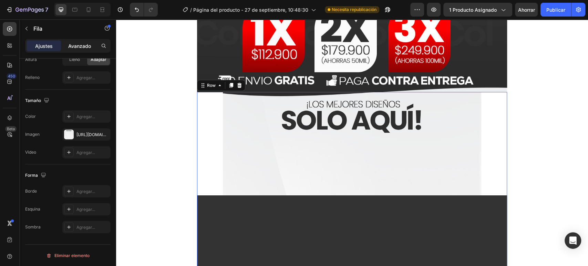
click at [80, 47] on font "Avanzado" at bounding box center [79, 46] width 23 height 6
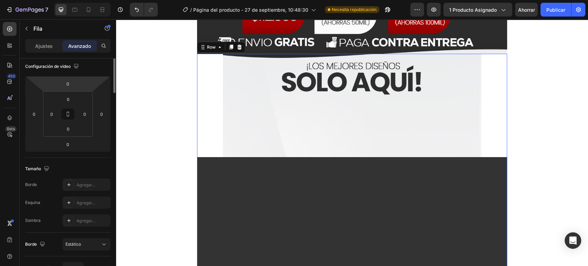
scroll to position [0, 0]
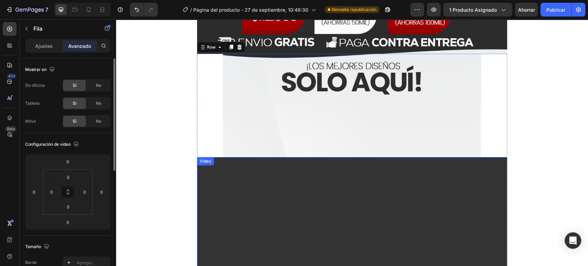
click at [216, 212] on video at bounding box center [352, 234] width 310 height 155
click at [70, 164] on input "300" at bounding box center [68, 161] width 14 height 10
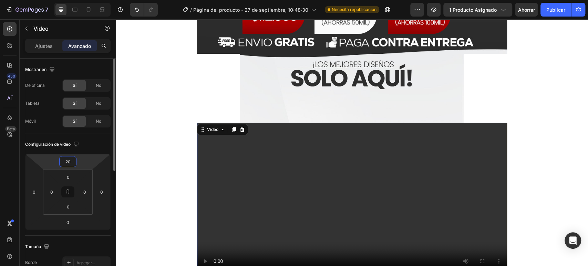
type input "2"
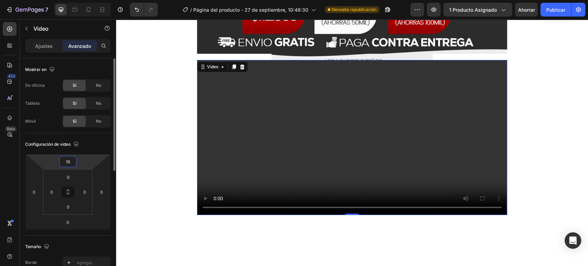
type input "1"
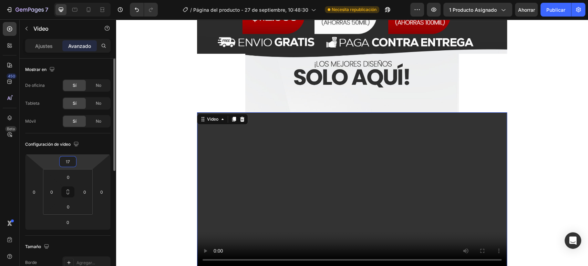
type input "1"
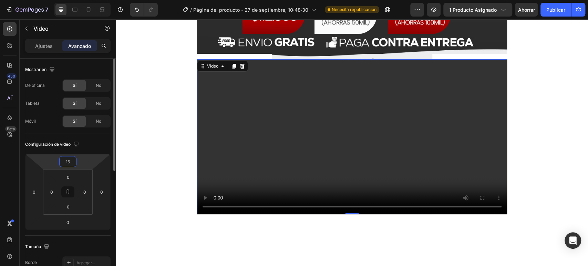
type input "1"
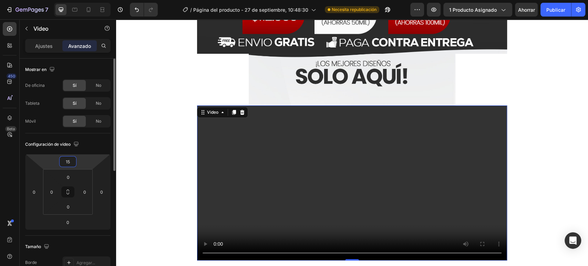
type input "1"
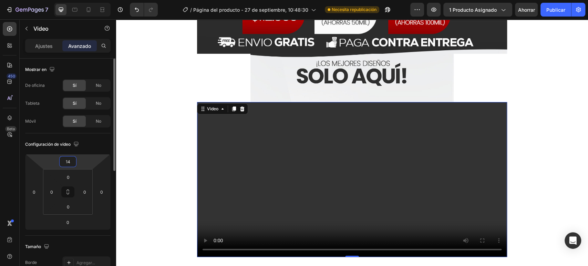
type input "1"
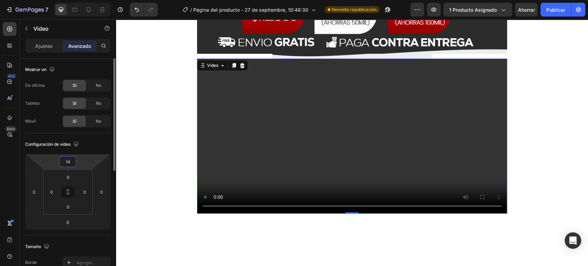
type input "145"
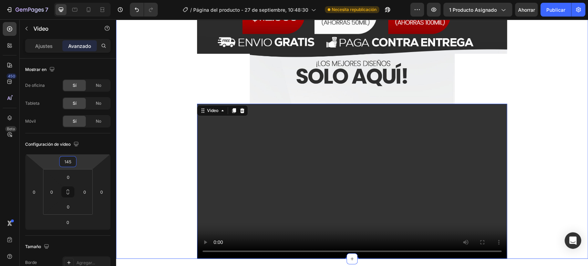
click at [175, 126] on div "Image Video 0 Row Row" at bounding box center [352, 100] width 472 height 318
click at [255, 157] on video at bounding box center [352, 181] width 310 height 155
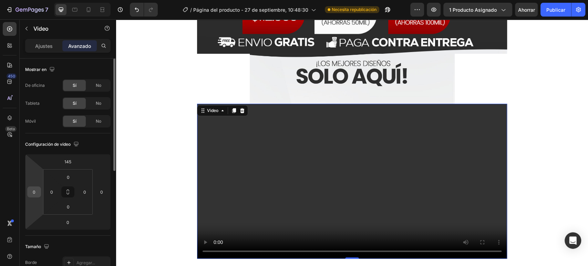
click at [38, 192] on input "0" at bounding box center [34, 192] width 10 height 10
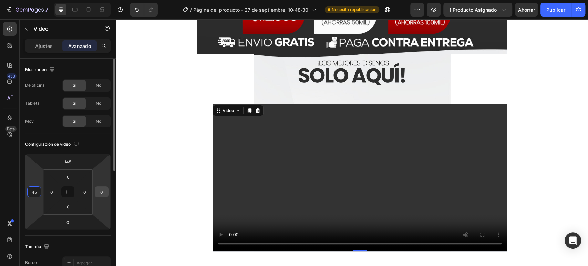
type input "45"
click at [98, 187] on input "0" at bounding box center [102, 192] width 10 height 10
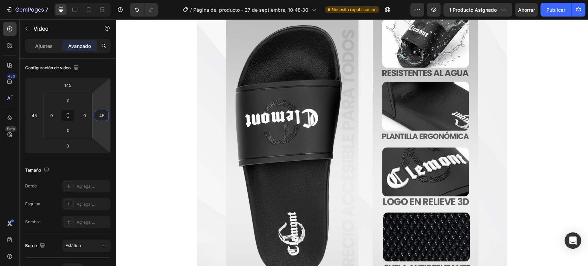
scroll to position [3239, 0]
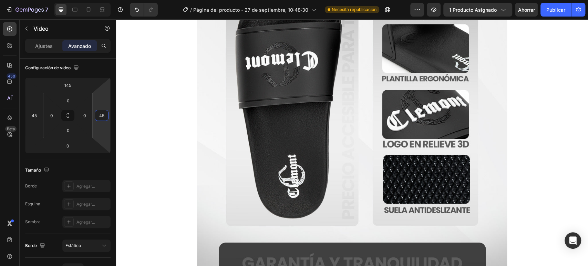
type input "45"
click at [44, 52] on div "Ajustes Avanzado" at bounding box center [67, 46] width 85 height 14
click at [44, 46] on font "Ajustes" at bounding box center [44, 46] width 18 height 6
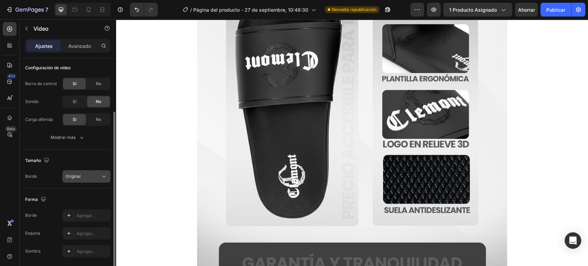
click at [89, 180] on button "Original" at bounding box center [86, 176] width 48 height 12
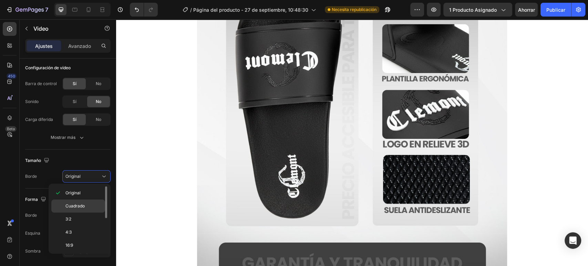
click at [85, 202] on div "Cuadrado" at bounding box center [78, 206] width 54 height 13
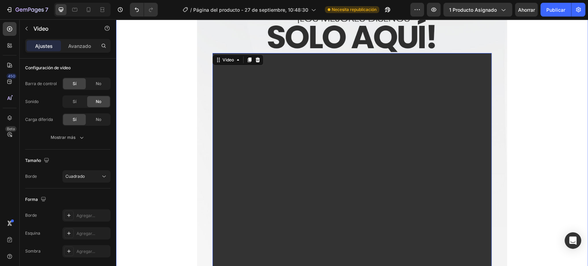
scroll to position [2971, 0]
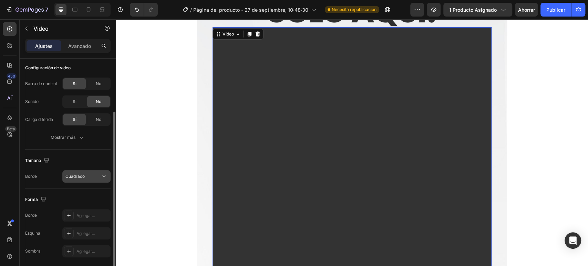
click at [74, 174] on font "Cuadrado" at bounding box center [74, 176] width 19 height 5
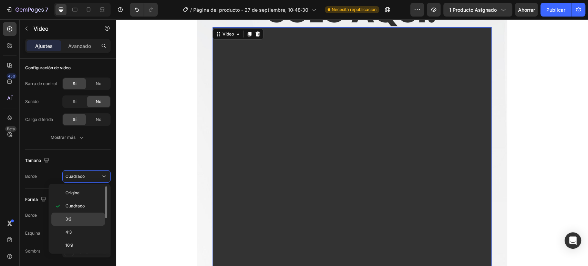
click at [83, 214] on div "3:2" at bounding box center [78, 219] width 54 height 13
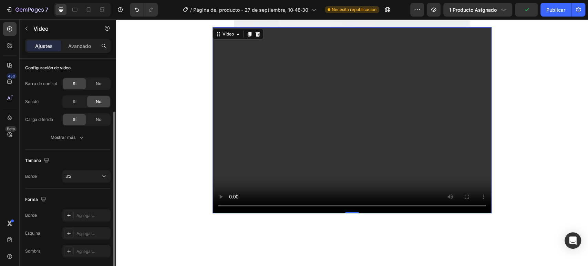
click at [77, 183] on div "Tamaño Borde 3:2" at bounding box center [67, 169] width 85 height 39
click at [77, 182] on button "3:2" at bounding box center [86, 176] width 48 height 12
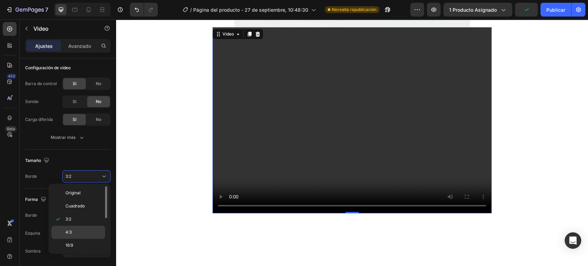
click at [79, 231] on p "4:3" at bounding box center [83, 232] width 37 height 6
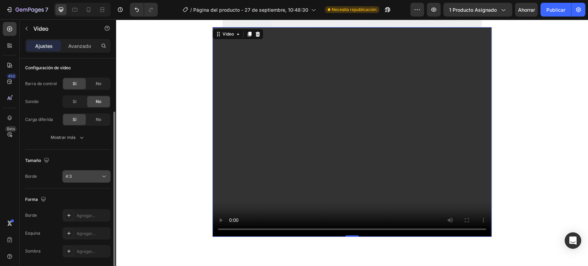
click at [90, 174] on div "4:3" at bounding box center [82, 176] width 35 height 6
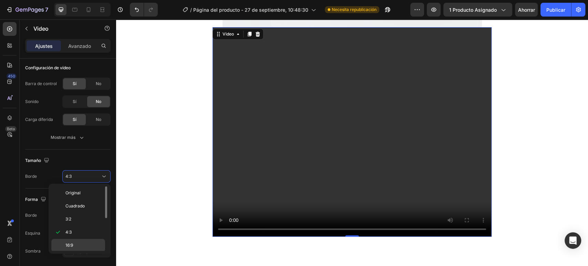
click at [81, 241] on div "16:9" at bounding box center [78, 245] width 54 height 13
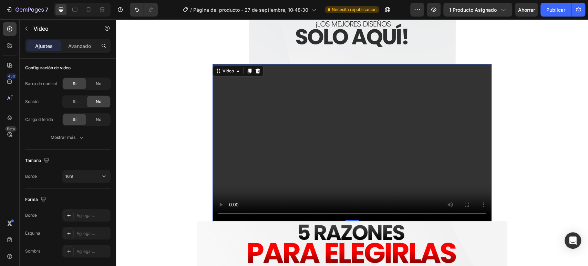
scroll to position [2932, 0]
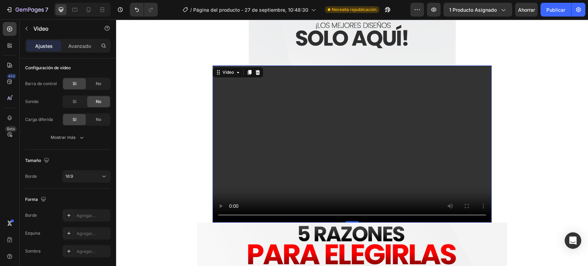
click at [235, 109] on video at bounding box center [352, 143] width 279 height 157
click at [82, 48] on font "Avanzado" at bounding box center [79, 46] width 23 height 6
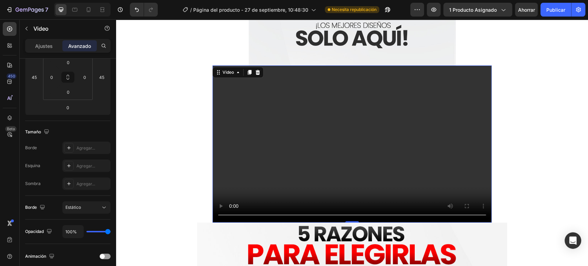
scroll to position [0, 0]
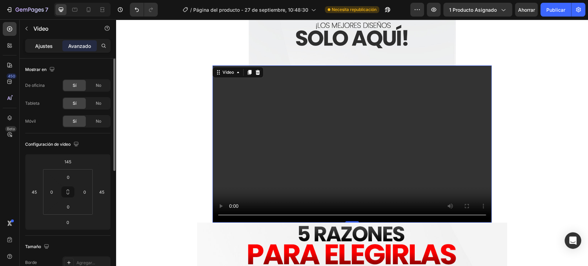
click at [44, 49] on font "Ajustes" at bounding box center [44, 46] width 18 height 6
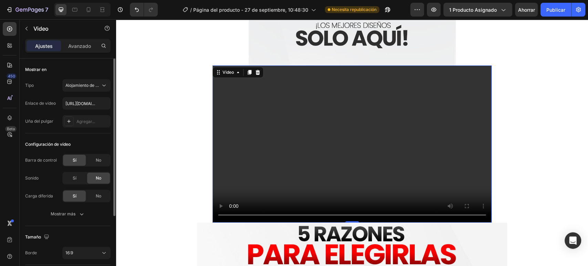
scroll to position [77, 0]
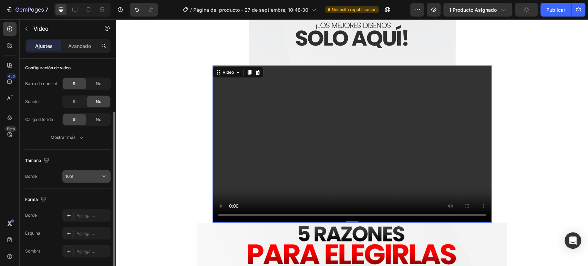
click at [79, 182] on button "16:9" at bounding box center [86, 176] width 48 height 12
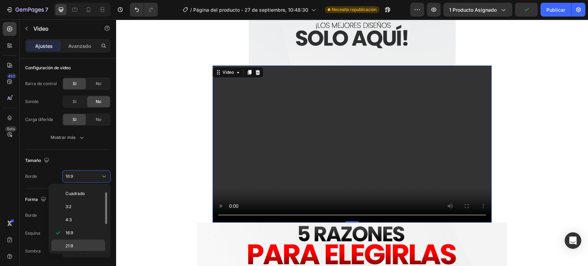
scroll to position [51, 0]
click at [85, 223] on p "2:3" at bounding box center [83, 221] width 37 height 6
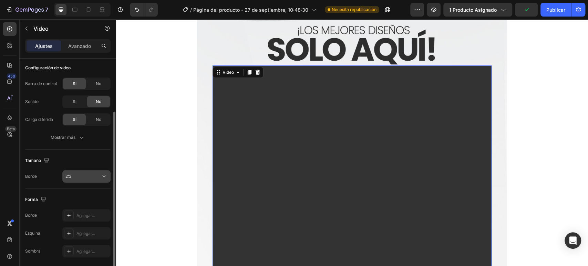
click at [84, 174] on div "2:3" at bounding box center [82, 176] width 35 height 6
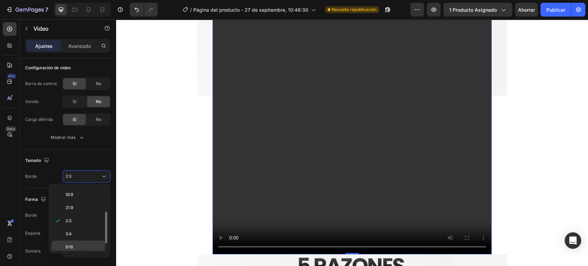
scroll to position [66, 0]
click at [83, 228] on div "9:16" at bounding box center [78, 231] width 54 height 13
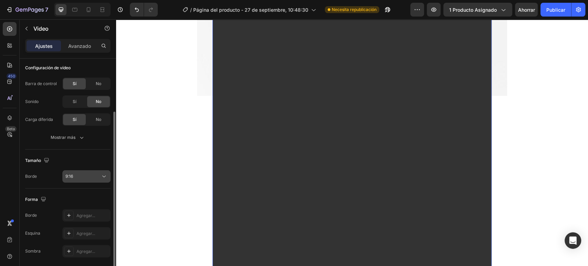
click at [77, 176] on div "9:16" at bounding box center [82, 176] width 35 height 6
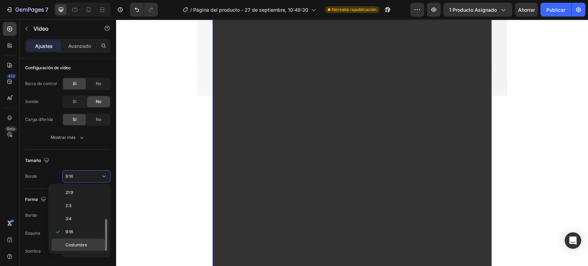
click at [77, 241] on div "Costumbre" at bounding box center [78, 245] width 54 height 13
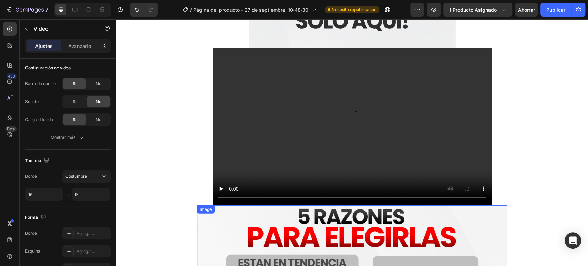
scroll to position [2932, 0]
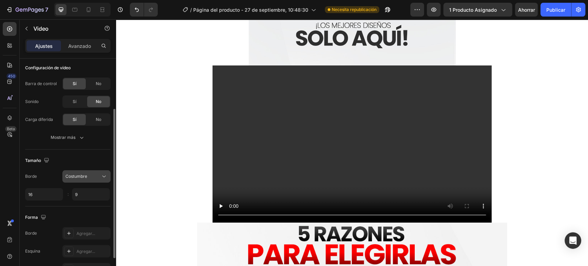
click at [82, 175] on font "Costumbre" at bounding box center [76, 176] width 22 height 5
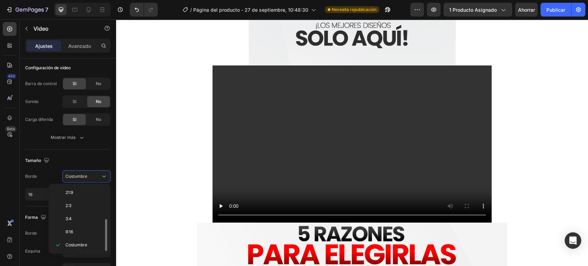
scroll to position [0, 0]
click at [85, 202] on div "Cuadrado" at bounding box center [78, 206] width 54 height 13
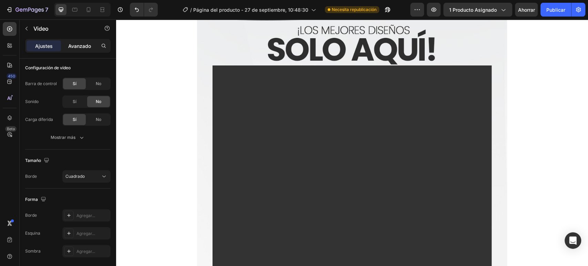
click at [91, 48] on font "Avanzado" at bounding box center [79, 46] width 23 height 6
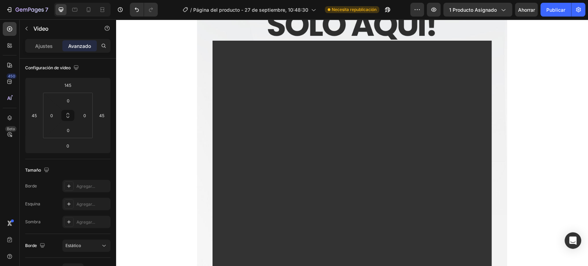
scroll to position [3047, 0]
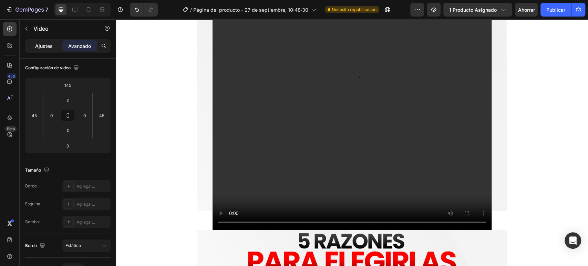
click at [45, 44] on font "Ajustes" at bounding box center [44, 46] width 18 height 6
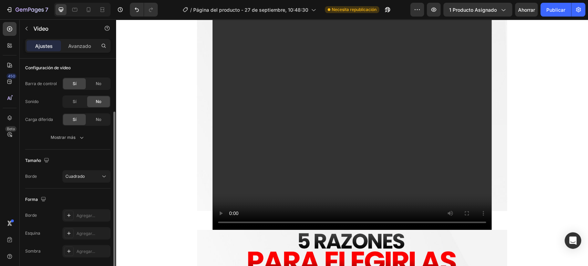
scroll to position [101, 0]
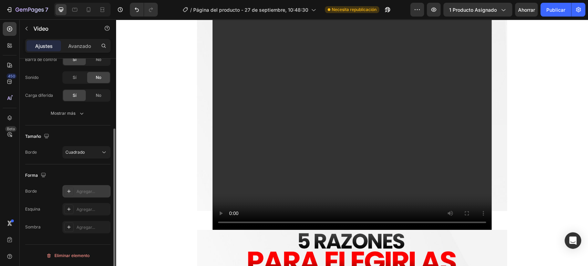
click at [80, 194] on div "Agregar..." at bounding box center [86, 191] width 48 height 12
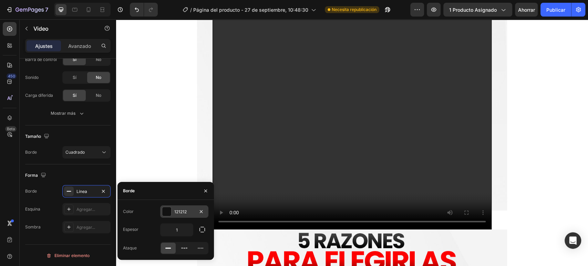
click at [166, 209] on div at bounding box center [166, 211] width 9 height 9
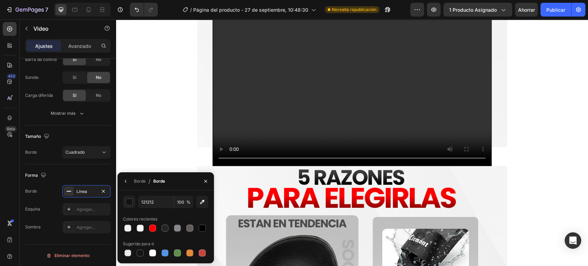
scroll to position [3124, 0]
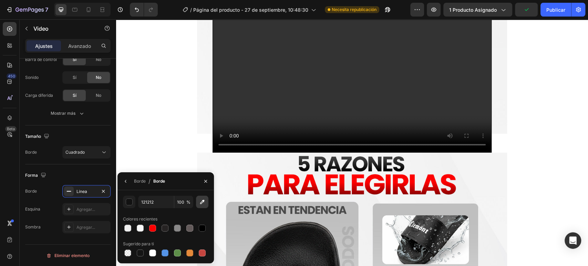
click at [202, 201] on icon "button" at bounding box center [202, 202] width 4 height 4
type input "FE0000"
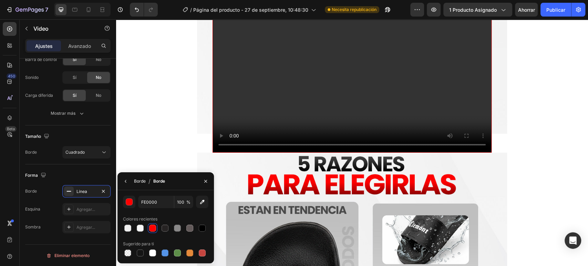
click at [138, 179] on font "Borde" at bounding box center [140, 181] width 12 height 5
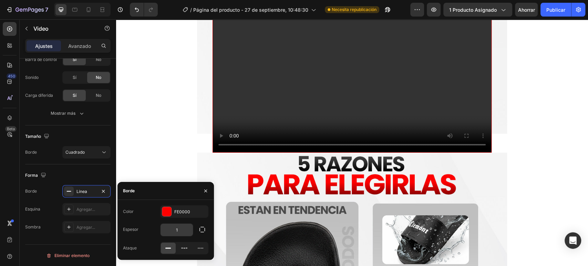
click at [172, 226] on input "1" at bounding box center [177, 230] width 32 height 12
type input "7"
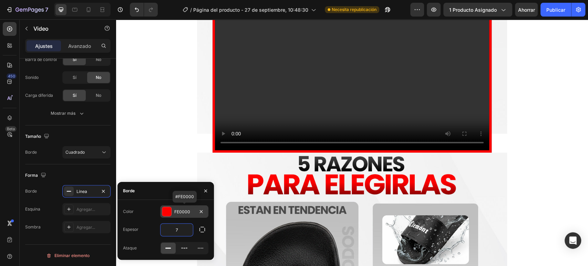
scroll to position [3126, 0]
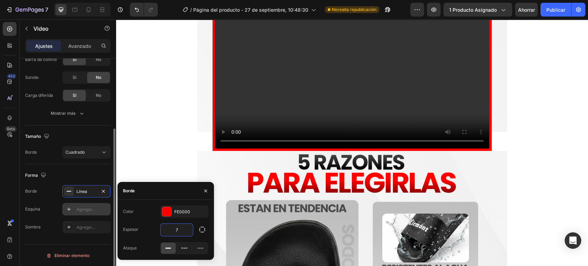
click at [85, 208] on font "Agregar..." at bounding box center [86, 209] width 19 height 5
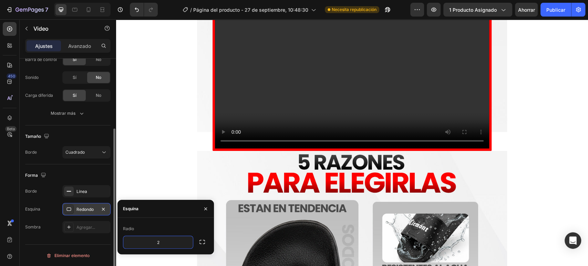
type input "25"
click at [90, 175] on div "Forma" at bounding box center [67, 175] width 85 height 11
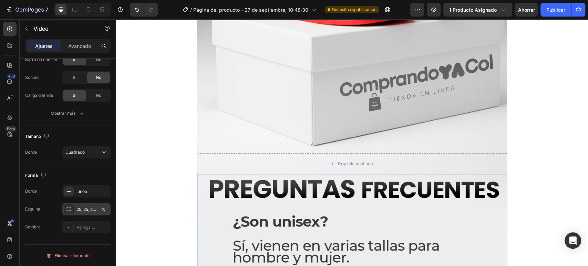
scroll to position [3777, 0]
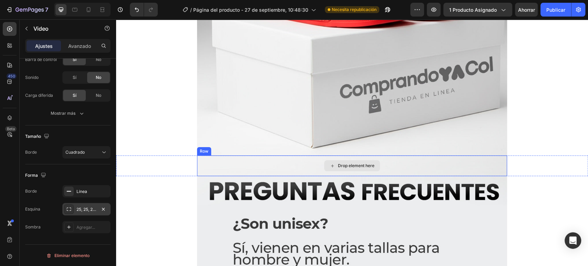
click at [253, 165] on div "Drop element here" at bounding box center [352, 165] width 310 height 21
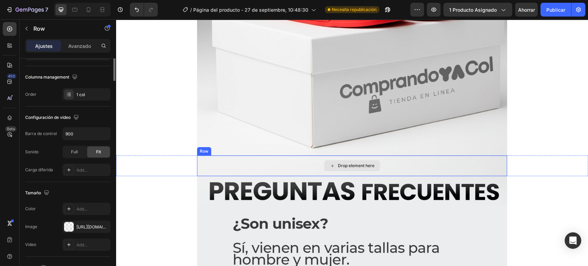
scroll to position [0, 0]
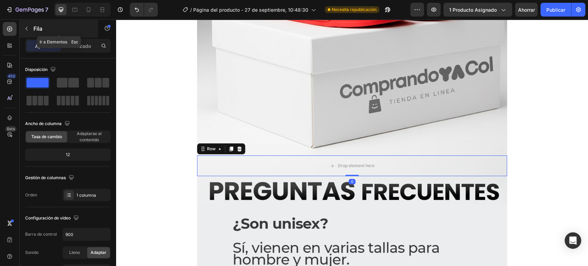
click at [32, 29] on button "button" at bounding box center [26, 28] width 11 height 11
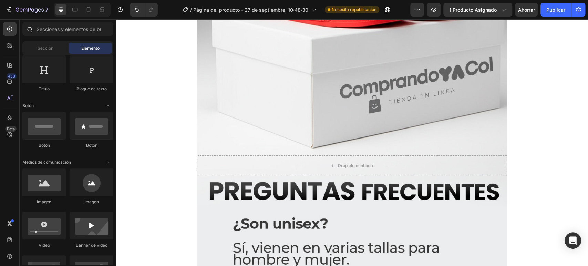
click at [67, 37] on div at bounding box center [68, 30] width 97 height 17
click at [71, 30] on input "text" at bounding box center [67, 29] width 91 height 14
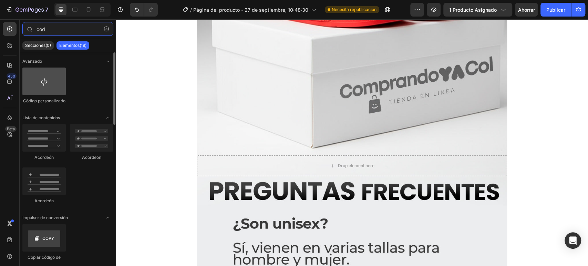
type input "cod"
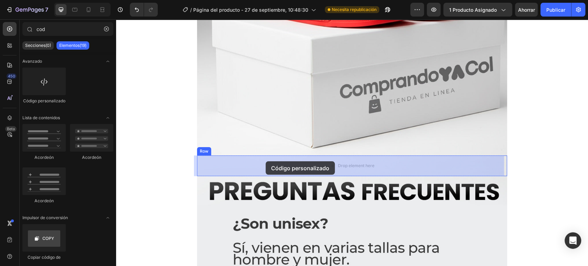
drag, startPoint x: 165, startPoint y: 98, endPoint x: 266, endPoint y: 161, distance: 118.1
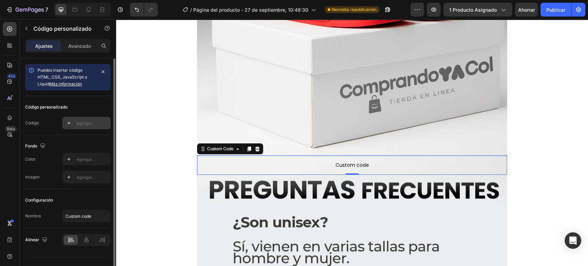
click at [88, 125] on font "Agregar..." at bounding box center [86, 123] width 19 height 5
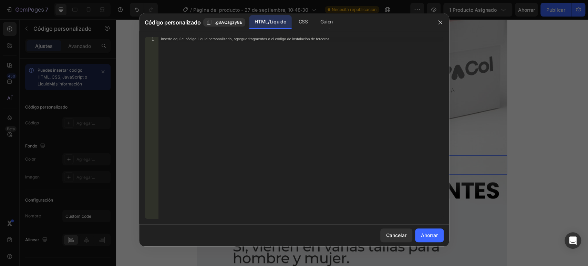
click at [226, 64] on div "Inserte aquí el código Liquid personalizado, agregue fragmentos o el código de …" at bounding box center [300, 132] width 285 height 191
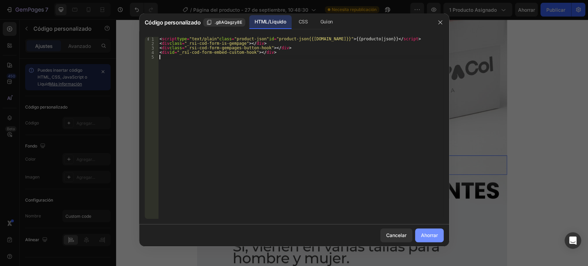
click at [428, 234] on font "Ahorrar" at bounding box center [429, 235] width 17 height 6
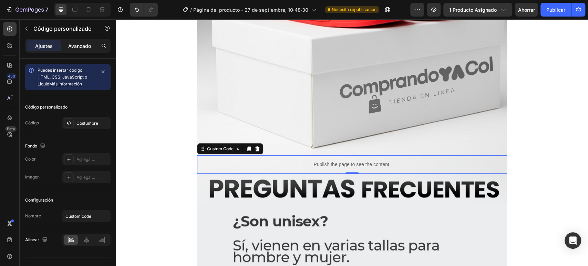
click at [77, 44] on font "Avanzado" at bounding box center [79, 46] width 23 height 6
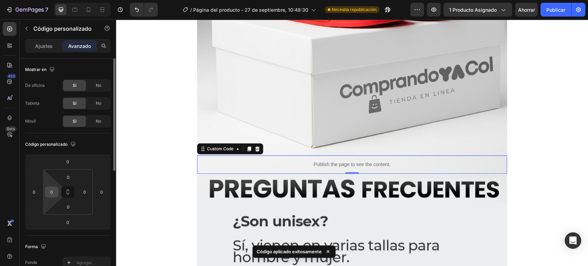
click at [48, 190] on input "0" at bounding box center [52, 192] width 10 height 10
type input "8"
click at [80, 191] on input "0" at bounding box center [85, 192] width 10 height 10
type input "8"
click at [72, 205] on input "0" at bounding box center [68, 207] width 14 height 10
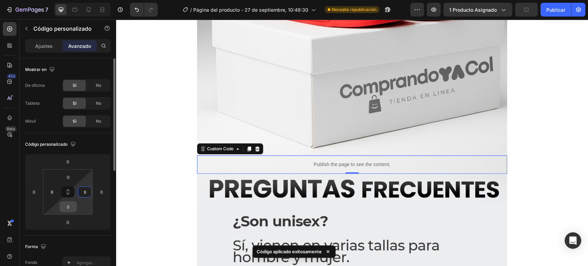
type input "08"
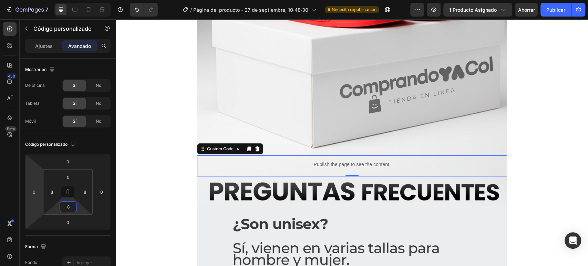
type input "8"
click at [26, 0] on html "7 Historial de versiones / Página del producto - 27 de septiembre, 10:48:30 Nec…" at bounding box center [294, 0] width 588 height 0
click at [554, 8] on font "Publicar" at bounding box center [556, 10] width 19 height 6
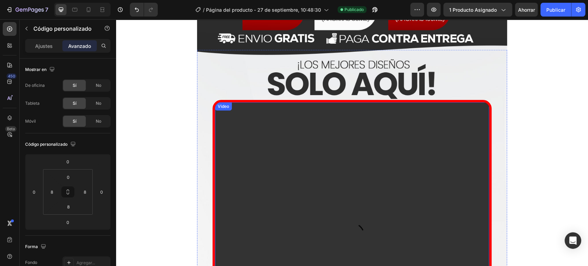
scroll to position [2896, 0]
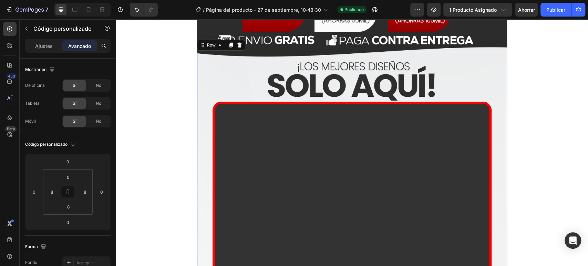
click at [203, 135] on div "Video" at bounding box center [352, 216] width 310 height 329
click at [87, 11] on icon at bounding box center [89, 9] width 4 height 5
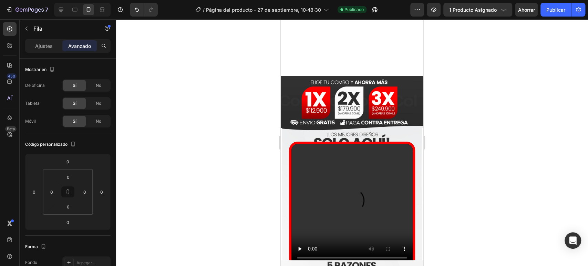
scroll to position [2180, 0]
click at [300, 134] on div "Video" at bounding box center [352, 198] width 143 height 140
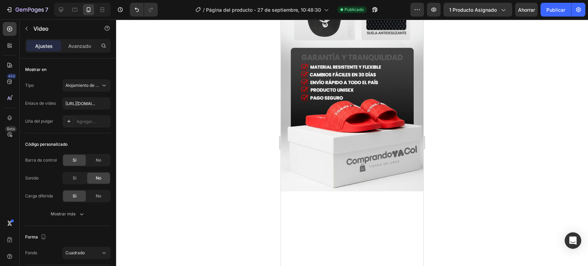
click at [78, 53] on div "Ajustes Avanzado" at bounding box center [68, 49] width 97 height 20
click at [78, 50] on div "Avanzado" at bounding box center [79, 45] width 34 height 11
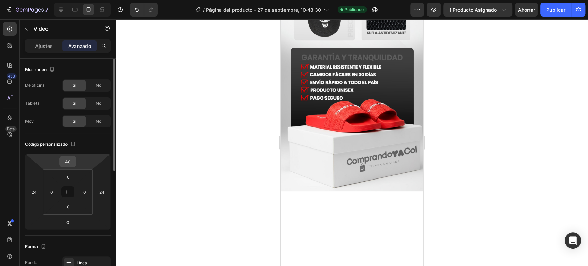
click at [73, 163] on input "40" at bounding box center [68, 161] width 14 height 10
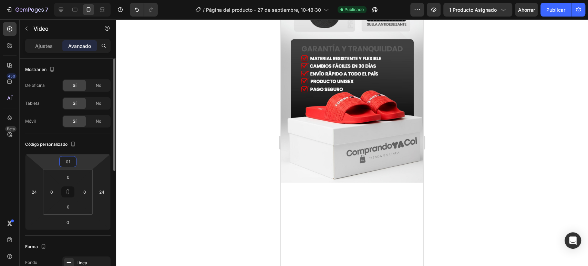
type input "0"
type input "1"
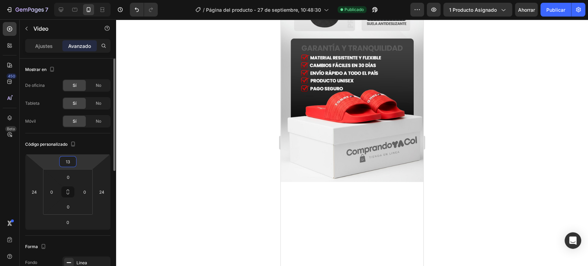
type input "1"
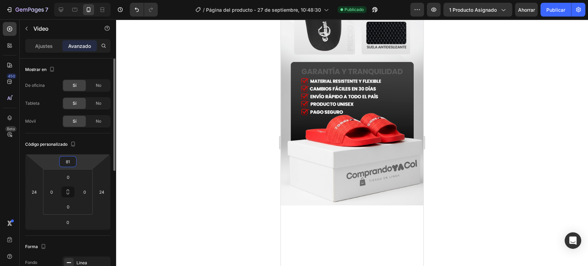
type input "8"
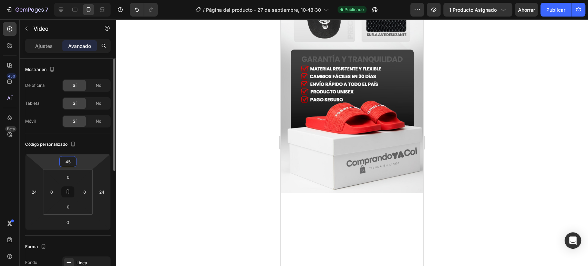
type input "4"
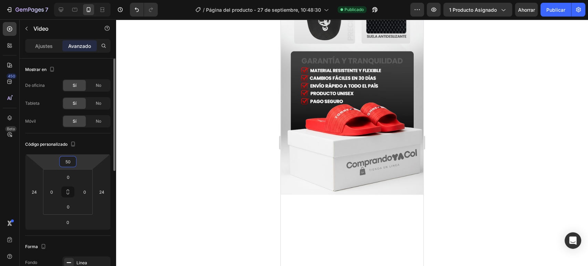
type input "5"
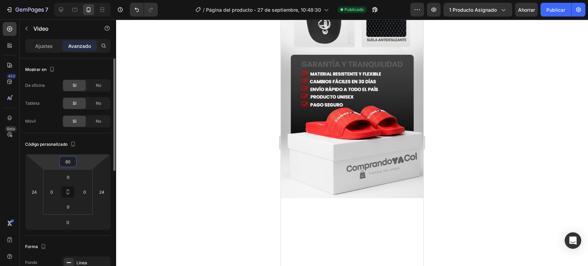
type input "6"
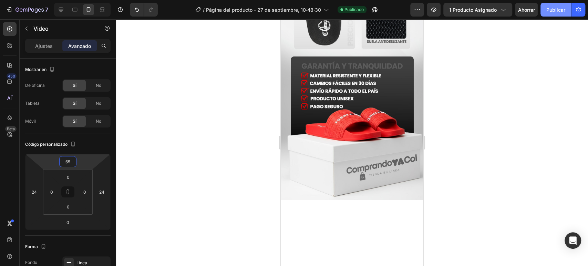
type input "65"
click at [553, 6] on button "Publicar" at bounding box center [556, 10] width 31 height 14
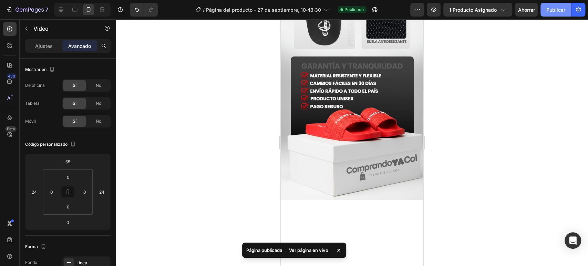
click at [546, 5] on button "Publicar" at bounding box center [556, 10] width 31 height 14
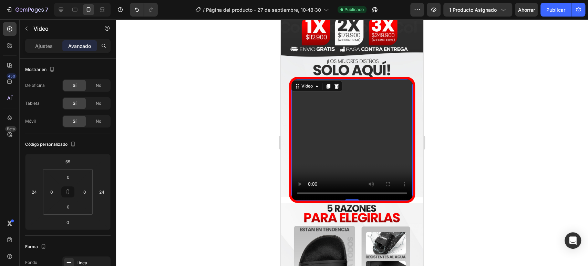
scroll to position [2256, 0]
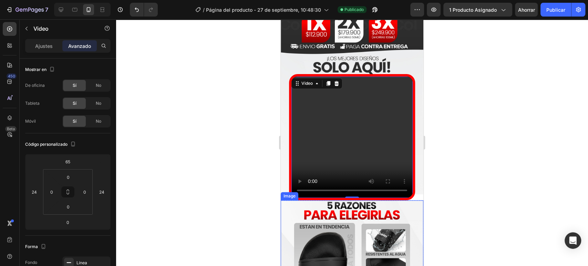
click at [218, 175] on div at bounding box center [352, 142] width 472 height 247
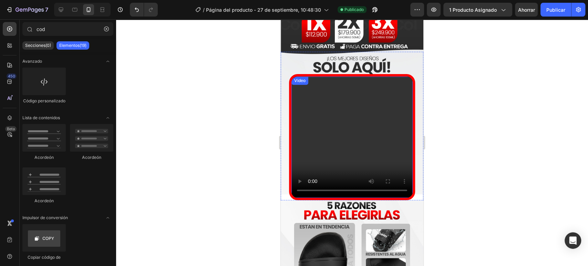
click at [304, 104] on video at bounding box center [352, 137] width 121 height 121
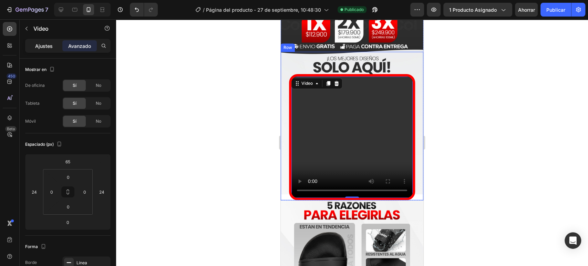
click at [41, 48] on font "Ajustes" at bounding box center [44, 46] width 18 height 6
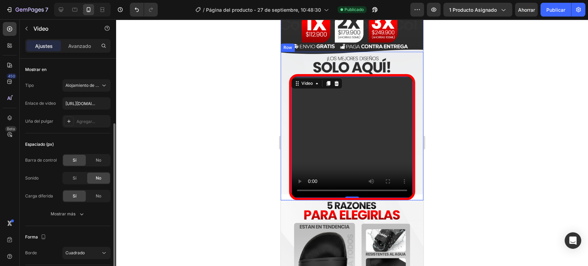
scroll to position [77, 0]
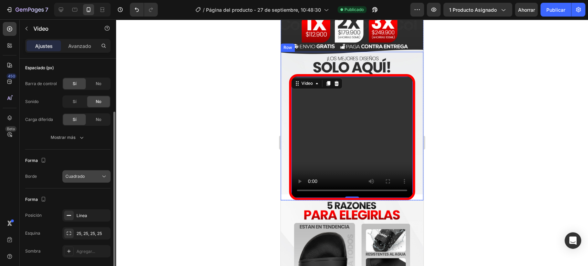
click at [80, 176] on font "Cuadrado" at bounding box center [74, 176] width 19 height 5
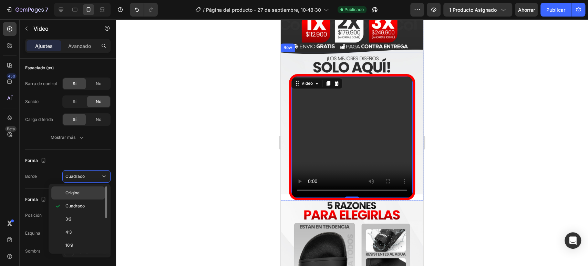
click at [85, 198] on div "Original" at bounding box center [78, 192] width 54 height 13
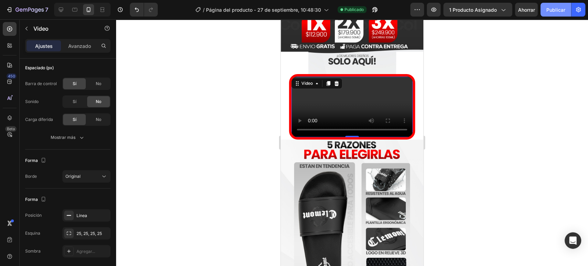
click at [554, 10] on font "Publicar" at bounding box center [556, 10] width 19 height 6
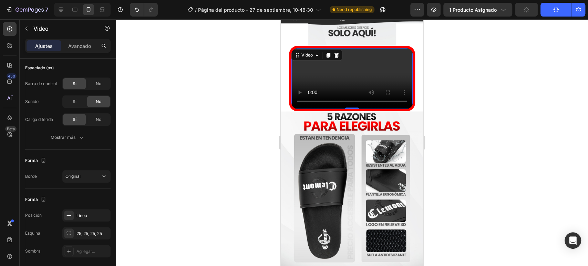
scroll to position [2294, 0]
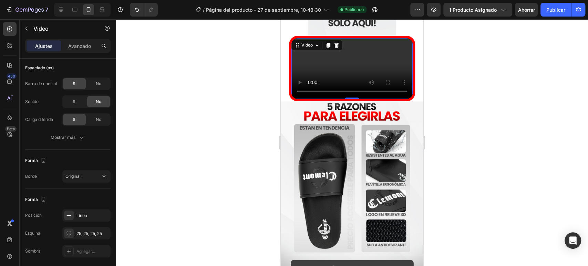
click at [364, 71] on video at bounding box center [352, 68] width 121 height 61
click at [336, 44] on icon at bounding box center [337, 45] width 4 height 5
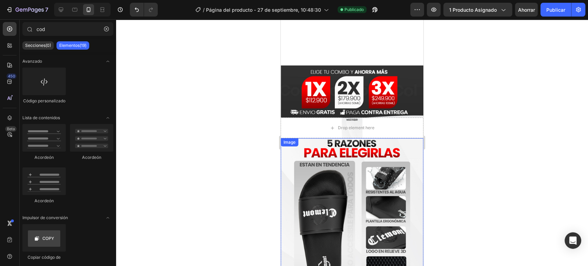
scroll to position [2180, 0]
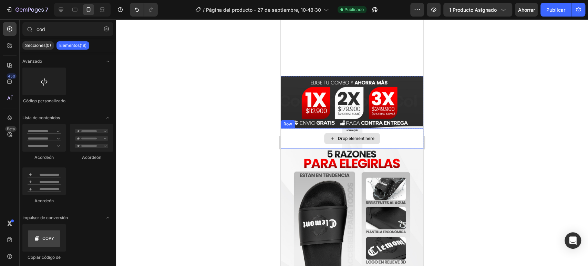
click at [298, 141] on div "Drop element here" at bounding box center [352, 138] width 143 height 21
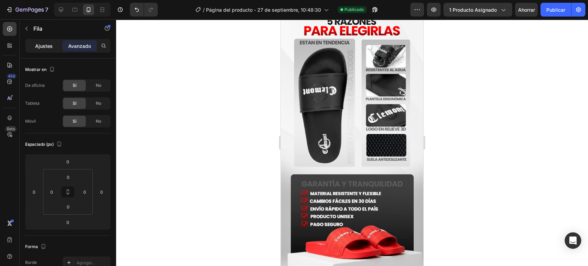
click at [33, 41] on div "Ajustes" at bounding box center [44, 45] width 34 height 11
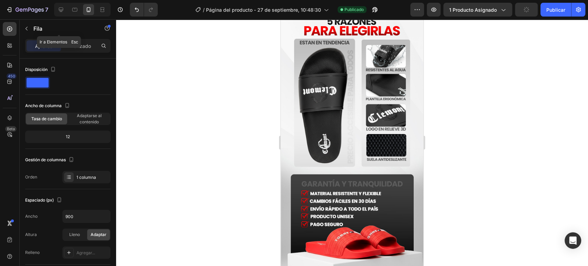
click at [25, 24] on button "button" at bounding box center [26, 28] width 11 height 11
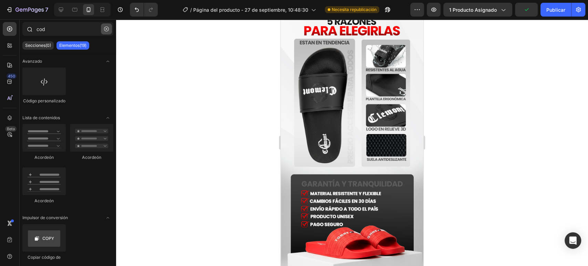
click at [104, 29] on icon "button" at bounding box center [106, 29] width 5 height 5
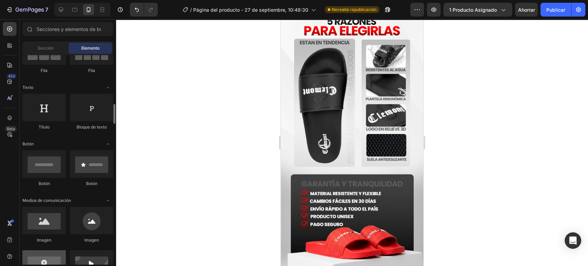
scroll to position [115, 0]
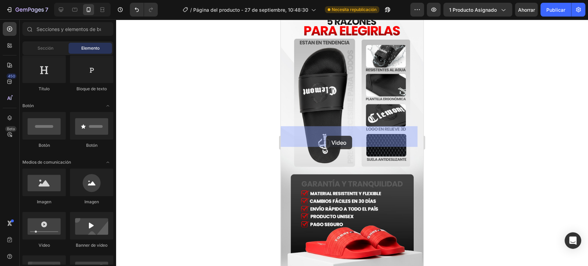
drag, startPoint x: 331, startPoint y: 244, endPoint x: 326, endPoint y: 136, distance: 108.7
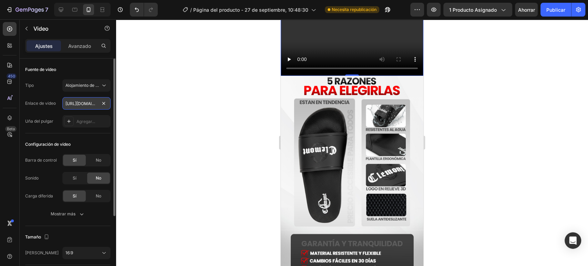
click at [106, 108] on input "https://cdn.shopify.com/videos/c/o/v/2cd3deb506b54b009063f7270ab5cf2e.mp4" at bounding box center [86, 103] width 48 height 12
paste input "https://cdn.shopify.com/videos/c/o/v/3d256ec152a848909d45b10d95de4686.mp4"
type input "https://cdn.shopify.com/videos/c/o/v/3d256ec152a848909d45b10d95de4686.mp4"
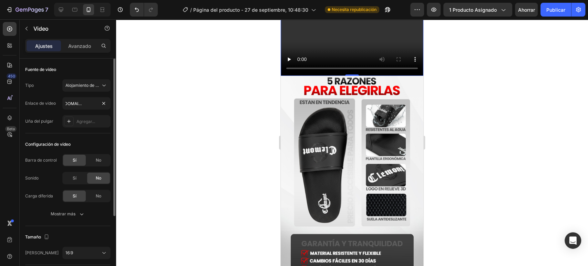
click at [94, 140] on div "Configuración de vídeo" at bounding box center [67, 144] width 85 height 11
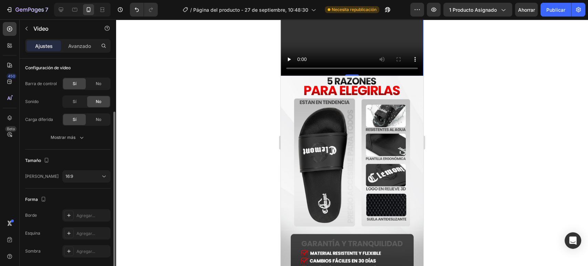
scroll to position [101, 0]
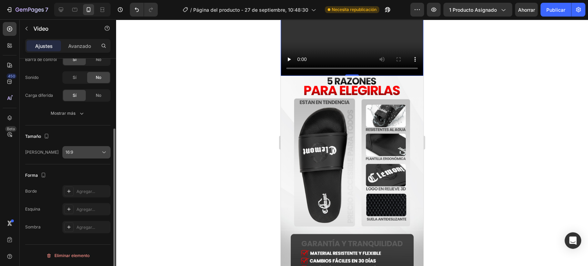
click at [89, 154] on div "16:9" at bounding box center [82, 152] width 35 height 6
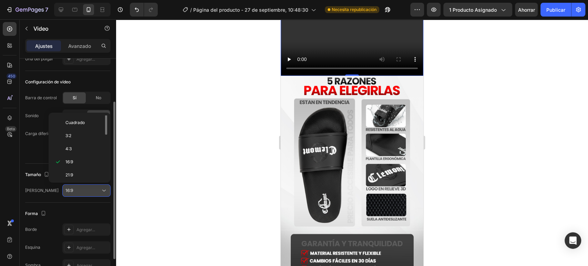
scroll to position [0, 0]
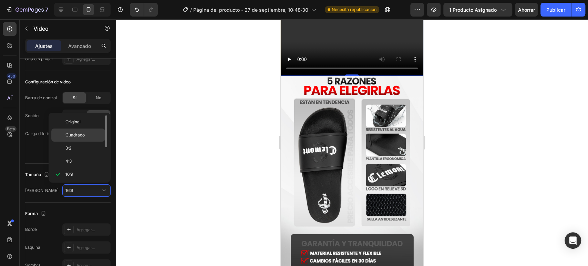
click at [74, 134] on font "Cuadrado" at bounding box center [74, 134] width 19 height 5
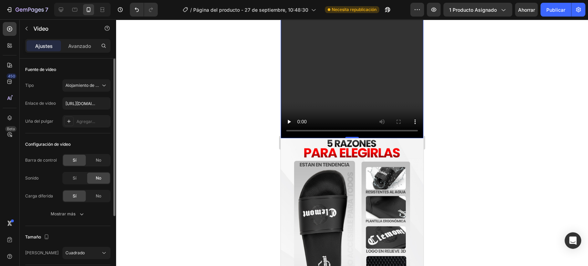
drag, startPoint x: 99, startPoint y: 161, endPoint x: 97, endPoint y: 168, distance: 7.4
click at [99, 163] on span "No" at bounding box center [99, 160] width 6 height 6
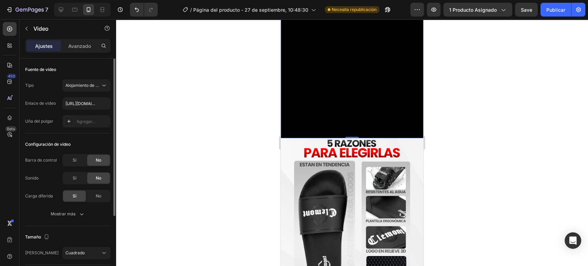
click at [88, 220] on div "Configuración de vídeo Barra de control Sí No Sonido Sí No Carga diferida Sí No…" at bounding box center [67, 179] width 85 height 93
click at [88, 216] on button "Mostrar más" at bounding box center [67, 214] width 85 height 12
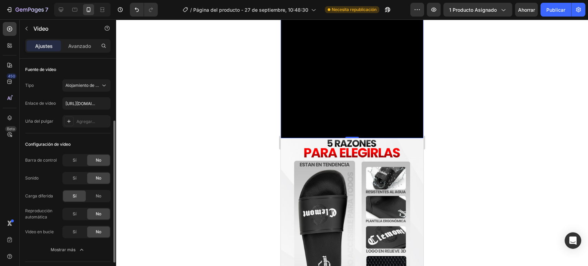
scroll to position [38, 0]
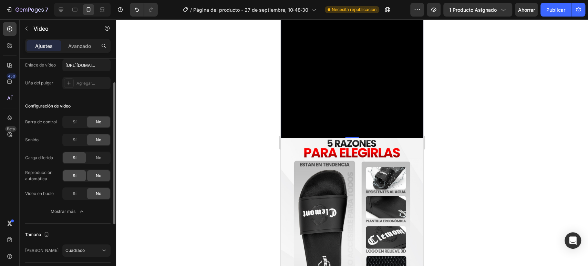
click at [76, 178] on font "Sí" at bounding box center [75, 175] width 4 height 5
click at [76, 194] on font "Sí" at bounding box center [75, 193] width 4 height 5
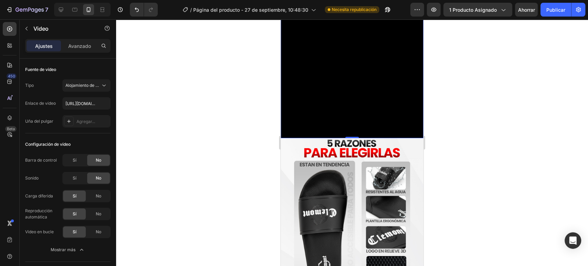
click at [83, 51] on div "Ajustes Avanzado" at bounding box center [67, 46] width 85 height 14
click at [81, 50] on div "Avanzado" at bounding box center [79, 45] width 34 height 11
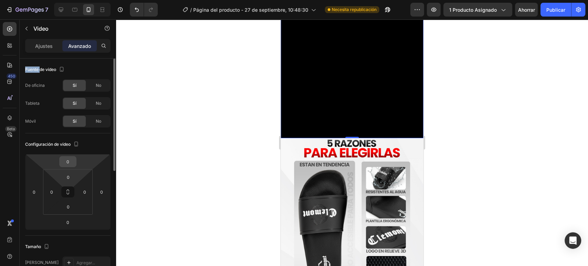
click at [69, 164] on input "0" at bounding box center [68, 161] width 14 height 10
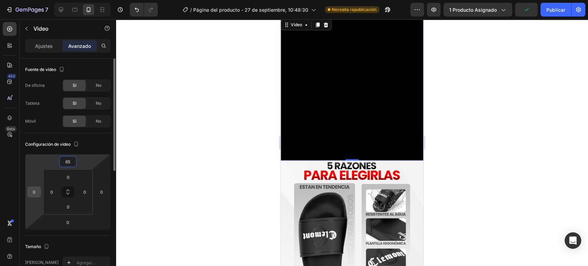
type input "65"
click at [32, 191] on input "0" at bounding box center [34, 192] width 10 height 10
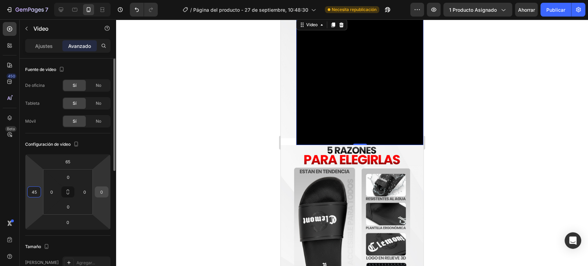
type input "45"
click at [104, 189] on input "0" at bounding box center [102, 192] width 10 height 10
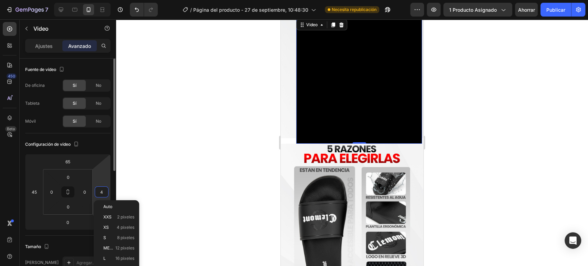
type input "45"
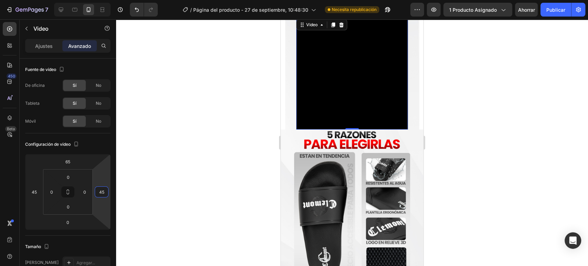
click at [213, 169] on div at bounding box center [352, 142] width 472 height 247
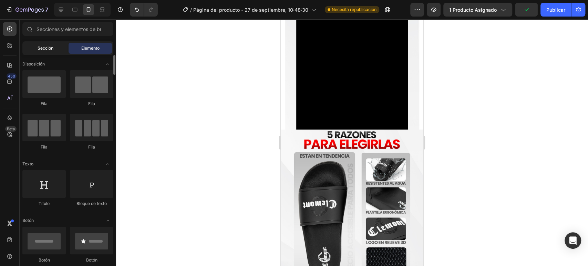
click at [49, 44] on div "Sección" at bounding box center [45, 48] width 43 height 11
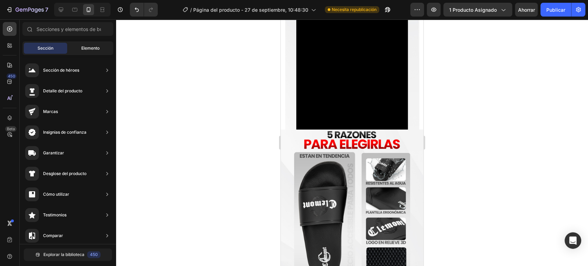
click at [90, 50] on font "Elemento" at bounding box center [90, 47] width 18 height 5
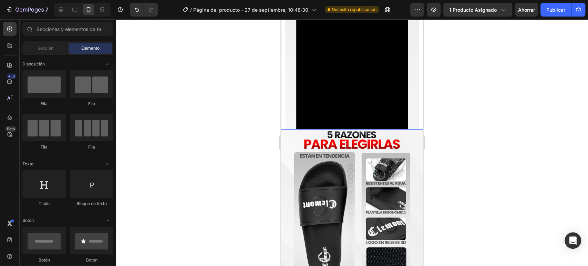
click at [292, 130] on div "Video" at bounding box center [352, 63] width 143 height 134
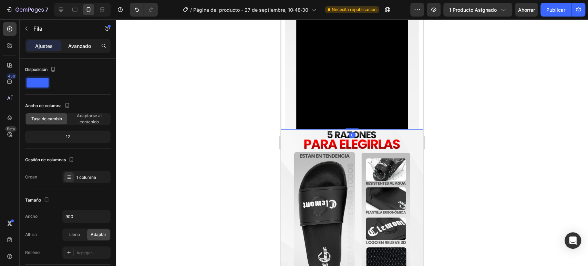
click at [81, 40] on div "Avanzado" at bounding box center [79, 45] width 34 height 11
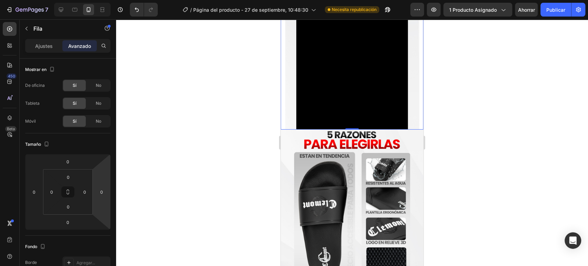
click at [294, 130] on div "Video" at bounding box center [352, 63] width 143 height 134
click at [315, 130] on div "Video" at bounding box center [352, 74] width 112 height 112
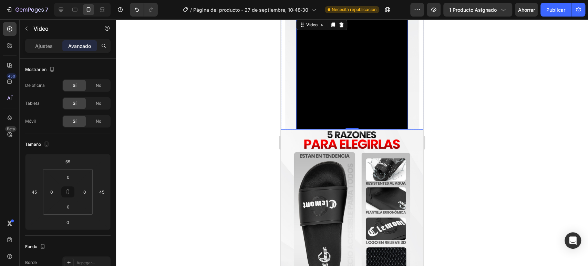
click at [293, 130] on div "Video 0" at bounding box center [352, 63] width 143 height 134
click at [305, 130] on video at bounding box center [352, 74] width 112 height 112
click at [100, 197] on input "45" at bounding box center [102, 192] width 10 height 10
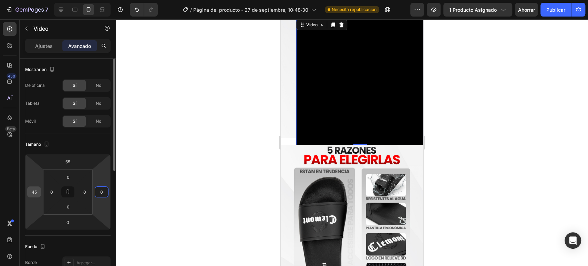
type input "0"
click at [37, 192] on input "45" at bounding box center [34, 192] width 10 height 10
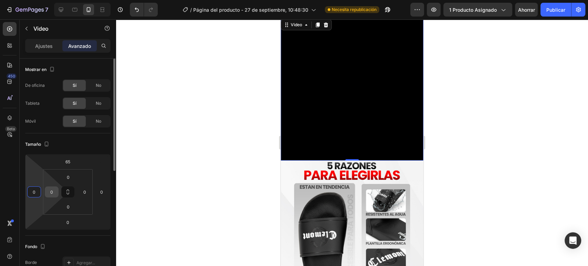
type input "0"
click at [49, 192] on input "0" at bounding box center [52, 192] width 10 height 10
type input "45"
click at [86, 190] on input "0" at bounding box center [85, 192] width 10 height 10
type input "4"
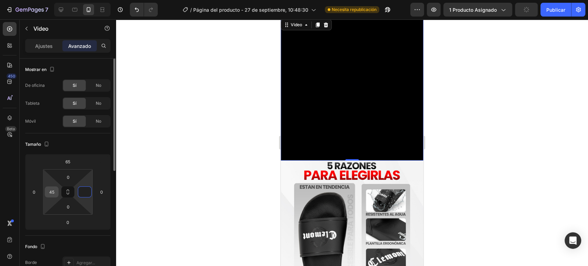
click at [58, 189] on div "45" at bounding box center [52, 191] width 14 height 11
type input "0"
click at [57, 190] on div "45" at bounding box center [52, 191] width 14 height 11
click at [47, 190] on input "45" at bounding box center [52, 192] width 10 height 10
type input "0"
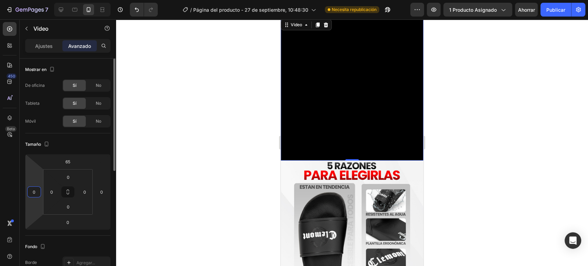
click at [36, 191] on input "0" at bounding box center [34, 192] width 10 height 10
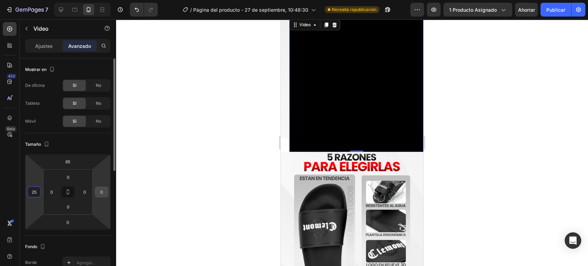
type input "25"
click at [100, 190] on input "0" at bounding box center [102, 192] width 10 height 10
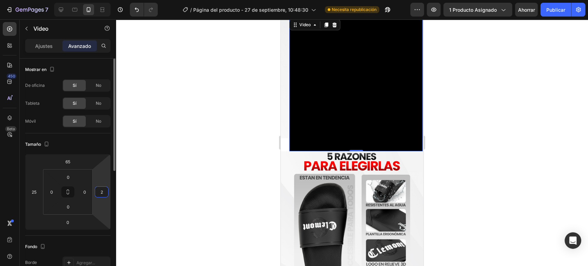
type input "25"
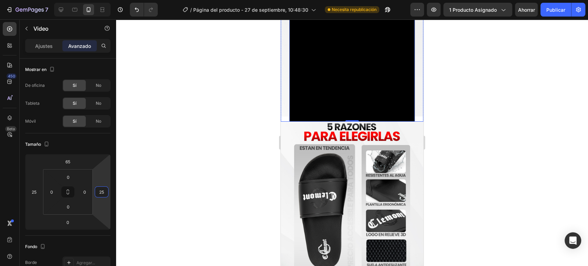
scroll to position [2218, 0]
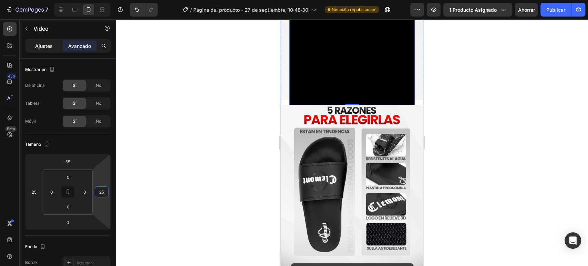
click at [48, 51] on div "Ajustes" at bounding box center [44, 45] width 34 height 11
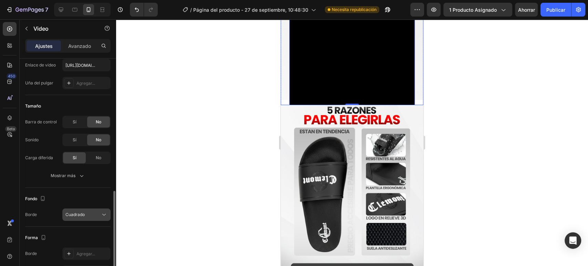
scroll to position [101, 0]
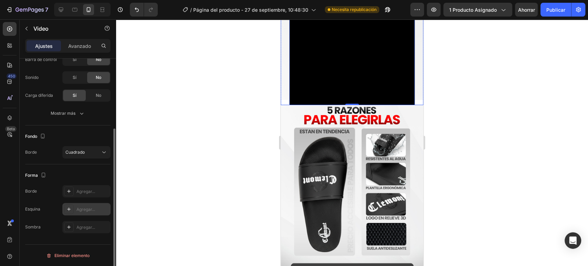
click at [81, 210] on font "Agregar..." at bounding box center [86, 209] width 19 height 5
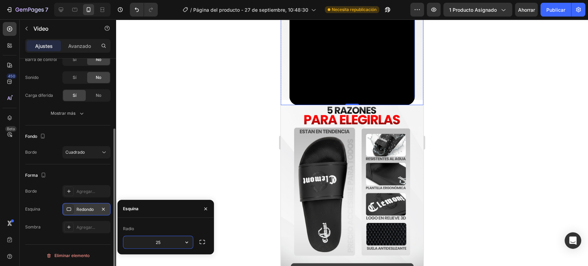
type input "25"
click at [85, 198] on div "Borde Agregar... Esquina 25, 25, 25, 25 Sombra Agregar..." at bounding box center [67, 209] width 85 height 48
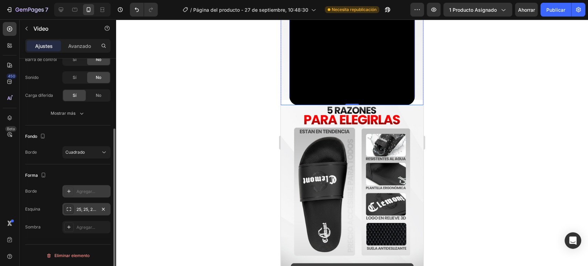
click at [85, 193] on font "Agregar..." at bounding box center [86, 191] width 19 height 5
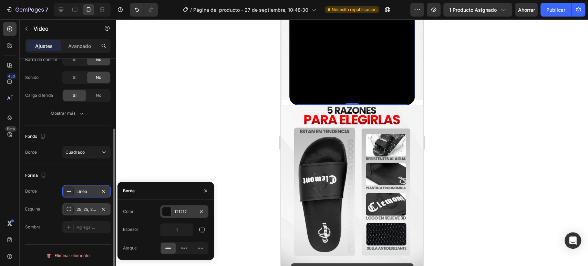
click at [165, 214] on div at bounding box center [166, 211] width 9 height 9
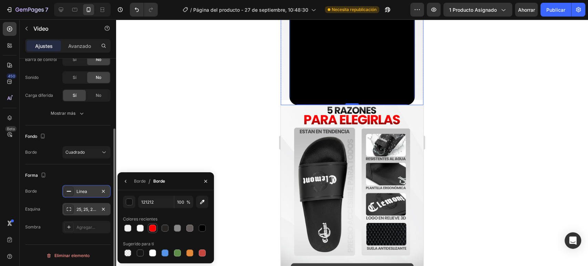
click at [149, 224] on div at bounding box center [153, 228] width 10 height 10
type input "FE0000"
click at [136, 184] on font "Borde" at bounding box center [140, 181] width 12 height 5
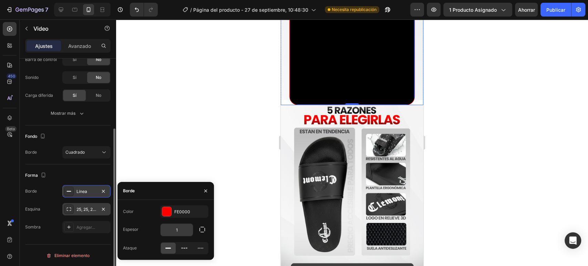
click at [175, 228] on input "1" at bounding box center [177, 230] width 32 height 12
type input "7"
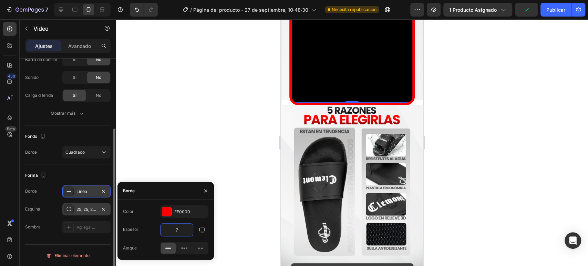
click at [98, 176] on div "Forma" at bounding box center [67, 175] width 85 height 11
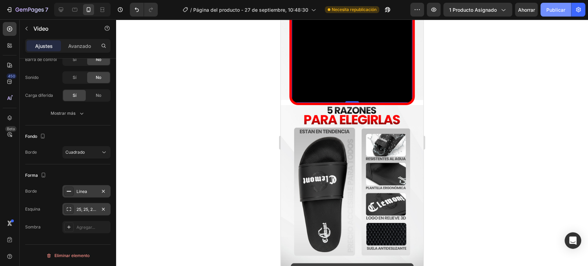
click at [554, 11] on font "Publicar" at bounding box center [556, 10] width 19 height 6
click at [284, 105] on div "Video 0" at bounding box center [352, 31] width 143 height 148
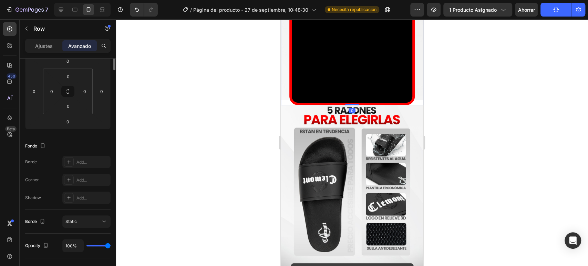
scroll to position [0, 0]
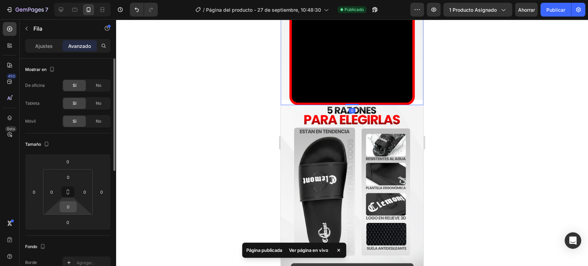
click at [72, 208] on input "0" at bounding box center [68, 207] width 14 height 10
type input "5"
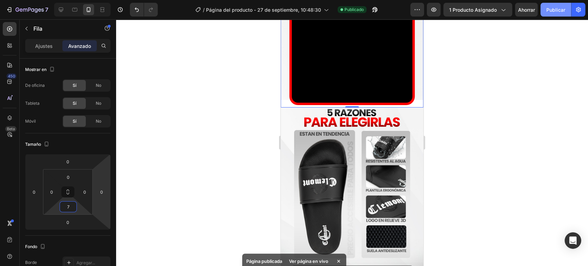
type input "7"
click at [559, 8] on font "Publicar" at bounding box center [556, 10] width 19 height 6
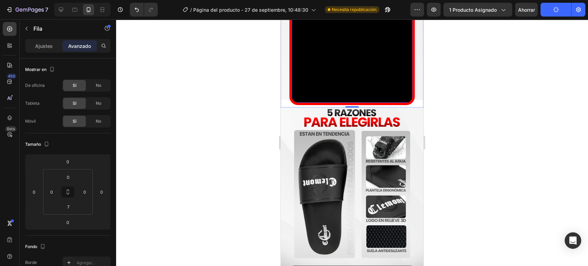
click at [337, 103] on video at bounding box center [352, 42] width 121 height 121
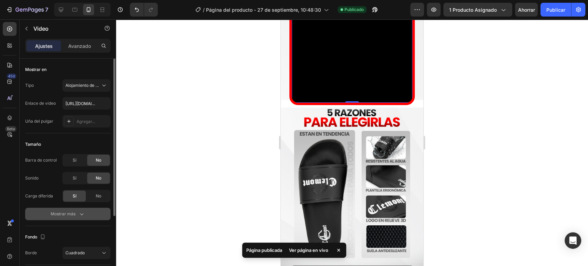
click at [83, 211] on icon "button" at bounding box center [81, 214] width 7 height 7
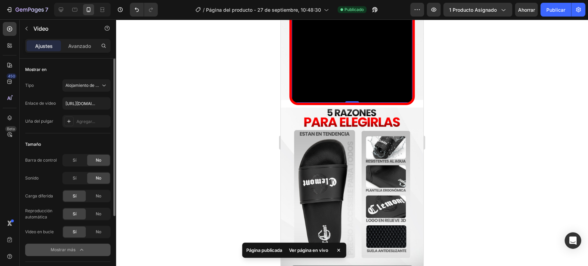
scroll to position [38, 0]
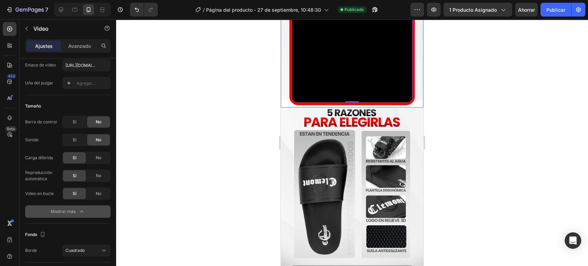
click at [300, 104] on div "Video 0" at bounding box center [352, 31] width 143 height 148
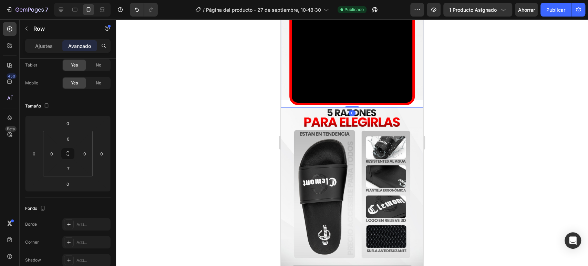
scroll to position [0, 0]
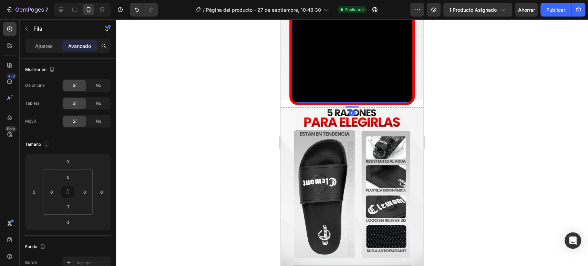
click at [298, 103] on video at bounding box center [352, 42] width 121 height 121
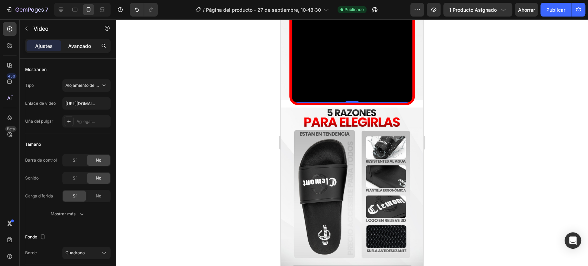
click at [73, 46] on font "Avanzado" at bounding box center [79, 46] width 23 height 6
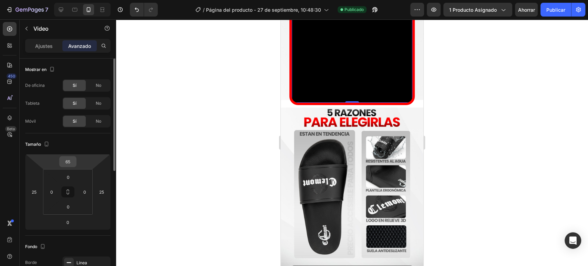
click at [72, 164] on input "65" at bounding box center [68, 161] width 14 height 10
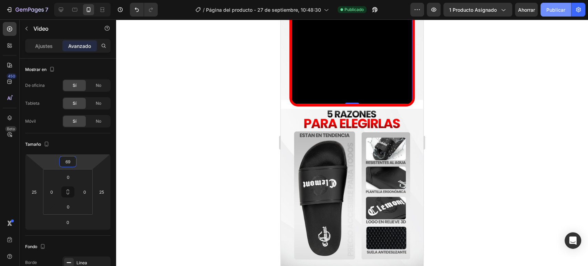
type input "69"
click at [558, 12] on font "Publicar" at bounding box center [556, 10] width 19 height 6
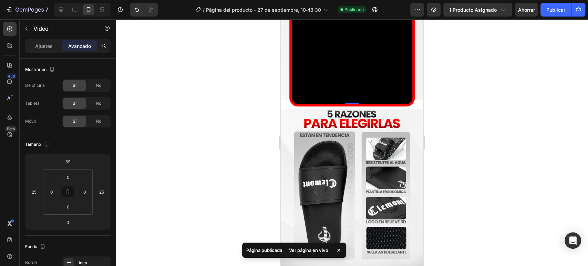
click at [338, 104] on video at bounding box center [352, 43] width 121 height 121
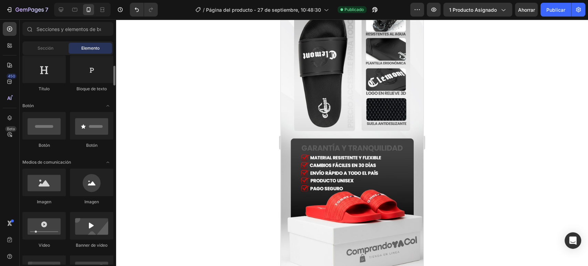
scroll to position [191, 0]
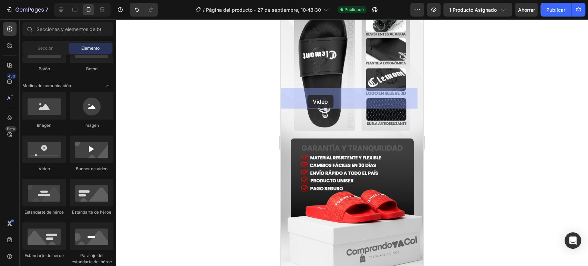
drag, startPoint x: 400, startPoint y: 151, endPoint x: 307, endPoint y: 95, distance: 107.6
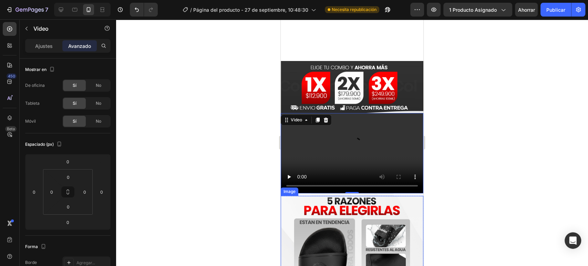
scroll to position [2180, 0]
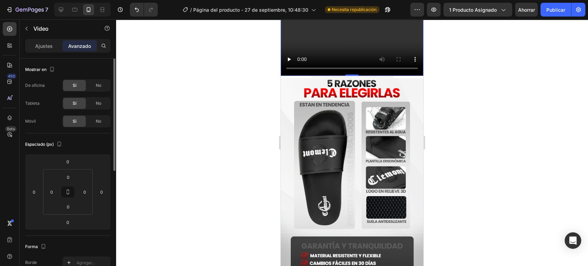
click at [39, 48] on font "Ajustes" at bounding box center [44, 46] width 18 height 6
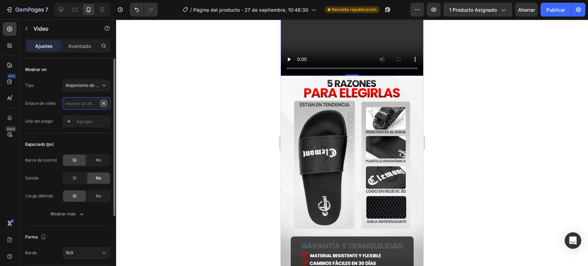
scroll to position [0, 0]
paste input "https://cdn.shopify.com/videos/c/o/v/11b656b77c994e3bbd6b1eda89832ecd.mp4"
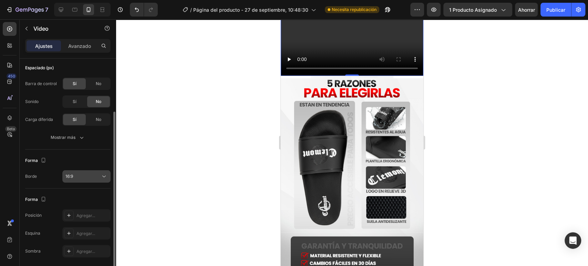
type input "https://cdn.shopify.com/videos/c/o/v/11b656b77c994e3bbd6b1eda89832ecd.mp4"
click at [92, 173] on div "16:9" at bounding box center [82, 176] width 35 height 6
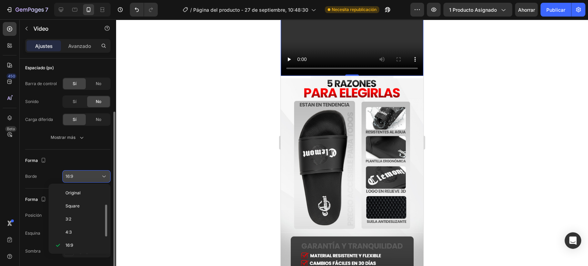
scroll to position [12, 0]
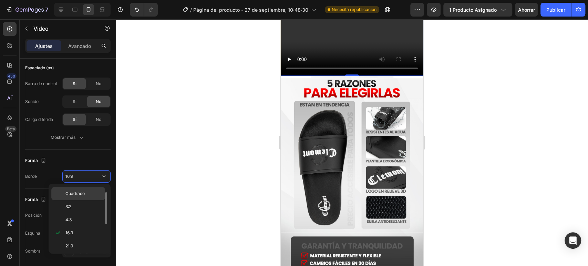
click at [89, 193] on p "Cuadrado" at bounding box center [83, 194] width 37 height 6
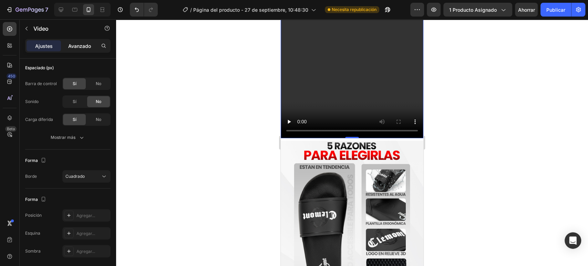
click at [85, 46] on font "Avanzado" at bounding box center [79, 46] width 23 height 6
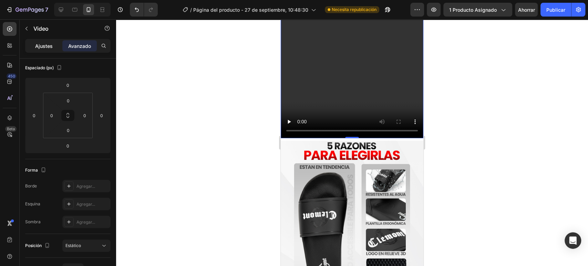
click at [37, 48] on font "Ajustes" at bounding box center [44, 46] width 18 height 6
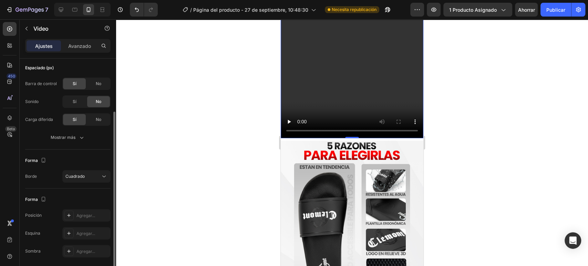
scroll to position [101, 0]
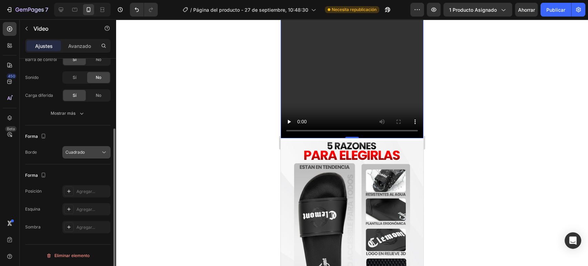
click at [89, 149] on div "Cuadrado" at bounding box center [86, 152] width 42 height 7
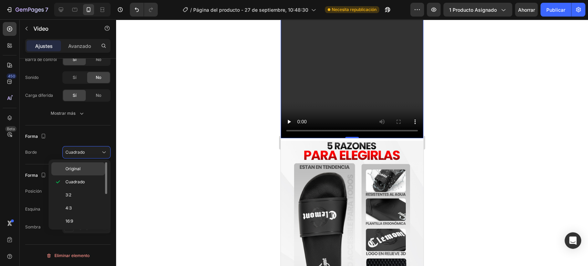
click at [87, 171] on p "Original" at bounding box center [83, 169] width 37 height 6
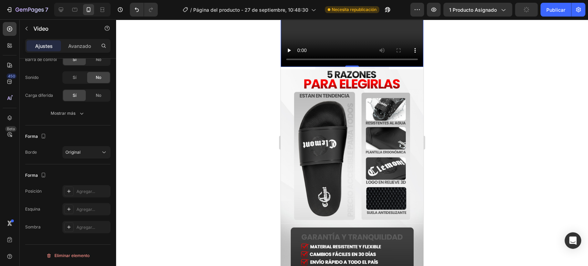
click at [75, 52] on div "Ajustes Avanzado" at bounding box center [67, 46] width 85 height 14
click at [77, 47] on font "Avanzado" at bounding box center [79, 46] width 23 height 6
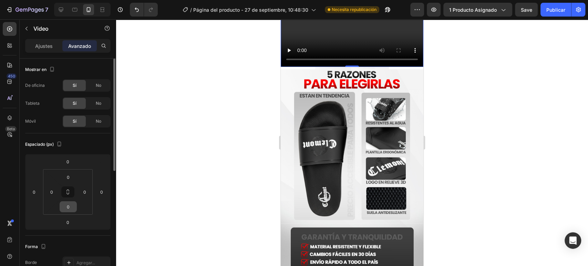
scroll to position [38, 0]
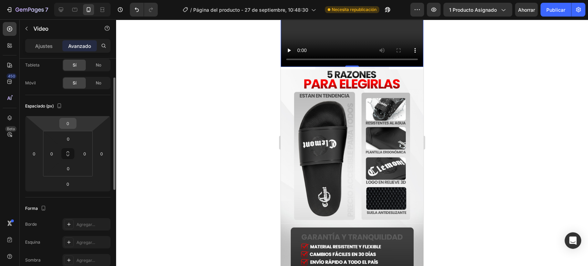
click at [71, 0] on html "7 Historial de versiones / Página del producto - 27 de septiembre, 10:48:30 Nec…" at bounding box center [294, 0] width 588 height 0
type input "4"
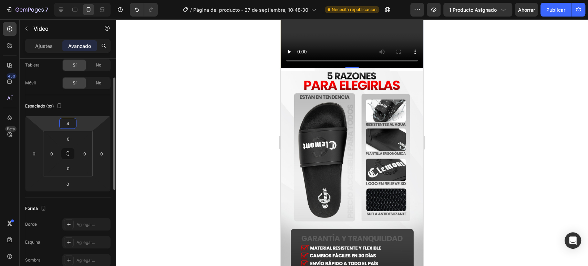
click at [69, 122] on input "4" at bounding box center [68, 123] width 14 height 10
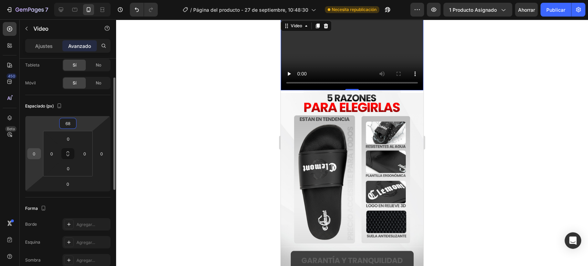
type input "68"
click at [36, 153] on input "0" at bounding box center [34, 154] width 10 height 10
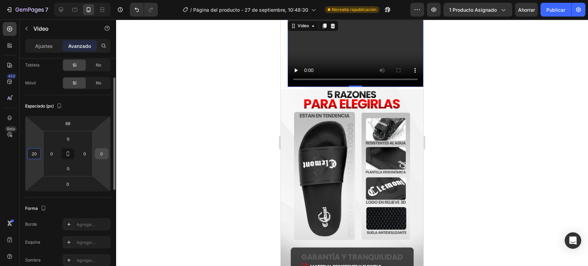
type input "20"
click at [104, 154] on input "0" at bounding box center [102, 154] width 10 height 10
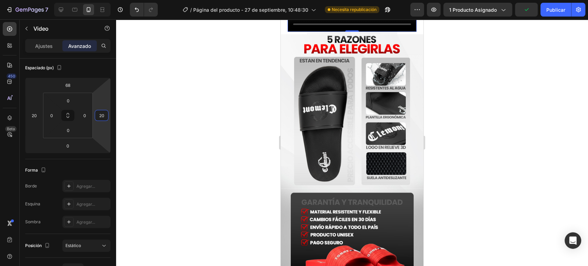
scroll to position [2371, 0]
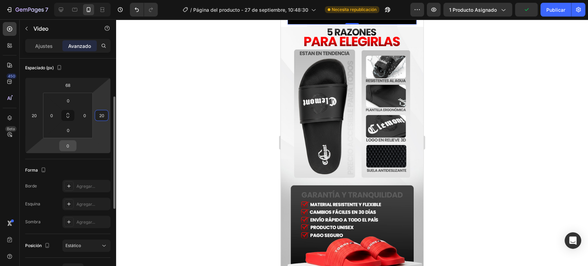
type input "20"
click at [67, 147] on input "0" at bounding box center [68, 146] width 14 height 10
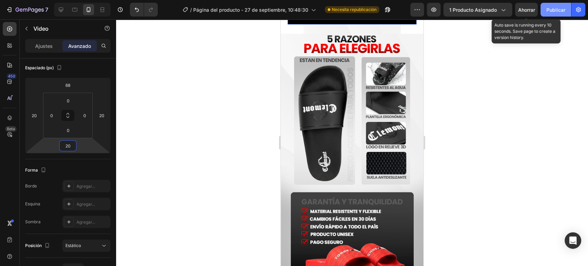
type input "20"
click at [549, 12] on font "Publicar" at bounding box center [556, 10] width 19 height 6
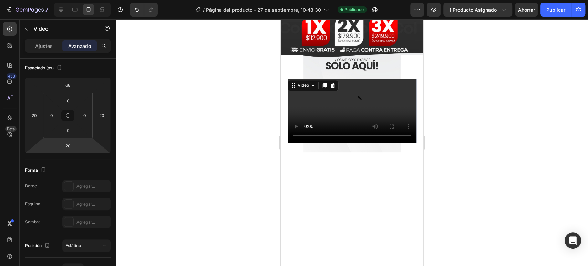
scroll to position [2256, 0]
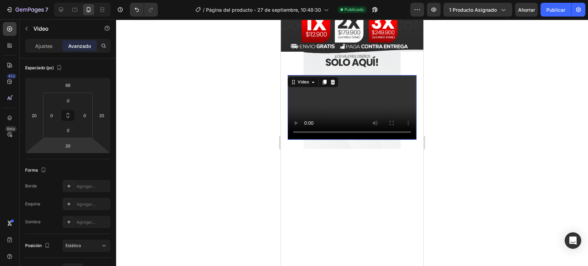
click at [330, 127] on video at bounding box center [352, 107] width 129 height 64
click at [328, 79] on div "Video" at bounding box center [313, 82] width 51 height 11
click at [334, 80] on icon at bounding box center [333, 82] width 6 height 6
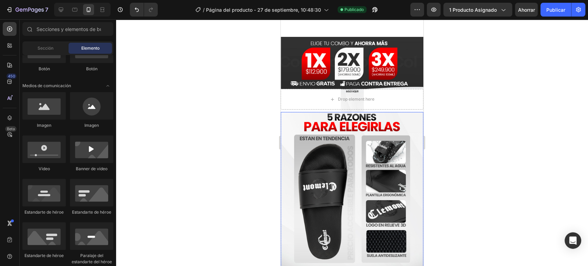
scroll to position [2218, 0]
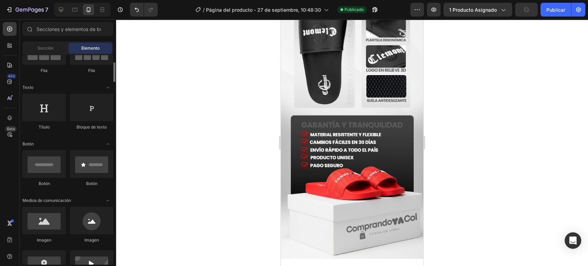
scroll to position [0, 0]
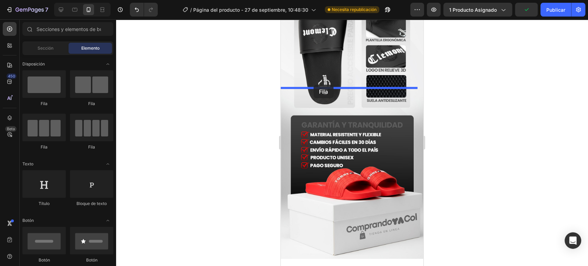
drag, startPoint x: 390, startPoint y: 103, endPoint x: 314, endPoint y: 85, distance: 78.6
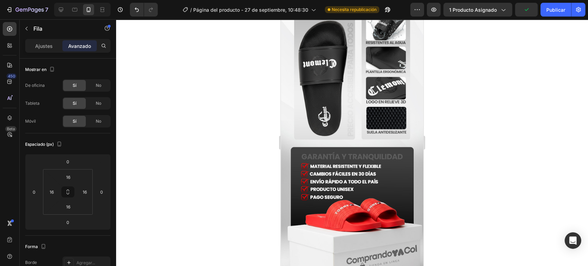
click at [72, 176] on input "16" at bounding box center [68, 177] width 14 height 10
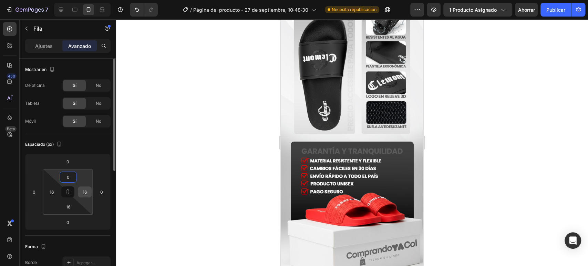
type input "0"
click at [85, 192] on input "16" at bounding box center [85, 192] width 10 height 10
type input "106"
click at [72, 209] on input "16" at bounding box center [68, 207] width 14 height 10
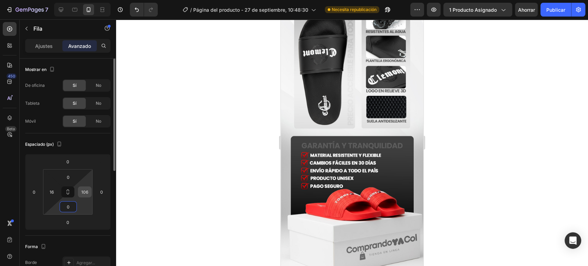
type input "0"
click at [86, 197] on input "106" at bounding box center [85, 192] width 10 height 10
type input "0"
click at [49, 191] on input "16" at bounding box center [52, 192] width 10 height 10
type input "0"
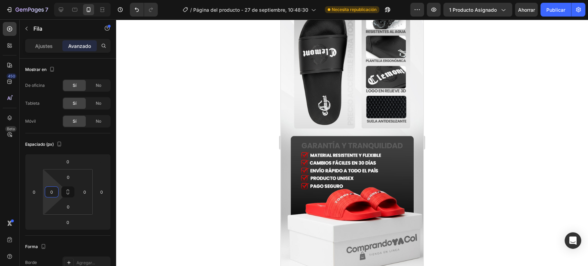
click at [45, 52] on div "Ajustes Avanzado" at bounding box center [67, 46] width 85 height 14
click at [46, 50] on div "Ajustes" at bounding box center [44, 45] width 34 height 11
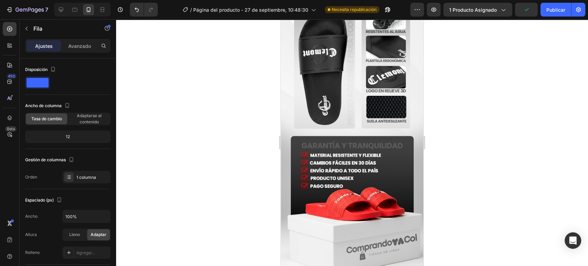
click at [60, 9] on icon at bounding box center [61, 9] width 7 height 7
type input "1200"
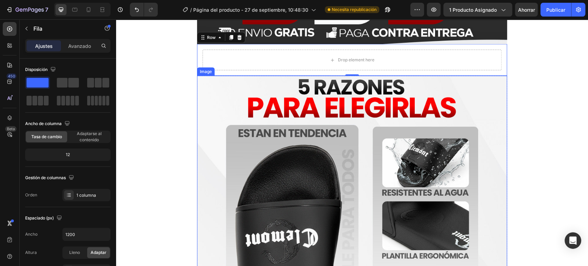
scroll to position [2904, 0]
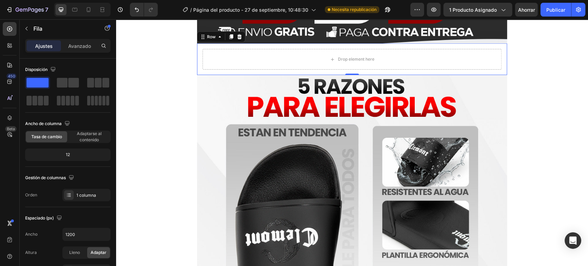
click at [204, 47] on div "Drop element here Row 0" at bounding box center [352, 59] width 310 height 32
click at [77, 41] on div "Avanzado" at bounding box center [79, 45] width 34 height 11
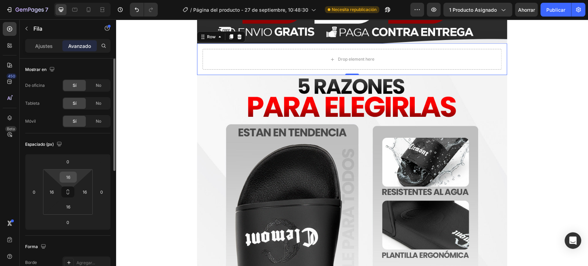
click at [72, 176] on input "16" at bounding box center [68, 177] width 14 height 10
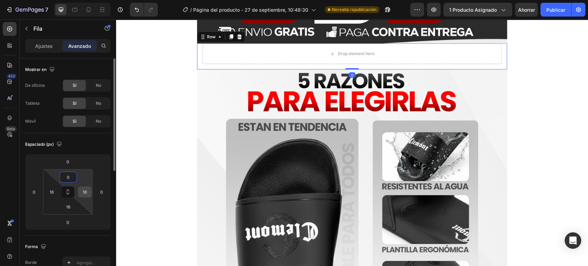
type input "0"
click at [82, 191] on input "16" at bounding box center [85, 192] width 10 height 10
type input "0"
click at [72, 206] on input "16" at bounding box center [68, 207] width 14 height 10
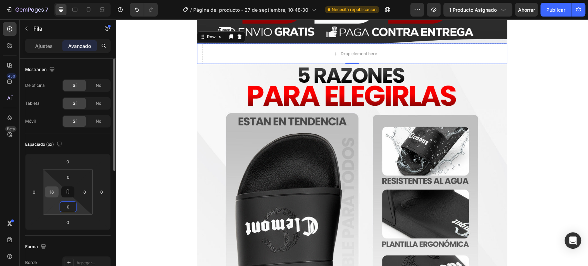
type input "0"
click at [50, 190] on input "16" at bounding box center [52, 192] width 10 height 10
type input "0"
click at [37, 49] on p "Ajustes" at bounding box center [44, 45] width 18 height 7
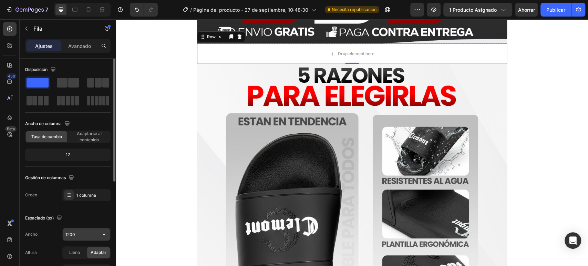
click at [65, 228] on div "1200" at bounding box center [86, 234] width 48 height 13
click at [73, 233] on input "1200" at bounding box center [87, 234] width 48 height 12
type input "900"
click at [94, 180] on div "Gestión de columnas" at bounding box center [67, 177] width 85 height 11
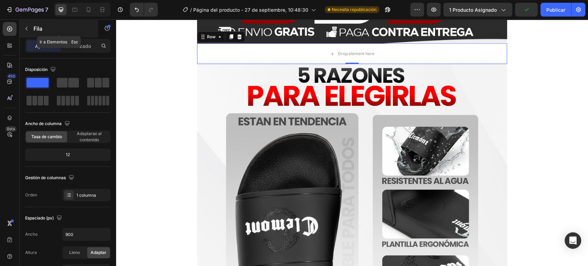
click at [30, 26] on button "button" at bounding box center [26, 28] width 11 height 11
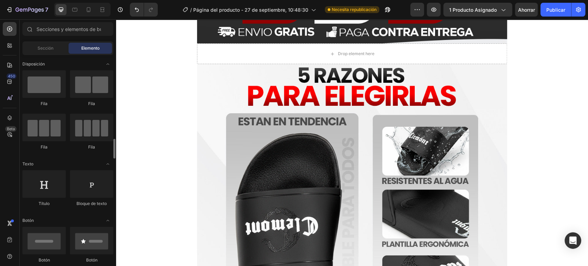
scroll to position [77, 0]
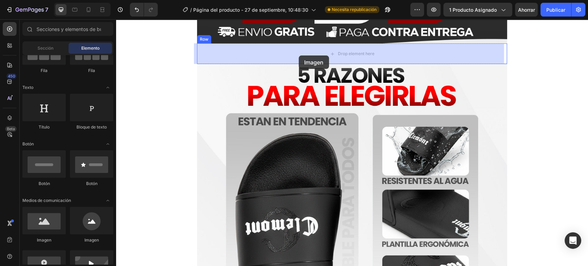
drag, startPoint x: 221, startPoint y: 208, endPoint x: 297, endPoint y: 60, distance: 166.5
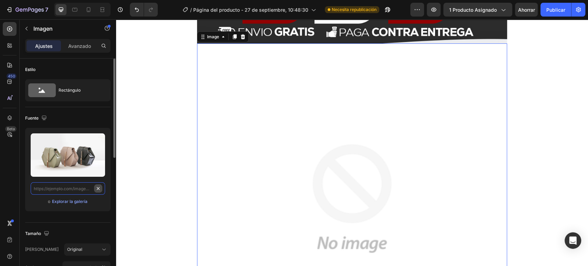
scroll to position [0, 0]
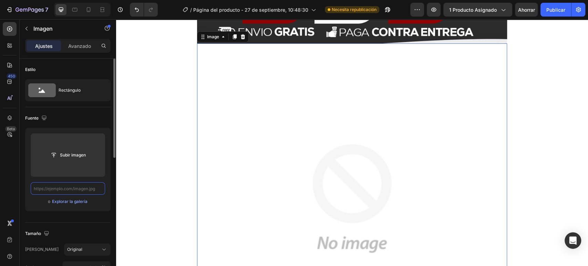
paste input "https://cdn.shopify.com/s/files/1/0726/4547/6648/files/sandalias-2_13_1.jpg?v=1…"
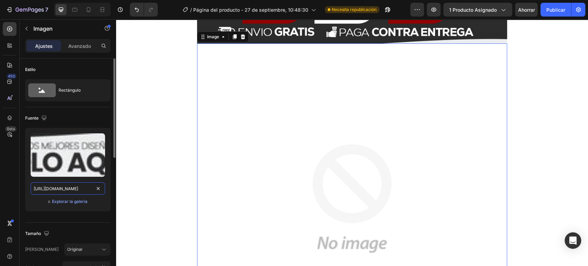
scroll to position [0, 121]
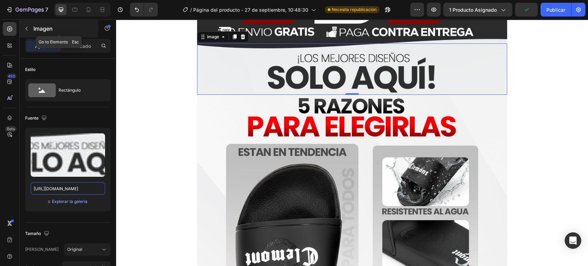
type input "https://cdn.shopify.com/s/files/1/0726/4547/6648/files/sandalias-2_13_1.jpg?v=1…"
click at [26, 25] on button "button" at bounding box center [26, 28] width 11 height 11
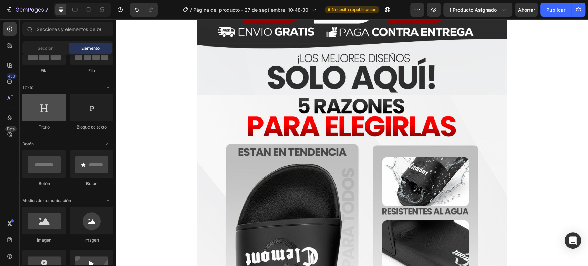
scroll to position [0, 0]
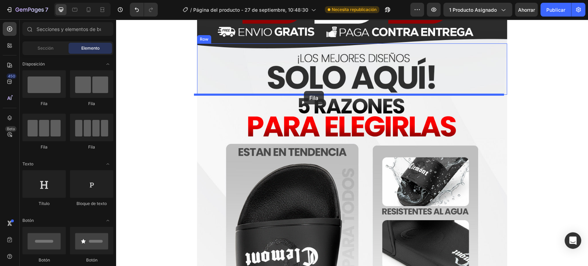
drag, startPoint x: 185, startPoint y: 109, endPoint x: 305, endPoint y: 90, distance: 121.3
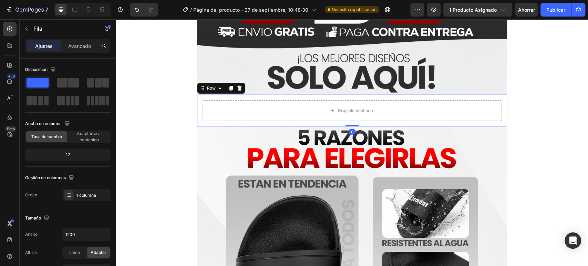
click at [249, 95] on div "Drop element here Row 0" at bounding box center [352, 111] width 310 height 32
click at [72, 49] on p "Avanzado" at bounding box center [79, 45] width 23 height 7
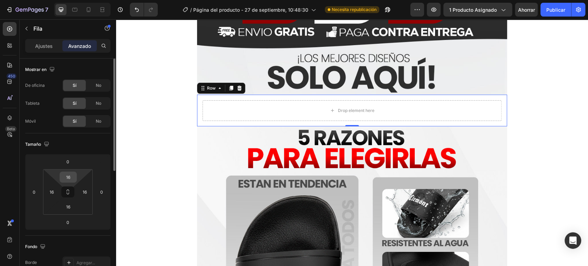
click at [67, 173] on input "16" at bounding box center [68, 177] width 14 height 10
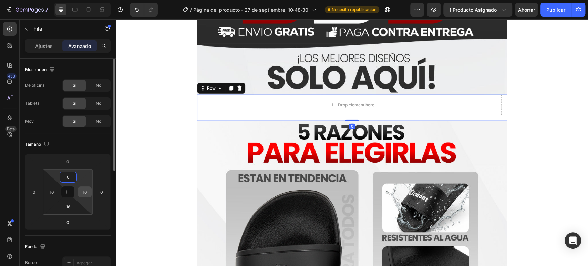
type input "0"
click at [83, 194] on input "16" at bounding box center [85, 192] width 10 height 10
type input "0"
click at [67, 203] on input "16" at bounding box center [68, 207] width 14 height 10
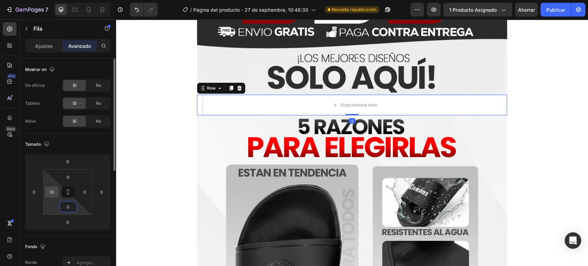
type input "0"
click at [49, 195] on input "16" at bounding box center [52, 192] width 10 height 10
type input "0"
click at [37, 47] on font "Ajustes" at bounding box center [44, 46] width 18 height 6
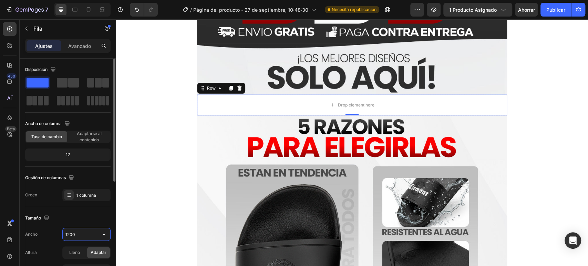
click at [82, 230] on input "1200" at bounding box center [87, 234] width 48 height 12
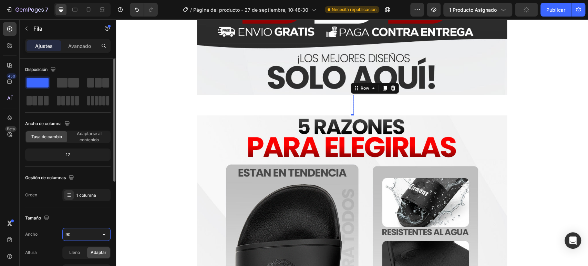
type input "900"
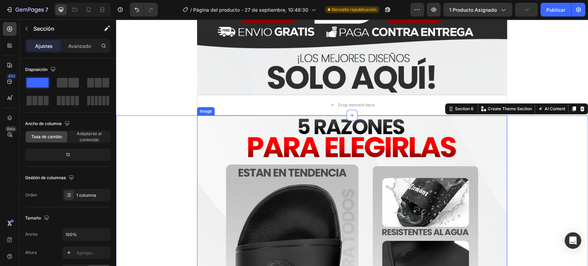
click at [207, 110] on div "Image" at bounding box center [206, 111] width 15 height 6
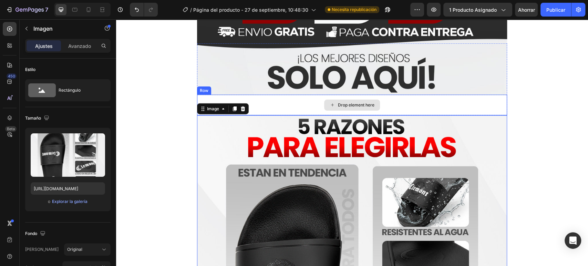
click at [248, 101] on div "Drop element here" at bounding box center [352, 105] width 310 height 21
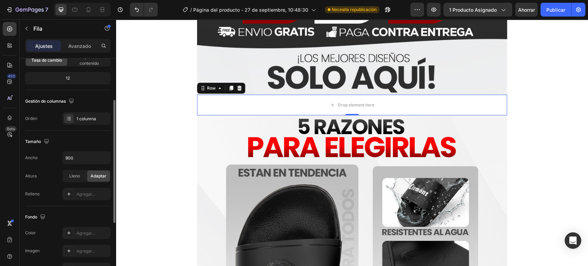
scroll to position [153, 0]
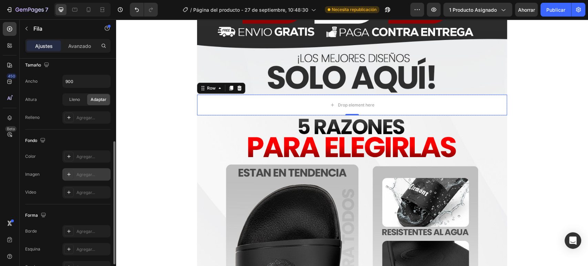
click at [79, 175] on font "Agregar..." at bounding box center [86, 174] width 19 height 5
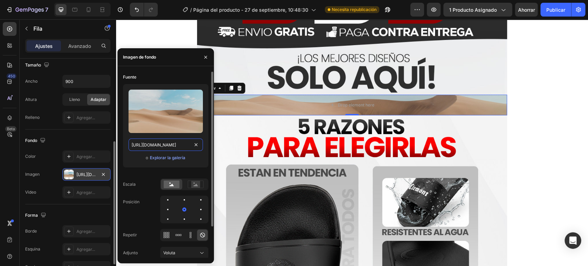
drag, startPoint x: 199, startPoint y: 140, endPoint x: 194, endPoint y: 143, distance: 6.2
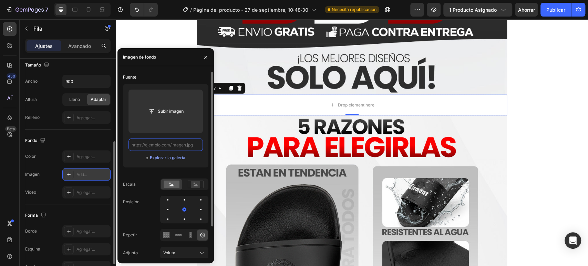
scroll to position [0, 0]
paste input "https://cdn.shopify.com/s/files/1/0726/4547/6648/files/sandalias-2_13_2.jpg?v=1…"
type input "https://cdn.shopify.com/s/files/1/0726/4547/6648/files/sandalias-2_13_2.jpg?v=1…"
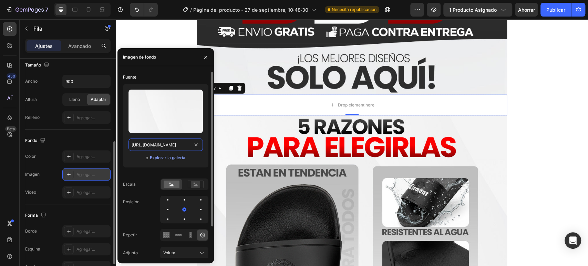
scroll to position [0, 123]
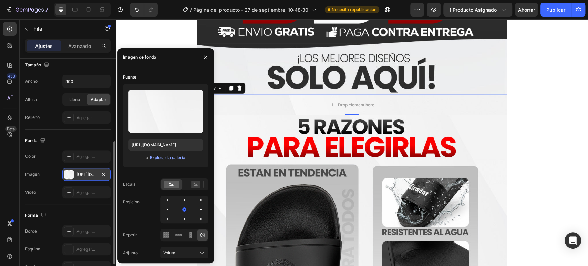
click at [90, 140] on div "Fondo" at bounding box center [67, 140] width 85 height 11
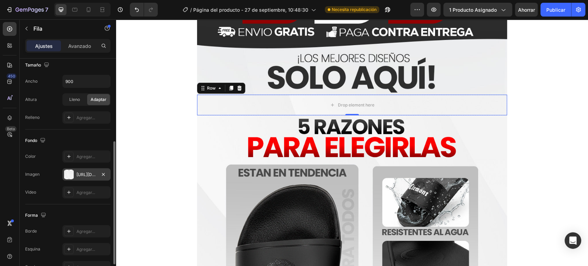
scroll to position [0, 0]
click at [29, 27] on icon "button" at bounding box center [27, 29] width 6 height 6
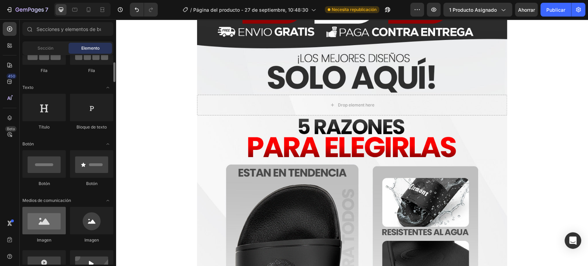
scroll to position [115, 0]
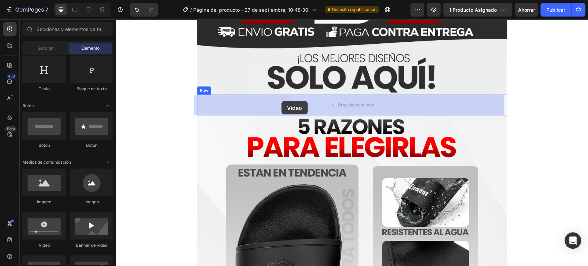
drag, startPoint x: 165, startPoint y: 250, endPoint x: 280, endPoint y: 101, distance: 187.7
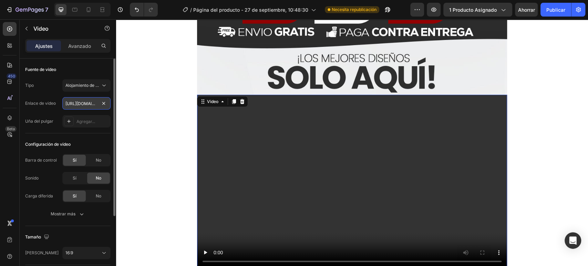
click at [103, 109] on input "https://cdn.shopify.com/videos/c/o/v/2cd3deb506b54b009063f7270ab5cf2e.mp4" at bounding box center [86, 103] width 48 height 12
click at [97, 107] on input "text" at bounding box center [86, 103] width 48 height 12
paste input "https://cdn.shopify.com/videos/c/o/v/3d256ec152a848909d45b10d95de4686.mp4"
type input "https://cdn.shopify.com/videos/c/o/v/3d256ec152a848909d45b10d95de4686.mp4"
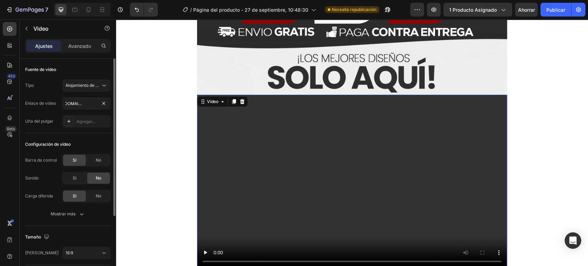
click at [86, 145] on div "Configuración de vídeo" at bounding box center [67, 144] width 85 height 11
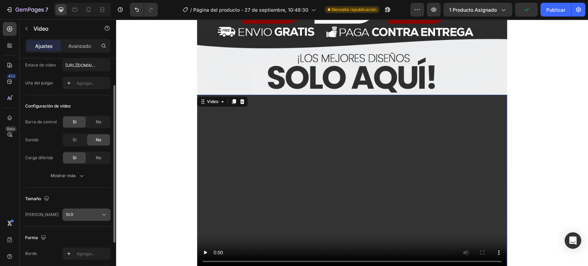
click at [81, 217] on div "16:9" at bounding box center [82, 215] width 35 height 6
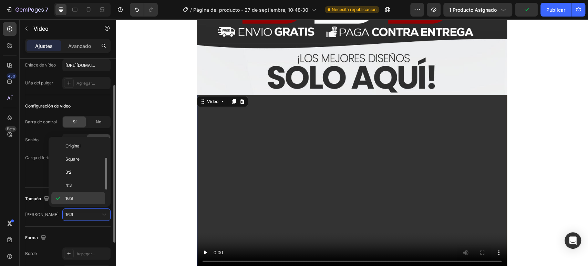
scroll to position [12, 0]
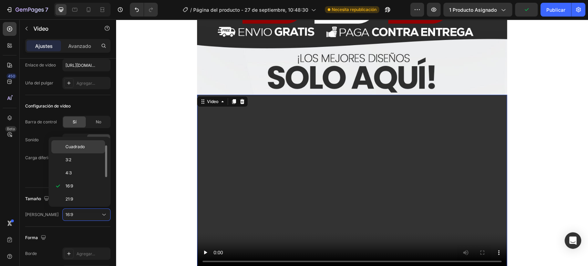
click at [80, 148] on font "Cuadrado" at bounding box center [74, 146] width 19 height 5
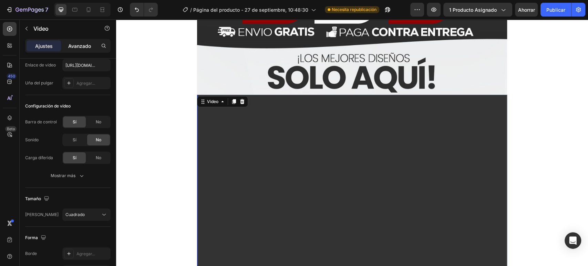
click at [82, 50] on div "Avanzado" at bounding box center [79, 45] width 34 height 11
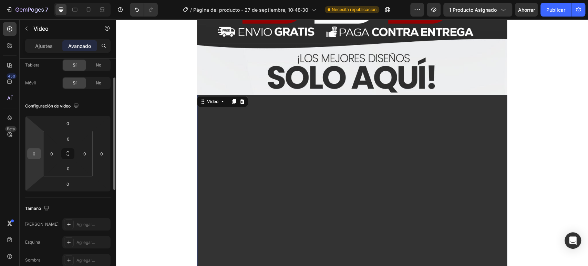
click at [34, 154] on input "0" at bounding box center [34, 154] width 10 height 10
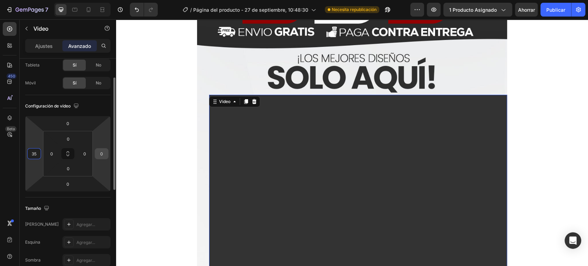
type input "35"
click at [105, 151] on input "0" at bounding box center [102, 154] width 10 height 10
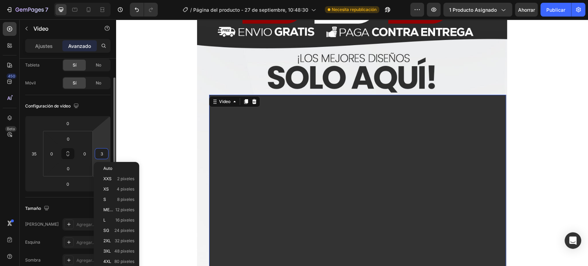
type input "35"
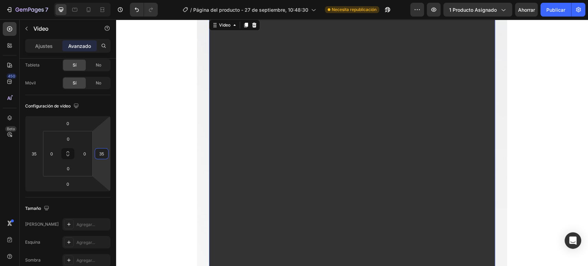
scroll to position [3096, 0]
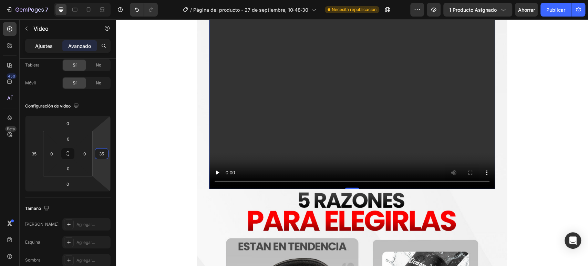
click at [45, 43] on font "Ajustes" at bounding box center [44, 46] width 18 height 6
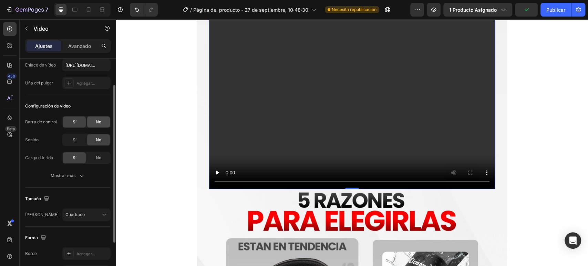
click at [98, 124] on font "No" at bounding box center [99, 121] width 6 height 5
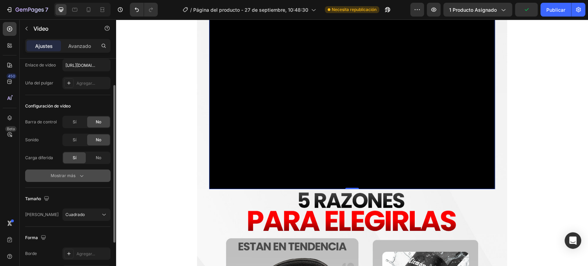
click at [86, 174] on button "Mostrar más" at bounding box center [67, 176] width 85 height 12
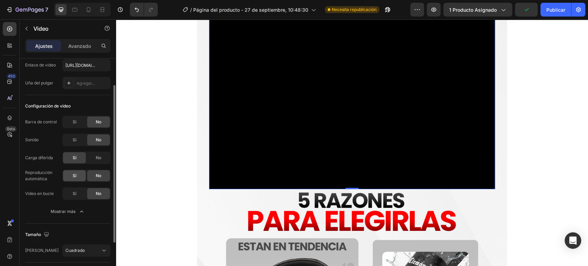
click at [81, 176] on div "Sí" at bounding box center [74, 175] width 23 height 11
click at [77, 191] on div "Sí" at bounding box center [74, 193] width 23 height 11
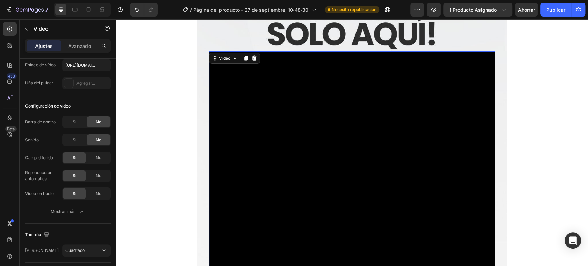
scroll to position [2943, 0]
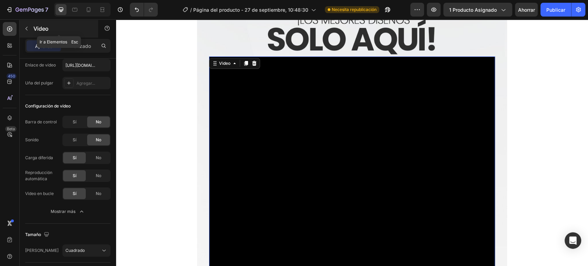
click at [25, 27] on icon "button" at bounding box center [27, 29] width 6 height 6
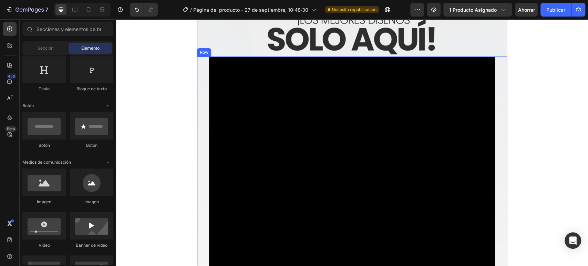
click at [202, 77] on div "Video" at bounding box center [352, 200] width 310 height 286
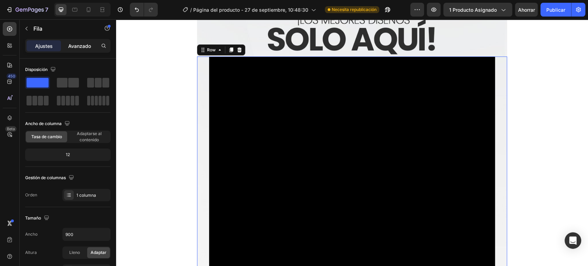
click at [80, 46] on font "Avanzado" at bounding box center [79, 46] width 23 height 6
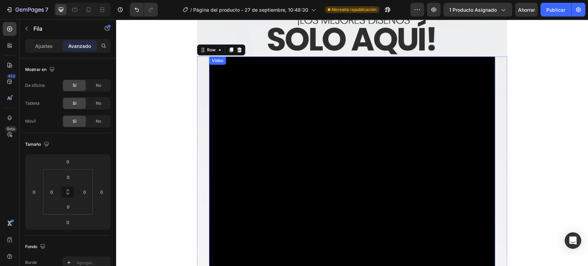
click at [258, 120] on video at bounding box center [352, 200] width 286 height 286
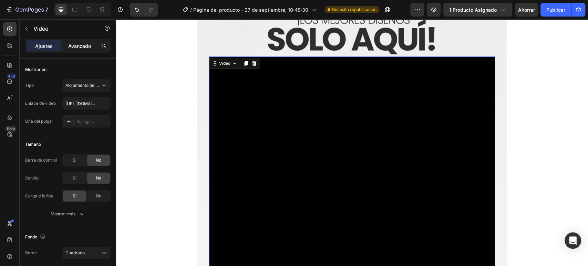
click at [77, 49] on font "Avanzado" at bounding box center [79, 46] width 23 height 6
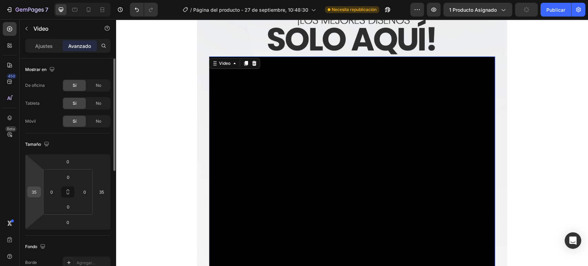
click at [38, 192] on input "35" at bounding box center [34, 192] width 10 height 10
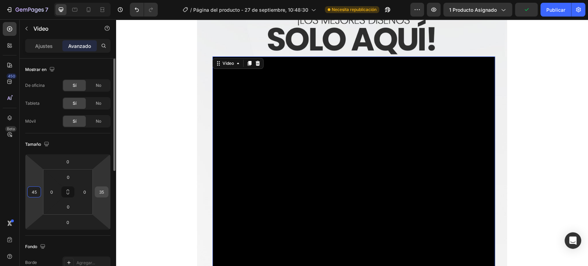
type input "45"
click at [101, 192] on input "35" at bounding box center [102, 192] width 10 height 10
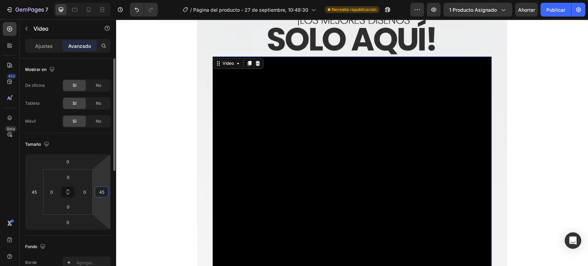
type input "45"
click at [101, 139] on div "Tamaño" at bounding box center [67, 144] width 85 height 11
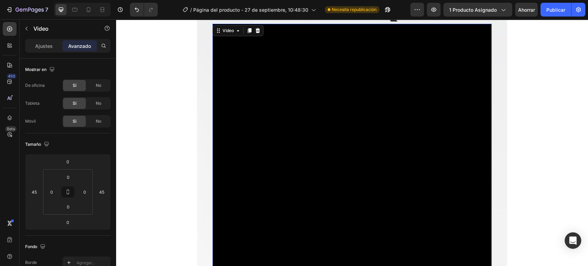
scroll to position [2981, 0]
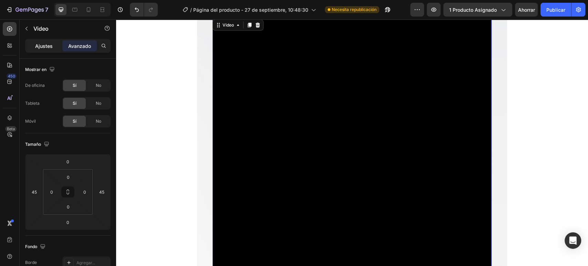
click at [52, 50] on div "Ajustes" at bounding box center [44, 45] width 34 height 11
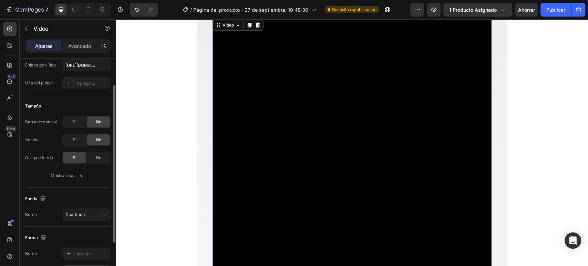
scroll to position [101, 0]
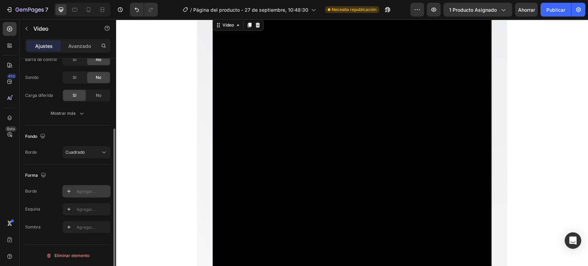
click at [78, 192] on font "Agregar..." at bounding box center [86, 191] width 19 height 5
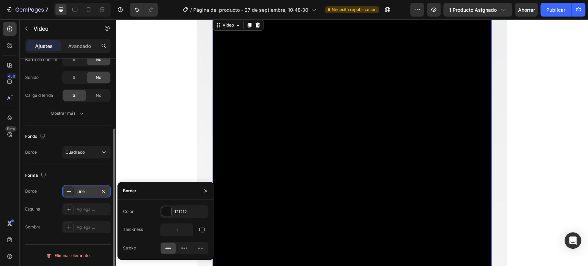
scroll to position [2981, 0]
click at [167, 210] on div at bounding box center [166, 211] width 9 height 9
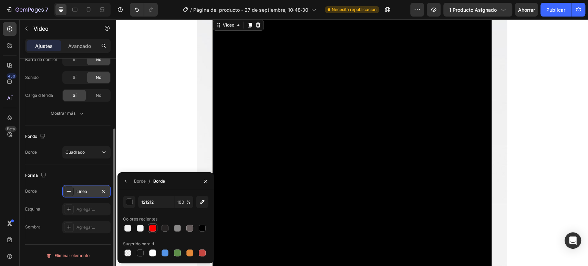
click at [151, 230] on div at bounding box center [152, 228] width 7 height 7
type input "FE0000"
click at [130, 180] on button "button" at bounding box center [125, 181] width 11 height 11
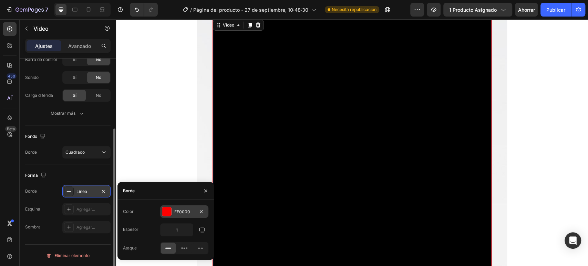
click at [170, 213] on div at bounding box center [166, 211] width 9 height 9
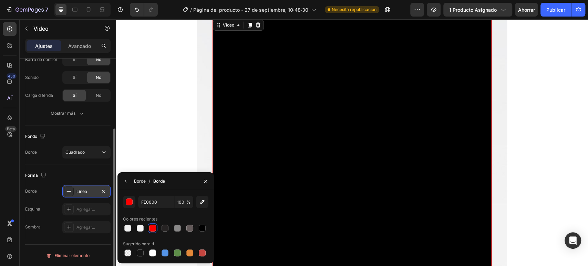
click at [135, 183] on font "Borde" at bounding box center [140, 181] width 12 height 5
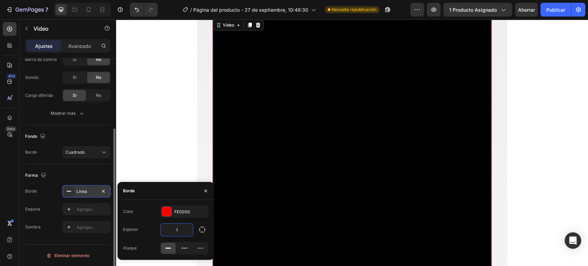
click at [175, 225] on input "1" at bounding box center [177, 230] width 32 height 12
type input "7"
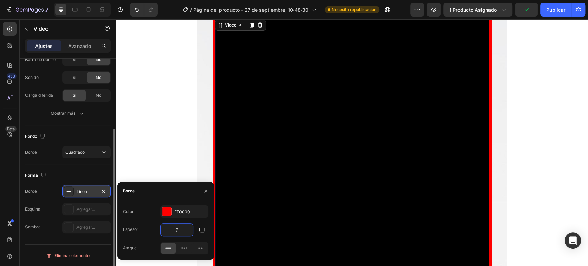
click at [55, 170] on div "Forma" at bounding box center [67, 175] width 85 height 11
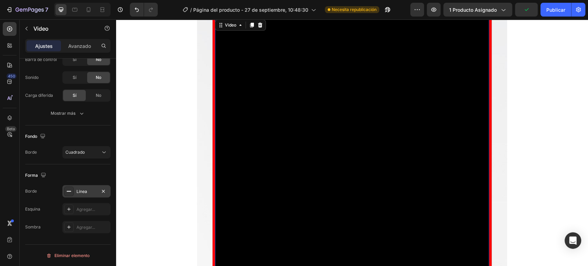
click at [90, 194] on div "Línea" at bounding box center [87, 192] width 20 height 6
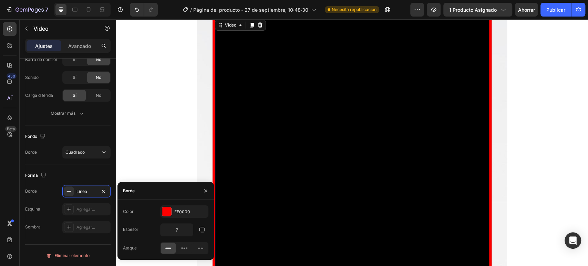
click at [63, 170] on div "Forma" at bounding box center [67, 175] width 85 height 11
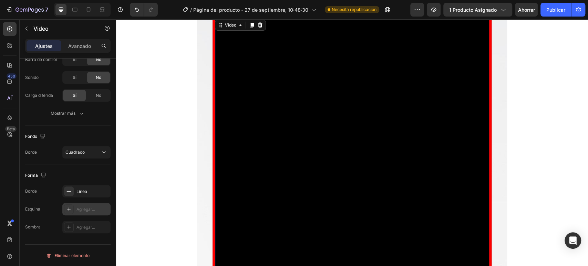
click at [81, 212] on div "Agregar..." at bounding box center [93, 209] width 32 height 6
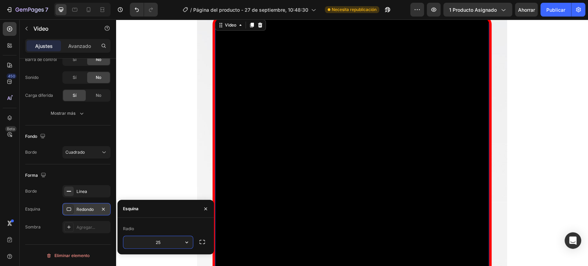
type input "25"
click at [94, 176] on div "Forma" at bounding box center [67, 175] width 85 height 11
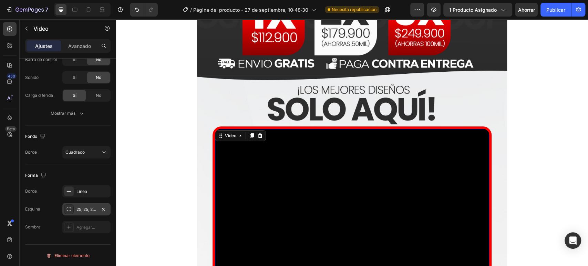
scroll to position [2868, 0]
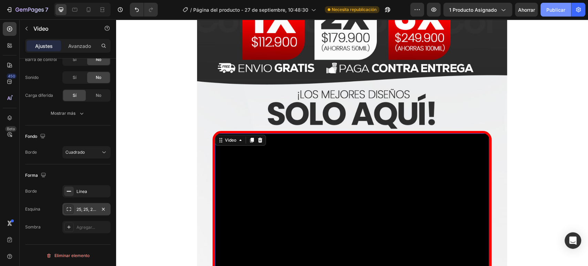
click at [552, 4] on button "Publicar" at bounding box center [556, 10] width 31 height 14
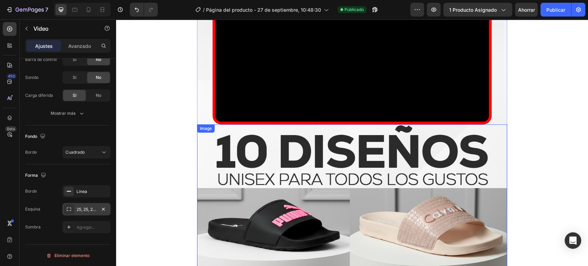
scroll to position [1796, 0]
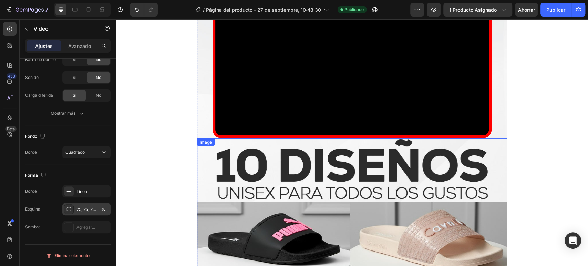
click at [289, 127] on video at bounding box center [352, 67] width 274 height 137
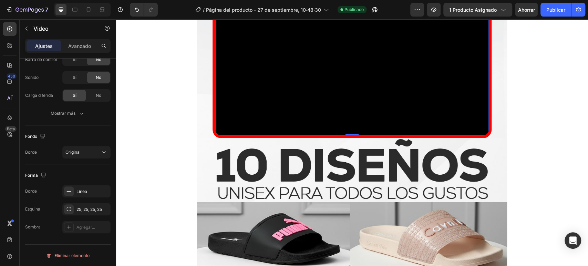
click at [256, 120] on video at bounding box center [352, 67] width 274 height 137
click at [272, 117] on video at bounding box center [352, 67] width 274 height 137
click at [284, 120] on video at bounding box center [352, 67] width 274 height 137
click at [94, 153] on div "Original" at bounding box center [82, 152] width 35 height 6
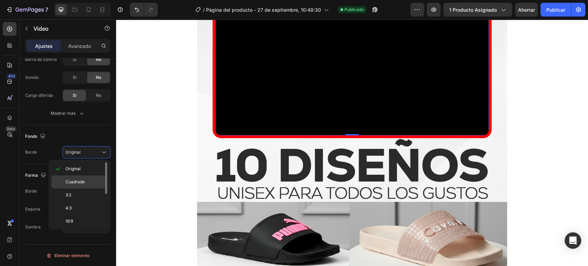
click at [85, 179] on p "Cuadrado" at bounding box center [83, 182] width 37 height 6
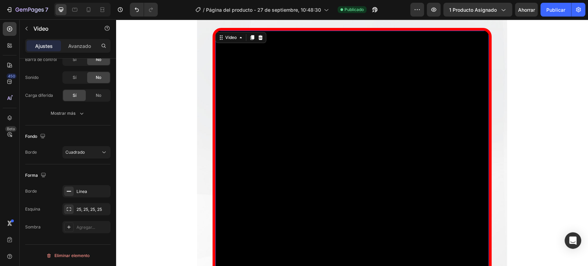
scroll to position [1719, 0]
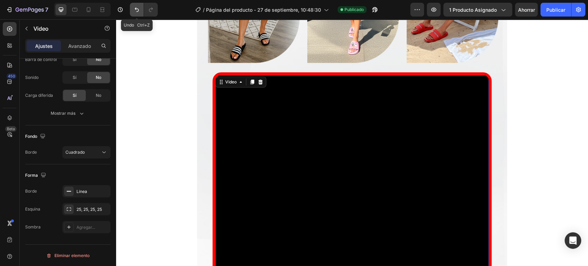
click at [138, 10] on icon "Deshacer/Rehacer" at bounding box center [136, 9] width 7 height 7
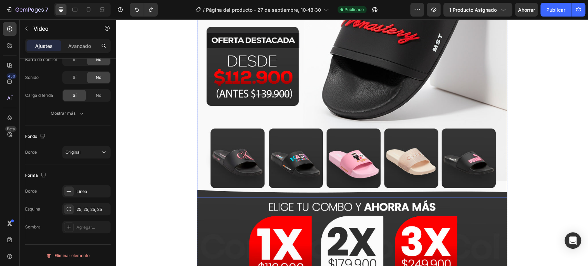
scroll to position [0, 0]
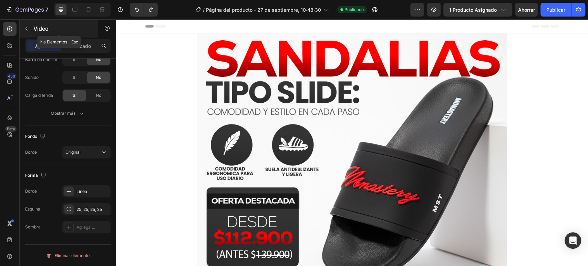
click at [24, 29] on icon "button" at bounding box center [27, 29] width 6 height 6
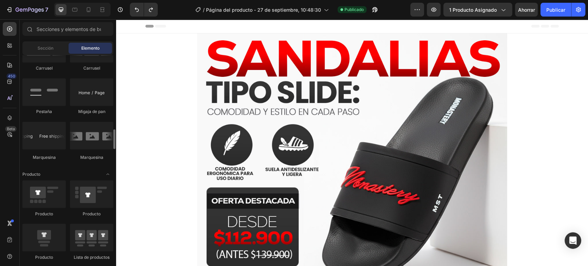
scroll to position [780, 0]
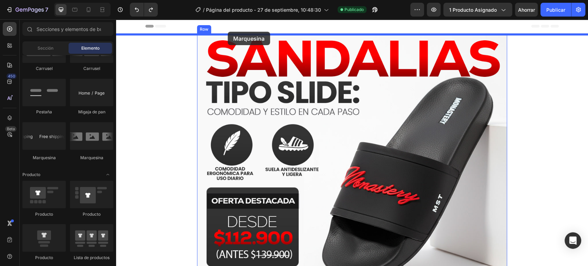
drag, startPoint x: 156, startPoint y: 155, endPoint x: 228, endPoint y: 32, distance: 143.0
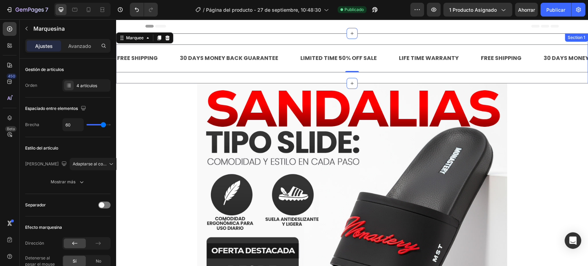
click at [203, 40] on div "FREE SHIPPING Text Block 30 DAYS MONEY BACK GUARANTEE Text Block LIMITED TIME 5…" at bounding box center [352, 58] width 472 height 50
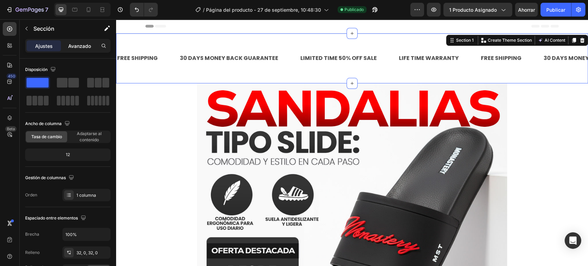
click at [86, 44] on font "Avanzado" at bounding box center [79, 46] width 23 height 6
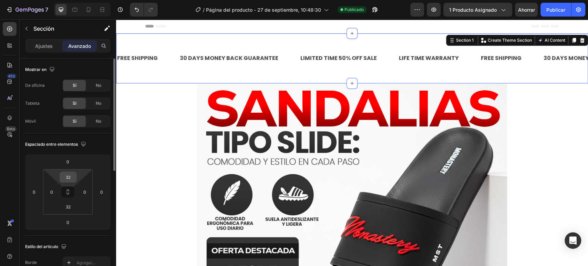
click at [69, 178] on input "32" at bounding box center [68, 177] width 14 height 10
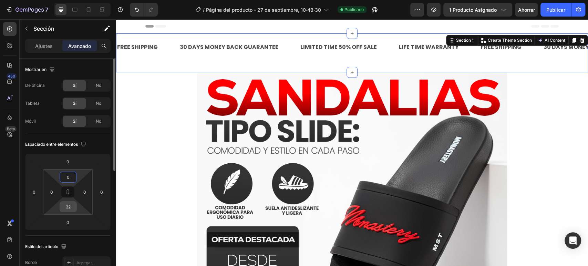
type input "0"
click at [69, 209] on input "32" at bounding box center [68, 207] width 14 height 10
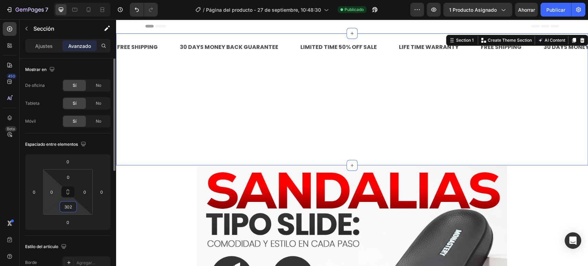
type input "0"
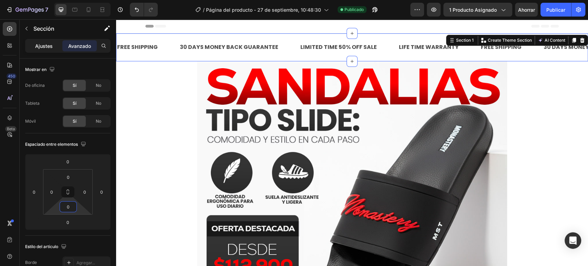
click at [47, 43] on font "Ajustes" at bounding box center [44, 46] width 18 height 6
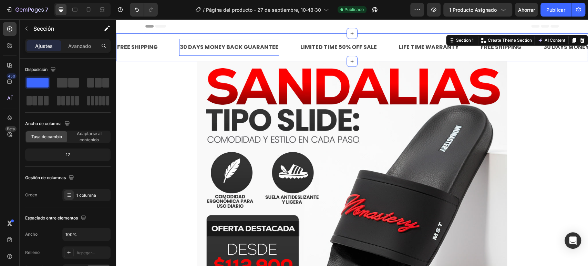
click at [180, 47] on div "30 DAYS MONEY BACK GUARANTEE" at bounding box center [229, 47] width 100 height 11
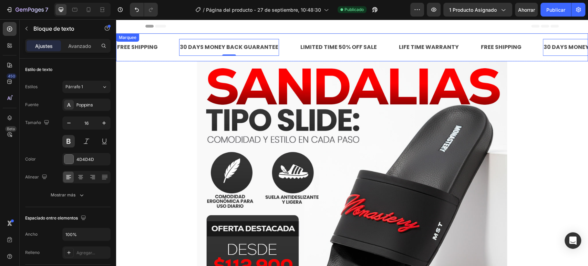
click at [165, 47] on div "FREE SHIPPING Text Block" at bounding box center [148, 47] width 63 height 17
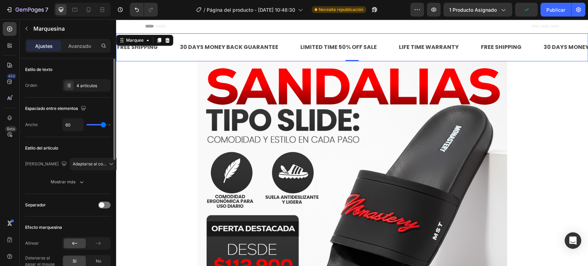
scroll to position [77, 0]
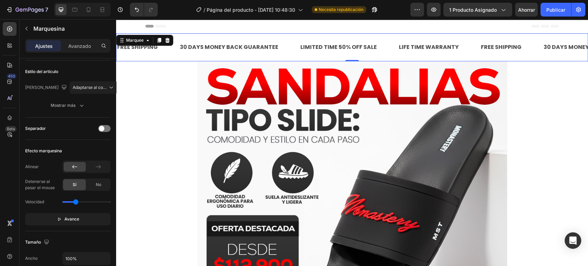
click at [247, 35] on div "FREE SHIPPING Text Block 30 DAYS MONEY BACK GUARANTEE Text Block LIMITED TIME 5…" at bounding box center [352, 47] width 472 height 28
click at [28, 25] on button "button" at bounding box center [26, 28] width 11 height 11
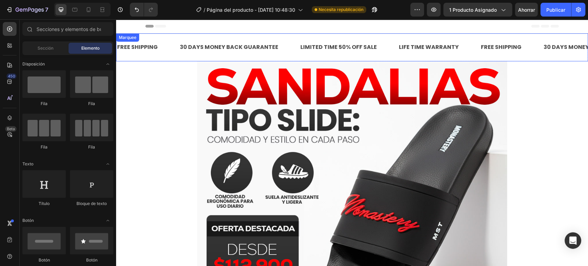
click at [209, 37] on div "FREE SHIPPING Text Block 30 DAYS MONEY BACK GUARANTEE Text Block LIMITED TIME 5…" at bounding box center [352, 47] width 472 height 28
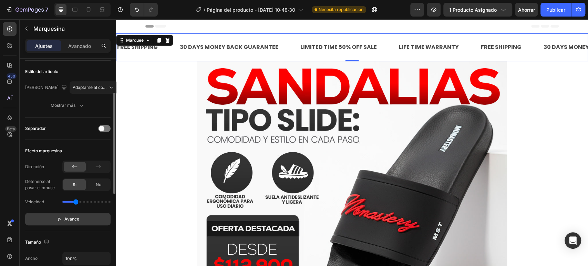
scroll to position [153, 0]
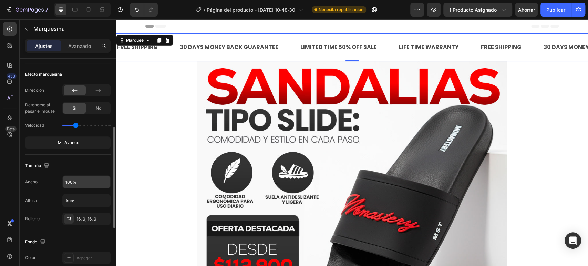
click at [80, 179] on input "100%" at bounding box center [87, 182] width 48 height 12
type input "100%"
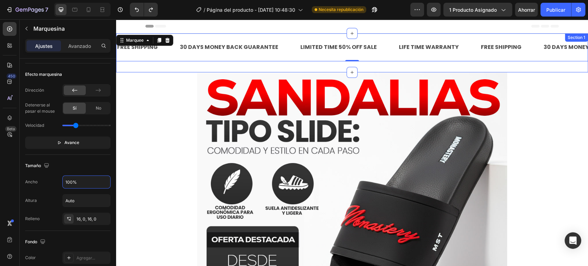
click at [202, 67] on div "FREE SHIPPING Text Block 30 DAYS MONEY BACK GUARANTEE Text Block LIMITED TIME 5…" at bounding box center [352, 52] width 472 height 39
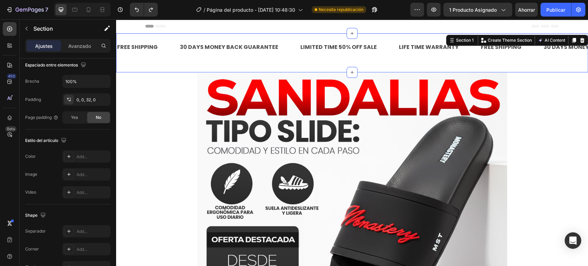
scroll to position [0, 0]
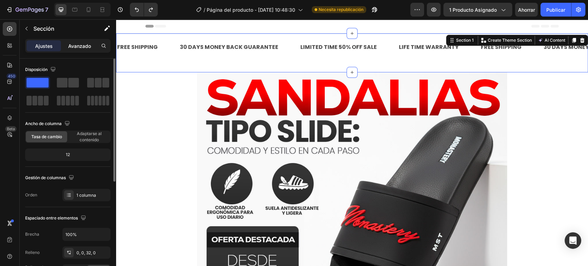
click at [72, 48] on font "Avanzado" at bounding box center [79, 46] width 23 height 6
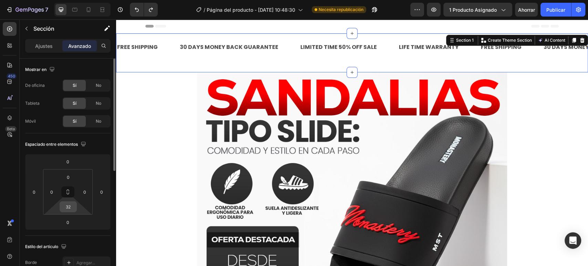
click at [62, 202] on input "32" at bounding box center [68, 207] width 14 height 10
type input "0"
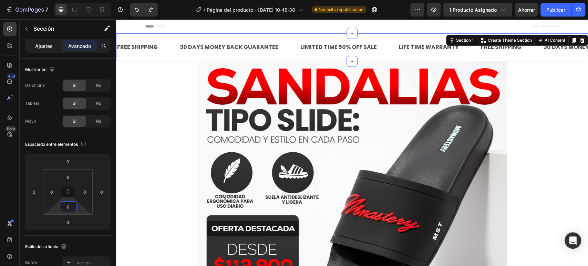
click at [48, 49] on font "Ajustes" at bounding box center [44, 46] width 18 height 6
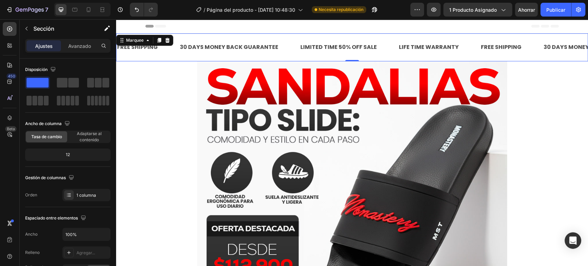
click at [182, 59] on div "FREE SHIPPING Text Block 30 DAYS MONEY BACK GUARANTEE Text Block LIMITED TIME 5…" at bounding box center [352, 47] width 472 height 28
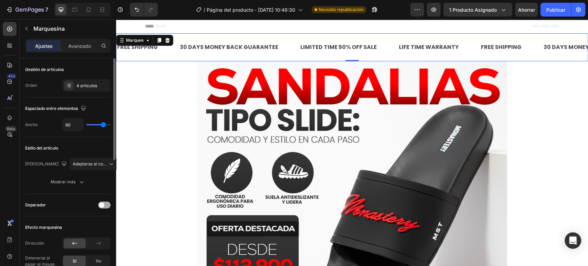
click at [103, 205] on span at bounding box center [102, 205] width 6 height 6
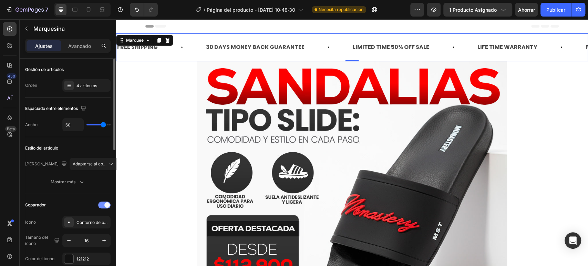
click at [100, 208] on div "Separador" at bounding box center [67, 205] width 85 height 11
click at [102, 202] on div at bounding box center [104, 205] width 12 height 7
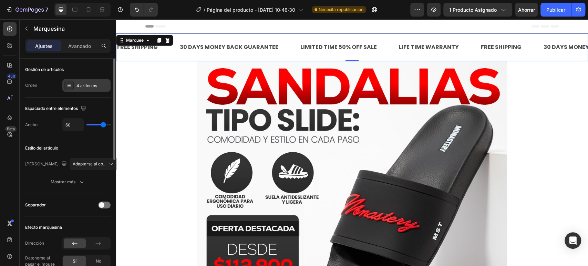
click at [84, 89] on div "4 artículos" at bounding box center [86, 85] width 48 height 12
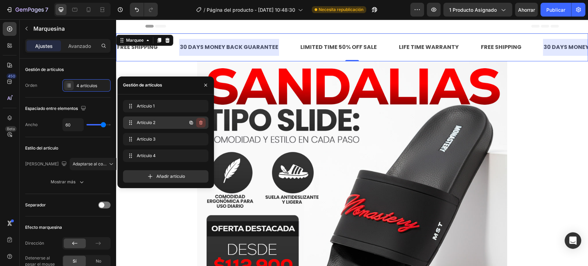
click at [202, 123] on icon "button" at bounding box center [201, 123] width 6 height 6
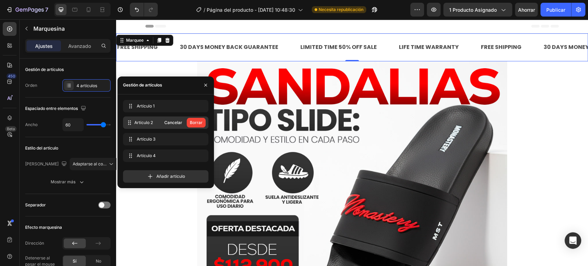
click at [202, 123] on font "Borrar" at bounding box center [196, 122] width 13 height 5
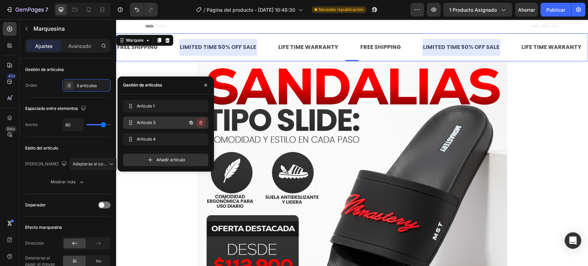
click at [200, 123] on icon "button" at bounding box center [200, 123] width 3 height 4
click at [199, 123] on font "Borrar" at bounding box center [196, 122] width 13 height 5
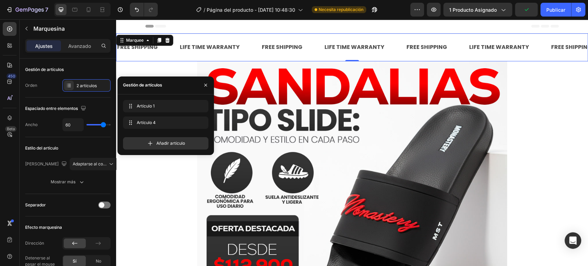
click at [3, 170] on div "450 Beta" at bounding box center [10, 119] width 14 height 194
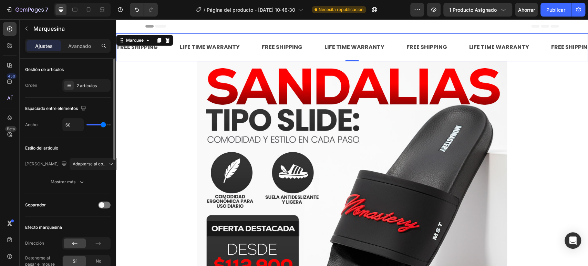
scroll to position [38, 0]
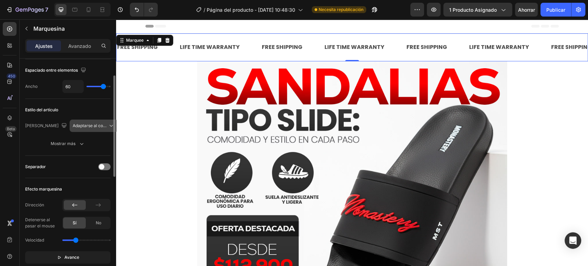
click at [80, 127] on font "Adaptarse al contenido" at bounding box center [95, 125] width 45 height 5
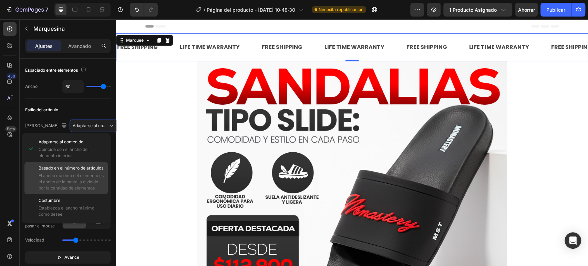
click at [94, 172] on div "Basado en el número de artículos El ancho máximo del elemento es el ancho de la…" at bounding box center [72, 178] width 66 height 26
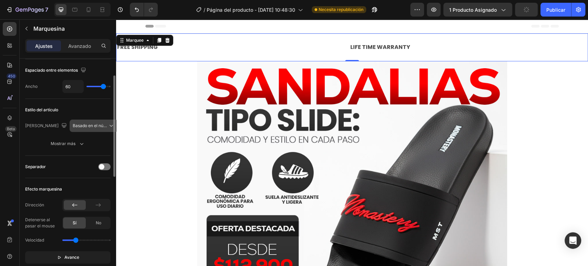
click at [85, 123] on font "Basado en el número de artículos" at bounding box center [105, 125] width 65 height 5
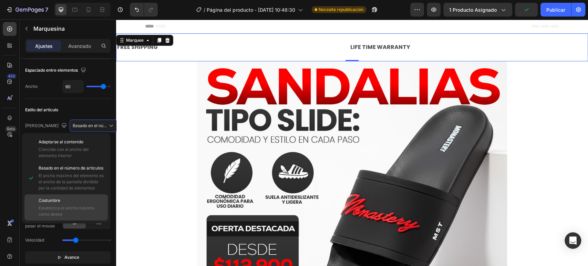
click at [81, 202] on p "Costumbre" at bounding box center [72, 201] width 66 height 6
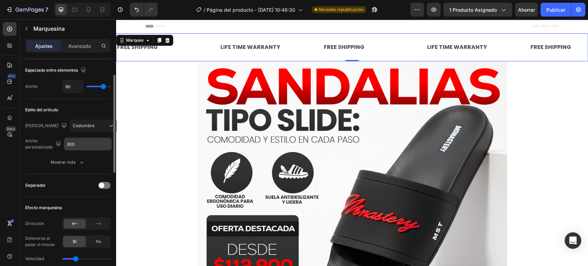
click at [88, 143] on input "300" at bounding box center [88, 144] width 48 height 12
click at [78, 165] on button "Mostrar más" at bounding box center [67, 162] width 85 height 12
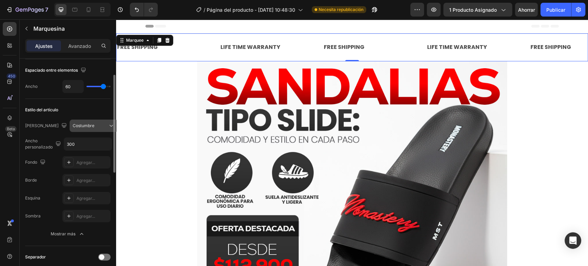
click at [94, 126] on div "Costumbre" at bounding box center [90, 126] width 35 height 6
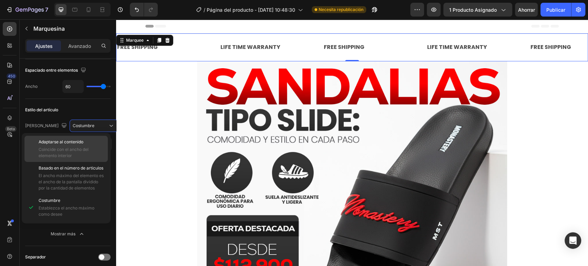
click at [83, 155] on span "Coincide con el ancho del elemento interior" at bounding box center [72, 152] width 66 height 12
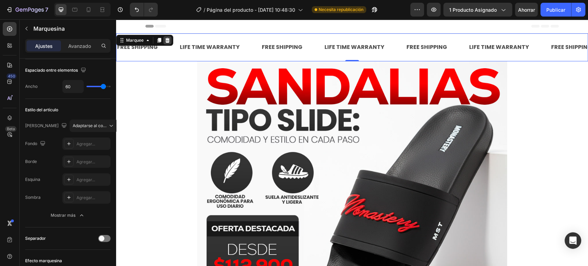
click at [166, 40] on icon at bounding box center [168, 41] width 6 height 6
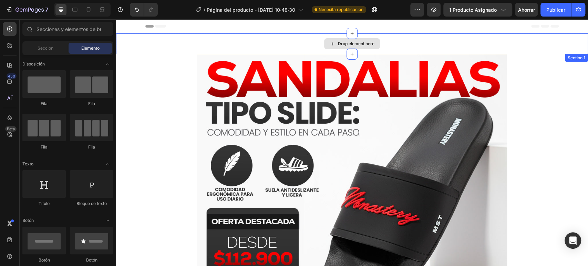
click at [173, 47] on div "Drop element here" at bounding box center [352, 43] width 472 height 21
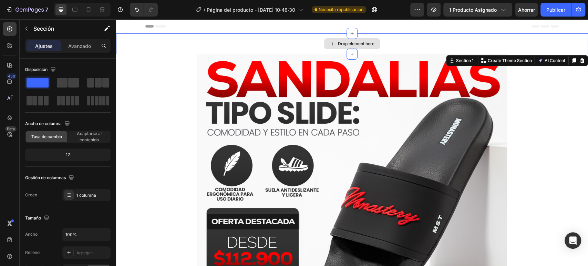
click at [151, 41] on div "Drop element here" at bounding box center [352, 43] width 472 height 21
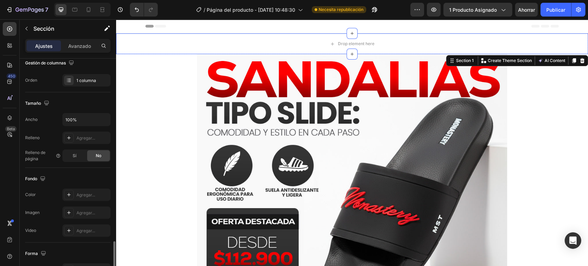
scroll to position [193, 0]
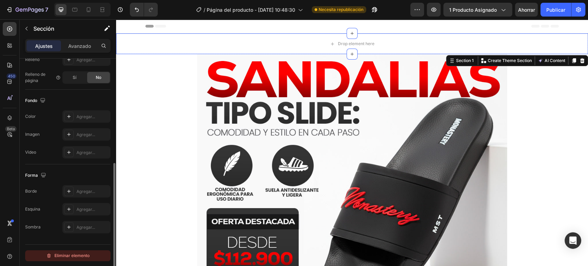
click at [72, 256] on font "Eliminar elemento" at bounding box center [71, 255] width 35 height 5
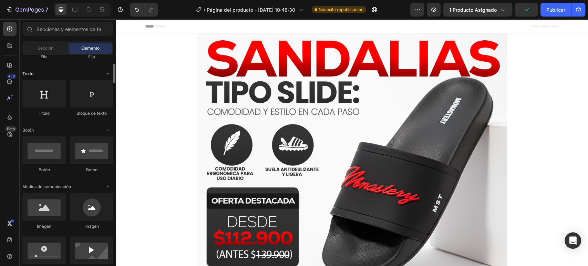
scroll to position [0, 0]
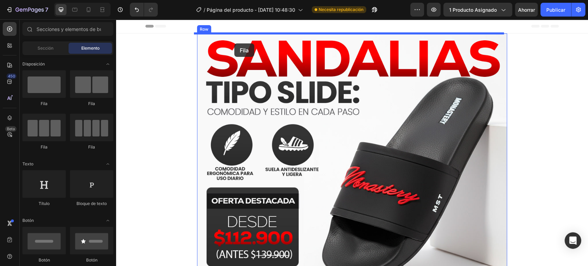
drag, startPoint x: 188, startPoint y: 100, endPoint x: 234, endPoint y: 43, distance: 73.2
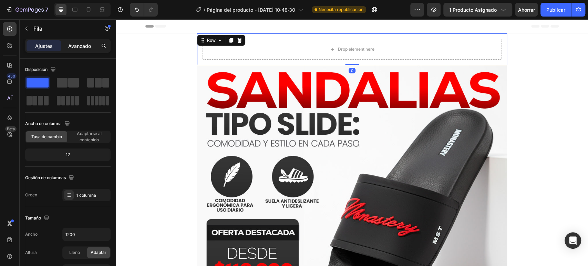
click at [80, 41] on div "Avanzado" at bounding box center [79, 45] width 34 height 11
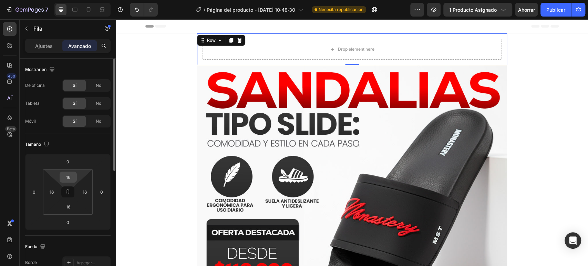
click at [72, 173] on input "16" at bounding box center [68, 177] width 14 height 10
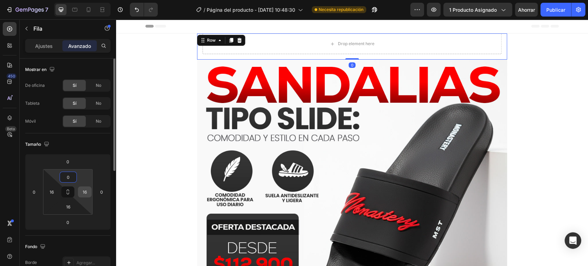
type input "0"
click at [86, 192] on input "16" at bounding box center [85, 192] width 10 height 10
type input "0"
click at [71, 209] on input "16" at bounding box center [68, 207] width 14 height 10
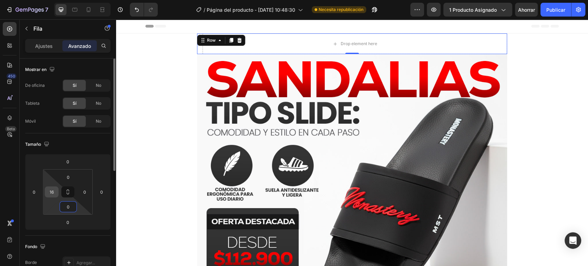
type input "0"
click at [57, 190] on div "16" at bounding box center [52, 191] width 14 height 11
click at [55, 191] on input "16" at bounding box center [52, 192] width 10 height 10
type input "0"
click at [48, 51] on div "Ajustes Avanzado" at bounding box center [68, 49] width 97 height 20
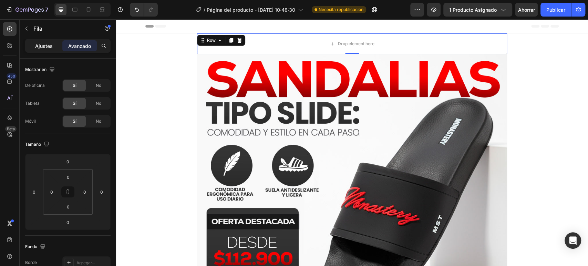
click at [48, 48] on font "Ajustes" at bounding box center [44, 46] width 18 height 6
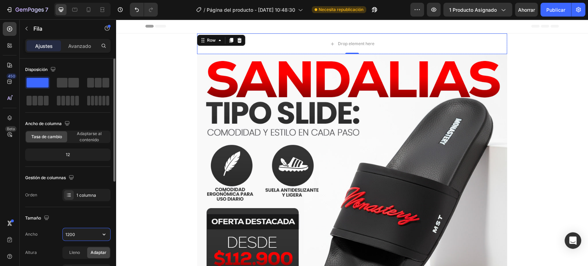
click at [74, 234] on input "1200" at bounding box center [87, 234] width 48 height 12
type input "900"
click at [91, 178] on div "Gestión de columnas" at bounding box center [67, 177] width 85 height 11
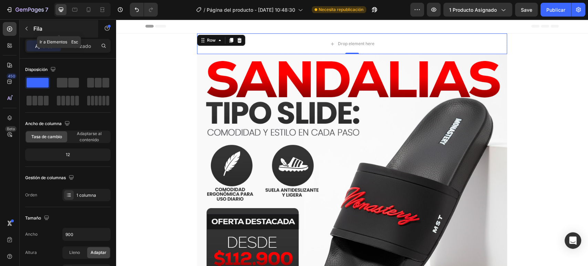
click at [27, 30] on icon "button" at bounding box center [27, 29] width 6 height 6
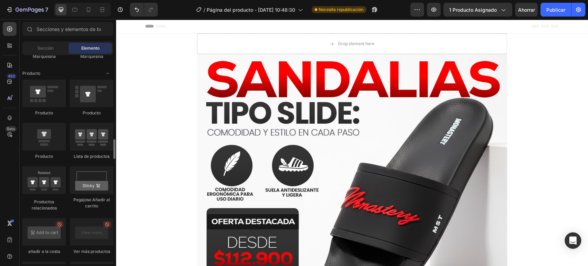
scroll to position [804, 0]
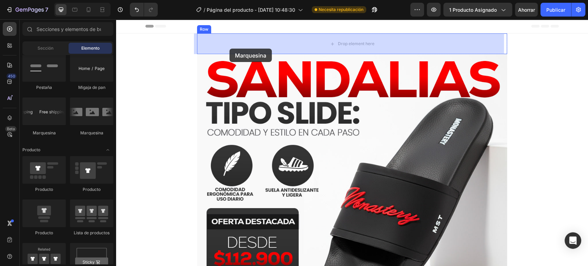
drag, startPoint x: 165, startPoint y: 137, endPoint x: 230, endPoint y: 49, distance: 109.6
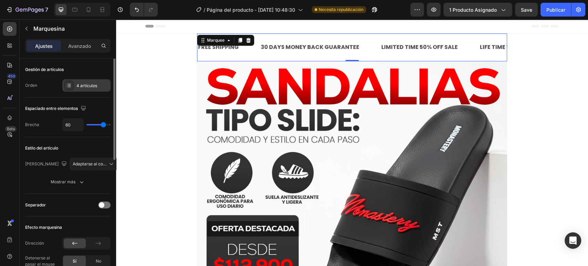
click at [85, 84] on font "4 artículos" at bounding box center [87, 85] width 21 height 5
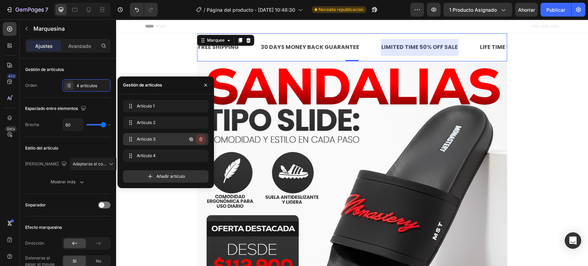
click at [203, 140] on icon "button" at bounding box center [201, 139] width 6 height 6
click at [199, 141] on font "Borrar" at bounding box center [196, 138] width 13 height 5
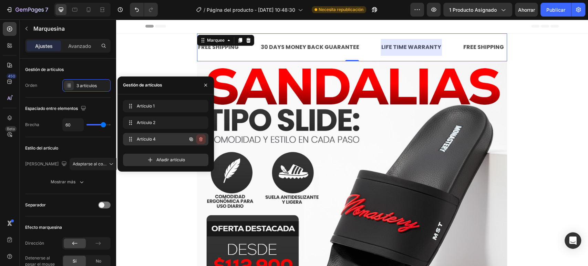
click at [200, 140] on icon "button" at bounding box center [201, 139] width 6 height 6
click at [196, 140] on font "Borrar" at bounding box center [196, 138] width 13 height 5
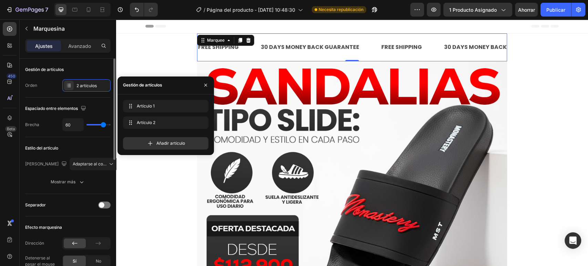
click at [69, 208] on div "Separador" at bounding box center [67, 205] width 85 height 11
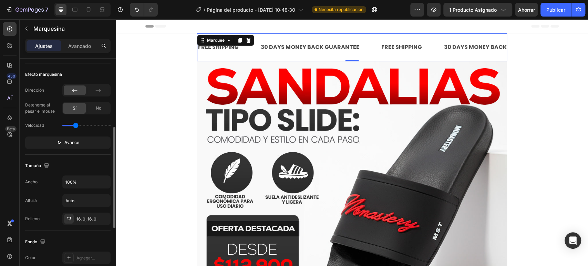
scroll to position [191, 0]
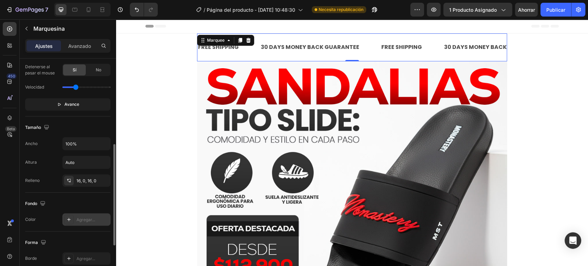
click at [80, 219] on font "Agregar..." at bounding box center [86, 219] width 19 height 5
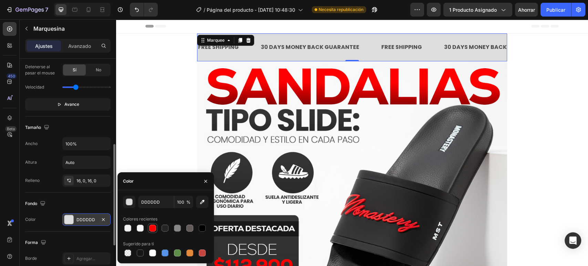
click at [152, 229] on div at bounding box center [152, 228] width 7 height 7
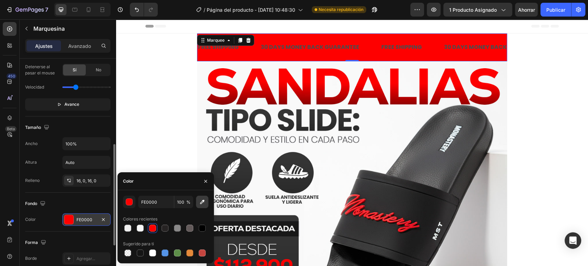
click at [205, 202] on icon "button" at bounding box center [202, 202] width 7 height 7
type input "FF0000"
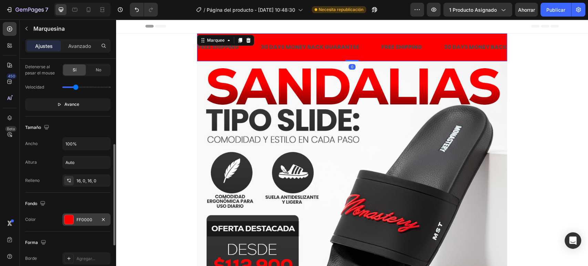
drag, startPoint x: 348, startPoint y: 60, endPoint x: 348, endPoint y: 49, distance: 10.7
click at [348, 49] on div "FREE SHIPPING Text Block 30 DAYS MONEY BACK GUARANTEE Text Block FREE SHIPPING …" at bounding box center [352, 47] width 310 height 28
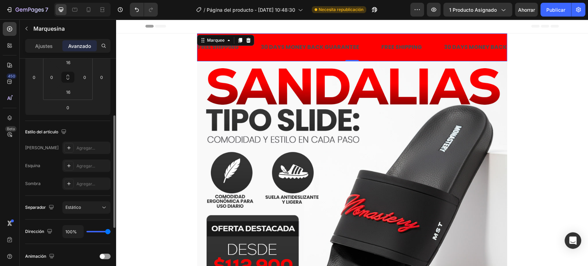
scroll to position [0, 0]
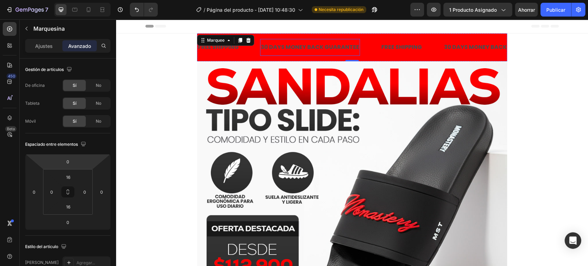
click at [281, 48] on div "30 DAYS MONEY BACK GUARANTEE" at bounding box center [310, 47] width 100 height 11
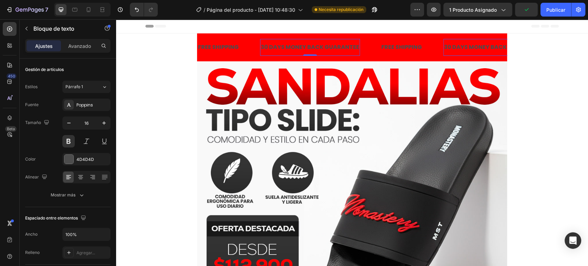
click at [322, 49] on div "30 DAYS MONEY BACK GUARANTEE" at bounding box center [310, 47] width 100 height 11
click at [322, 49] on p "30 DAYS MONEY BACK GUARANTEE" at bounding box center [310, 47] width 99 height 10
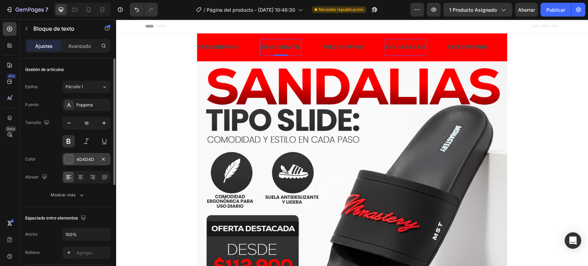
click at [72, 159] on div "4D4D4D" at bounding box center [86, 159] width 48 height 12
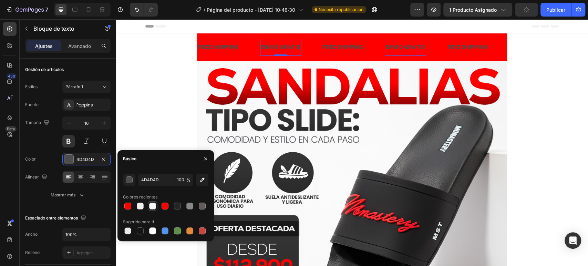
click at [149, 207] on div at bounding box center [152, 206] width 7 height 7
click at [154, 229] on div at bounding box center [152, 230] width 7 height 7
type input "FFFFFF"
click at [19, 185] on div "450 Beta" at bounding box center [10, 142] width 20 height 247
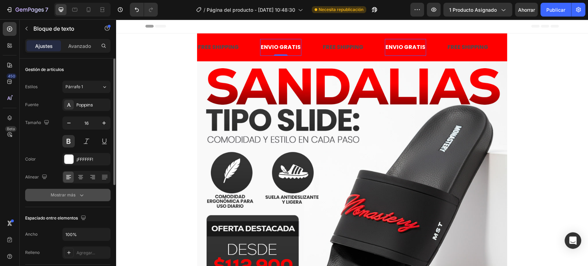
click at [63, 198] on font "Mostrar más" at bounding box center [63, 195] width 25 height 6
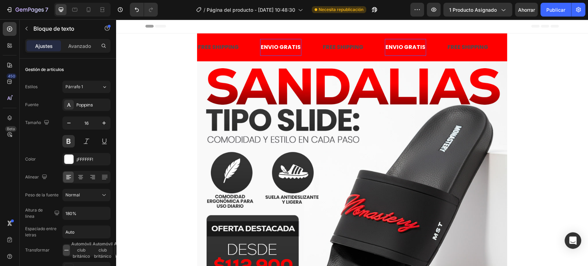
click at [293, 44] on p "ENVIO GRATIS" at bounding box center [281, 47] width 40 height 10
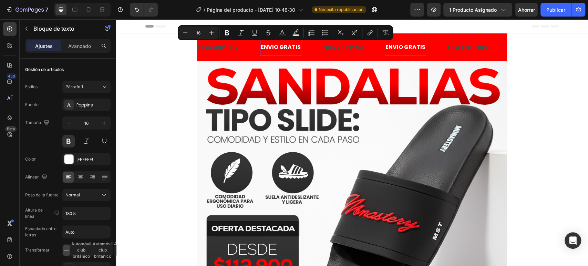
click at [294, 46] on p "ENVIO GRATIS" at bounding box center [281, 47] width 40 height 10
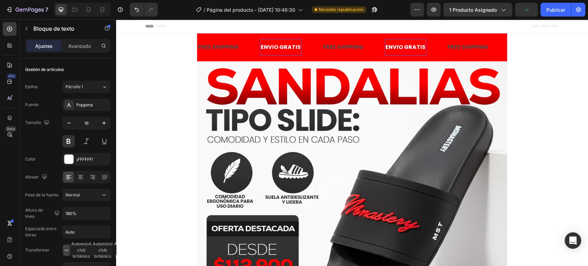
click at [264, 50] on p "ENVIO GRATIS" at bounding box center [281, 47] width 40 height 10
click at [116, 19] on lt-span "ENV Í O" at bounding box center [116, 19] width 0 height 0
click at [83, 91] on button "Párrafo 1" at bounding box center [86, 87] width 48 height 12
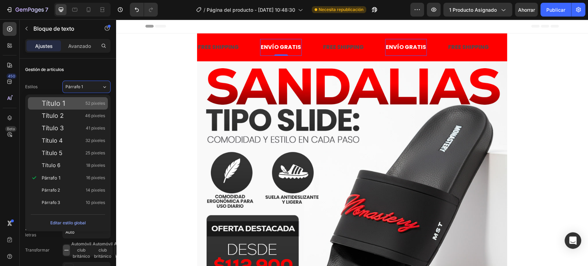
click at [93, 106] on span "52 píxeles" at bounding box center [95, 103] width 20 height 7
type input "52"
type input "130%"
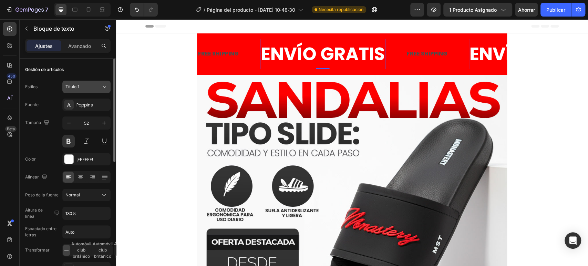
click at [93, 83] on button "Título 1" at bounding box center [86, 87] width 48 height 12
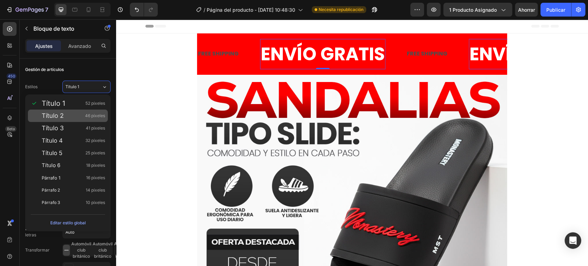
click at [84, 116] on div "Título 2 46 píxeles" at bounding box center [73, 115] width 63 height 7
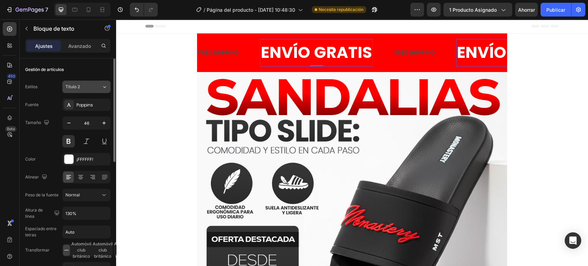
click at [91, 87] on div "Título 2" at bounding box center [79, 87] width 28 height 6
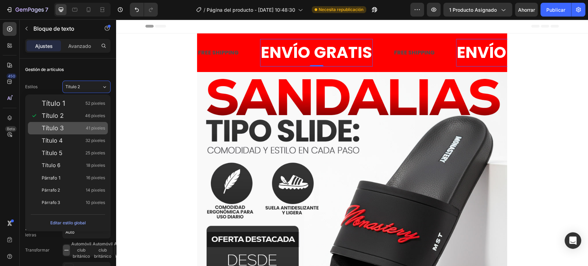
click at [78, 129] on div "Título 3 41 píxeles" at bounding box center [73, 128] width 63 height 7
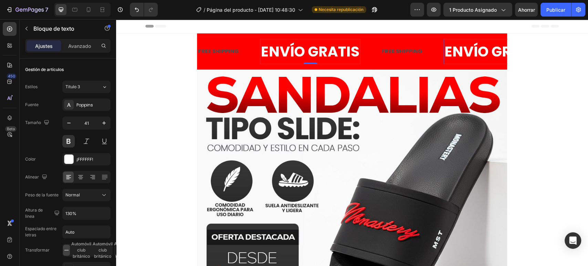
drag, startPoint x: 88, startPoint y: 88, endPoint x: 82, endPoint y: 114, distance: 26.9
click at [87, 88] on div "Título 3" at bounding box center [79, 87] width 28 height 6
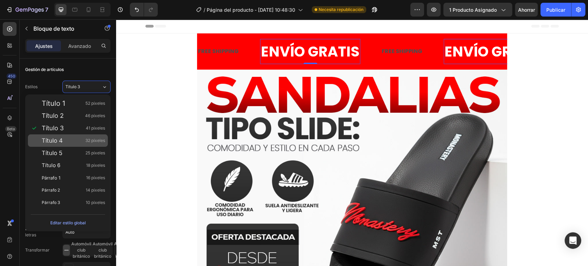
click at [74, 143] on div "Título 4 32 píxeles" at bounding box center [73, 140] width 63 height 7
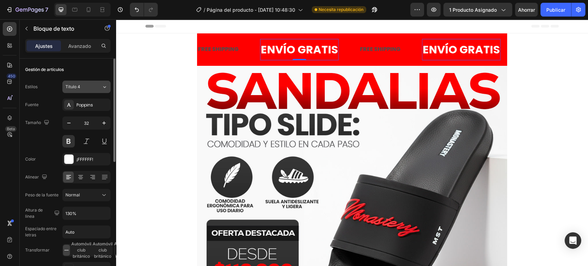
drag, startPoint x: 96, startPoint y: 87, endPoint x: 93, endPoint y: 89, distance: 3.7
click at [95, 87] on div "Título 4" at bounding box center [83, 87] width 36 height 6
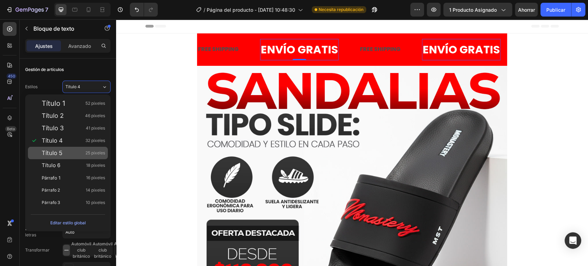
click at [75, 150] on div "Título 5 25 píxeles" at bounding box center [73, 153] width 63 height 7
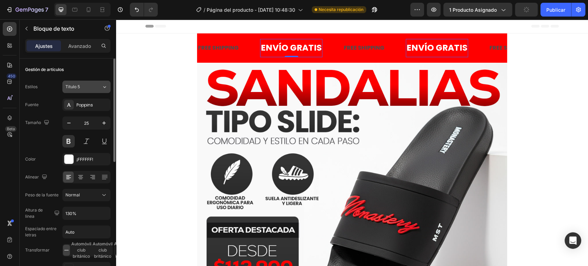
click at [82, 92] on button "Título 5" at bounding box center [86, 87] width 48 height 12
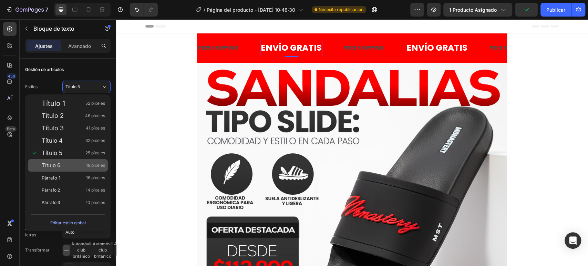
click at [69, 164] on div "Título 6 18 píxeles" at bounding box center [73, 165] width 63 height 7
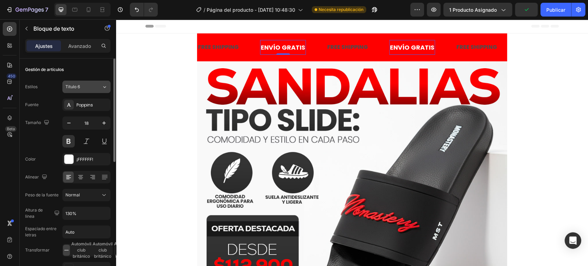
click at [86, 83] on button "Título 6" at bounding box center [86, 87] width 48 height 12
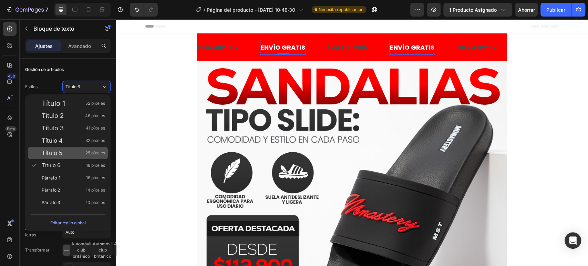
click at [74, 154] on div "Título 5 25 píxeles" at bounding box center [73, 153] width 63 height 7
type input "25"
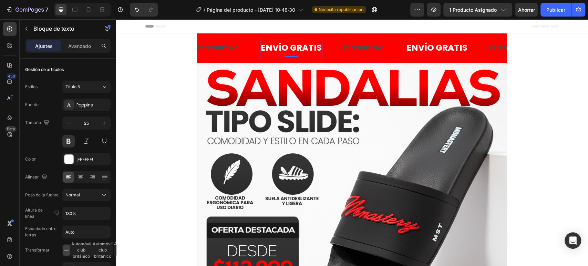
click at [0, 172] on div "450 Beta" at bounding box center [10, 142] width 20 height 247
click at [8, 175] on div "450 Beta" at bounding box center [10, 119] width 14 height 194
click at [77, 175] on icon at bounding box center [80, 177] width 7 height 7
click at [352, 46] on div "FREE SHIPPING" at bounding box center [364, 47] width 42 height 11
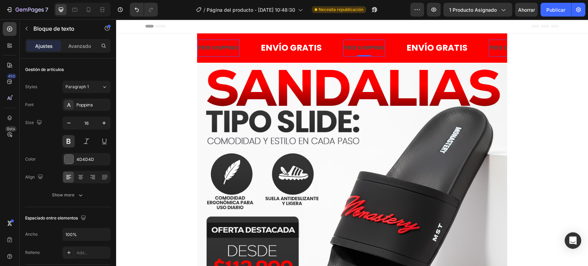
click at [352, 47] on div "FREE SHIPPING" at bounding box center [364, 47] width 42 height 11
click at [73, 162] on div at bounding box center [68, 159] width 9 height 9
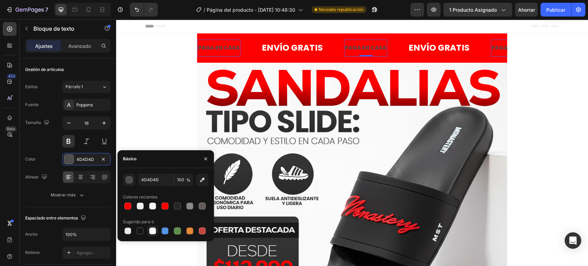
click at [152, 230] on div at bounding box center [152, 230] width 7 height 7
type input "FFFFFF"
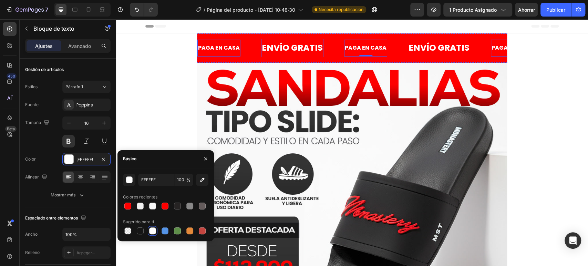
click at [273, 49] on p "ENVÍO GRATIS" at bounding box center [292, 47] width 61 height 11
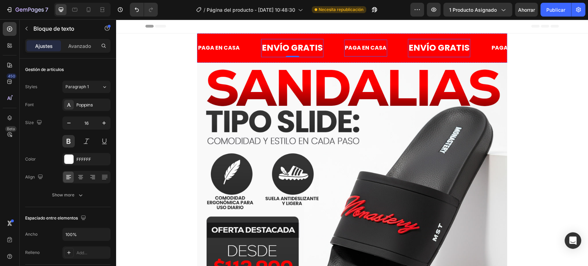
click at [360, 51] on p "PAGA EN CASA" at bounding box center [366, 48] width 42 height 10
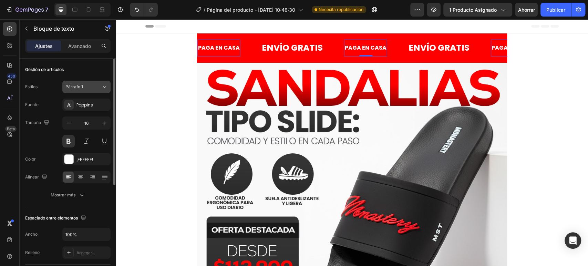
click at [92, 84] on div "Párrafo 1" at bounding box center [79, 87] width 28 height 6
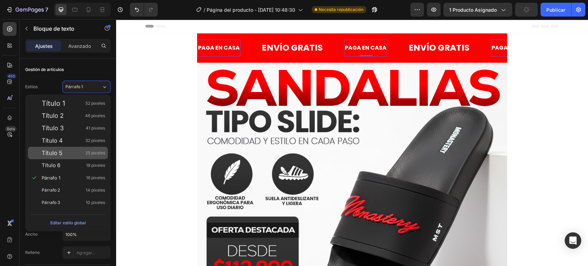
click at [76, 154] on div "Título 5 25 píxeles" at bounding box center [73, 153] width 63 height 7
type input "25"
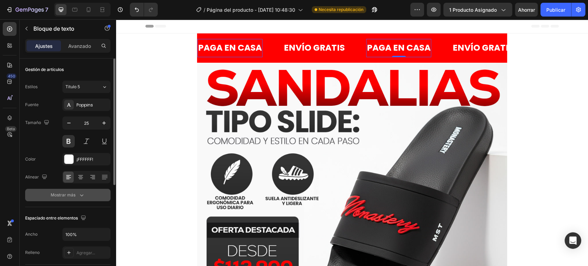
click at [80, 193] on icon "button" at bounding box center [81, 195] width 7 height 7
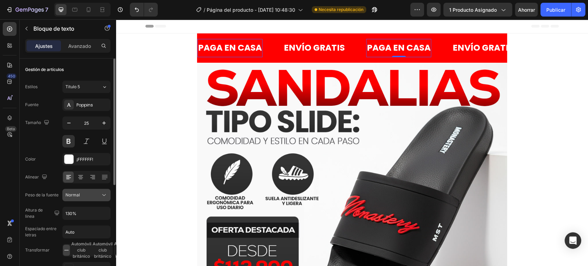
click at [95, 197] on div "Normal" at bounding box center [82, 195] width 35 height 6
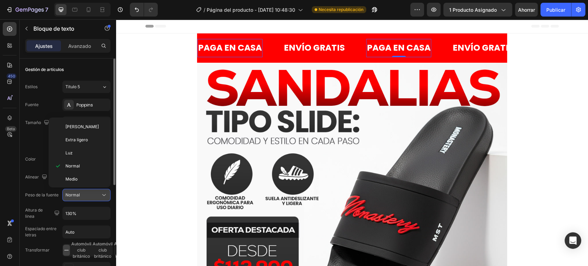
click at [95, 197] on div "Normal" at bounding box center [82, 195] width 35 height 6
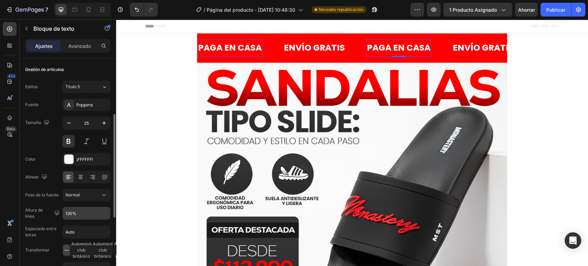
scroll to position [38, 0]
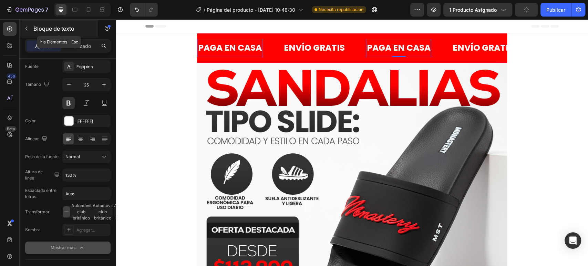
click at [29, 29] on icon "button" at bounding box center [27, 29] width 6 height 6
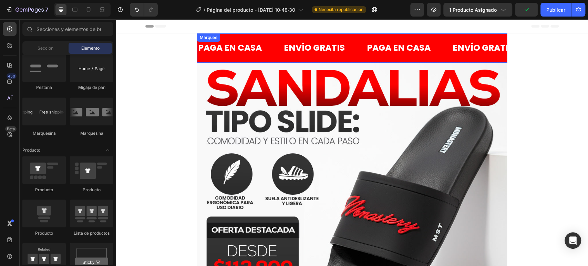
click at [215, 59] on div "PAGA EN CASA Text Block ENVÍO GRATIS Text Block PAGA EN CASA Text Block ENVÍO G…" at bounding box center [352, 47] width 310 height 29
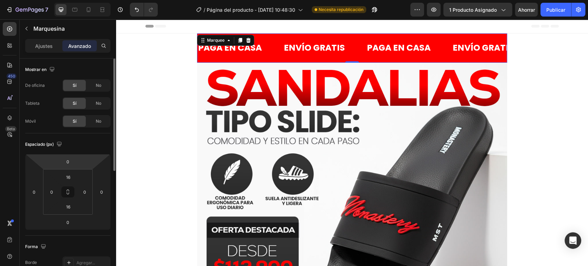
scroll to position [77, 0]
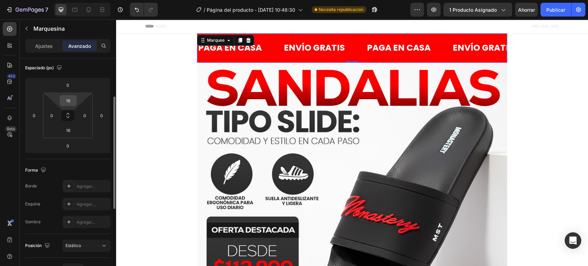
click at [70, 100] on input "16" at bounding box center [68, 100] width 14 height 10
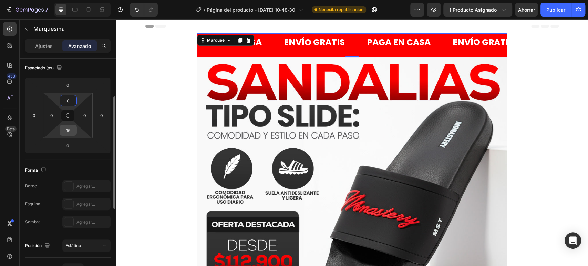
type input "0"
click at [75, 131] on div "16" at bounding box center [68, 130] width 17 height 11
click at [72, 131] on input "16" at bounding box center [68, 130] width 14 height 10
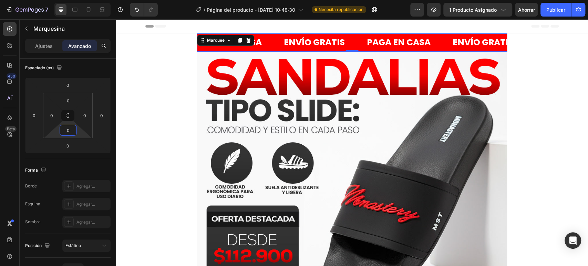
type input "0"
click at [45, 52] on div "Ajustes Avanzado" at bounding box center [67, 46] width 85 height 14
click at [41, 48] on font "Ajustes" at bounding box center [44, 46] width 18 height 6
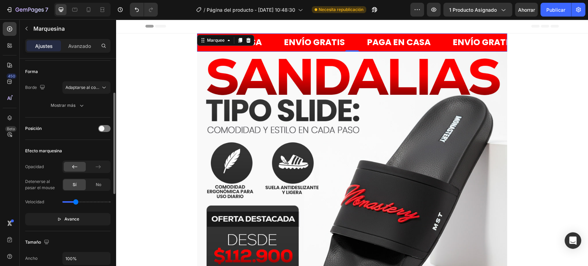
scroll to position [0, 0]
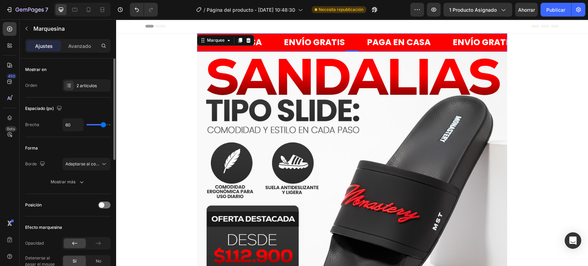
type input "31"
click at [97, 124] on input "range" at bounding box center [99, 124] width 24 height 1
type input "38"
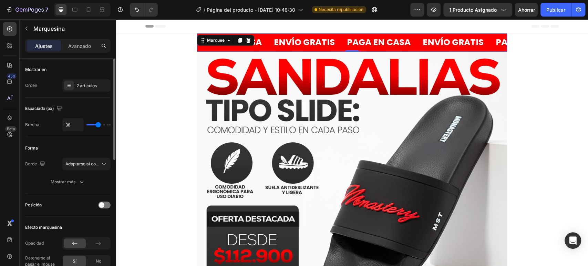
type input "39"
type input "42"
type input "43"
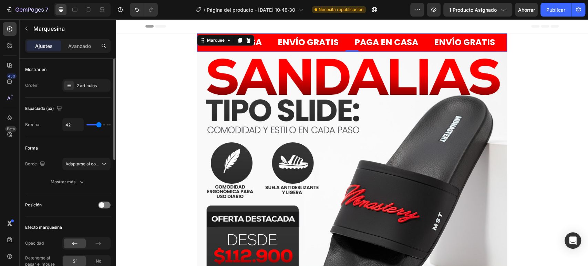
type input "43"
type input "46"
click at [100, 124] on input "range" at bounding box center [99, 124] width 24 height 1
click at [90, 164] on font "Adaptarse al contenido" at bounding box center [87, 163] width 45 height 5
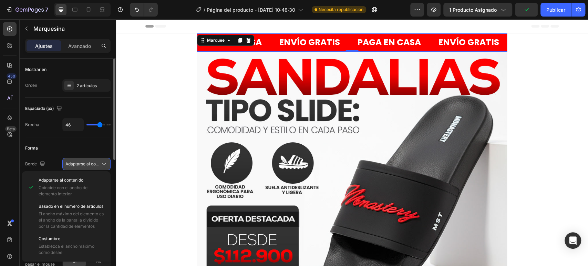
click at [90, 164] on font "Adaptarse al contenido" at bounding box center [87, 163] width 45 height 5
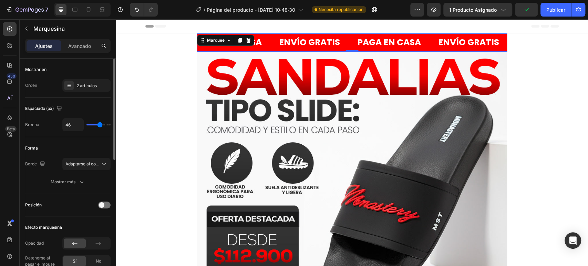
scroll to position [77, 0]
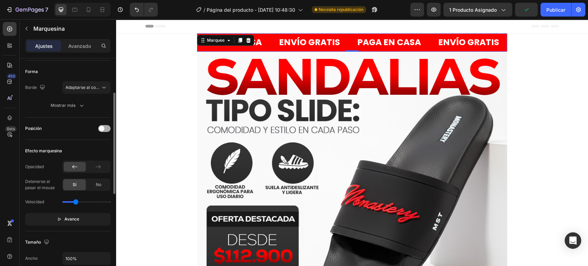
click at [103, 129] on span at bounding box center [102, 129] width 6 height 6
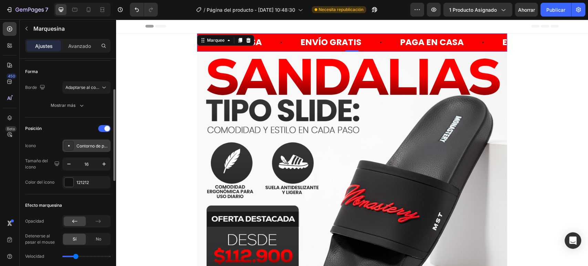
click at [69, 148] on icon at bounding box center [68, 145] width 7 height 7
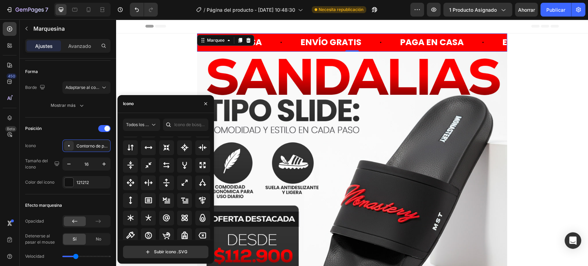
scroll to position [398, 0]
click at [160, 247] on input "file" at bounding box center [165, 252] width 85 height 12
click at [174, 253] on input "file" at bounding box center [165, 252] width 85 height 12
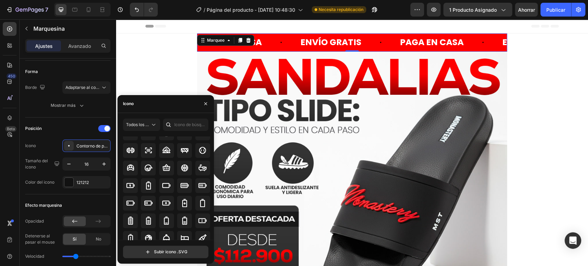
scroll to position [513, 0]
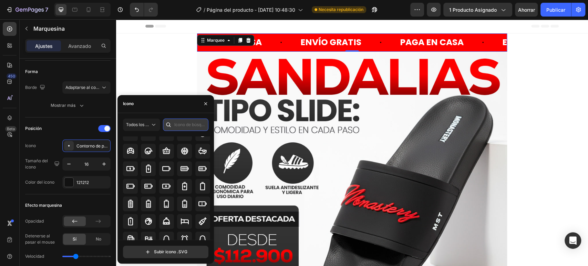
click at [179, 120] on input "text" at bounding box center [185, 125] width 45 height 12
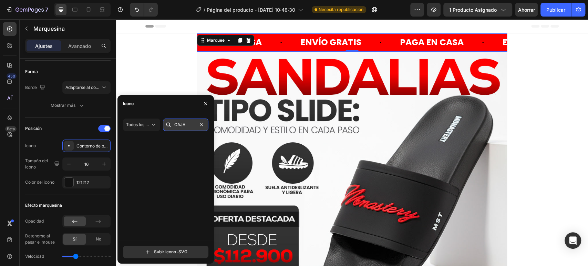
scroll to position [0, 0]
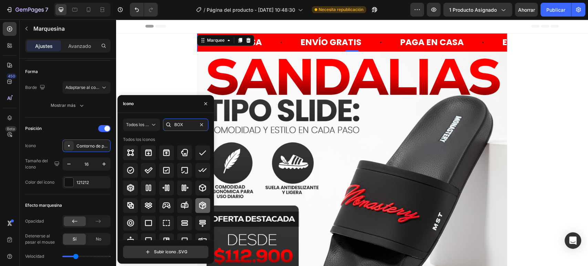
type input "BOX"
click at [203, 205] on icon at bounding box center [202, 206] width 7 height 8
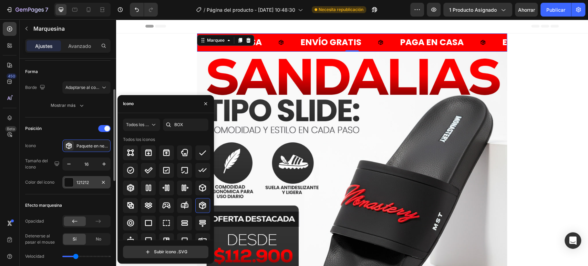
click at [69, 183] on div at bounding box center [68, 182] width 9 height 9
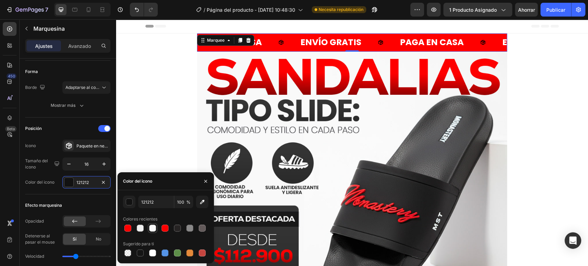
click at [150, 228] on div at bounding box center [152, 228] width 7 height 7
type input "F8F8F8"
click at [102, 164] on icon "button" at bounding box center [104, 164] width 7 height 7
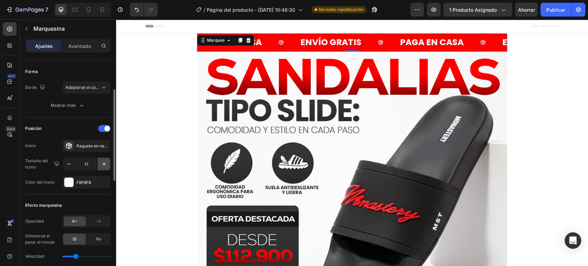
click at [102, 164] on icon "button" at bounding box center [104, 164] width 7 height 7
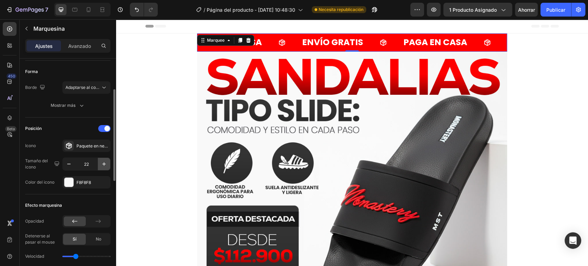
click at [102, 164] on icon "button" at bounding box center [104, 164] width 7 height 7
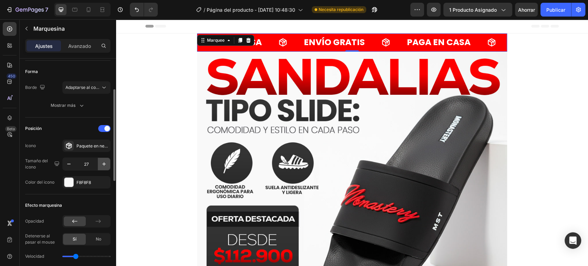
click at [102, 164] on icon "button" at bounding box center [104, 164] width 7 height 7
type input "30"
click at [74, 195] on div "Efecto marquesina Opacidad Detenerse al pasar el mouse Sí No Velocidad Avance" at bounding box center [67, 239] width 85 height 91
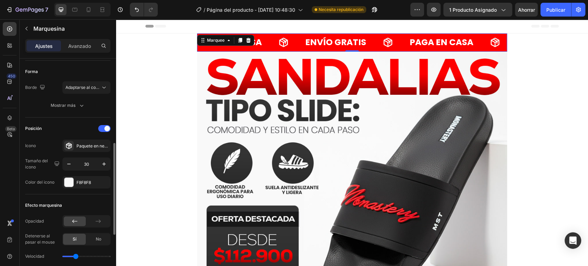
scroll to position [115, 0]
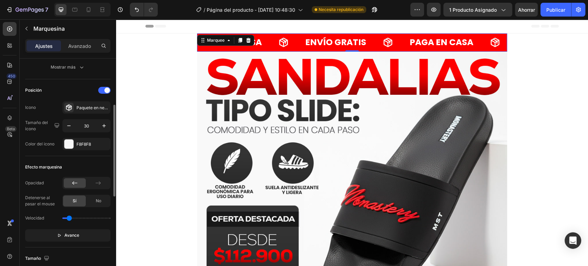
drag, startPoint x: 74, startPoint y: 219, endPoint x: 69, endPoint y: 219, distance: 4.8
type input "0.4"
click at [69, 219] on input "range" at bounding box center [86, 218] width 48 height 1
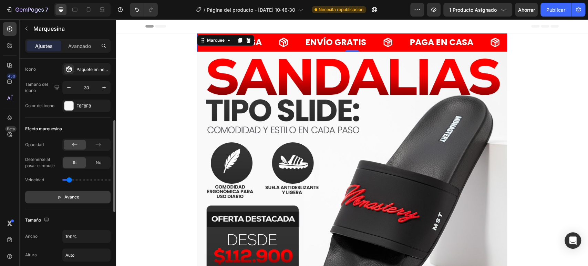
click at [81, 201] on button "Avance" at bounding box center [67, 197] width 85 height 12
click at [81, 201] on button "Pausa" at bounding box center [67, 197] width 85 height 12
click at [81, 201] on button "Avance" at bounding box center [67, 197] width 85 height 12
click at [63, 198] on p "Pausa" at bounding box center [68, 197] width 20 height 7
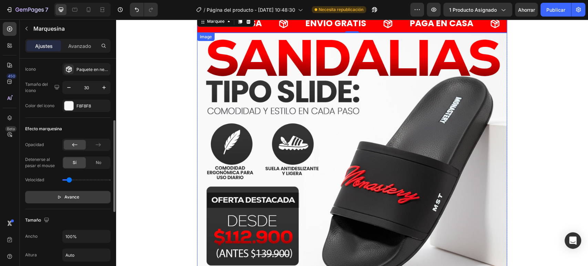
scroll to position [0, 0]
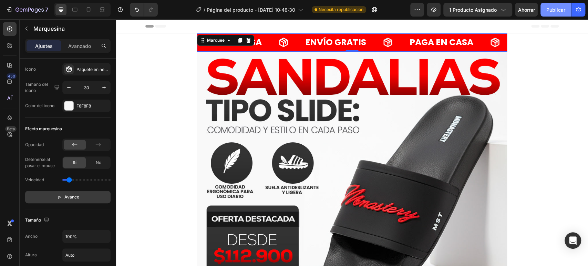
click at [546, 10] on button "Publicar" at bounding box center [556, 10] width 31 height 14
click at [261, 42] on div "PAGA EN CASA Text Block" at bounding box center [206, 42] width 107 height 18
click at [301, 38] on p "ENVÍO GRATIS" at bounding box center [270, 42] width 61 height 11
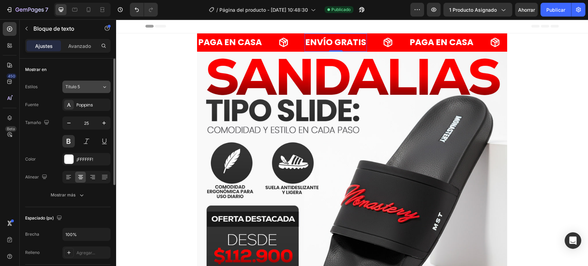
click at [93, 90] on button "Título 5" at bounding box center [86, 87] width 48 height 12
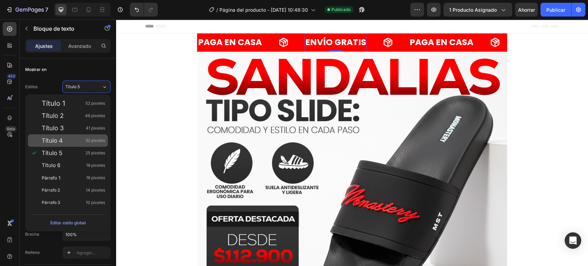
click at [75, 139] on div "Título 4 32 píxeles" at bounding box center [73, 140] width 63 height 7
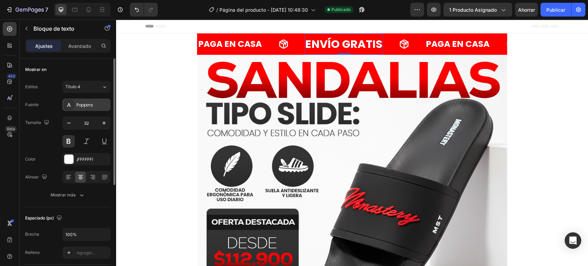
click at [85, 105] on font "Poppins" at bounding box center [85, 105] width 17 height 6
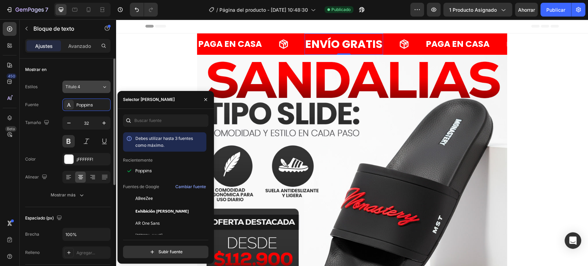
click at [88, 91] on button "Título 4" at bounding box center [86, 87] width 48 height 12
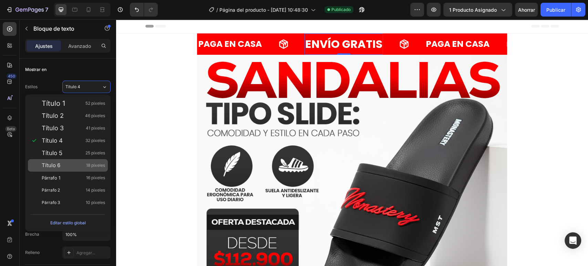
click at [87, 161] on div "Título 6 18 píxeles" at bounding box center [68, 165] width 80 height 12
type input "18"
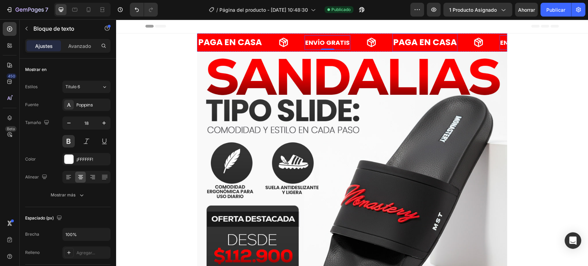
click at [406, 42] on p "PAGA EN CASA" at bounding box center [417, 42] width 64 height 11
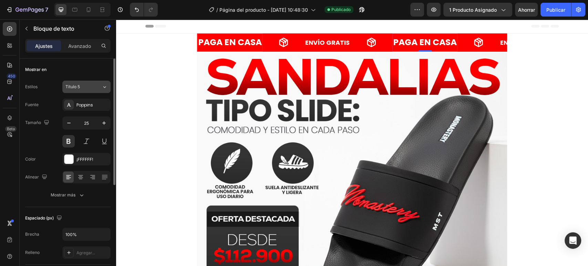
click at [87, 91] on button "Título 5" at bounding box center [86, 87] width 48 height 12
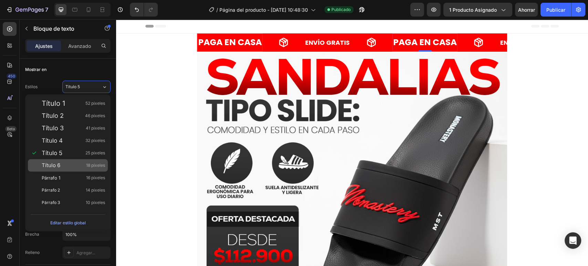
click at [71, 160] on div "Título 6 18 píxeles" at bounding box center [68, 165] width 80 height 12
type input "18"
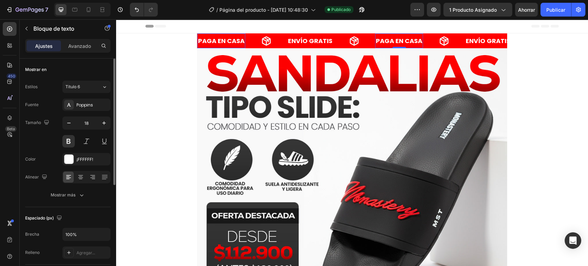
click at [81, 68] on div "Mostrar en" at bounding box center [67, 69] width 85 height 11
click at [85, 108] on div "Poppins" at bounding box center [86, 105] width 48 height 12
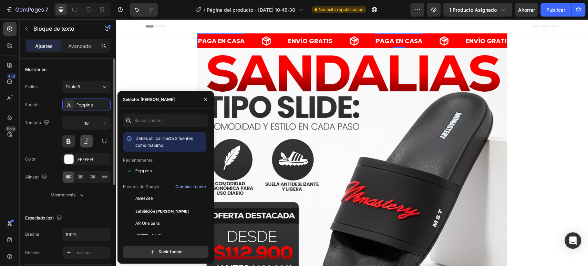
click at [82, 137] on button at bounding box center [86, 141] width 12 height 12
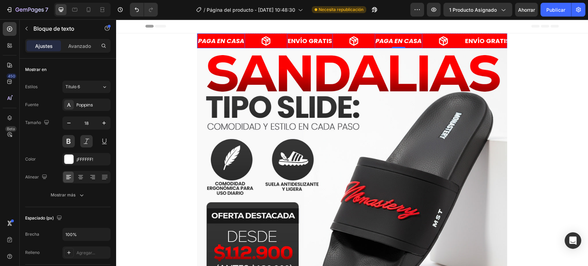
click at [224, 41] on p "ENVÍO GRATIS" at bounding box center [202, 41] width 44 height 8
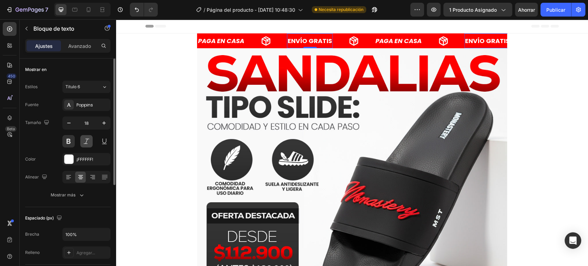
click at [91, 140] on button at bounding box center [86, 141] width 12 height 12
click at [544, 14] on button "Publicar" at bounding box center [556, 10] width 31 height 14
click at [89, 8] on icon at bounding box center [88, 9] width 7 height 7
type input "16"
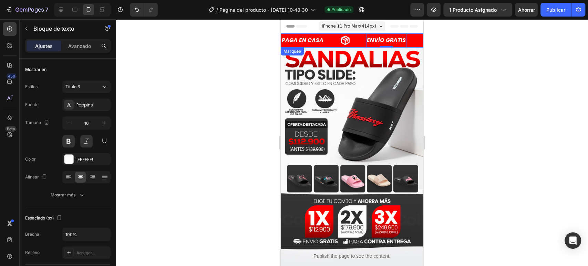
click at [330, 43] on div "PAGA EN CASA Text Block" at bounding box center [301, 40] width 85 height 14
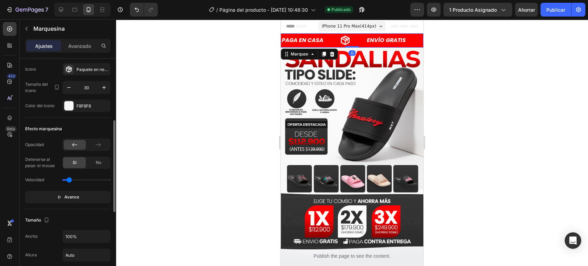
scroll to position [268, 0]
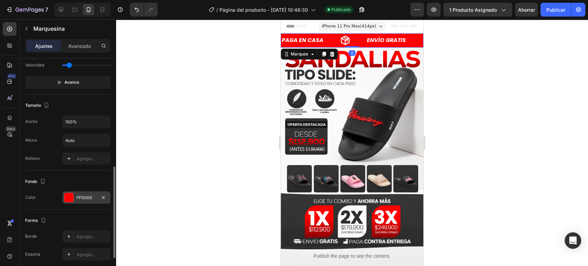
click at [67, 196] on div at bounding box center [68, 197] width 9 height 9
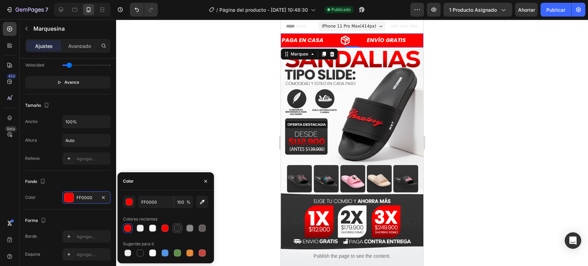
click at [176, 231] on div at bounding box center [177, 228] width 7 height 7
type input "262323"
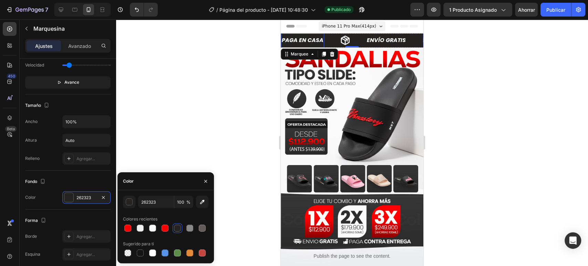
click at [282, 39] on p "PAGA EN CASA" at bounding box center [261, 40] width 42 height 7
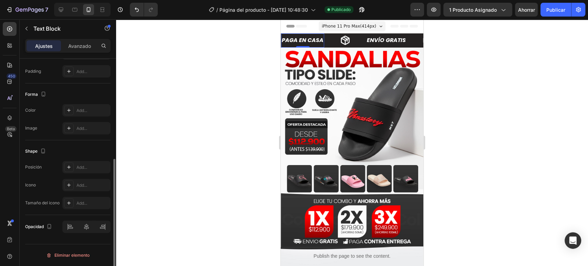
scroll to position [0, 0]
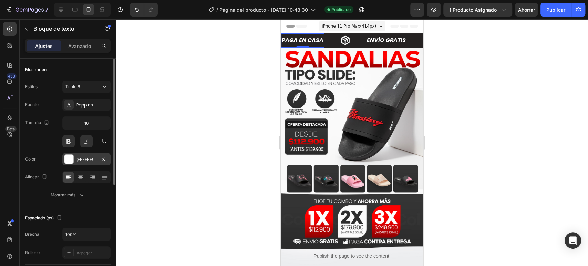
click at [69, 162] on div at bounding box center [68, 159] width 9 height 9
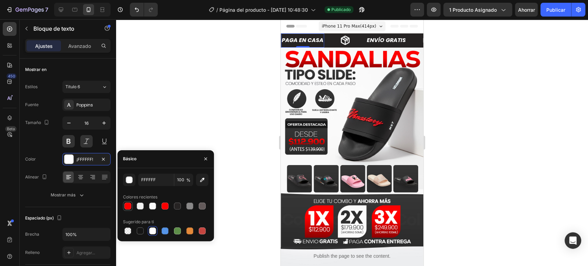
click at [129, 201] on div at bounding box center [128, 206] width 10 height 10
type input "FF0000"
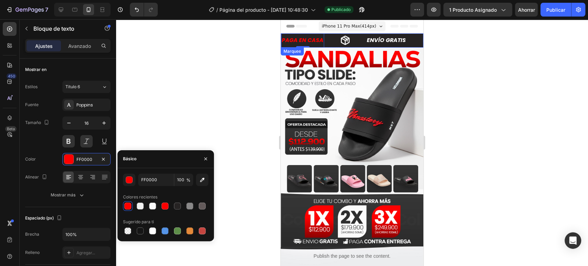
click at [328, 40] on icon at bounding box center [324, 40] width 9 height 9
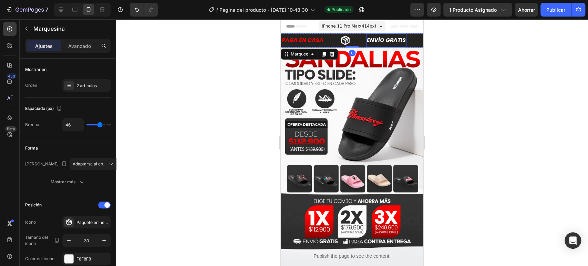
click at [387, 37] on p "ENVÍO GRATIS" at bounding box center [373, 40] width 39 height 7
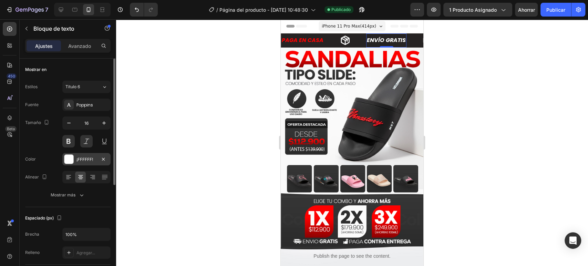
click at [70, 159] on div at bounding box center [68, 159] width 9 height 9
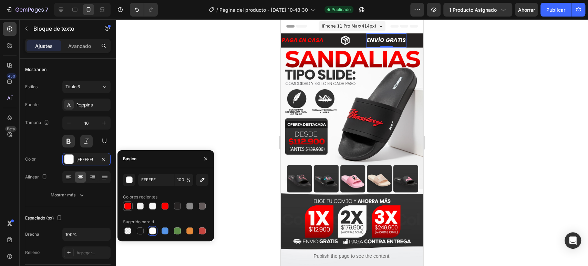
click at [124, 203] on div at bounding box center [128, 206] width 8 height 8
type input "FF0000"
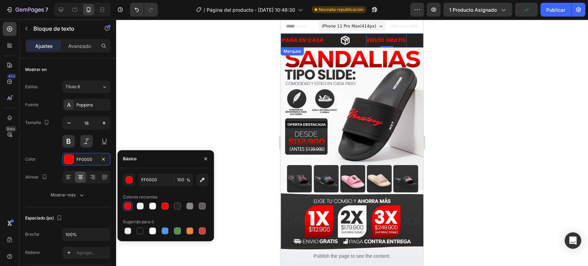
click at [331, 41] on icon at bounding box center [325, 40] width 10 height 10
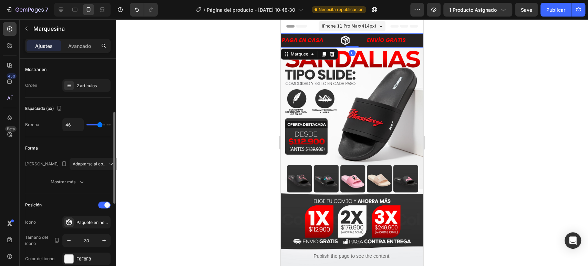
scroll to position [38, 0]
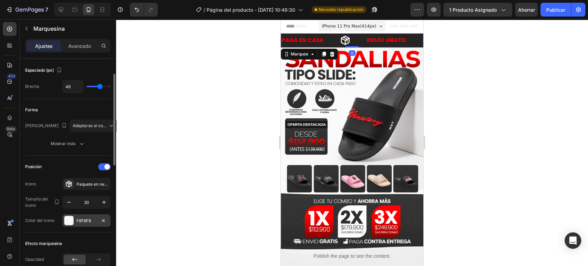
click at [65, 219] on div at bounding box center [68, 220] width 9 height 9
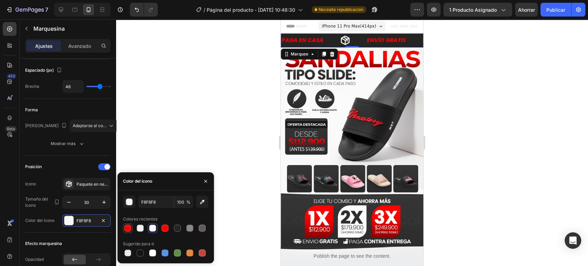
click at [130, 227] on div at bounding box center [127, 228] width 7 height 7
type input "FF0000"
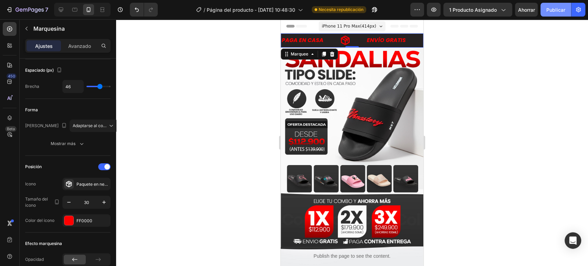
click at [545, 9] on button "Publicar" at bounding box center [556, 10] width 31 height 14
click at [557, 7] on font "Publicar" at bounding box center [556, 10] width 19 height 6
click at [377, 36] on div "ENVÍO GRATIS" at bounding box center [369, 40] width 40 height 9
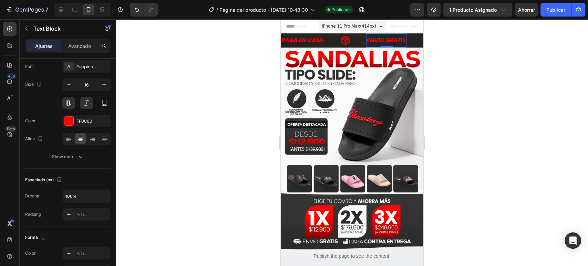
scroll to position [0, 0]
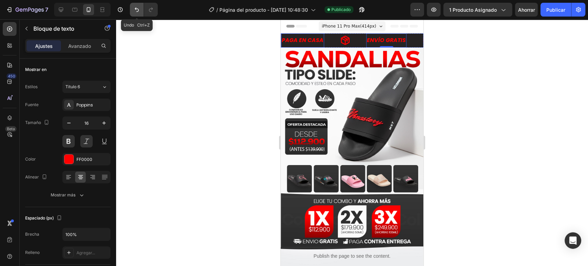
click at [133, 6] on button "Deshacer/Rehacer" at bounding box center [137, 10] width 14 height 14
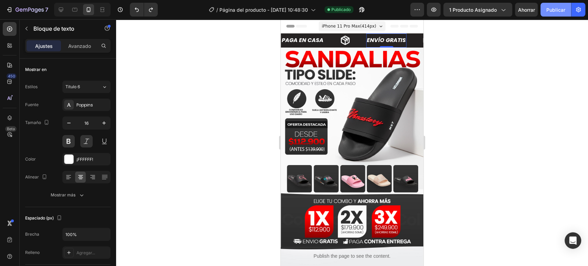
click at [558, 11] on font "Publicar" at bounding box center [556, 10] width 19 height 6
click at [541, 3] on button "Publicar" at bounding box center [556, 10] width 31 height 14
click at [74, 10] on icon at bounding box center [74, 9] width 7 height 7
type input "18"
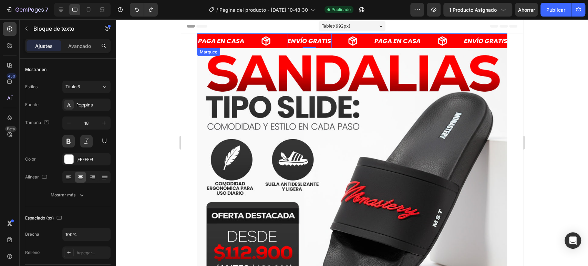
click at [193, 44] on div "PAGA EN CASA Text Block" at bounding box center [148, 40] width 90 height 15
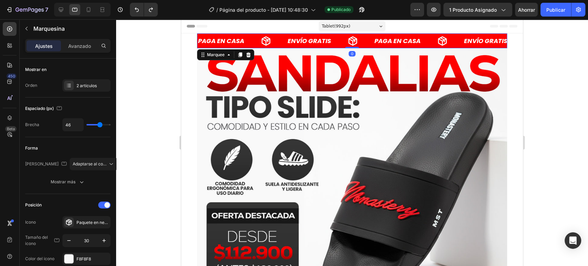
scroll to position [115, 0]
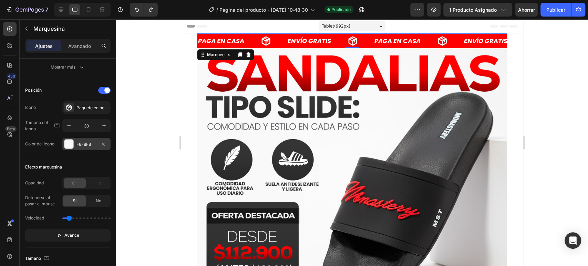
click at [68, 147] on div at bounding box center [68, 144] width 9 height 9
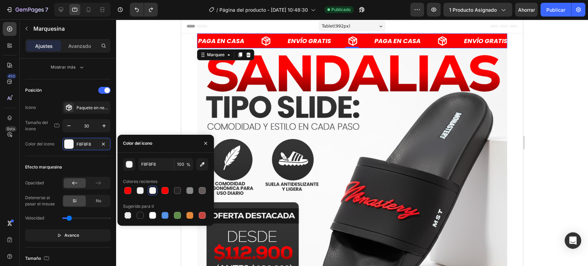
click at [154, 98] on div at bounding box center [352, 142] width 472 height 247
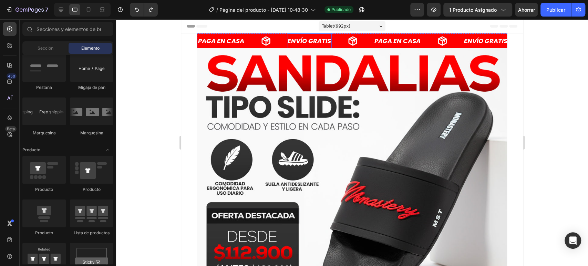
click at [253, 45] on div "ENVÍO GRATIS" at bounding box center [230, 40] width 45 height 9
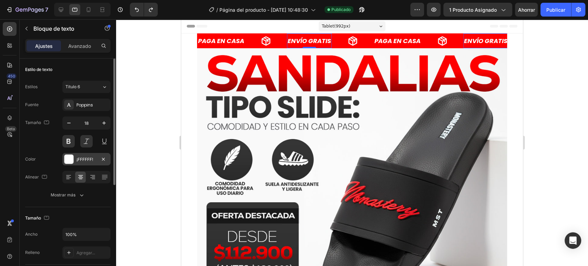
click at [74, 163] on div "¡FFFFFF!" at bounding box center [86, 159] width 48 height 12
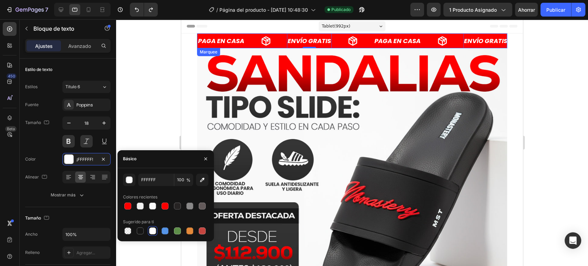
click at [156, 39] on div "PAGA EN CASA Text Block" at bounding box center [112, 40] width 90 height 15
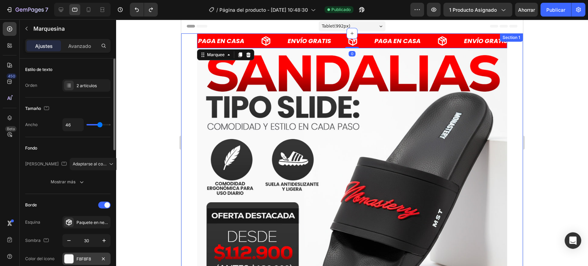
click at [68, 261] on div at bounding box center [68, 258] width 9 height 9
click at [75, 187] on button "Mostrar más" at bounding box center [67, 182] width 85 height 12
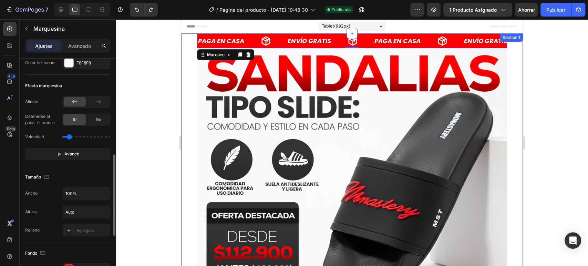
scroll to position [345, 0]
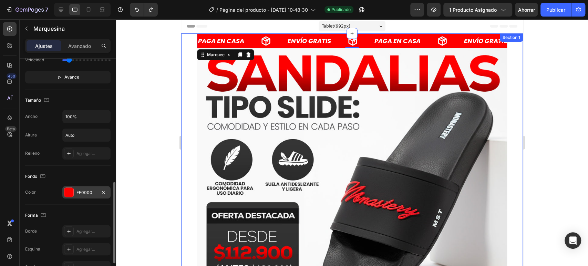
click at [72, 192] on div at bounding box center [68, 192] width 9 height 9
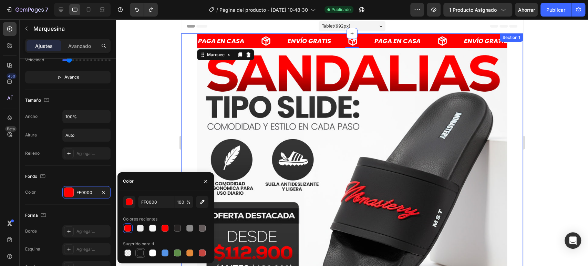
click at [142, 252] on div at bounding box center [140, 253] width 7 height 7
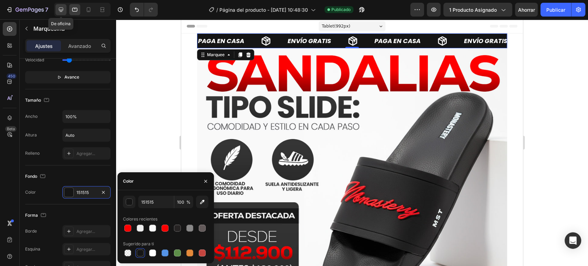
click at [63, 7] on icon at bounding box center [61, 9] width 7 height 7
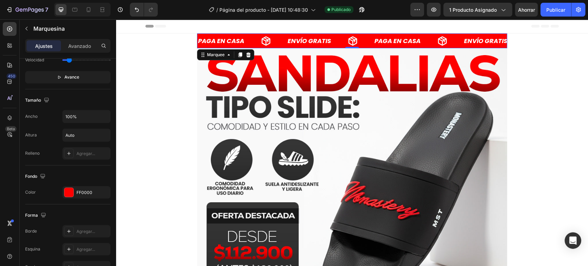
click at [220, 43] on div "PAGA EN CASA Text Block" at bounding box center [175, 40] width 90 height 15
click at [65, 192] on div at bounding box center [68, 192] width 9 height 9
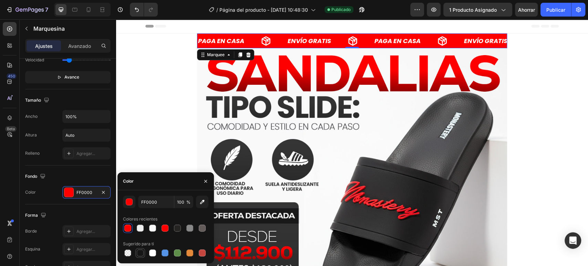
click at [143, 252] on div at bounding box center [140, 253] width 7 height 7
type input "151515"
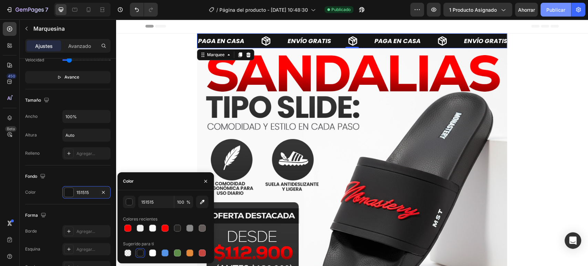
click at [557, 5] on button "Publicar" at bounding box center [556, 10] width 31 height 14
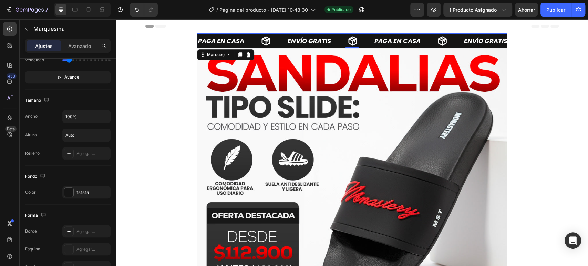
click at [211, 41] on icon at bounding box center [205, 41] width 10 height 10
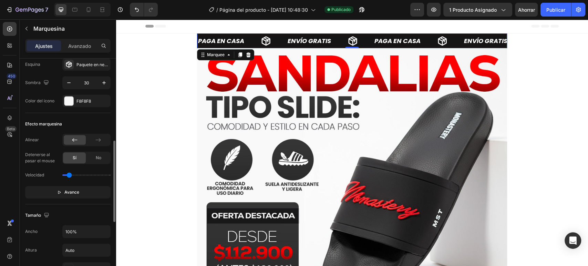
scroll to position [115, 0]
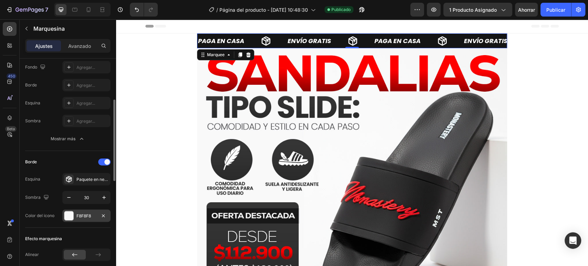
click at [69, 216] on div at bounding box center [68, 215] width 9 height 9
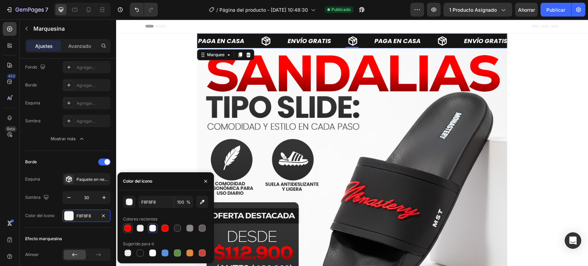
click at [129, 230] on div at bounding box center [127, 228] width 7 height 7
type input "FF0000"
click at [546, 4] on button "Publicar" at bounding box center [556, 10] width 31 height 14
